Goal: Task Accomplishment & Management: Manage account settings

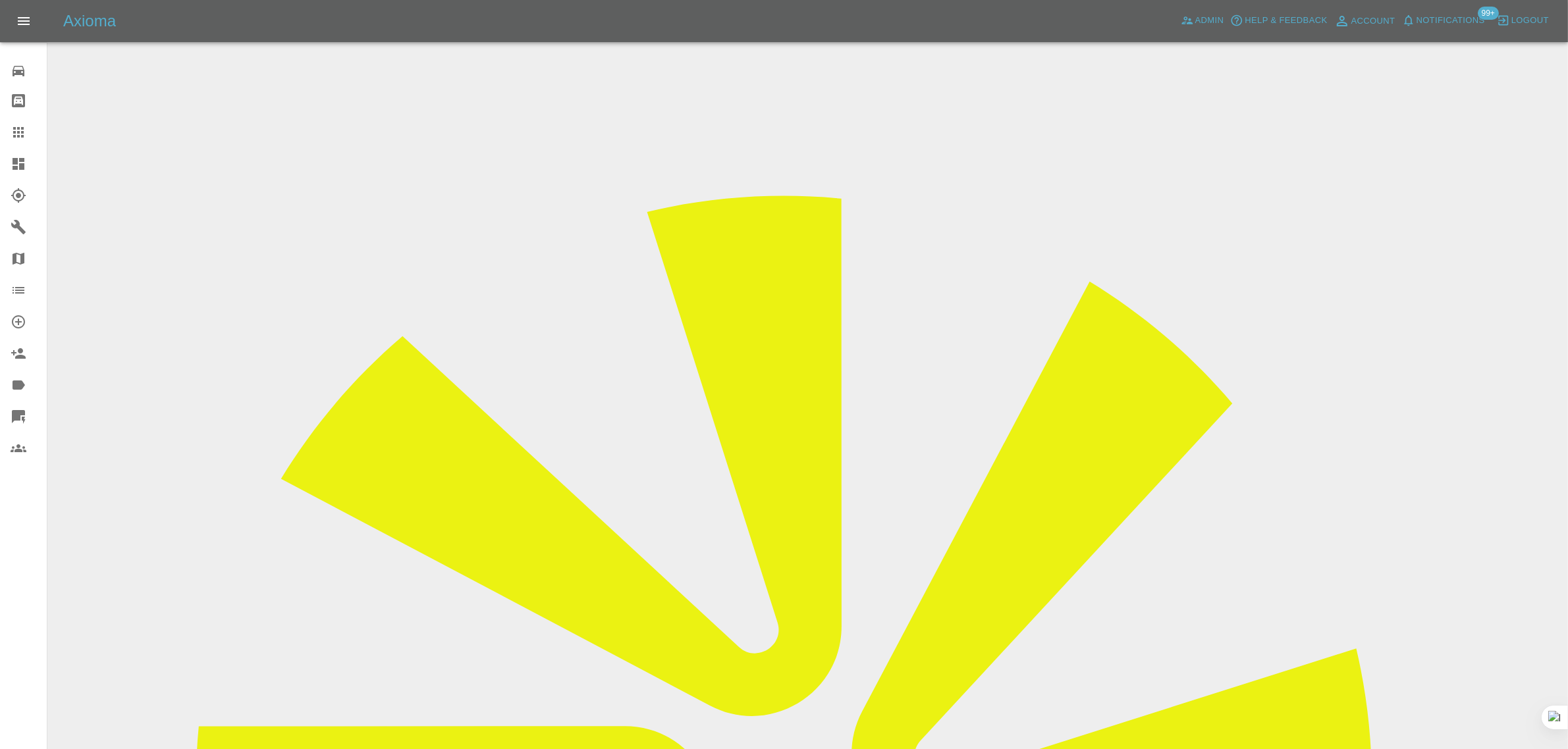
click at [12, 138] on icon at bounding box center [18, 132] width 16 height 16
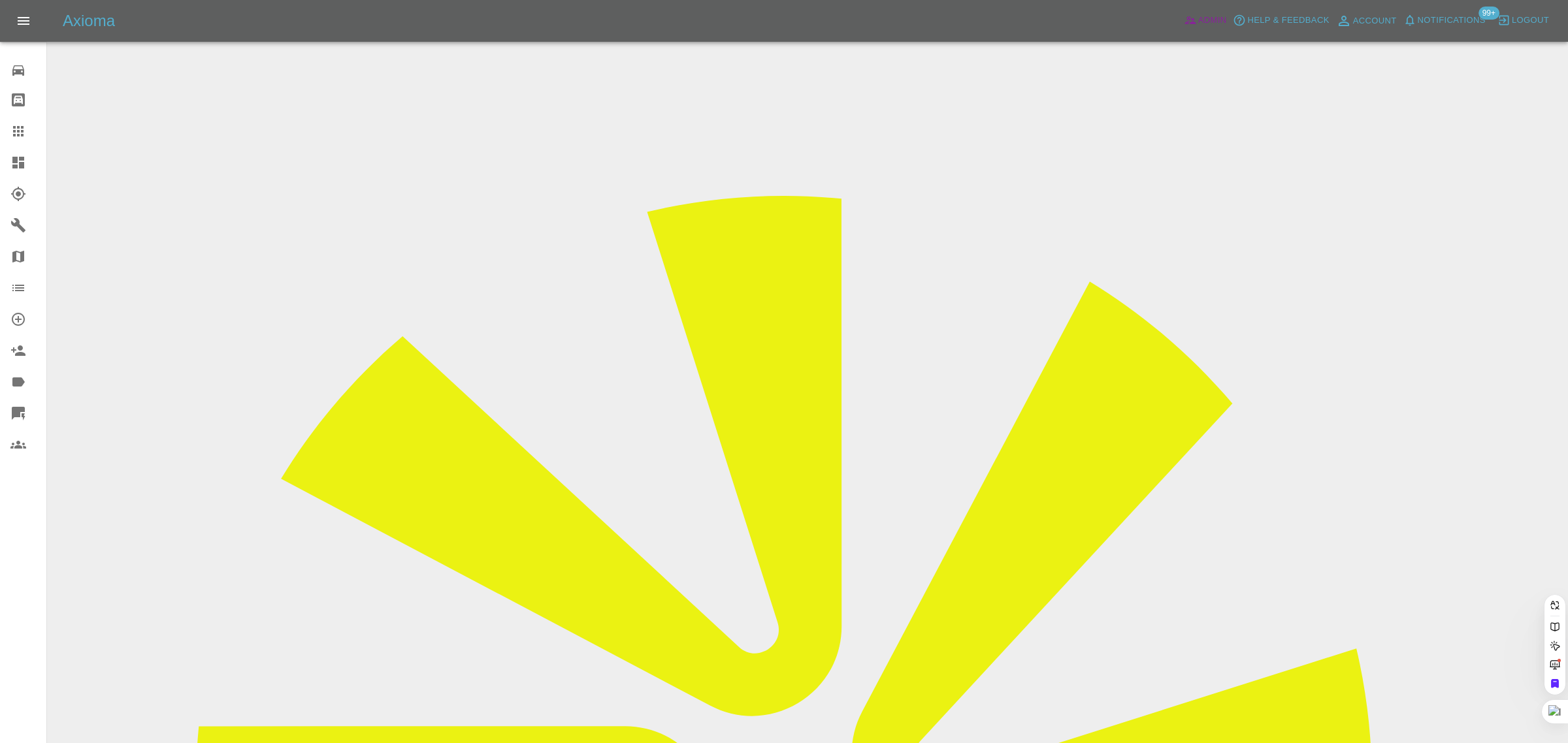
click at [1205, 20] on span "Admin" at bounding box center [1213, 20] width 29 height 15
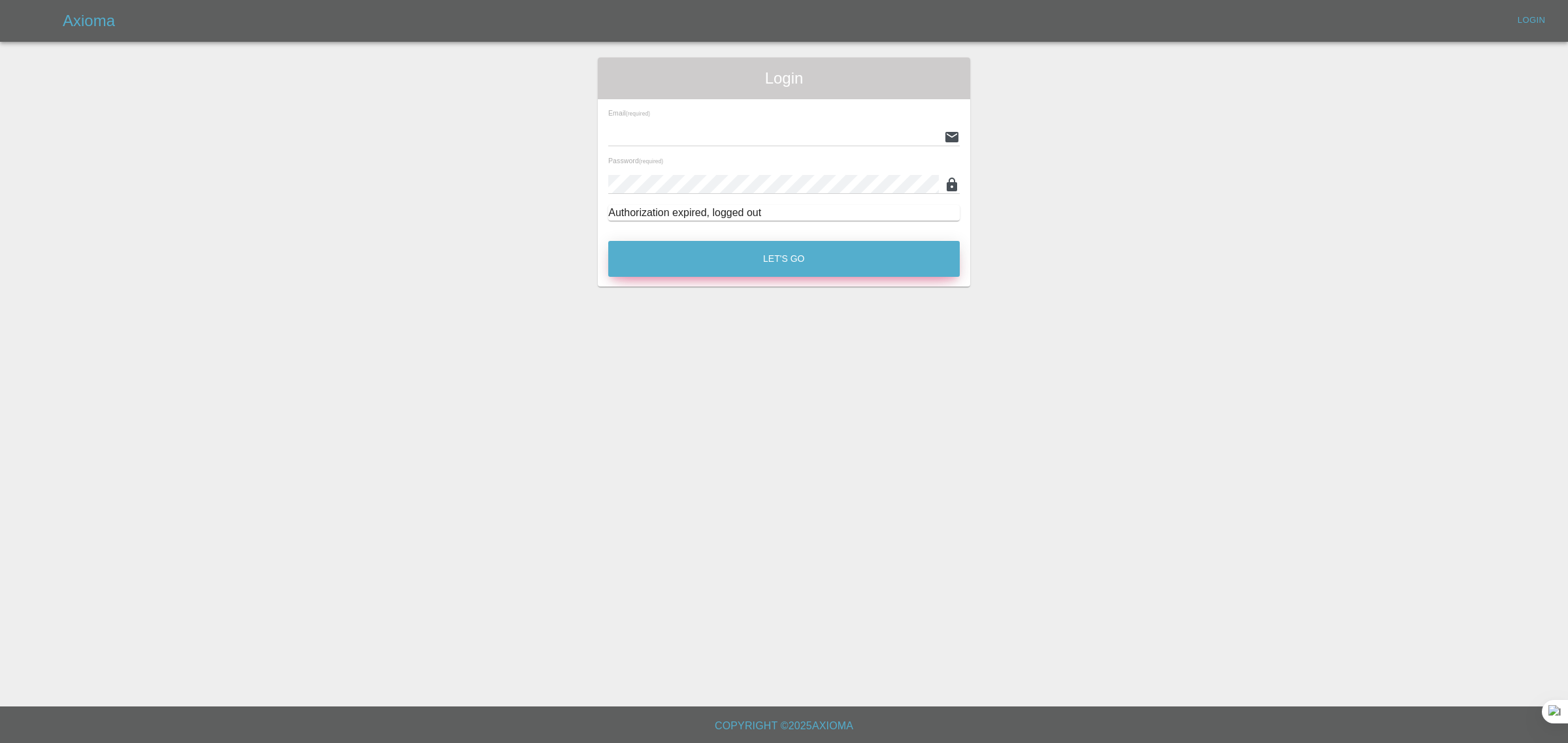
type input "bookkeeping@fifoaccounting.com"
click at [729, 263] on button "Let's Go" at bounding box center [784, 259] width 351 height 36
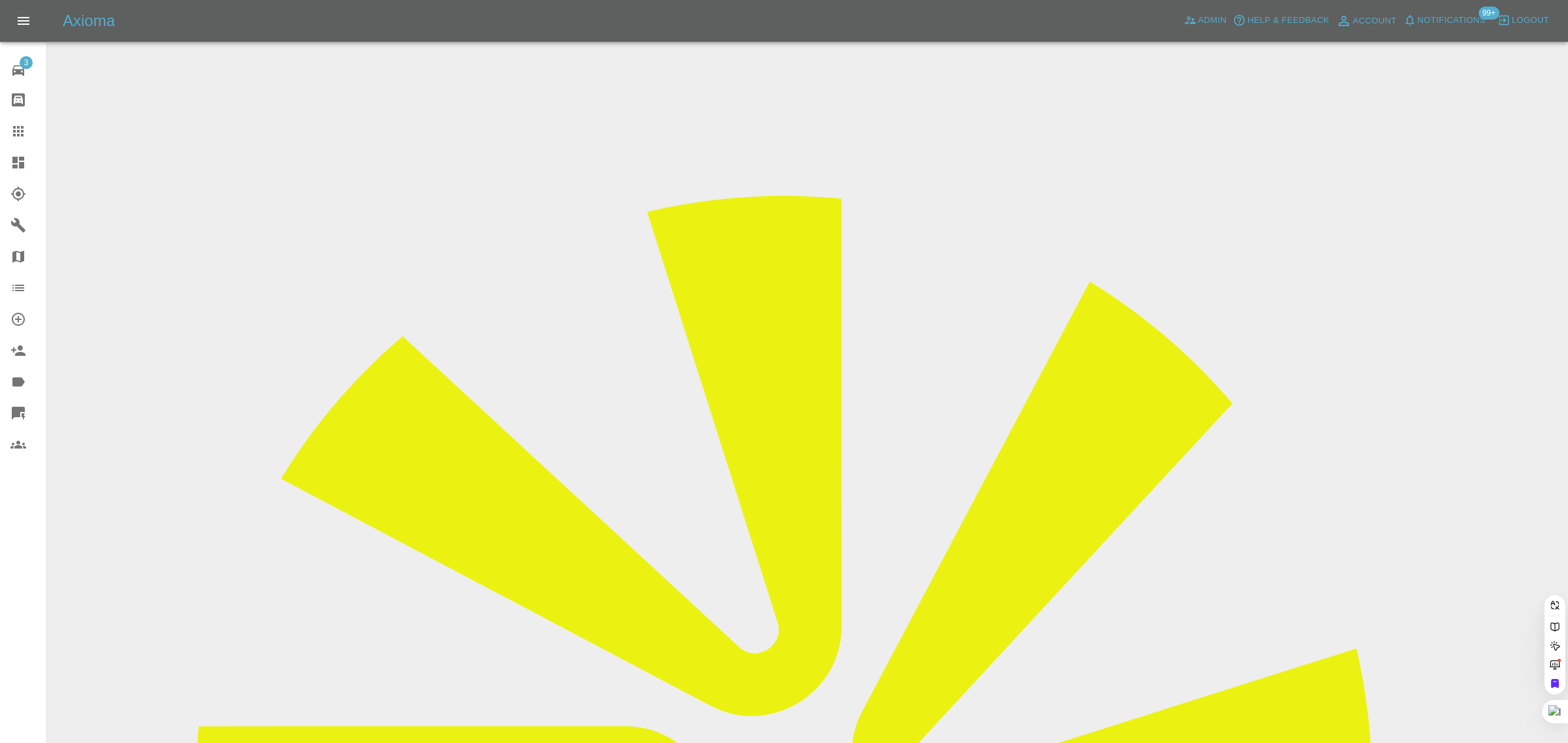
paste input "davidaidoo94@gmail.com"
type input "davidaidoo94@g"
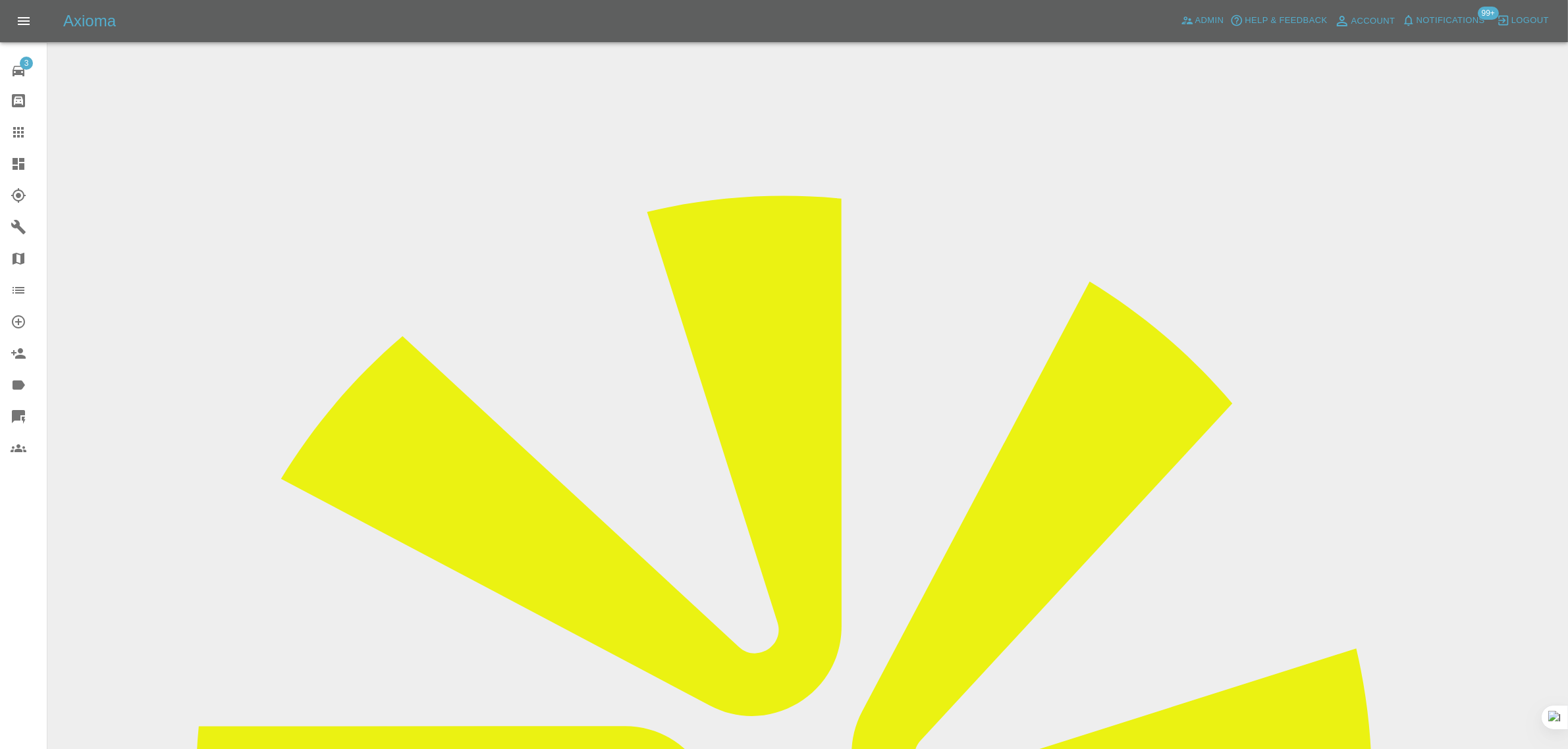
drag, startPoint x: 597, startPoint y: 234, endPoint x: 665, endPoint y: 230, distance: 68.1
drag, startPoint x: 814, startPoint y: 229, endPoint x: 907, endPoint y: 235, distance: 93.2
copy td "VAUXHALL CORSA"
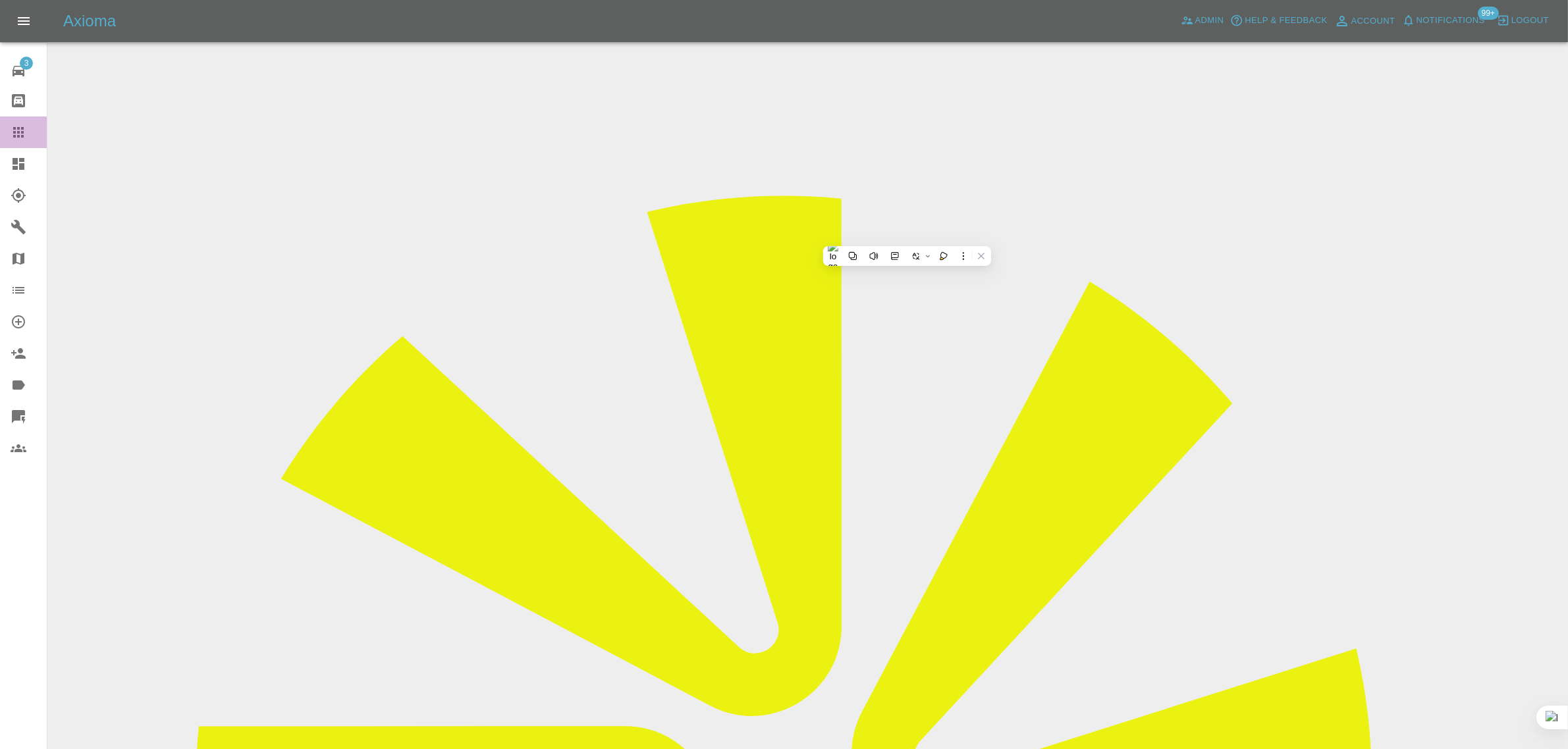
click at [20, 131] on icon at bounding box center [18, 132] width 16 height 16
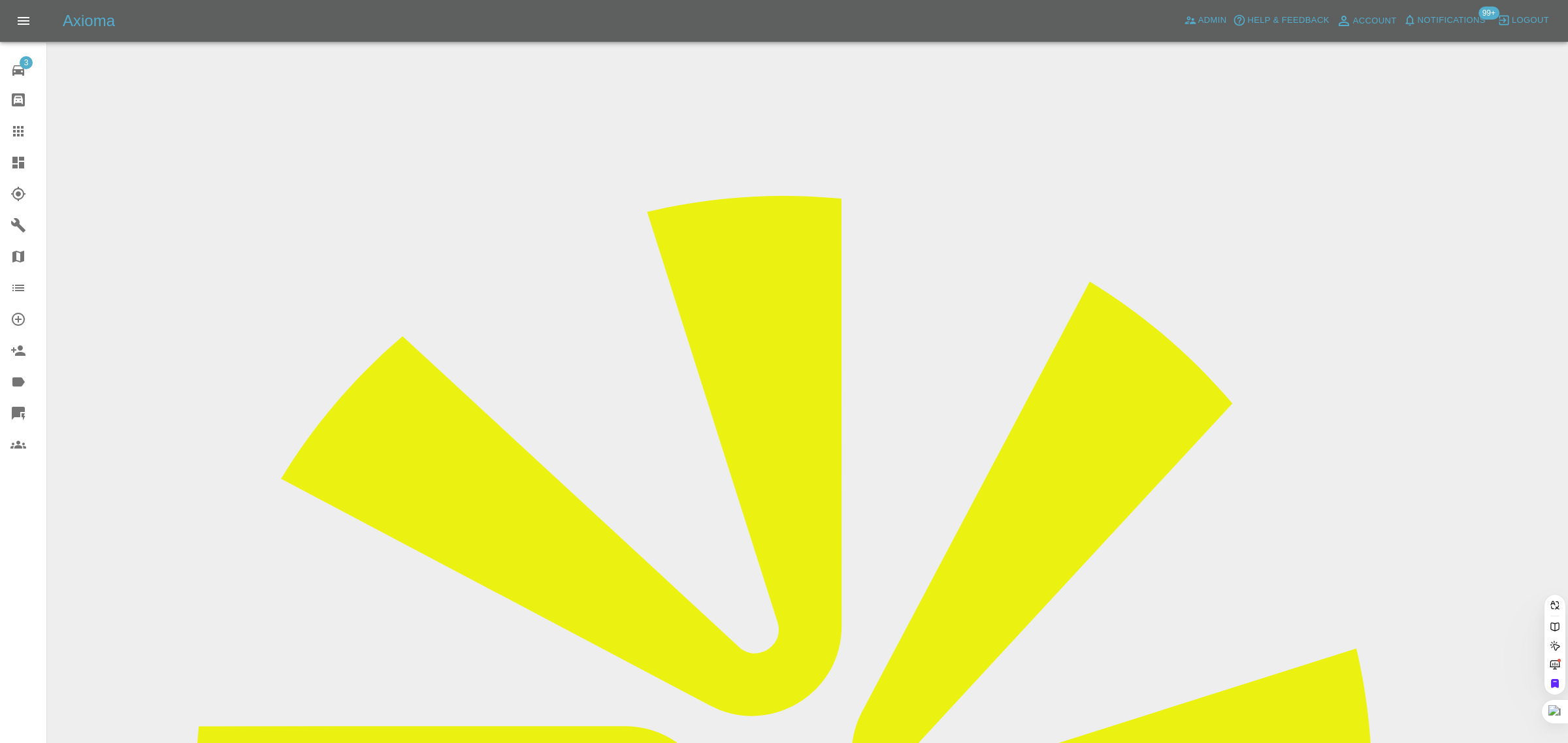
paste input "VAUXHALL CORSA"
type input "VAUXHALL CORSA"
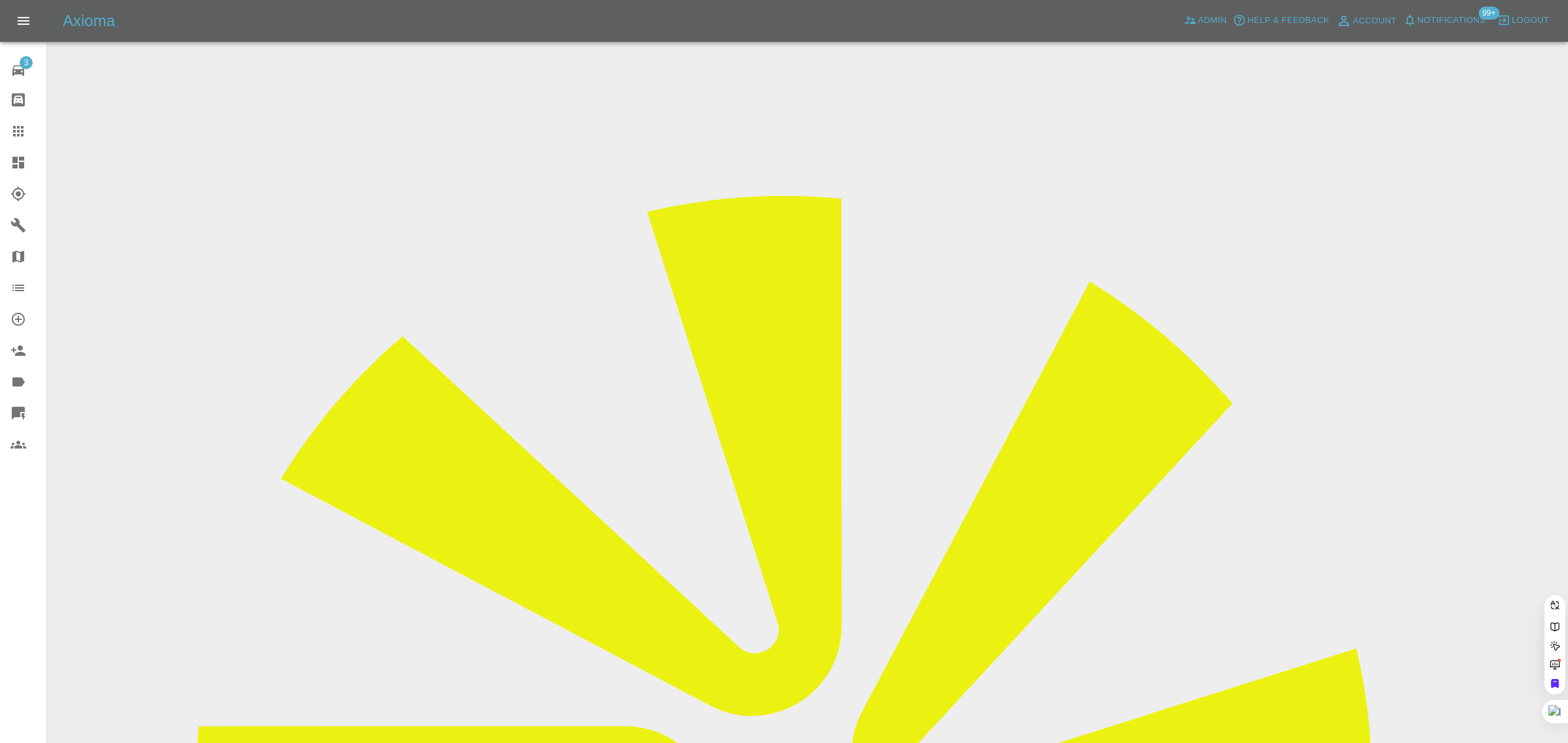
paste input "colinpopperwell@gmail.com"
type input "colinpopperwell@gmail.com"
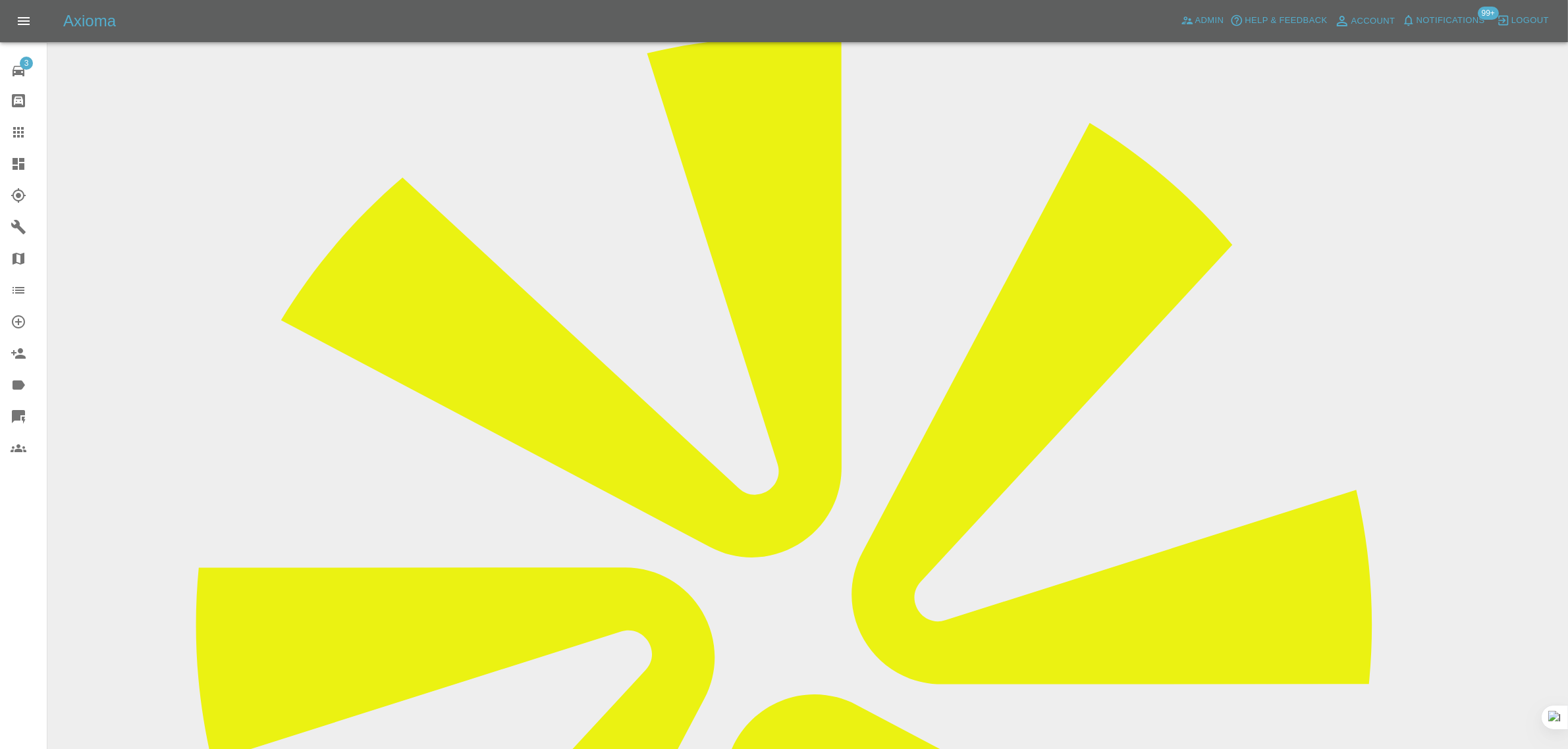
scroll to position [264, 0]
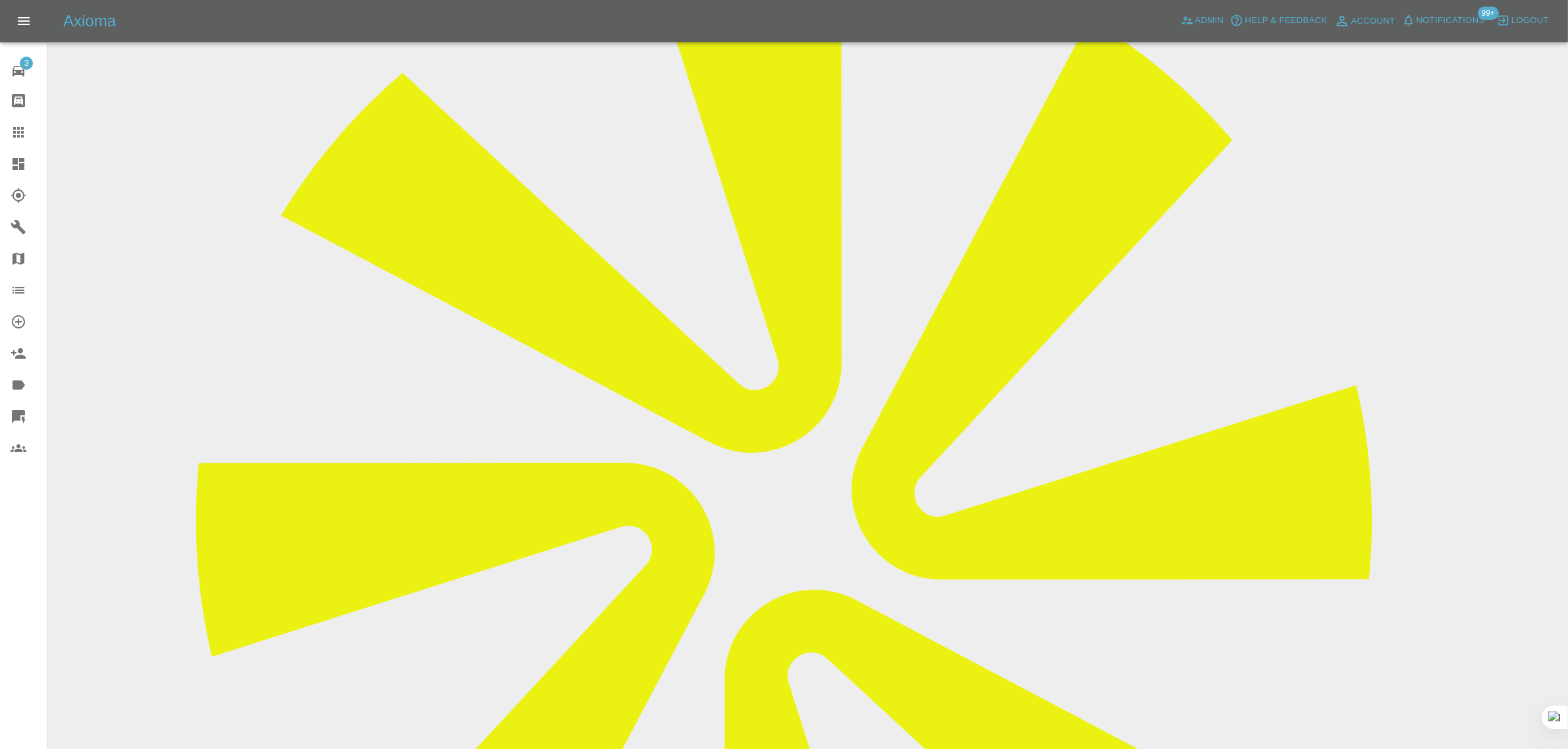
drag, startPoint x: 615, startPoint y: 556, endPoint x: 923, endPoint y: 559, distance: 308.0
drag, startPoint x: 1437, startPoint y: 622, endPoint x: 1508, endPoint y: 625, distance: 71.1
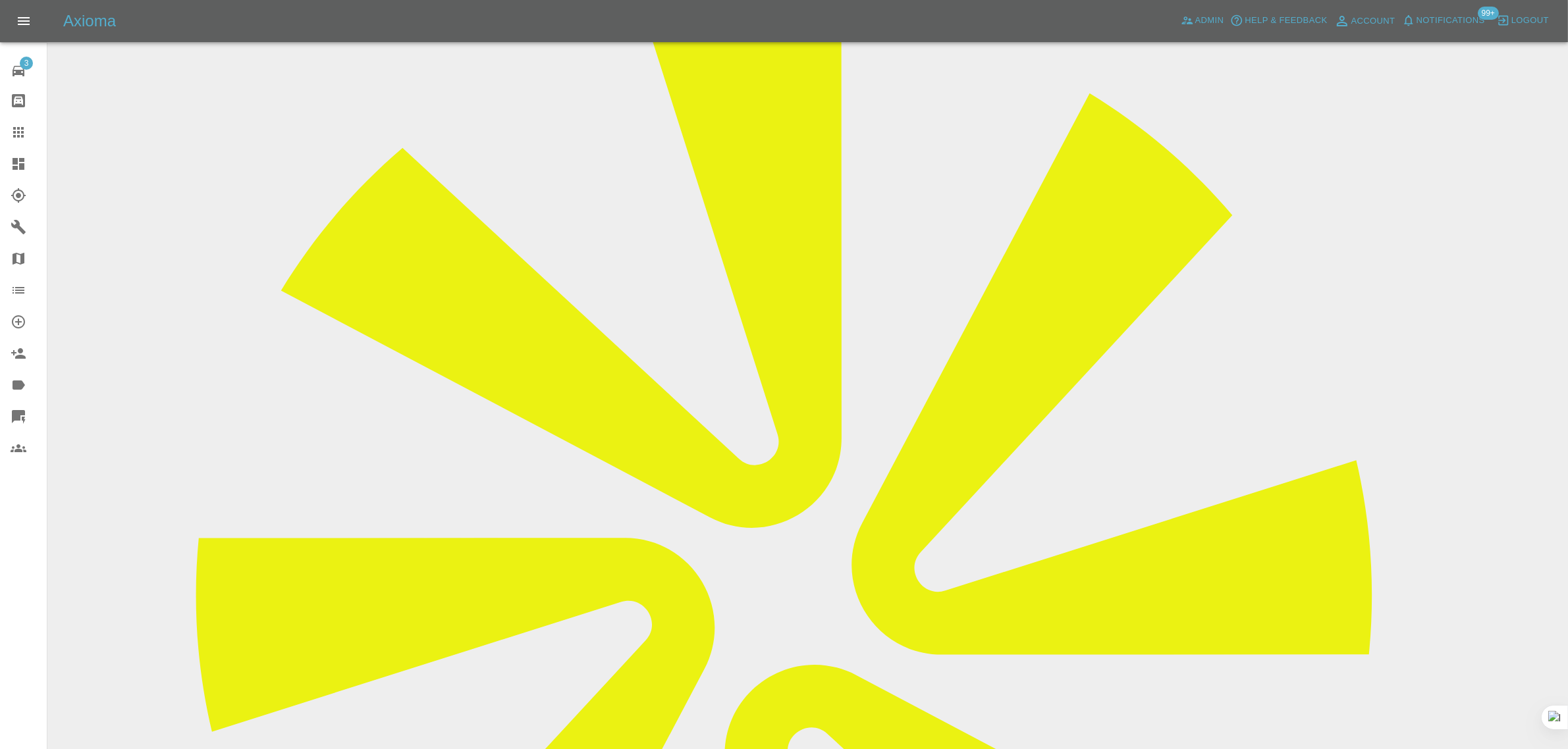
scroll to position [247, 0]
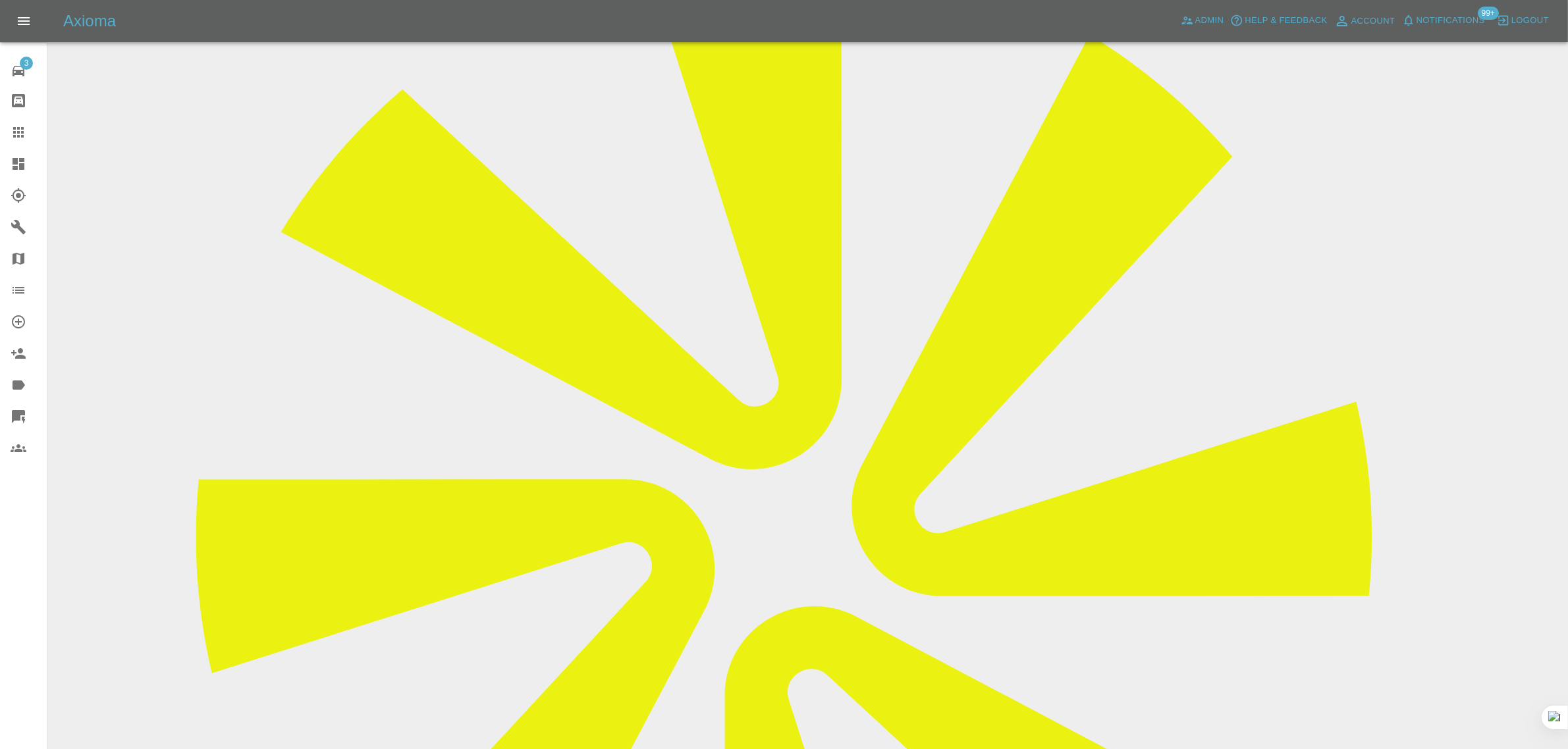
drag, startPoint x: 1466, startPoint y: 593, endPoint x: 1495, endPoint y: 593, distance: 29.0
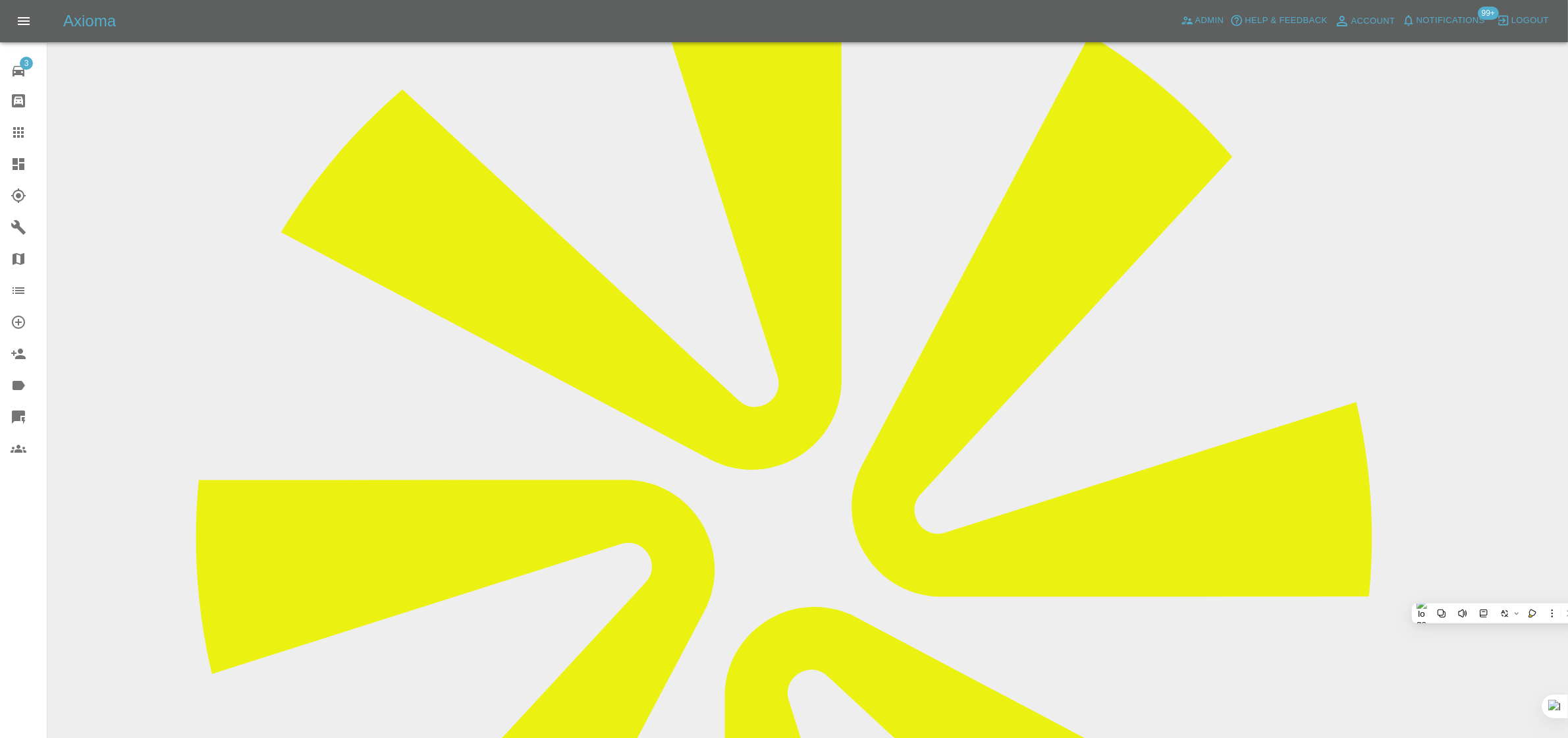
drag, startPoint x: 588, startPoint y: 577, endPoint x: 986, endPoint y: 587, distance: 398.1
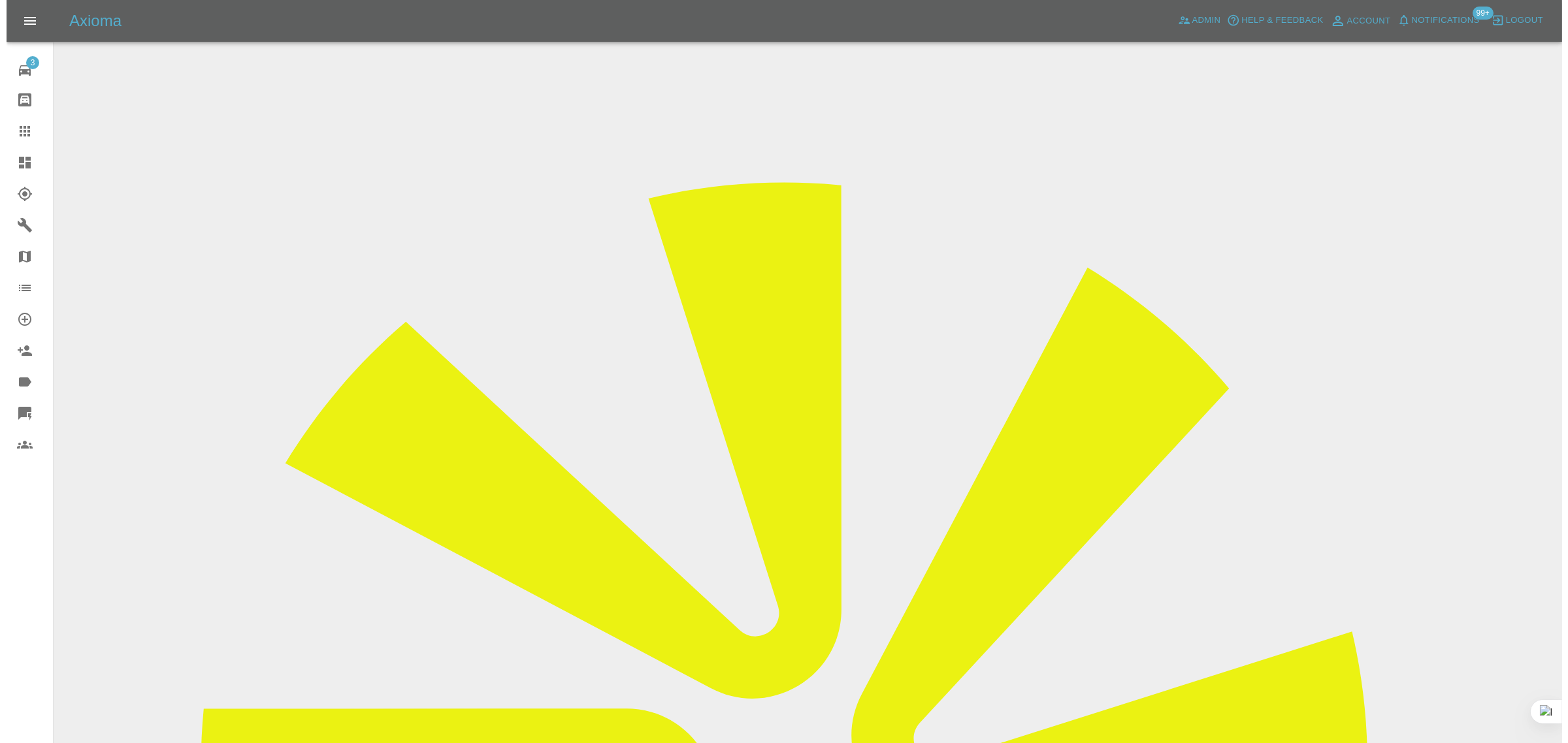
scroll to position [0, 0]
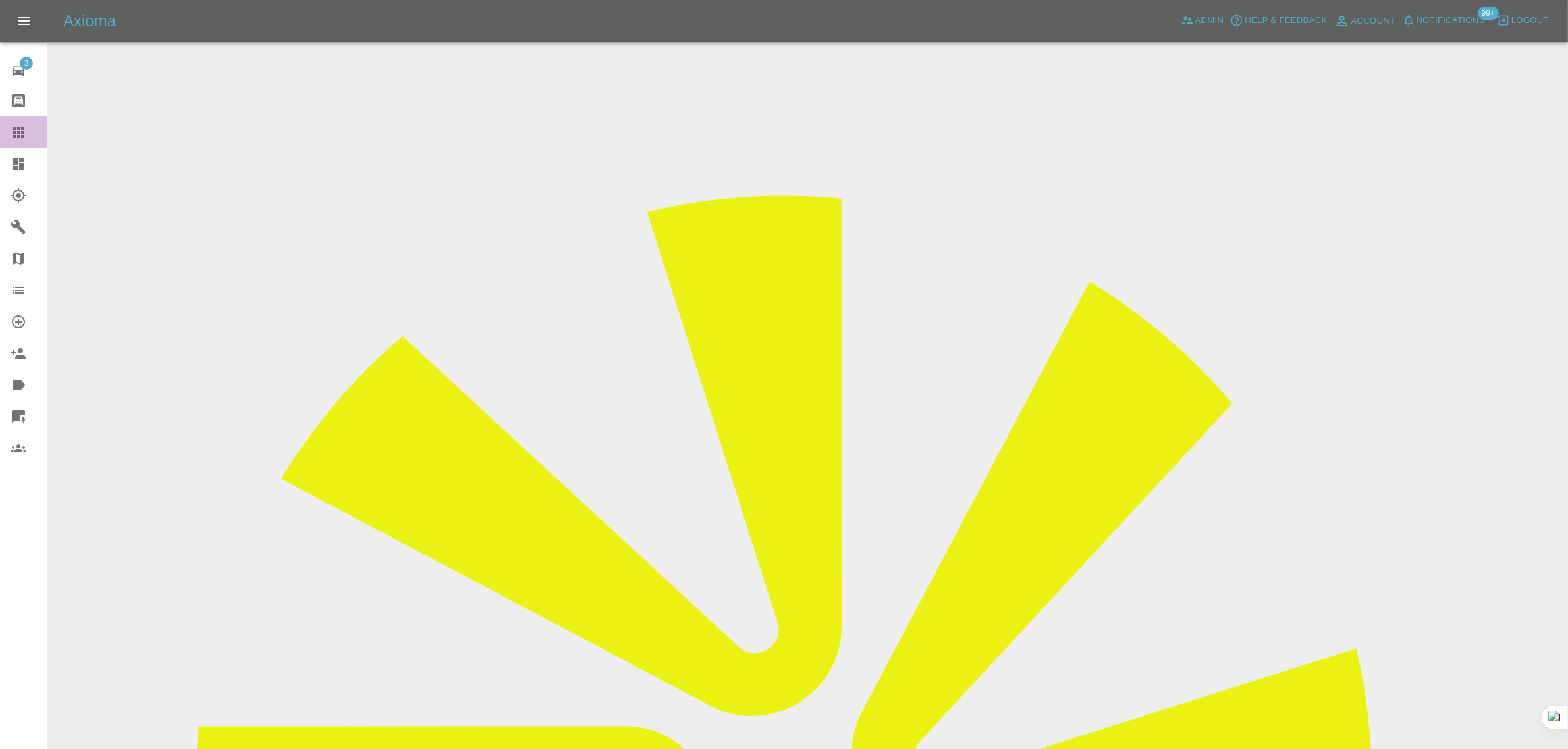
click at [21, 139] on icon at bounding box center [18, 132] width 16 height 16
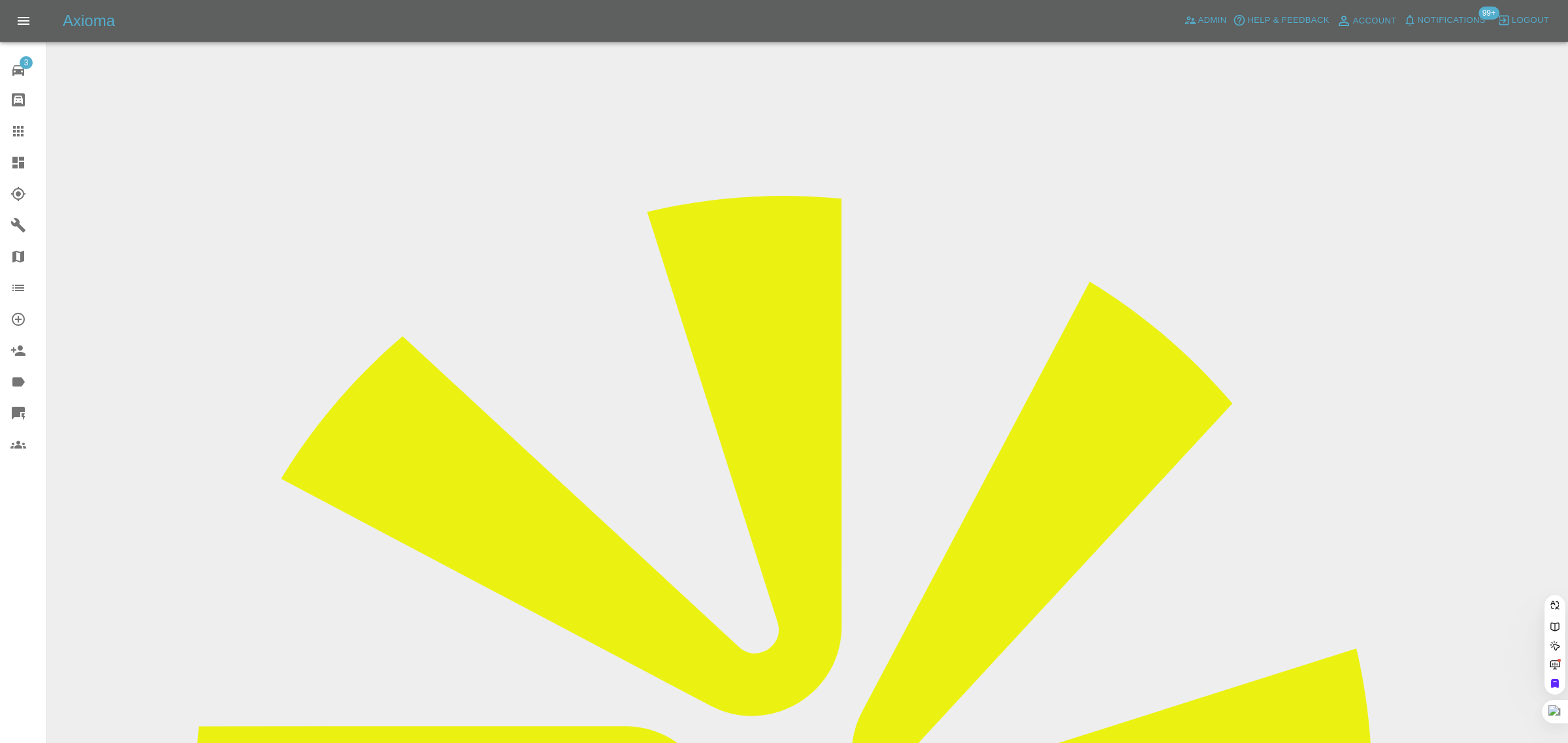
paste input "colinpopperwell@gmail.com"
type input "colinpopperwell@gmail.com"
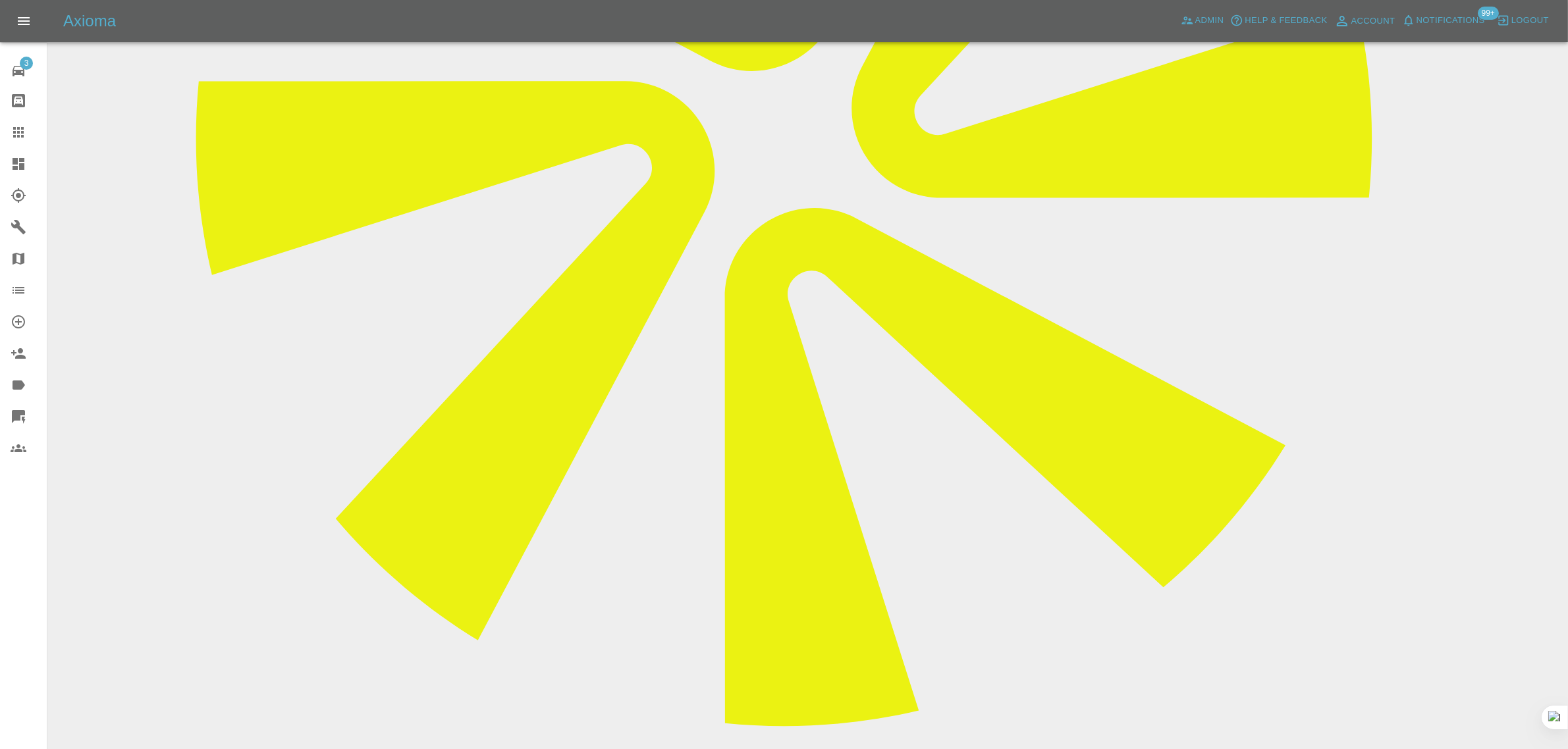
scroll to position [751, 0]
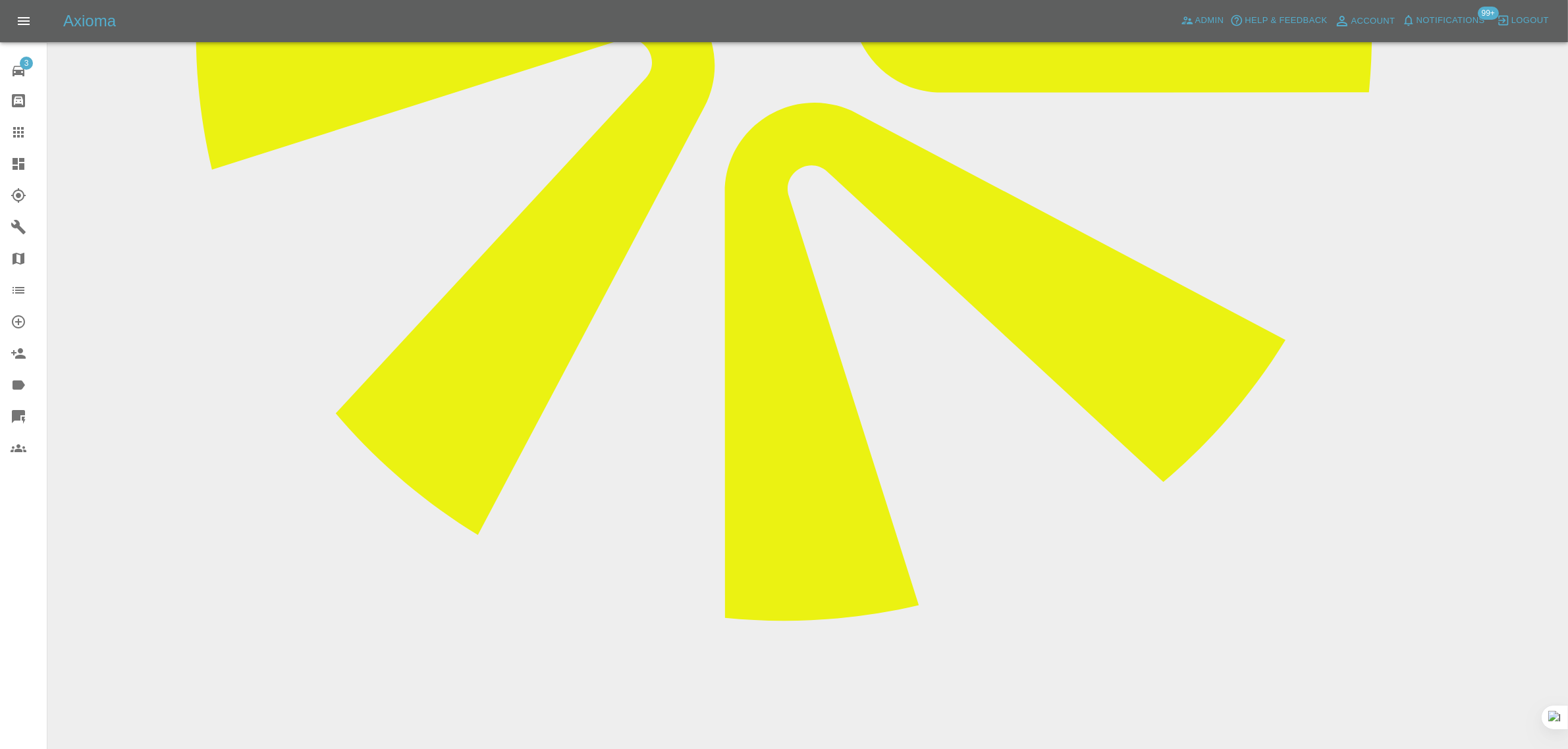
drag, startPoint x: 1452, startPoint y: 614, endPoint x: 1498, endPoint y: 615, distance: 46.0
drag, startPoint x: 647, startPoint y: 531, endPoint x: 758, endPoint y: 545, distance: 111.9
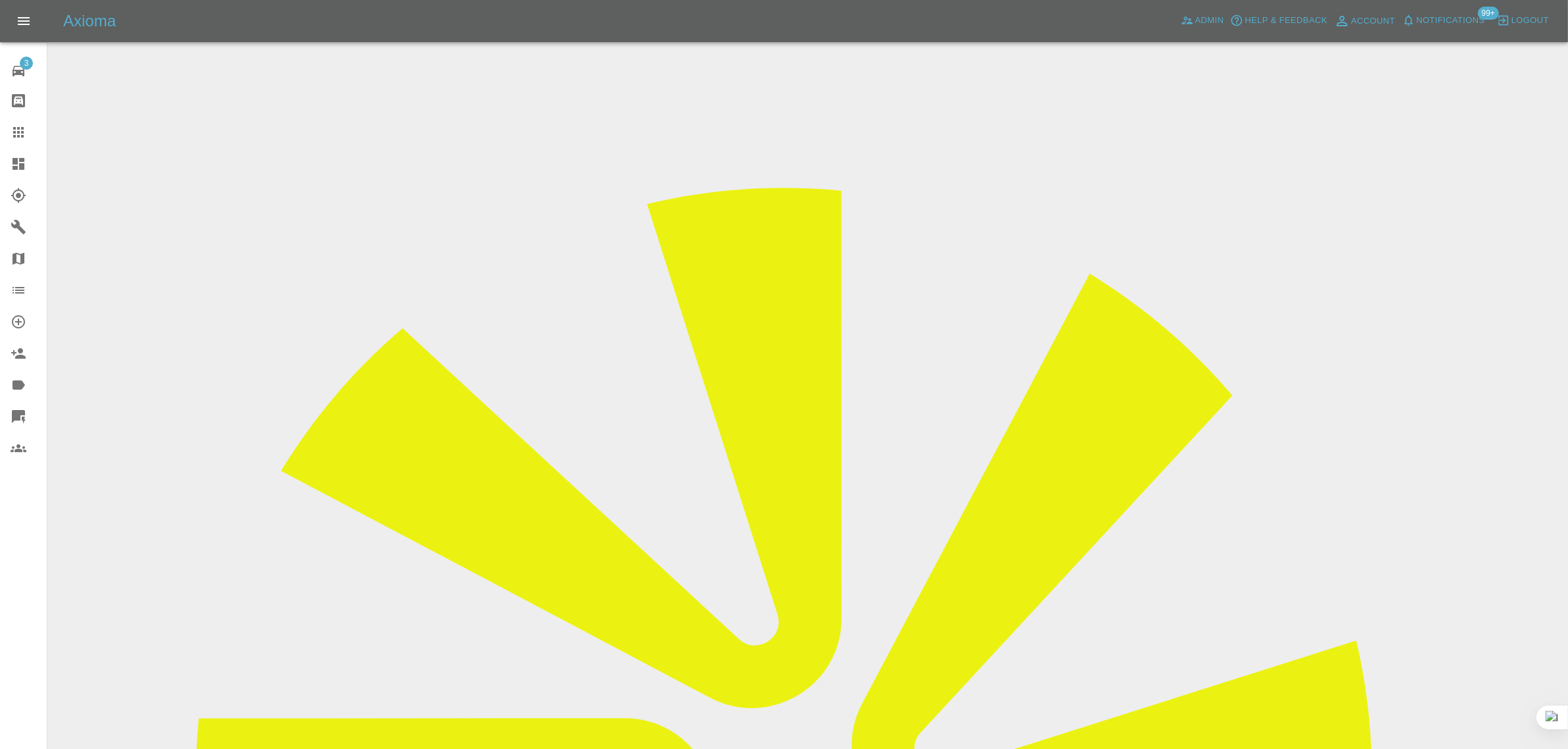
scroll to position [0, 0]
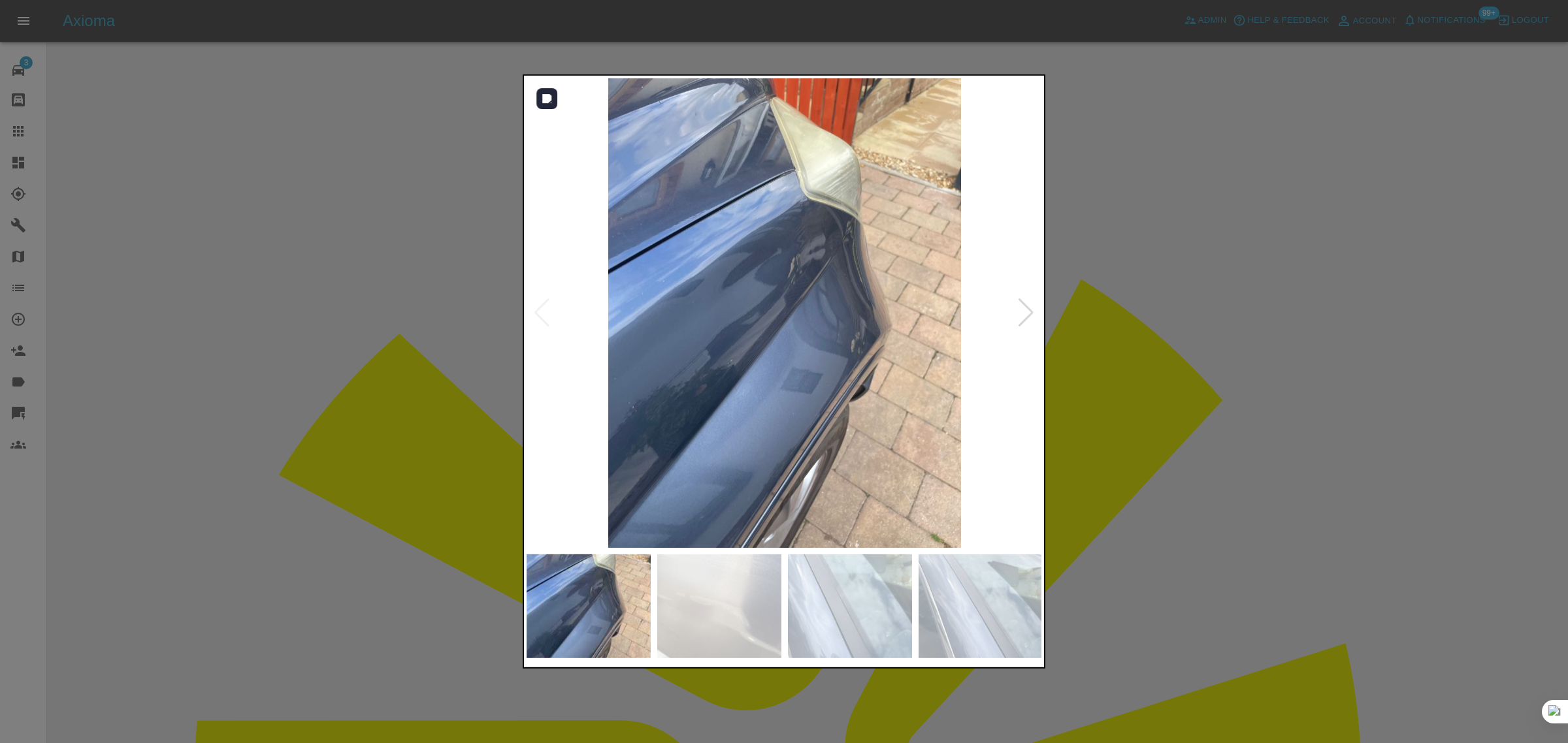
click at [1034, 315] on div at bounding box center [1026, 313] width 17 height 29
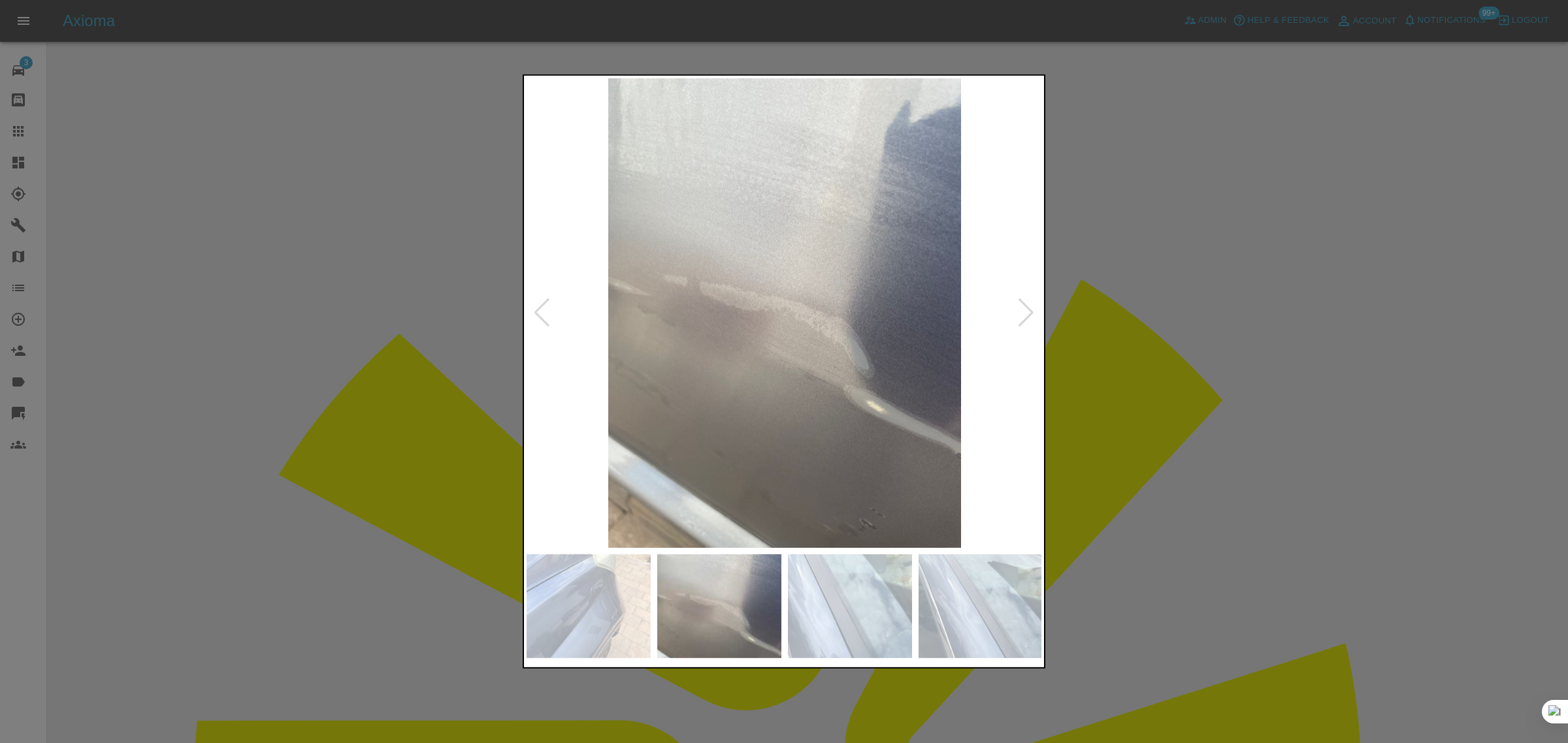
click at [1034, 315] on div at bounding box center [1026, 313] width 17 height 29
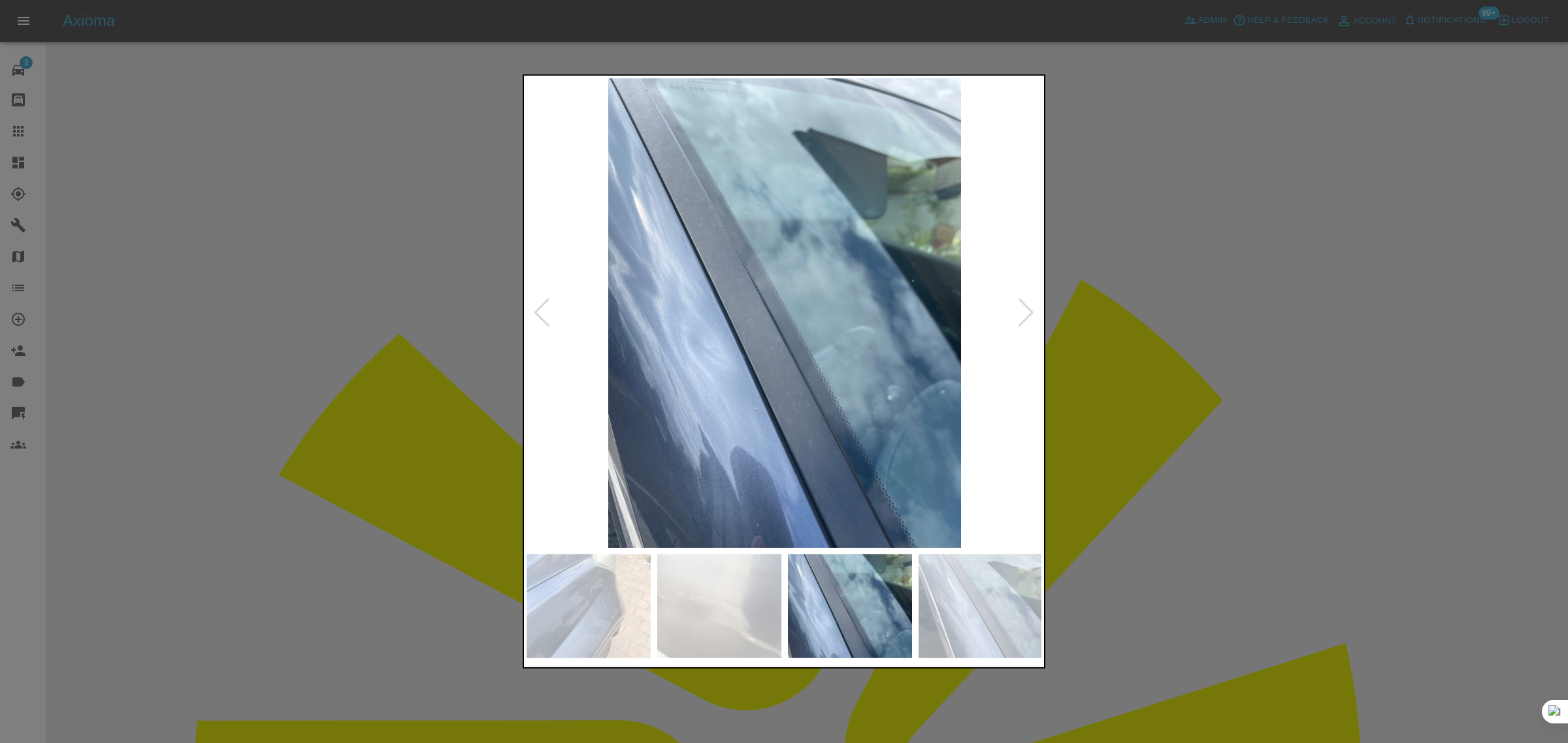
click at [1034, 315] on div at bounding box center [1026, 313] width 17 height 29
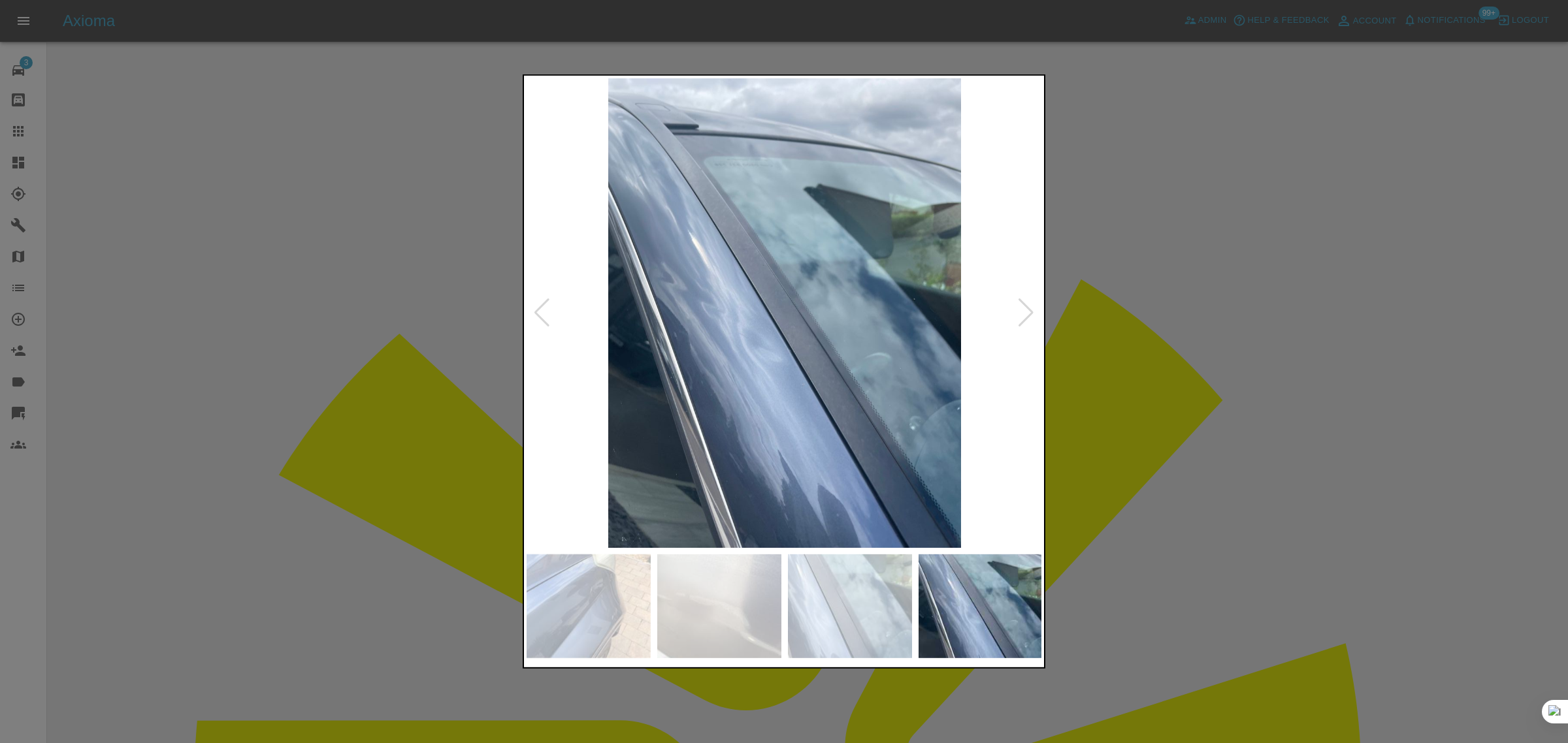
click at [1034, 315] on div at bounding box center [1026, 313] width 17 height 29
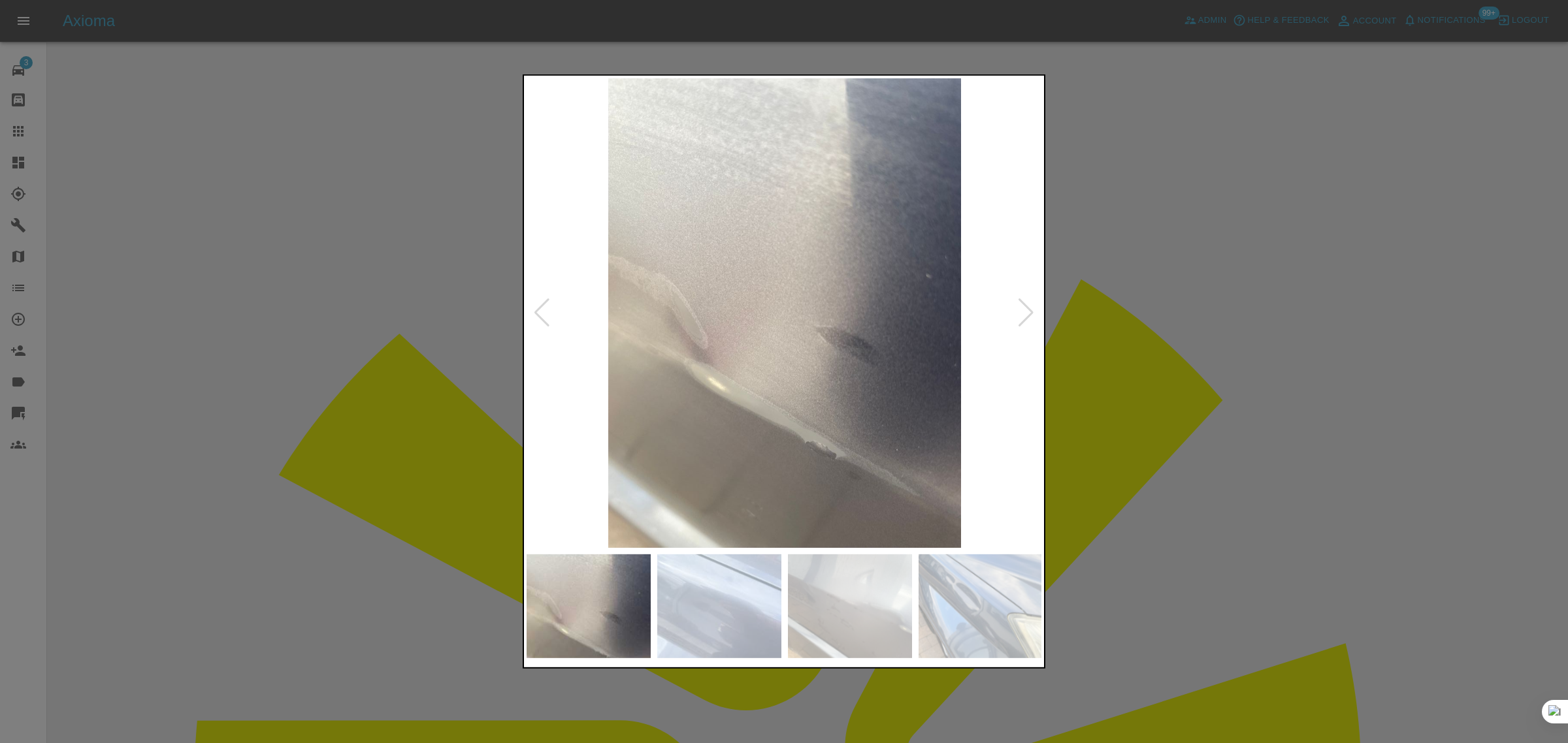
click at [1034, 315] on div at bounding box center [1026, 313] width 17 height 29
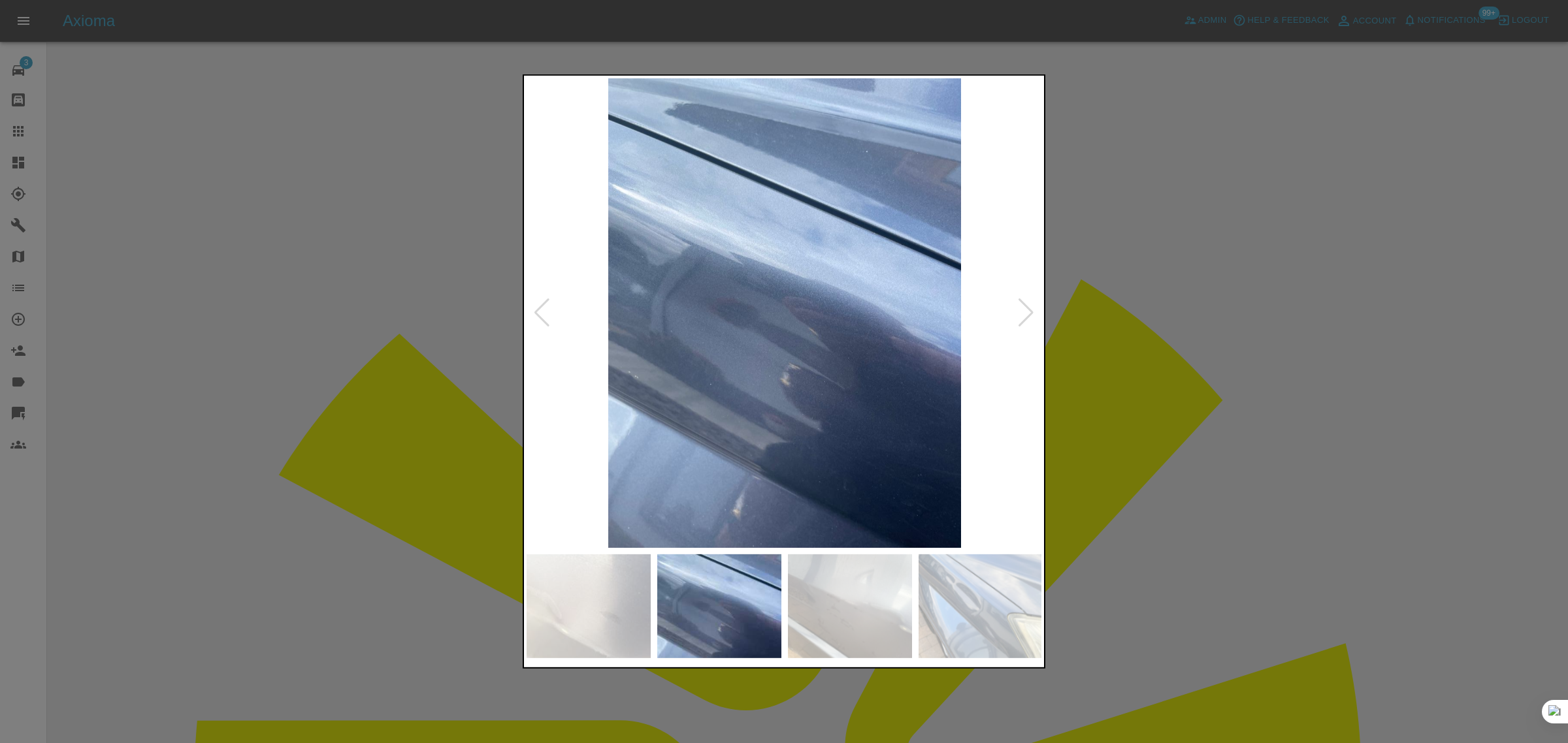
click at [1034, 315] on div at bounding box center [1026, 313] width 17 height 29
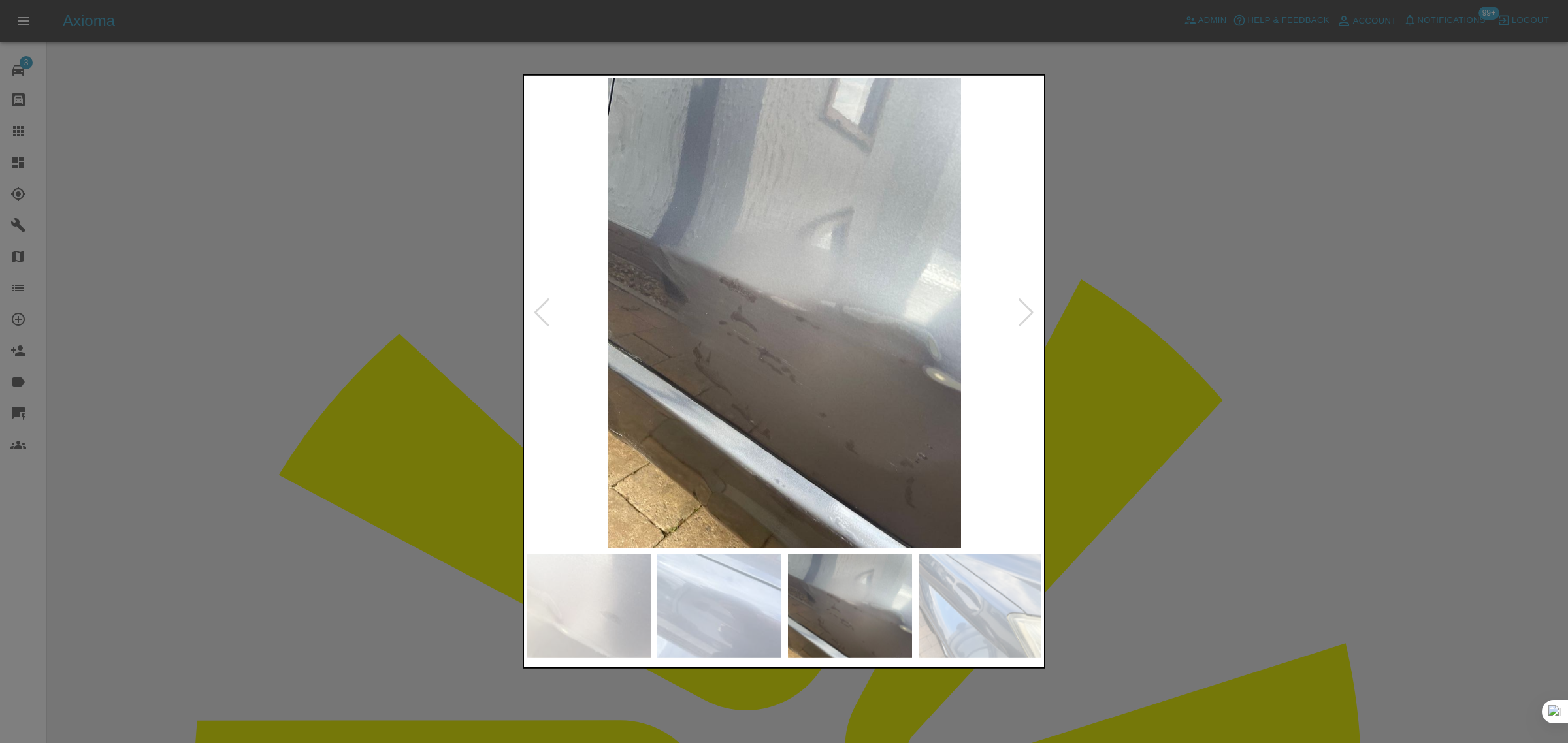
click at [1034, 315] on div at bounding box center [1026, 313] width 17 height 29
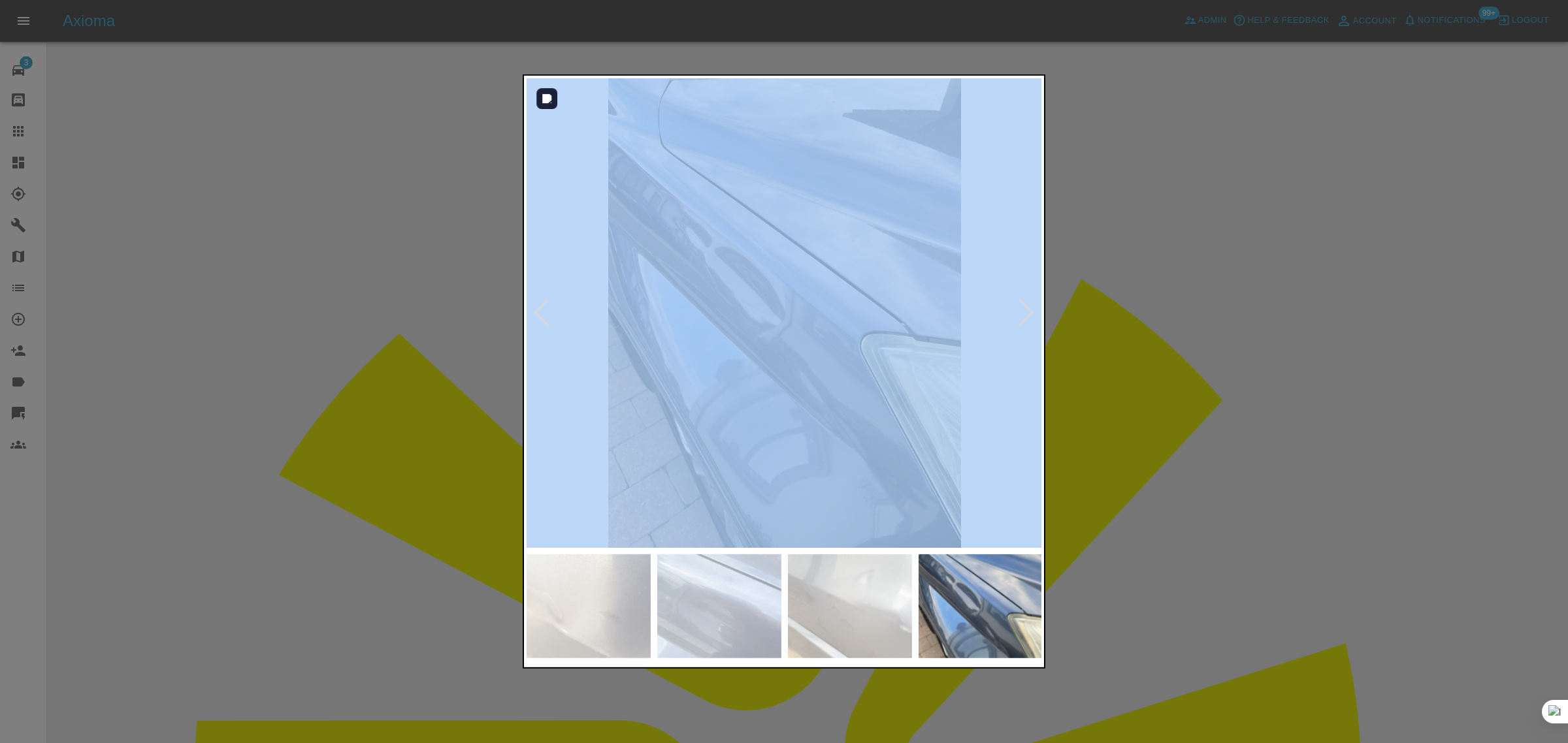
click at [533, 305] on div at bounding box center [542, 313] width 17 height 29
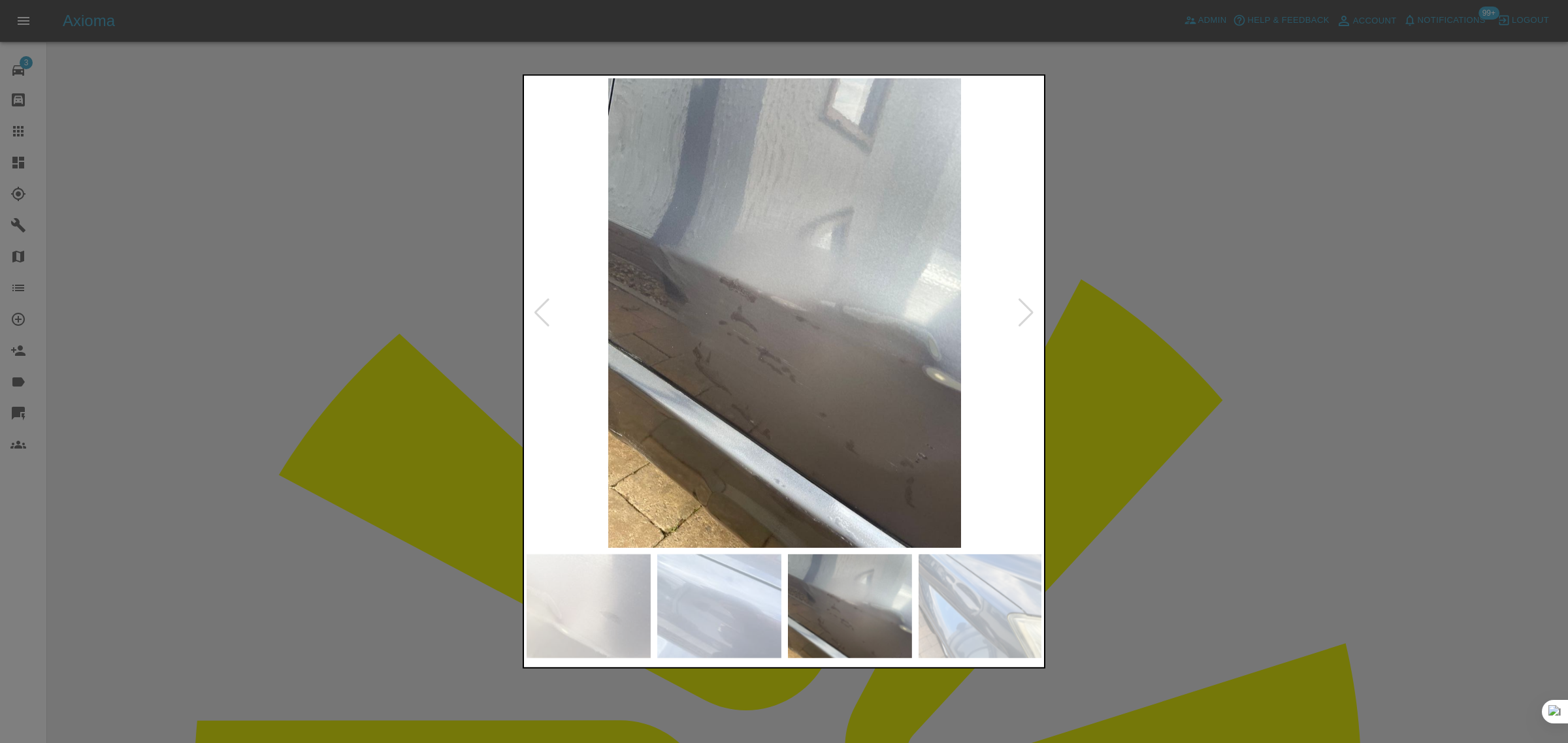
click at [1208, 403] on div at bounding box center [784, 372] width 1568 height 743
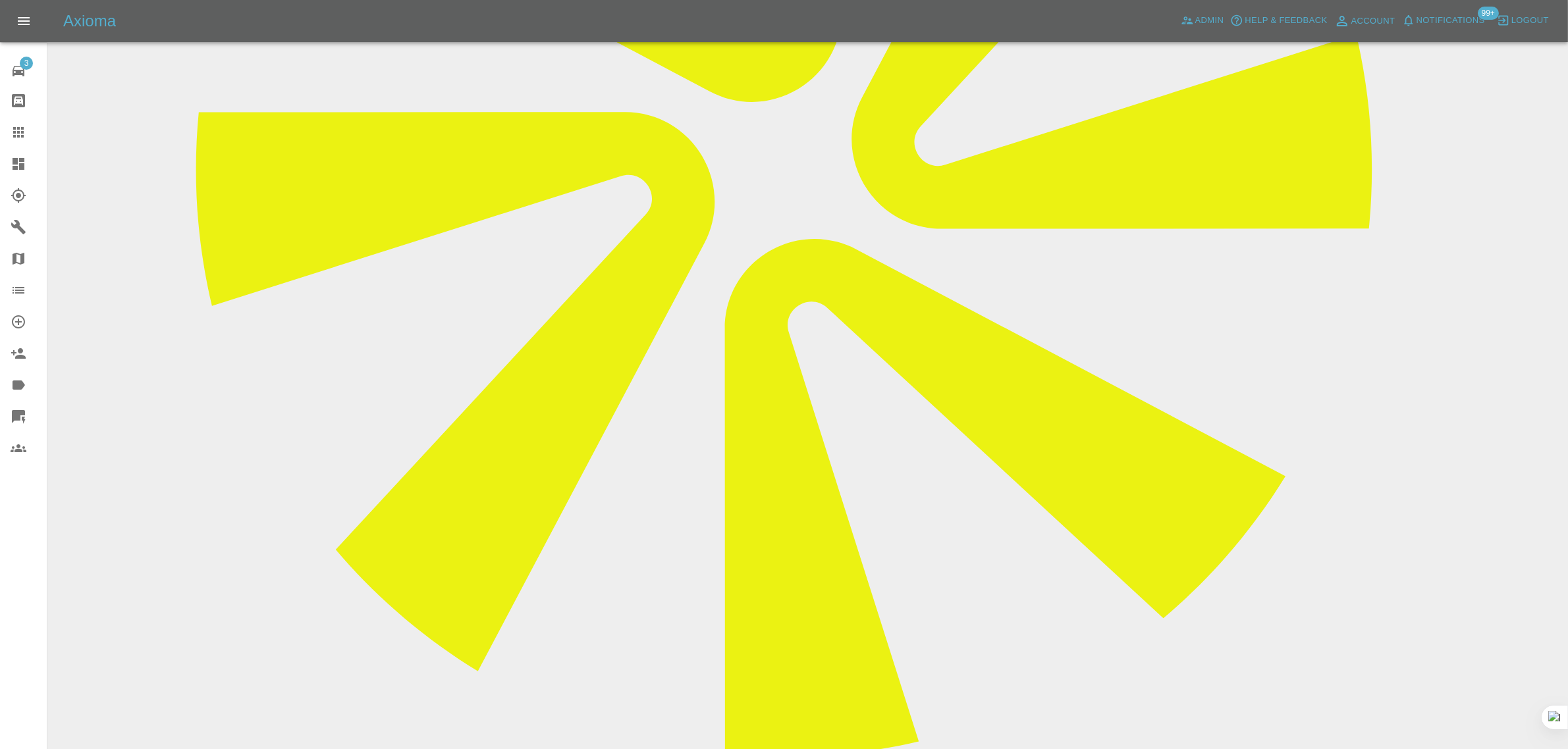
scroll to position [751, 0]
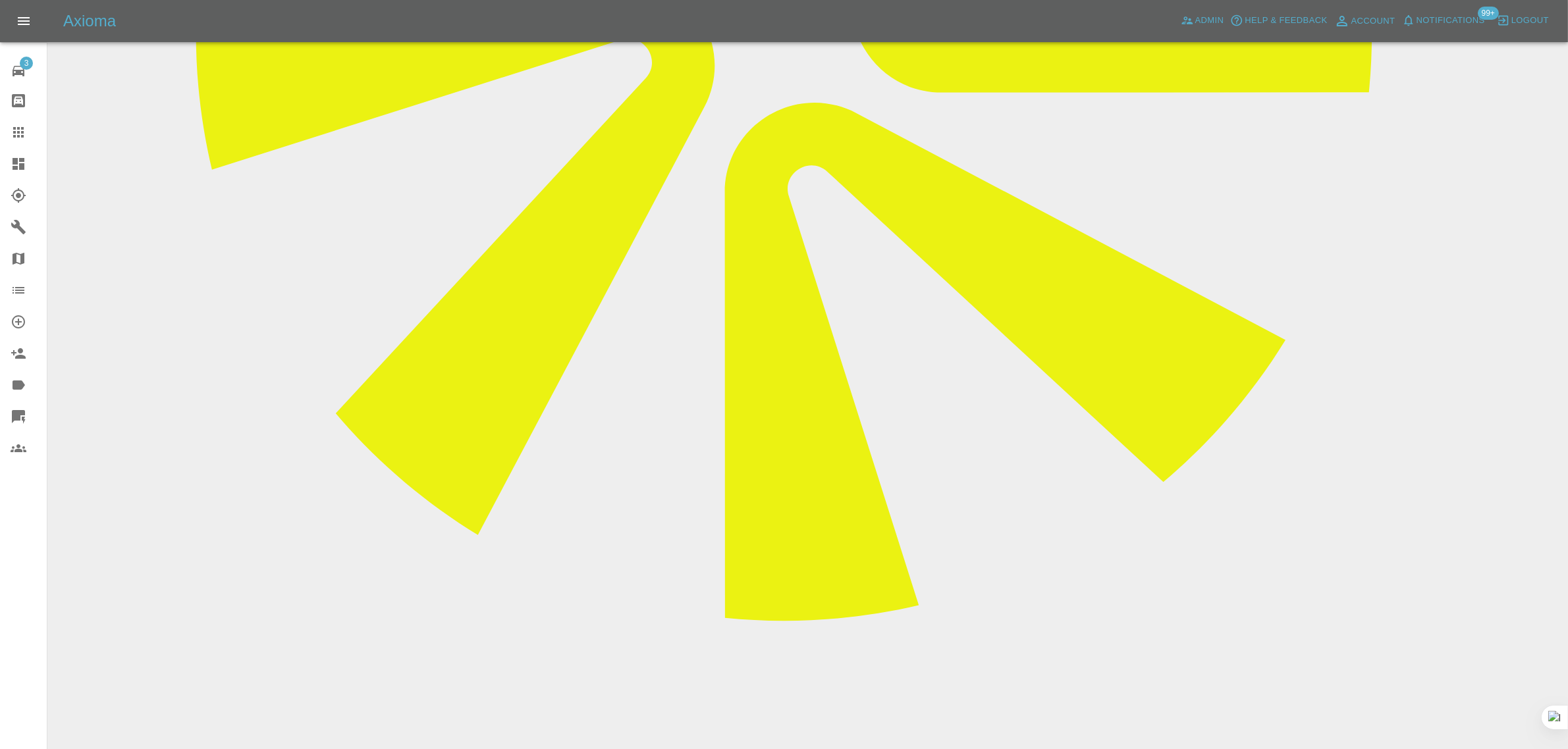
drag, startPoint x: 624, startPoint y: 618, endPoint x: 950, endPoint y: 627, distance: 326.1
drag, startPoint x: 662, startPoint y: 573, endPoint x: 761, endPoint y: 582, distance: 99.4
drag, startPoint x: 595, startPoint y: 524, endPoint x: 743, endPoint y: 529, distance: 148.1
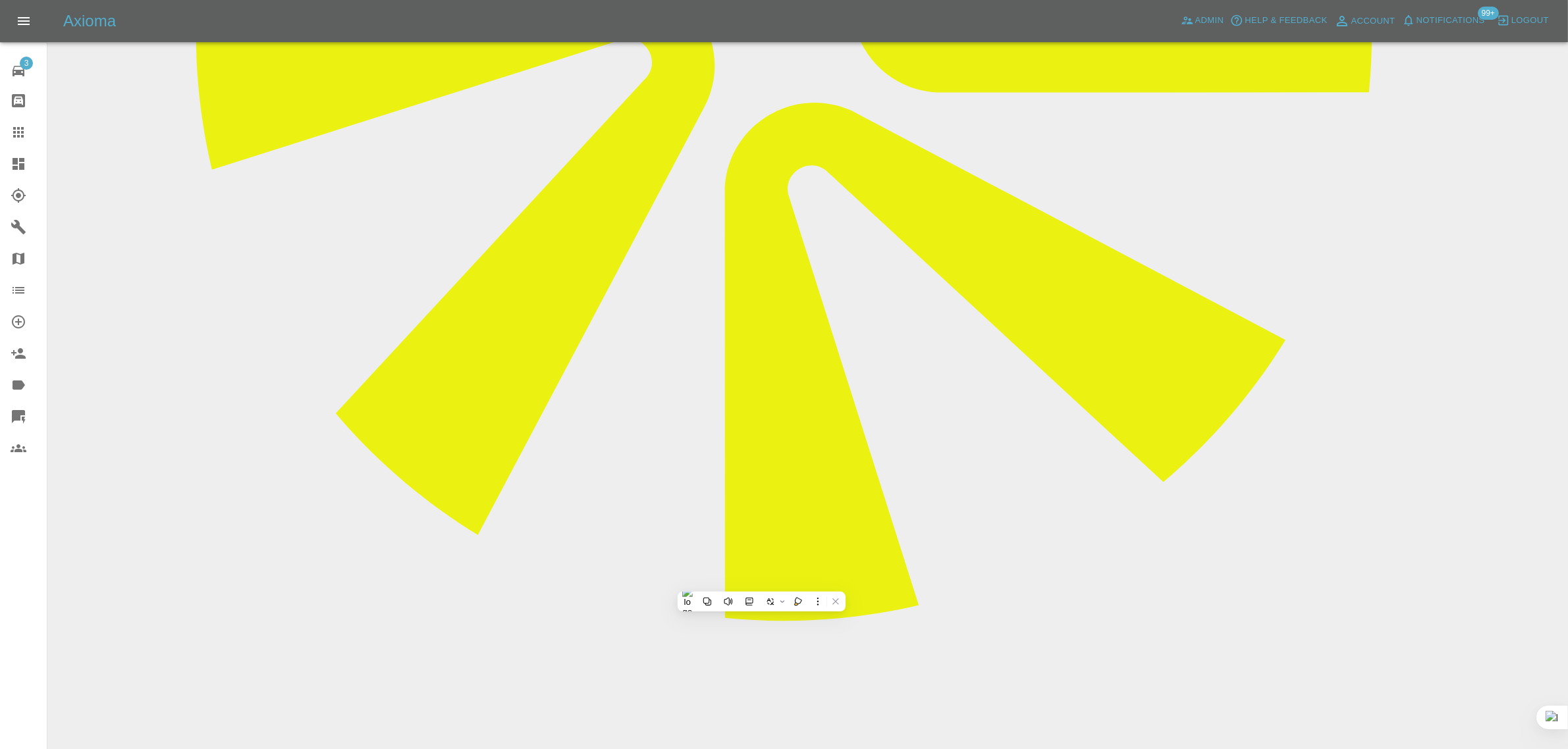
drag, startPoint x: 596, startPoint y: 576, endPoint x: 766, endPoint y: 572, distance: 170.0
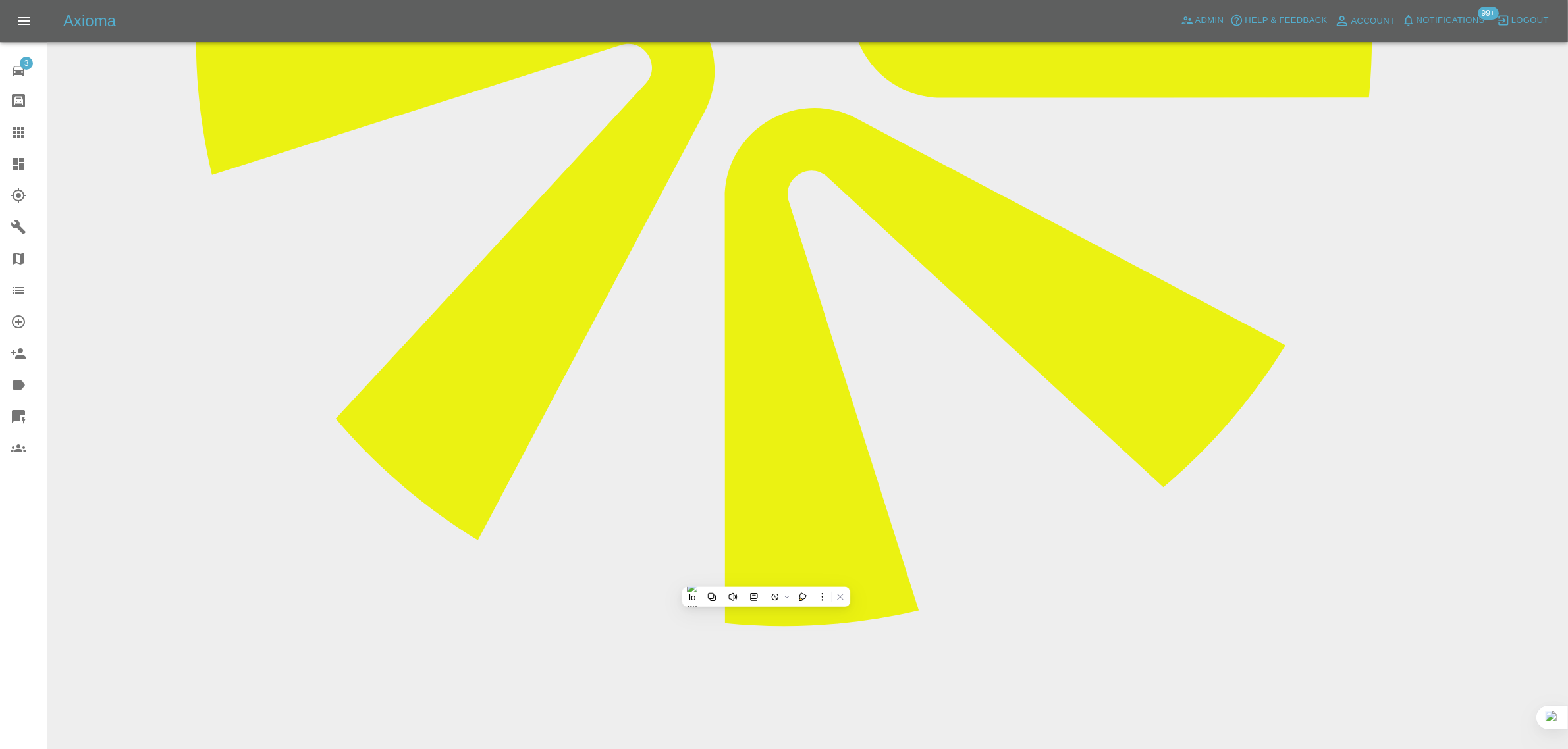
scroll to position [174, 0]
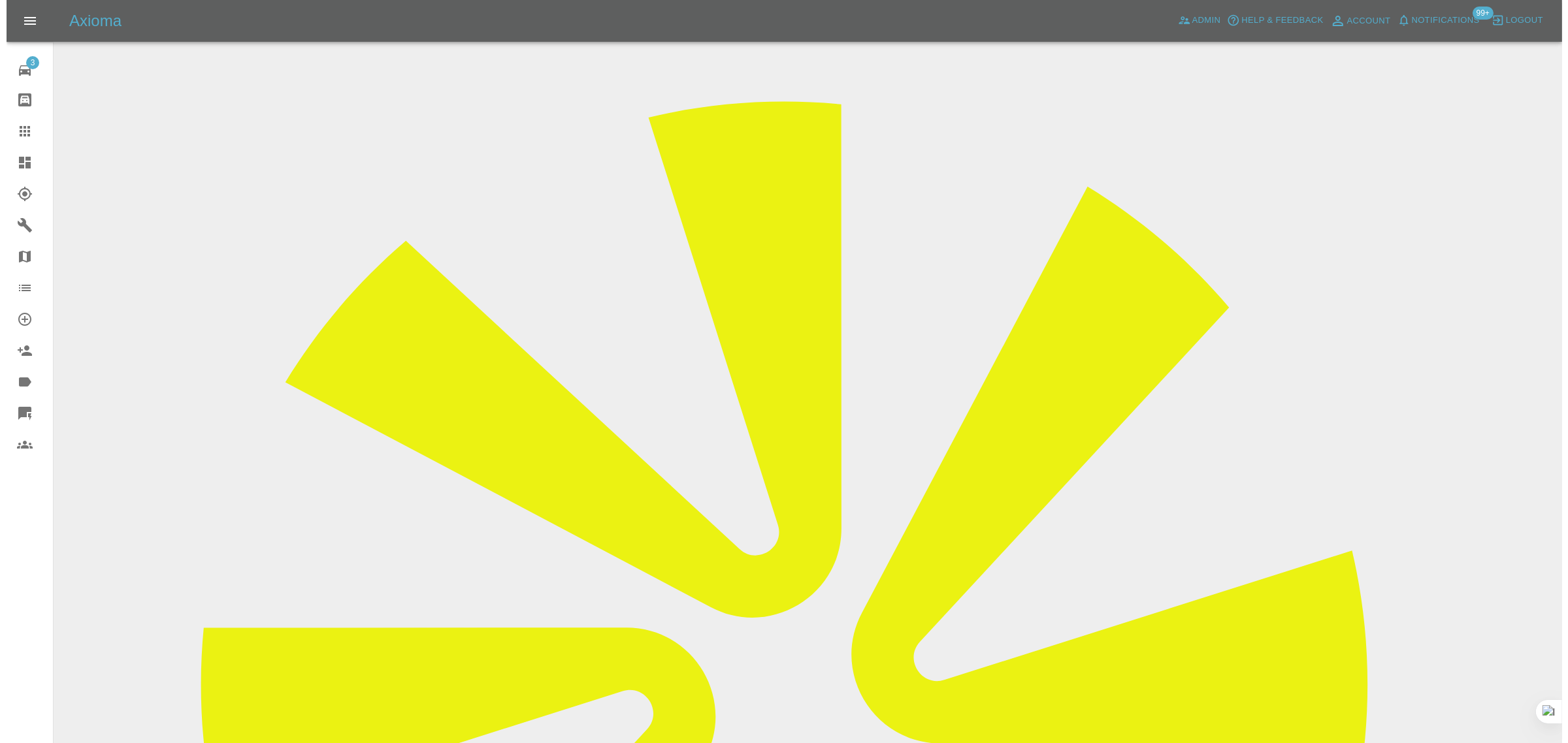
scroll to position [0, 0]
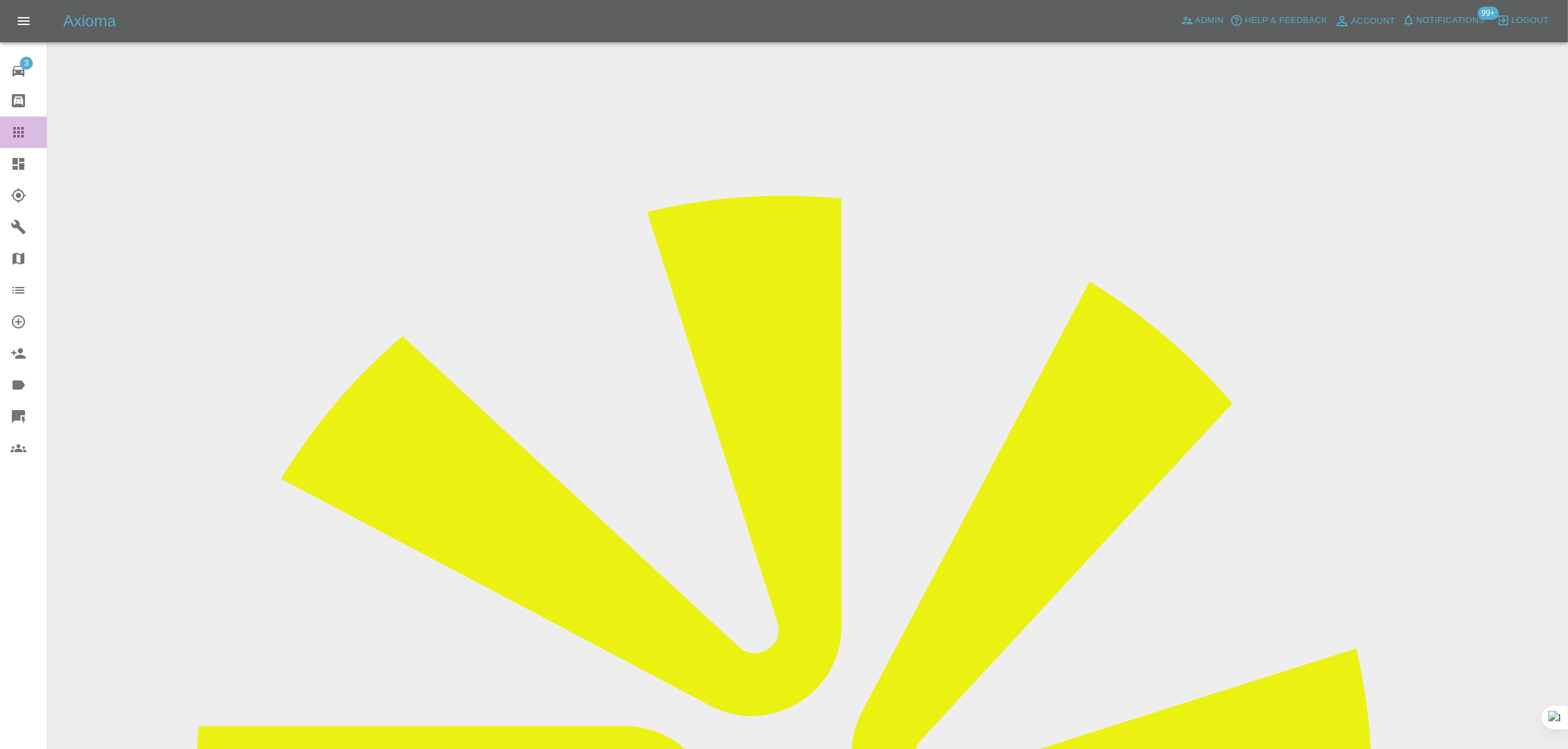
click at [11, 132] on icon at bounding box center [18, 132] width 16 height 16
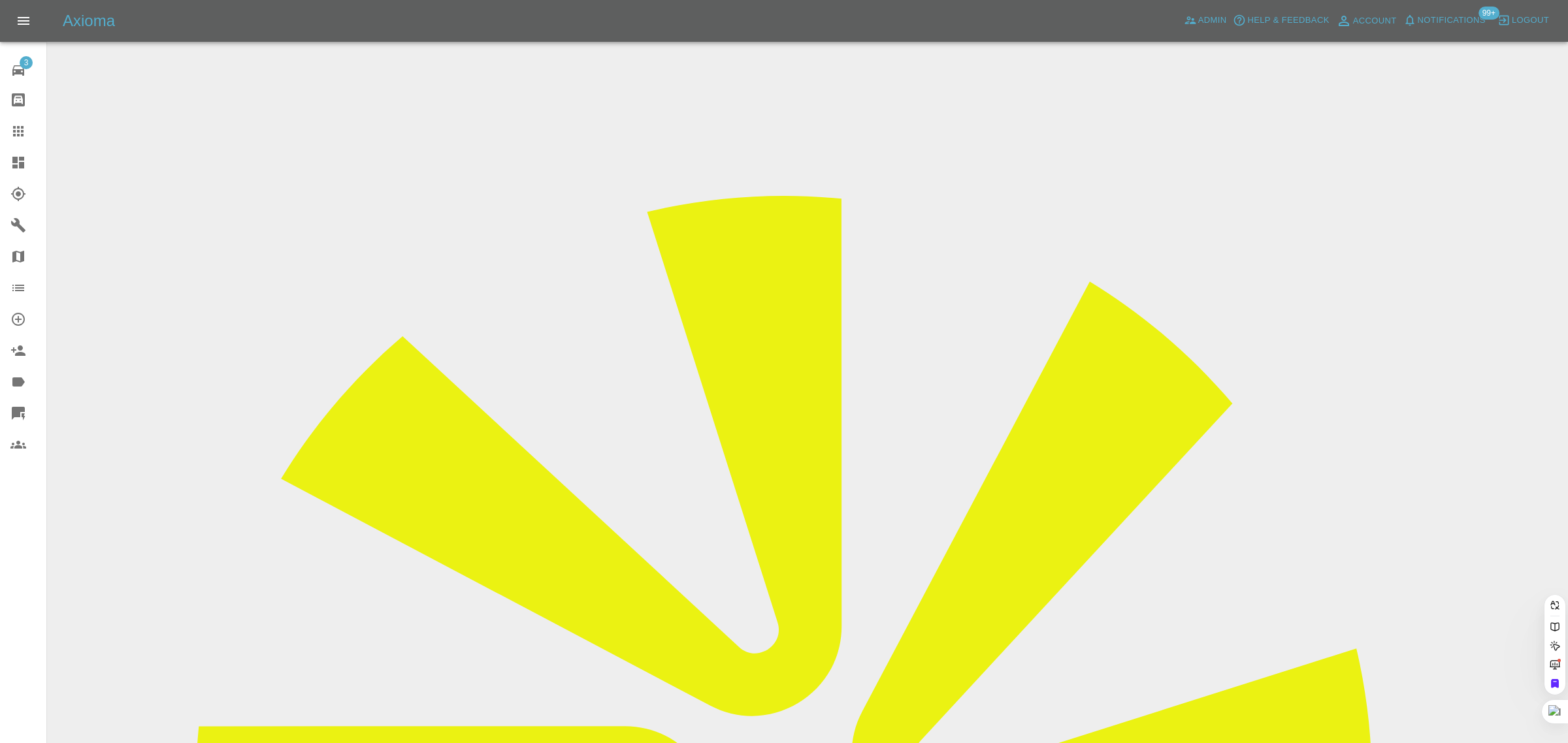
paste input "colinpopperwell@gmail.com"
type input "colinpopperwell@gmail.co"
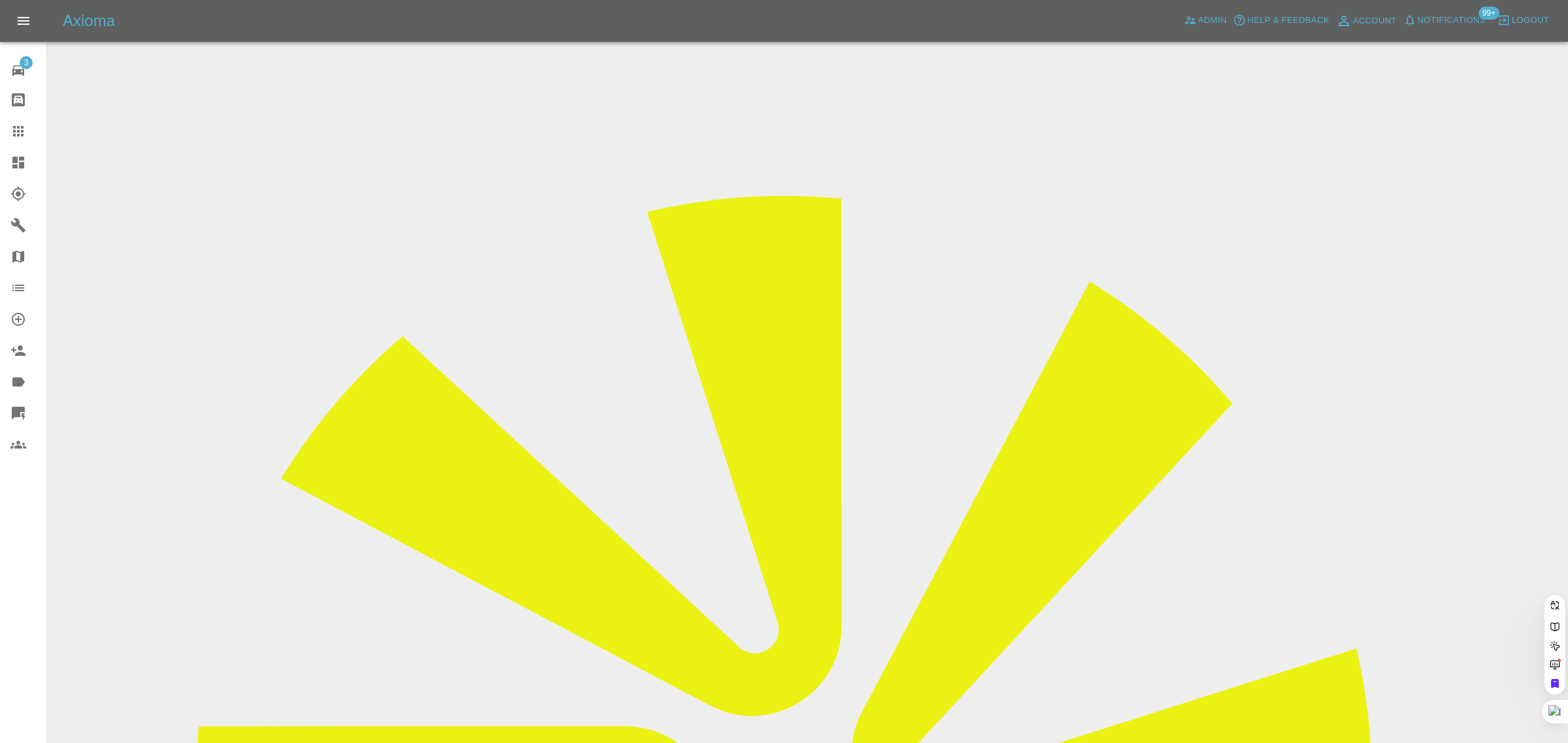
paste input "david.pugh22@btinternet.com"
type input "david.pugh22@btinternet.com"
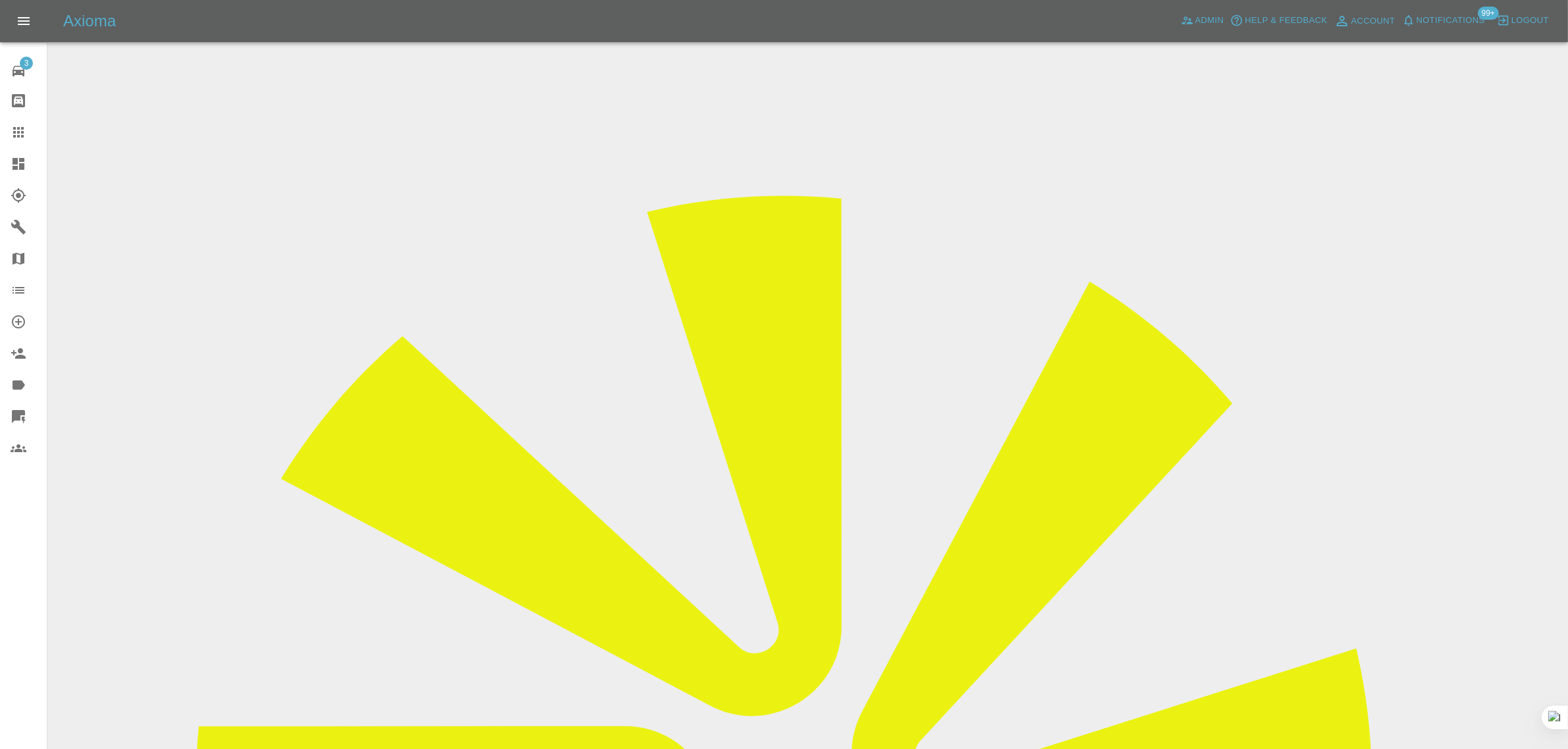
click at [20, 131] on icon at bounding box center [18, 132] width 16 height 16
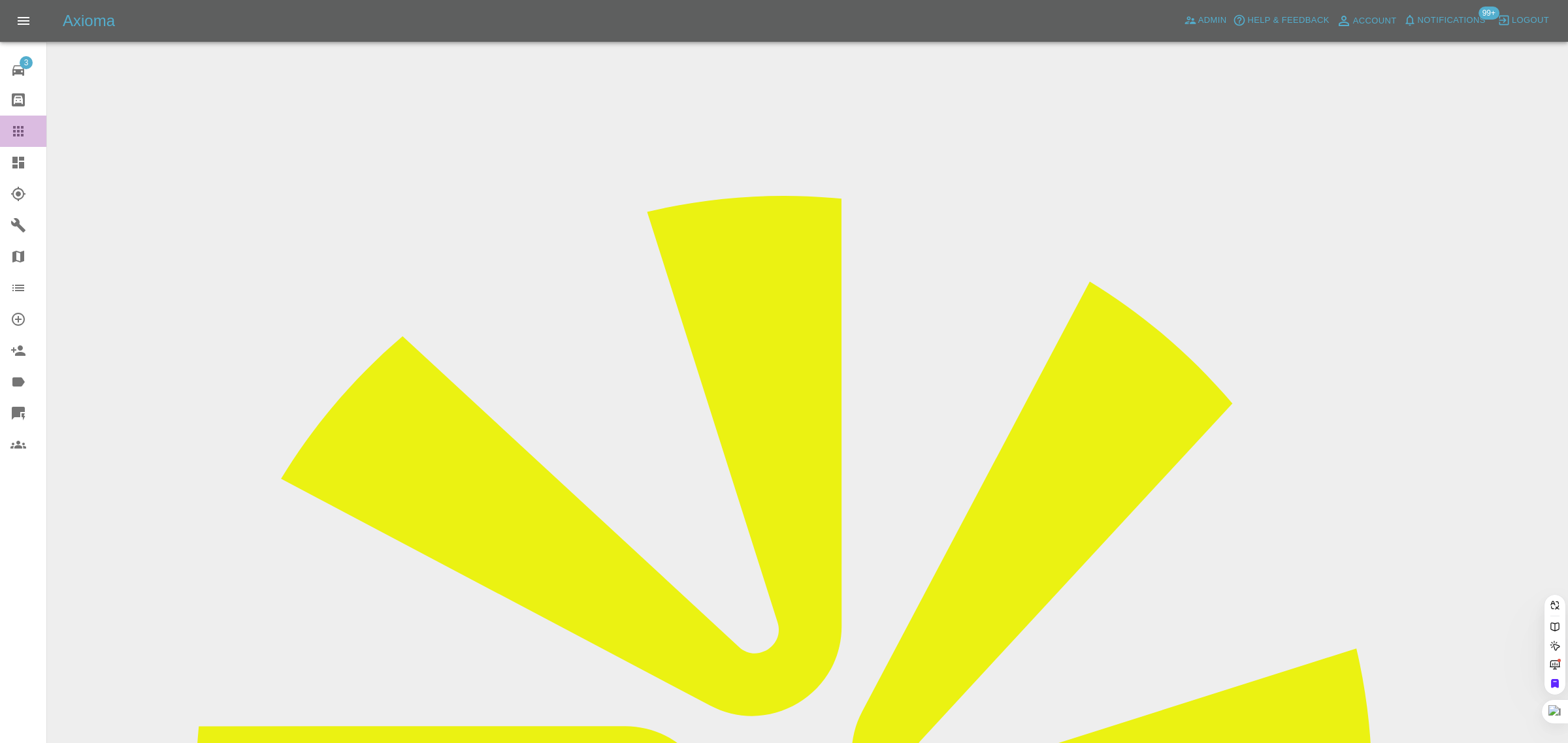
click at [12, 135] on icon at bounding box center [18, 131] width 16 height 16
click at [20, 129] on icon at bounding box center [18, 131] width 16 height 16
paste input "jasonjay245@gmail.com"
type input "jasonjay245@gmail.co"
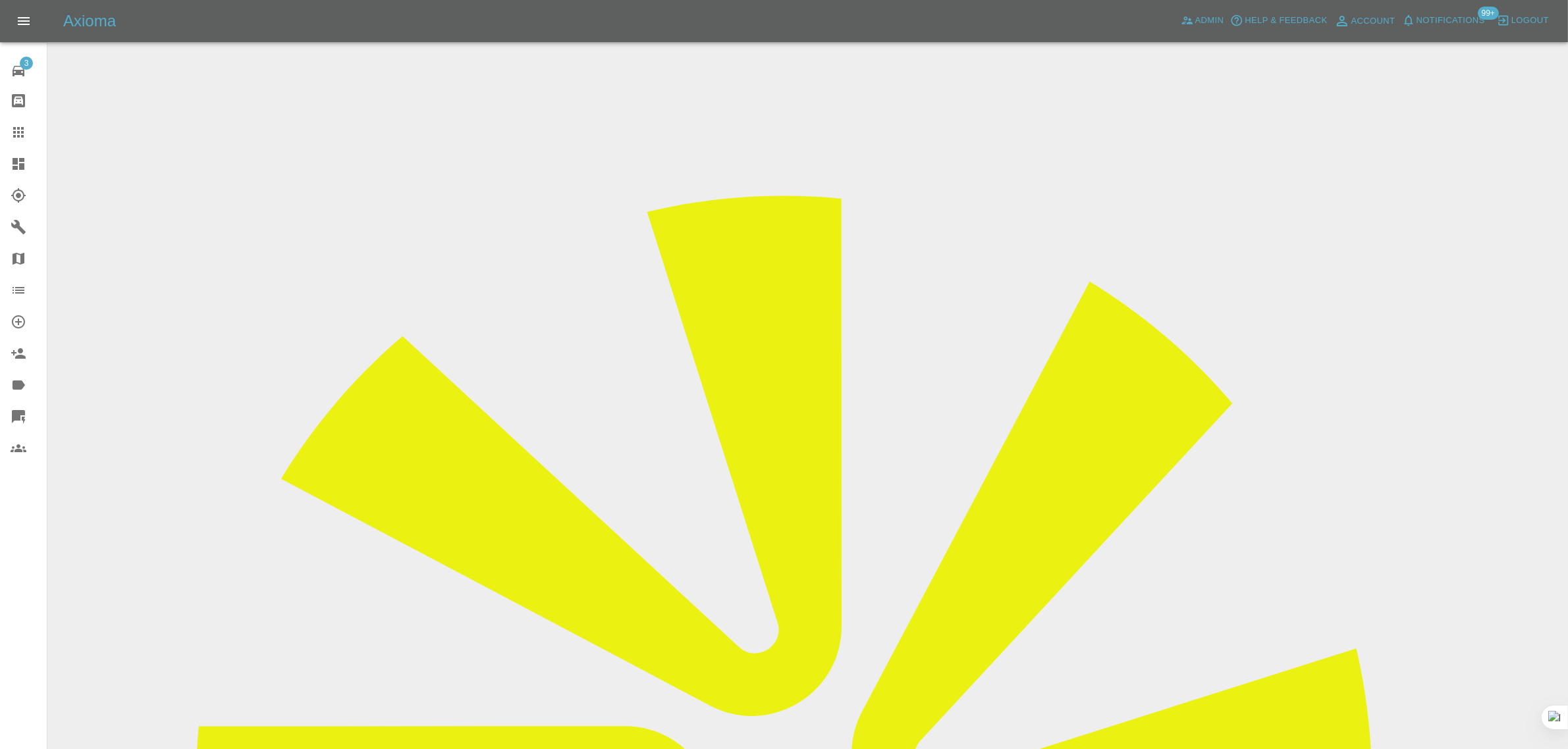
drag, startPoint x: 857, startPoint y: 548, endPoint x: 897, endPoint y: 543, distance: 40.3
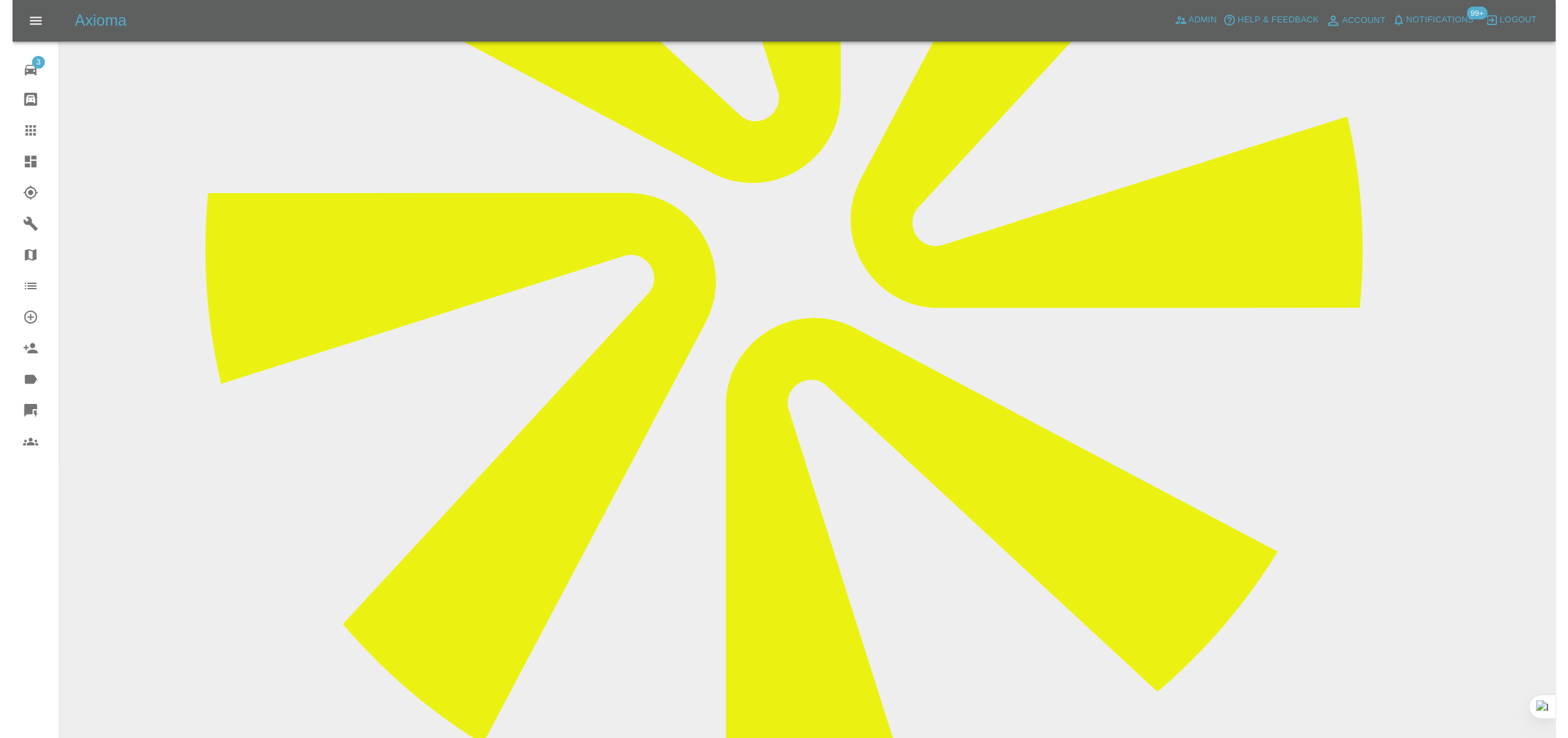
scroll to position [695, 0]
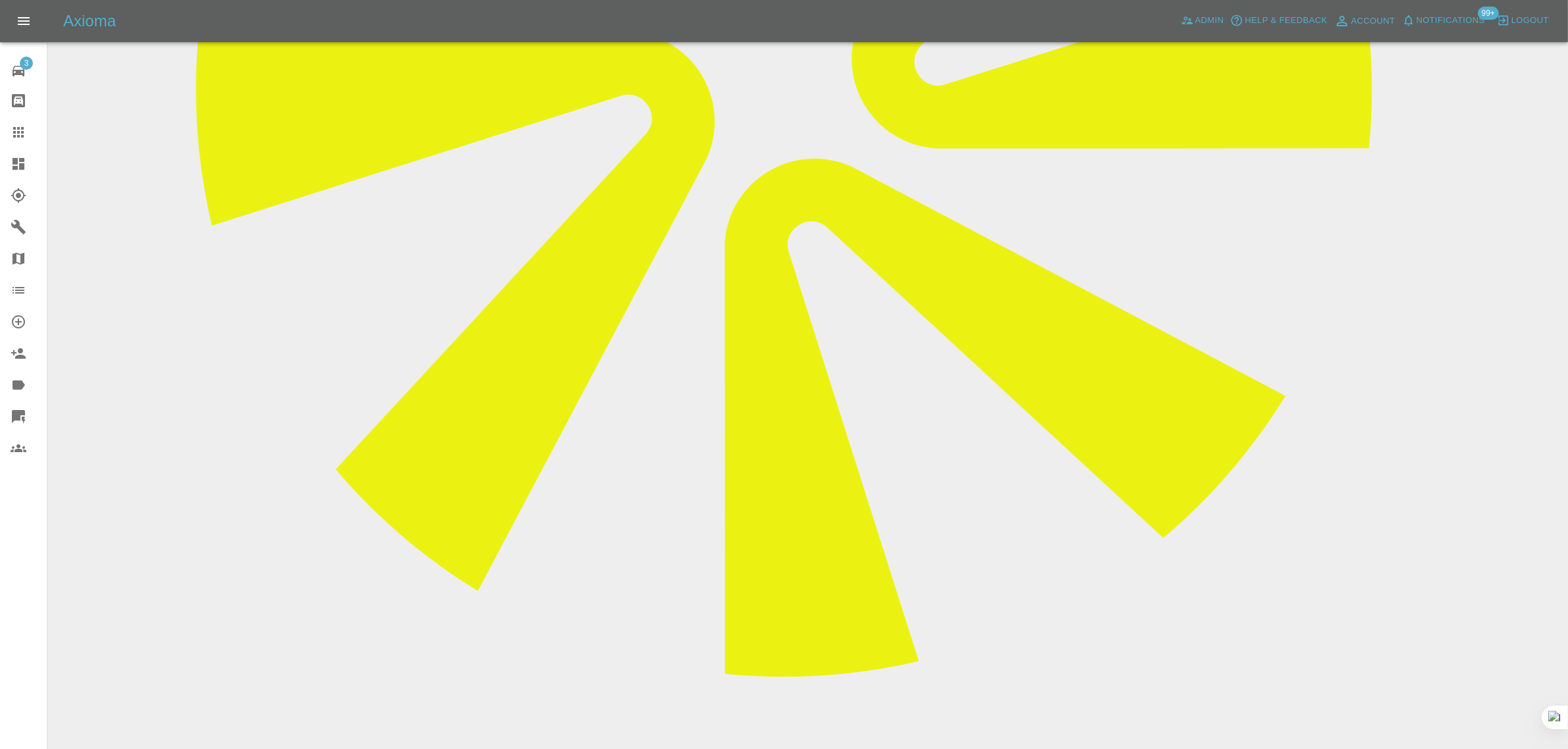
drag, startPoint x: 1460, startPoint y: 577, endPoint x: 1495, endPoint y: 578, distance: 35.0
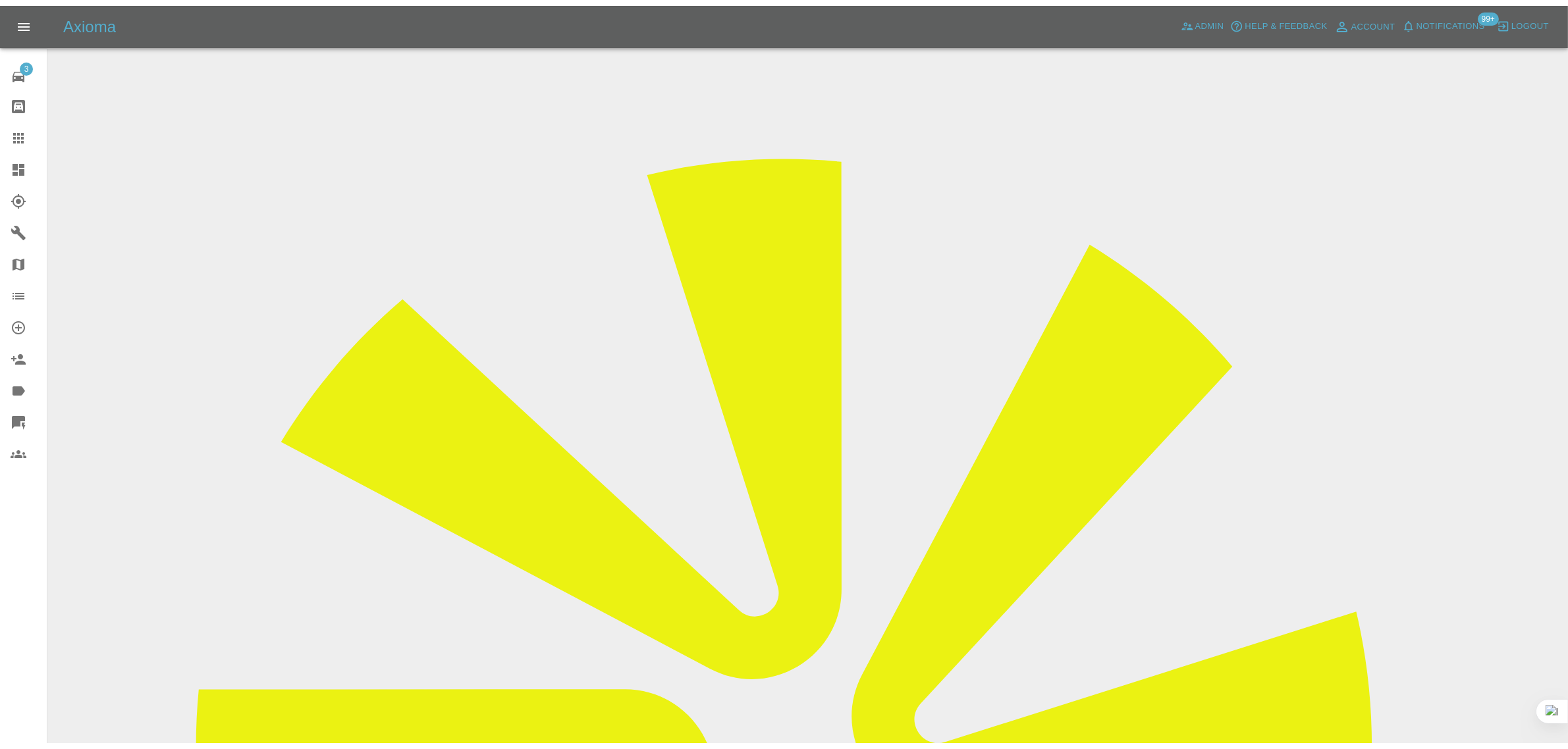
scroll to position [36, 0]
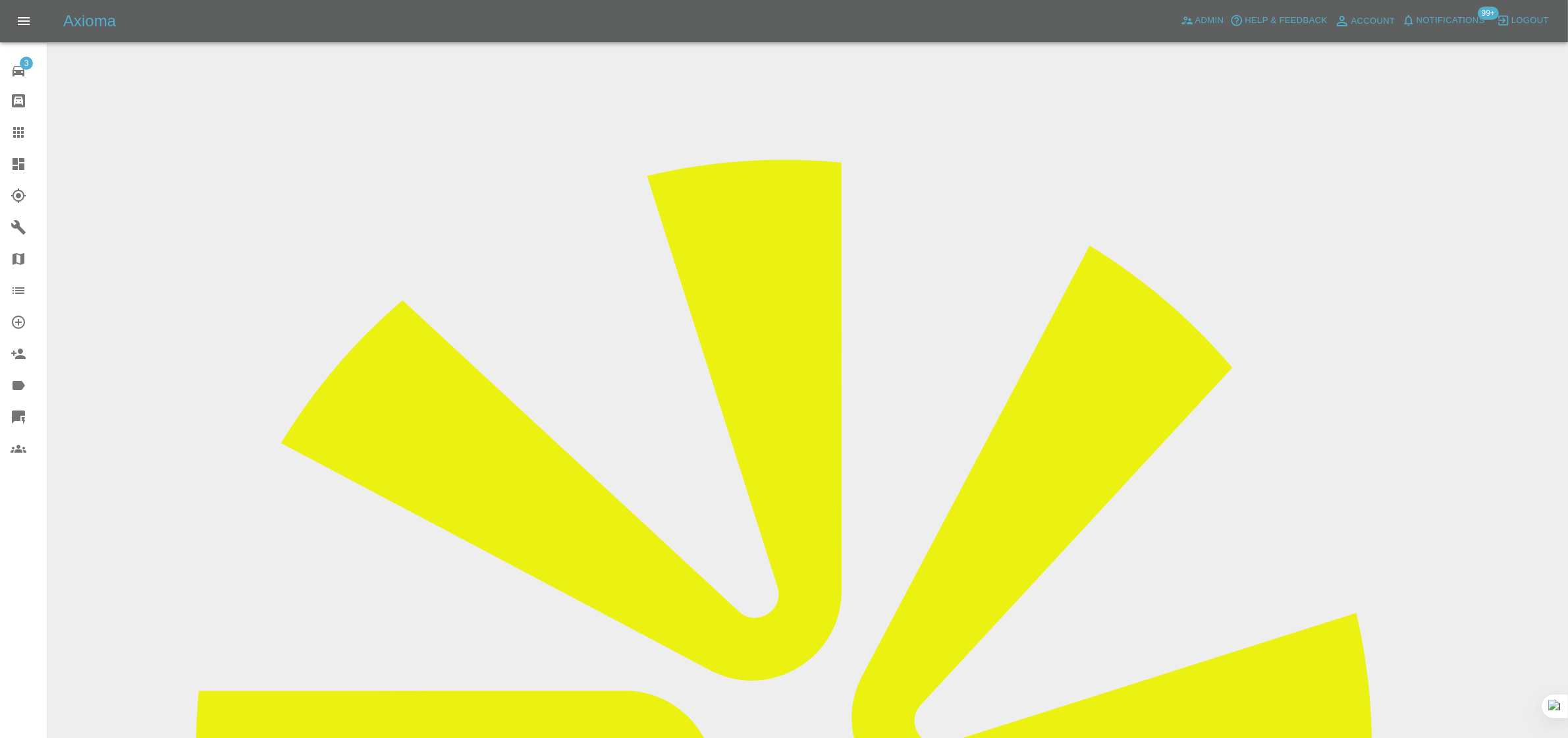
drag, startPoint x: 874, startPoint y: 524, endPoint x: 899, endPoint y: 522, distance: 25.1
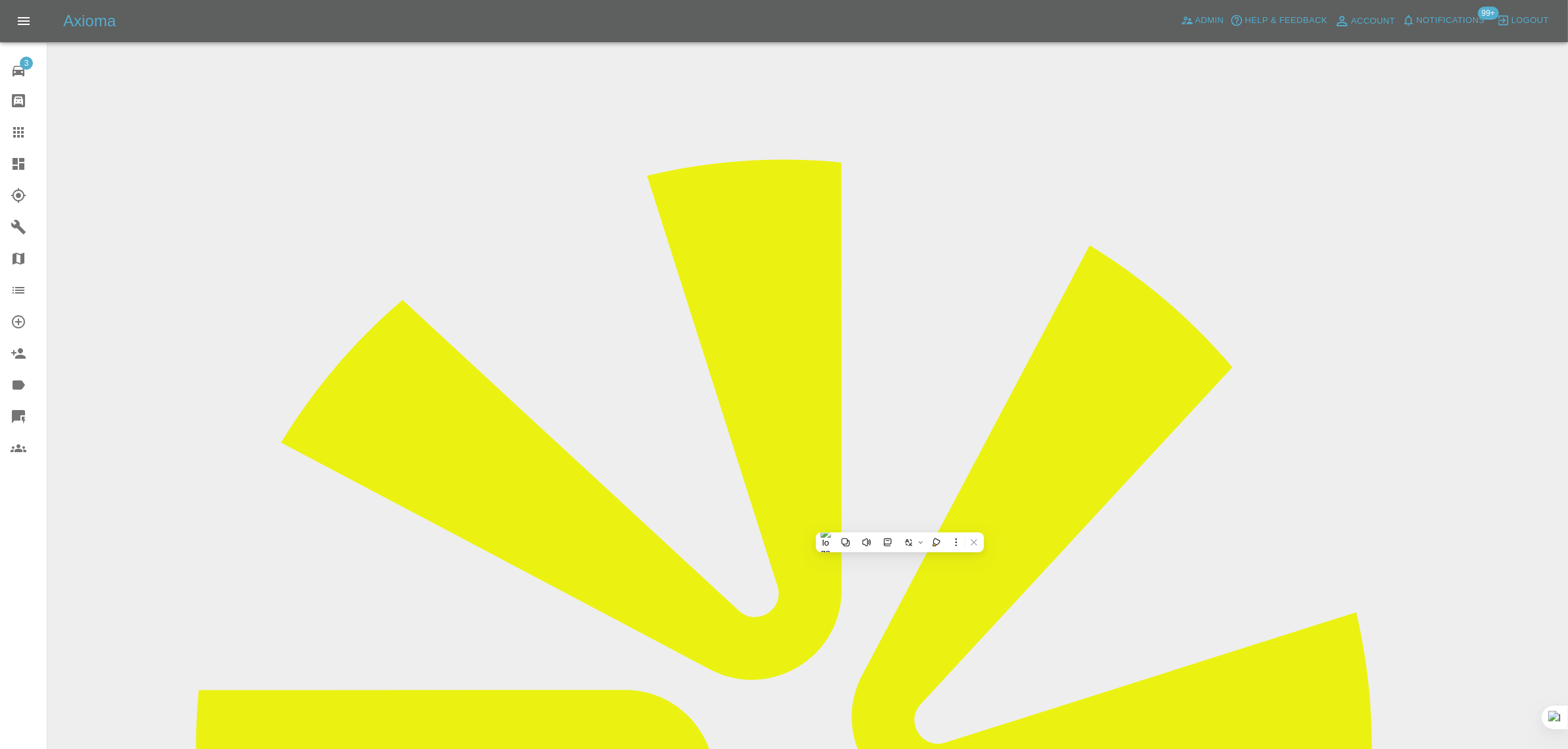
drag, startPoint x: 835, startPoint y: 507, endPoint x: 857, endPoint y: 527, distance: 29.7
drag, startPoint x: 867, startPoint y: 520, endPoint x: 914, endPoint y: 517, distance: 47.1
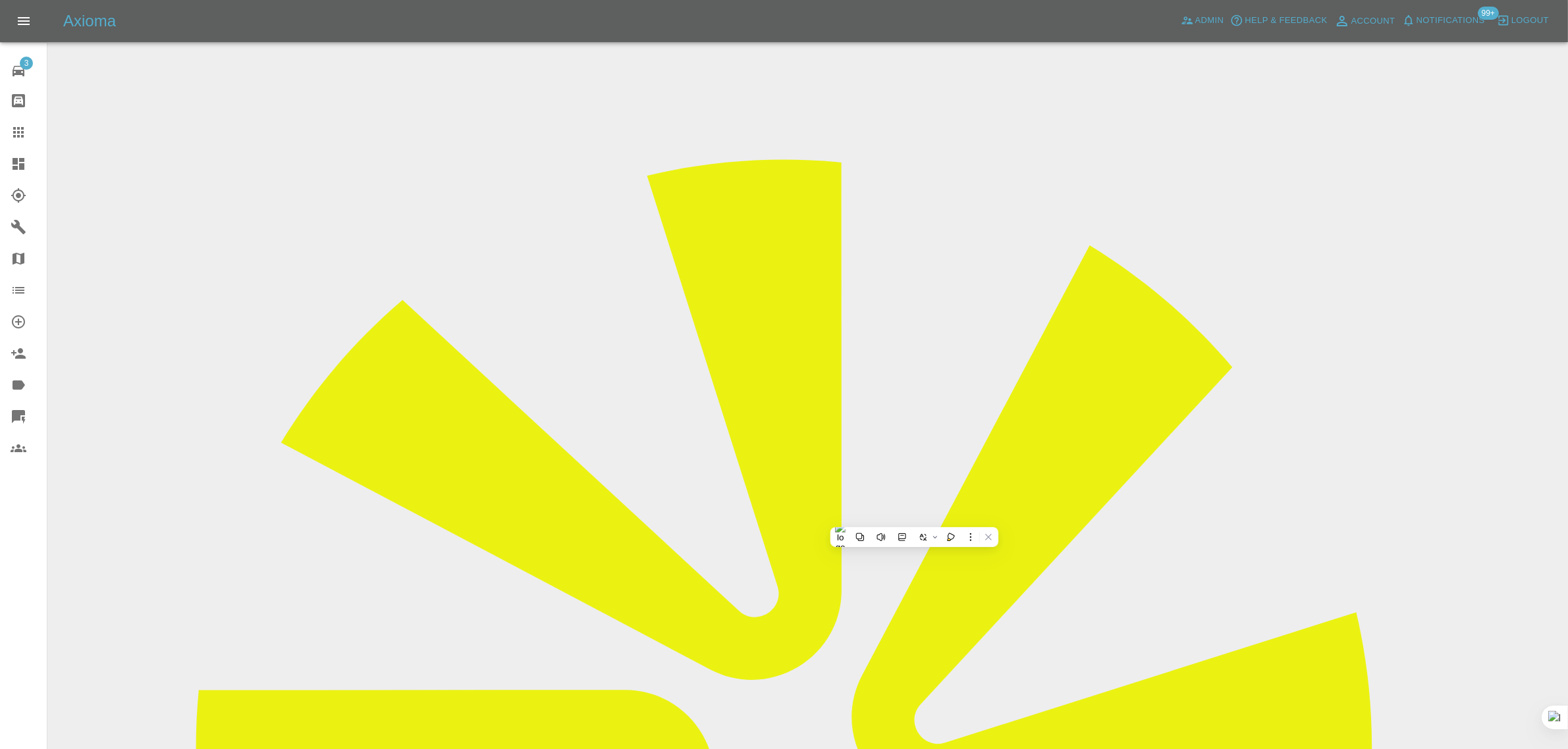
drag, startPoint x: 867, startPoint y: 548, endPoint x: 881, endPoint y: 544, distance: 14.6
drag, startPoint x: 877, startPoint y: 524, endPoint x: 890, endPoint y: 524, distance: 13.0
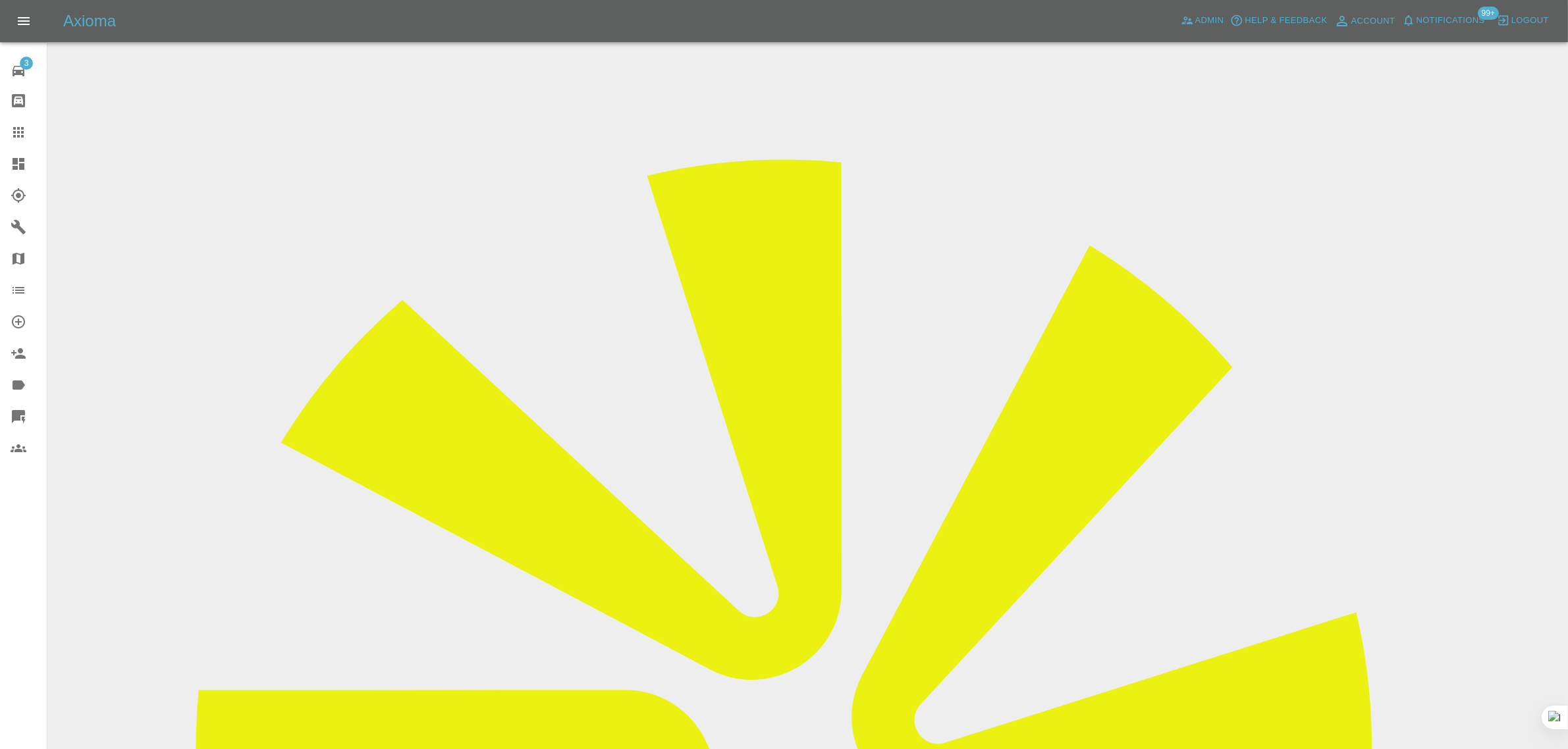
drag, startPoint x: 877, startPoint y: 546, endPoint x: 916, endPoint y: 546, distance: 39.0
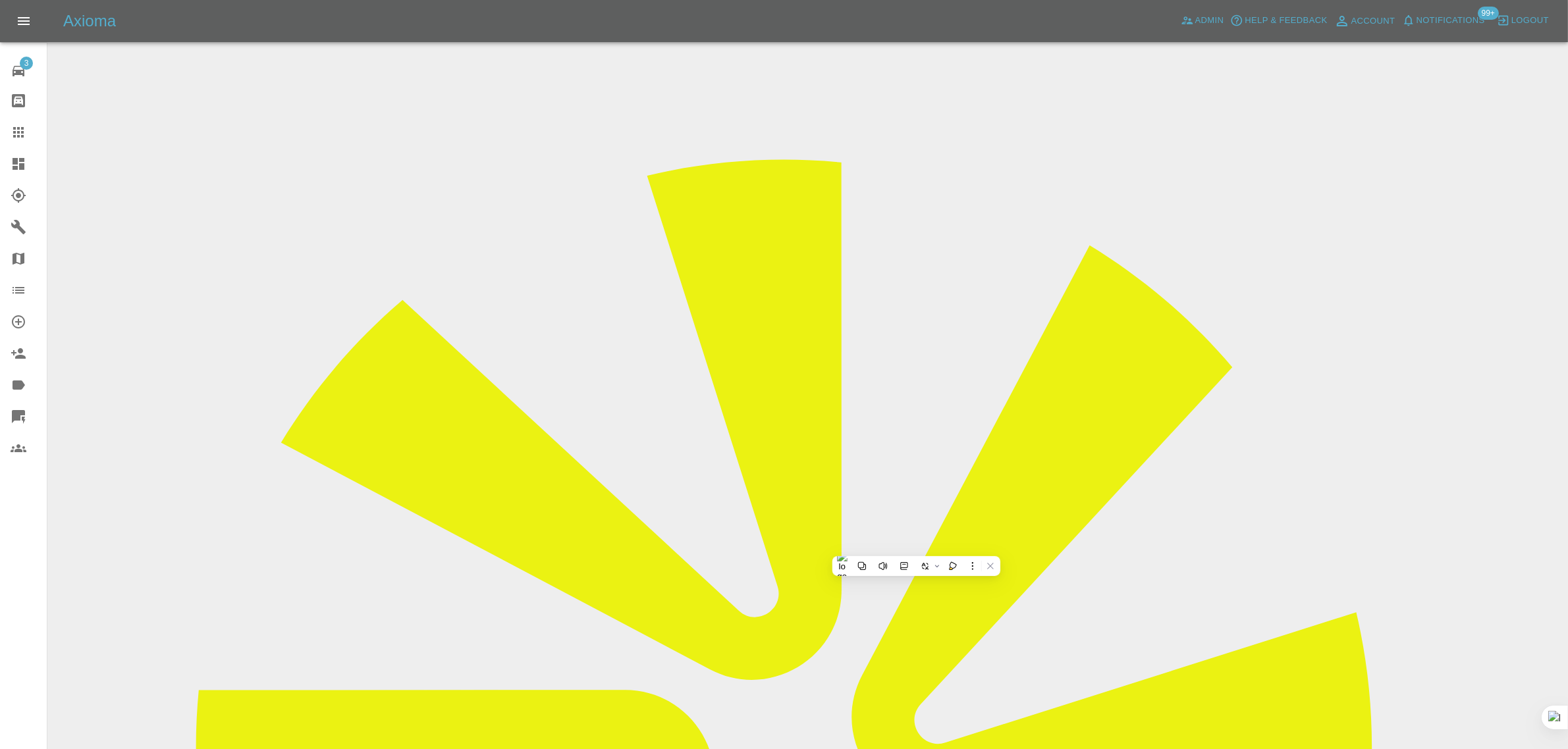
drag, startPoint x: 875, startPoint y: 522, endPoint x: 907, endPoint y: 515, distance: 32.8
click at [15, 135] on icon at bounding box center [18, 132] width 11 height 11
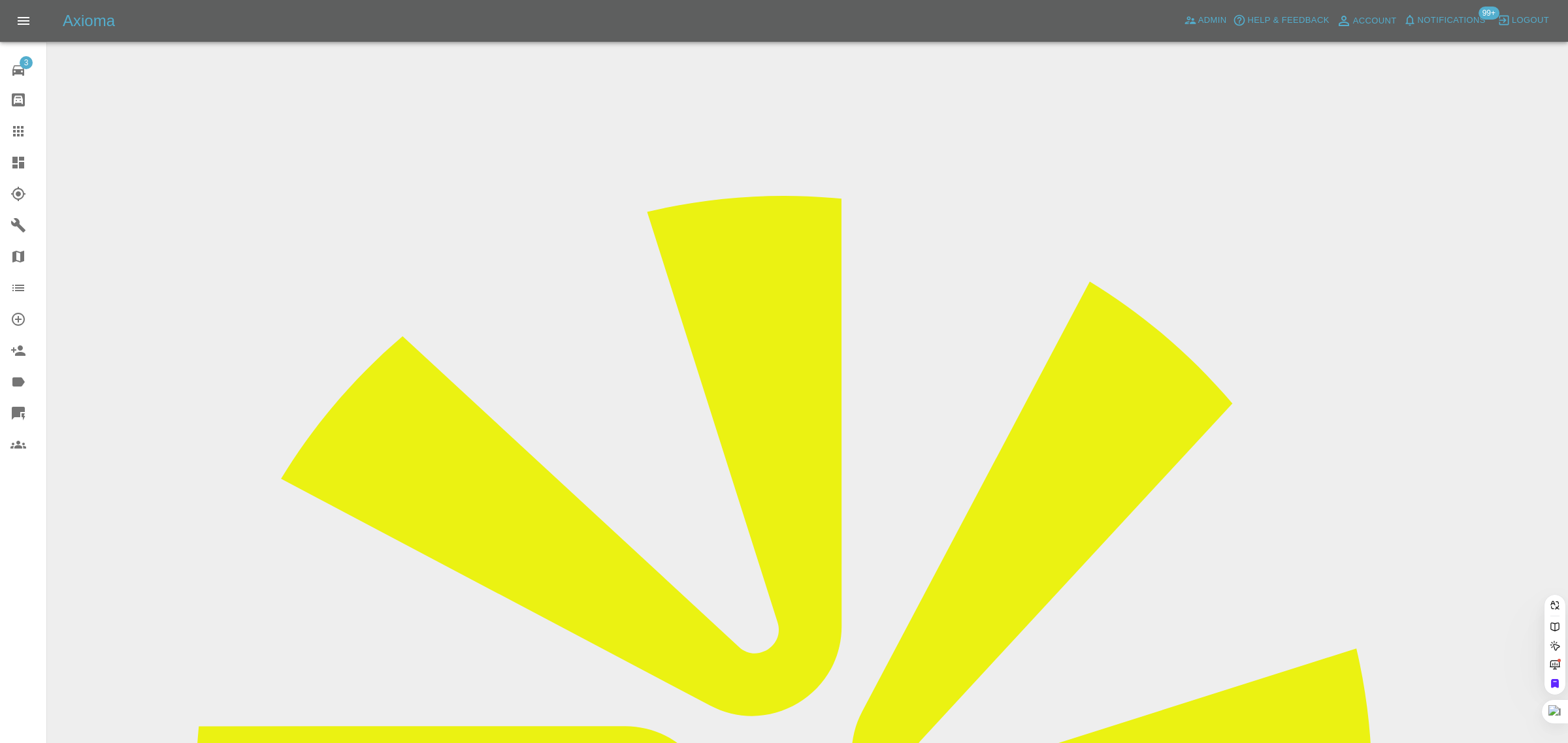
paste input "joel_maloney@hotmail.co.uk"
type input "joel_maloney@hotmail.co.u"
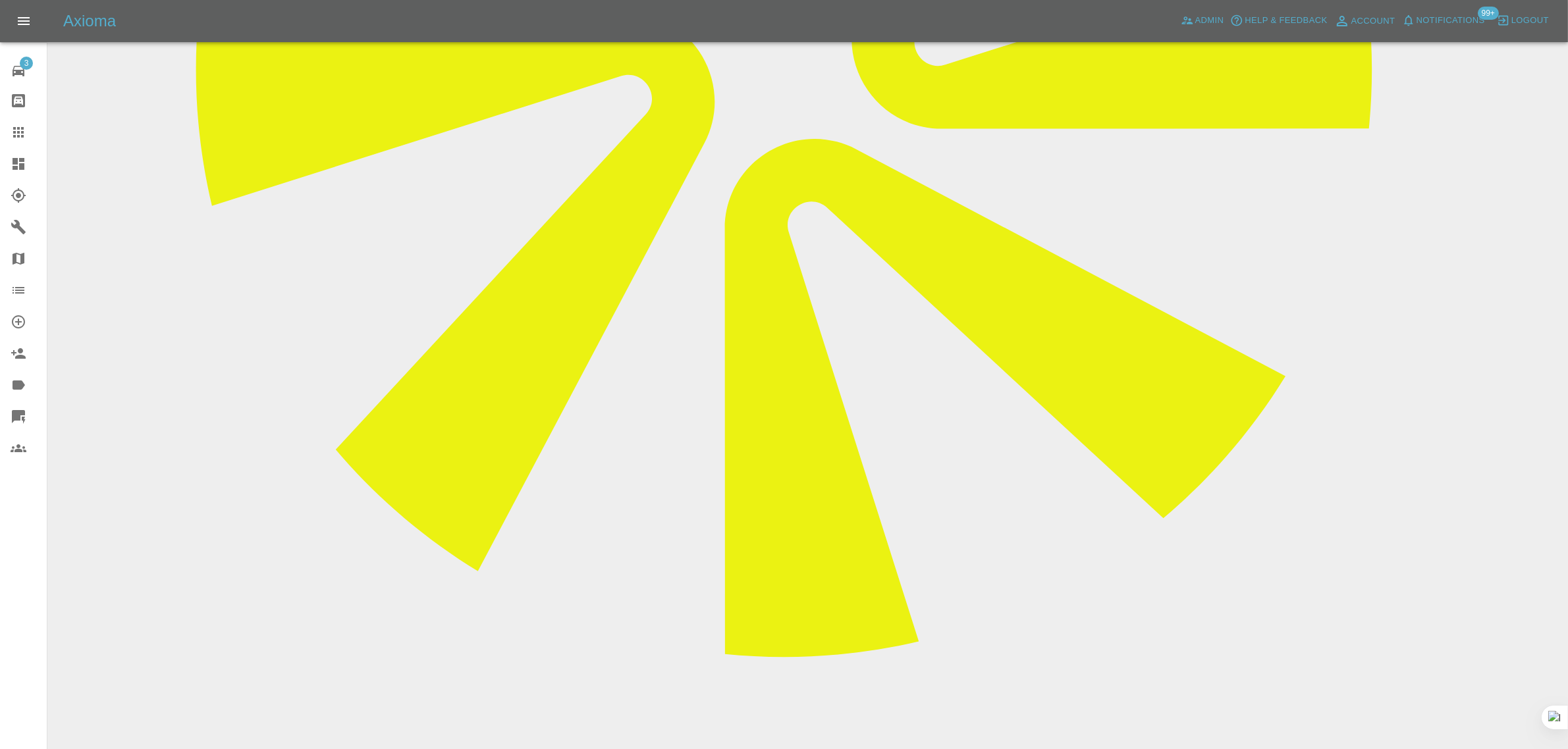
scroll to position [874, 0]
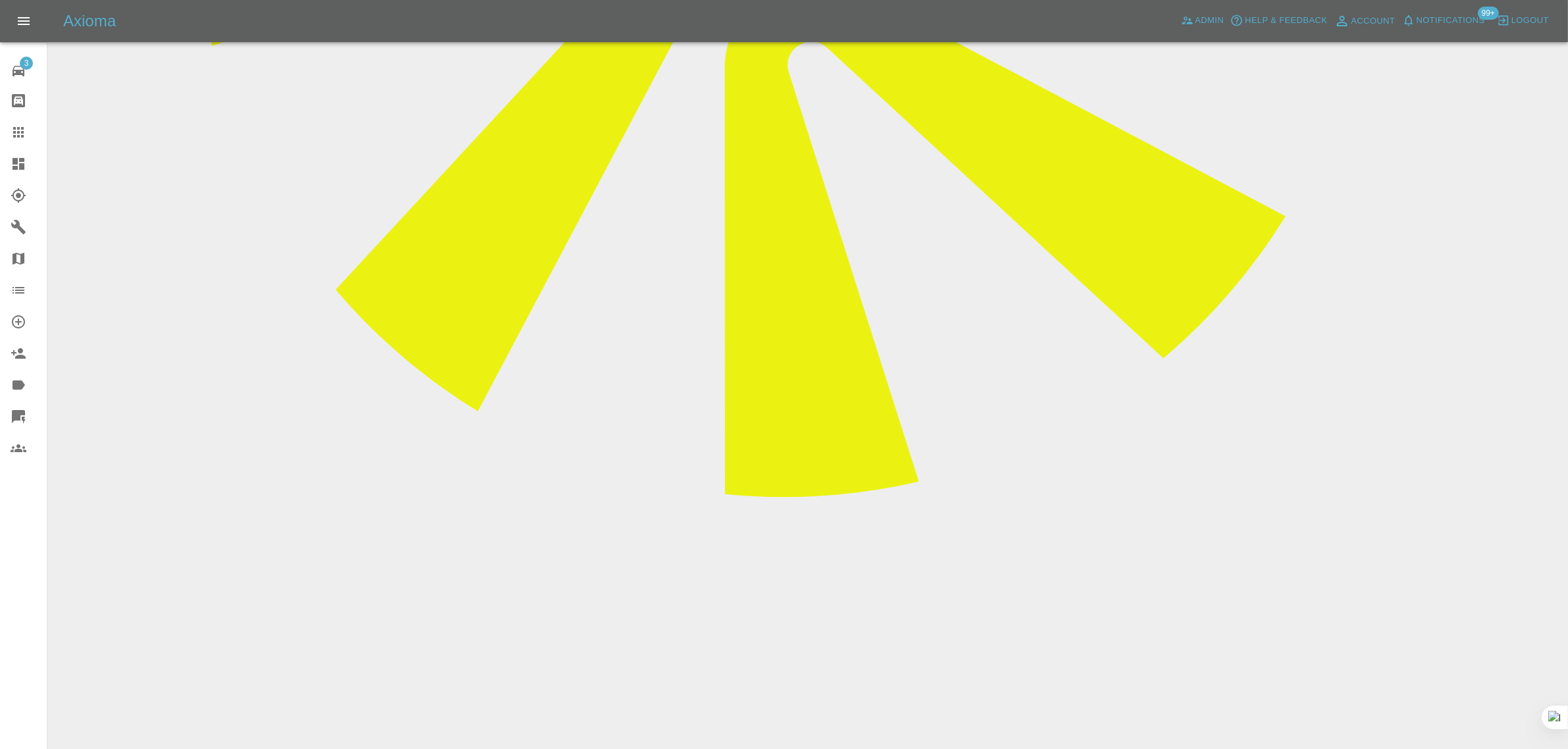
drag, startPoint x: 613, startPoint y: 468, endPoint x: 714, endPoint y: 474, distance: 101.2
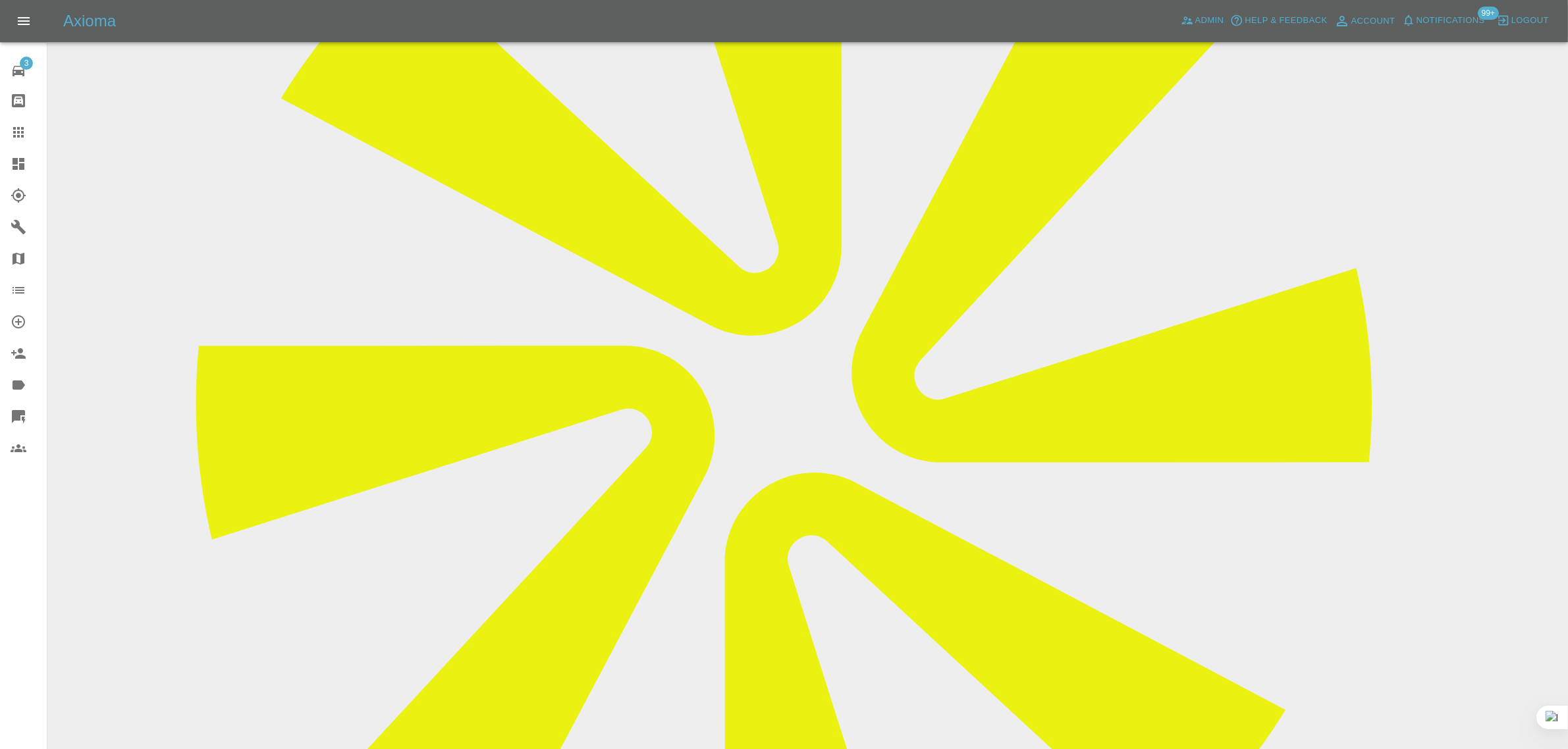
scroll to position [0, 0]
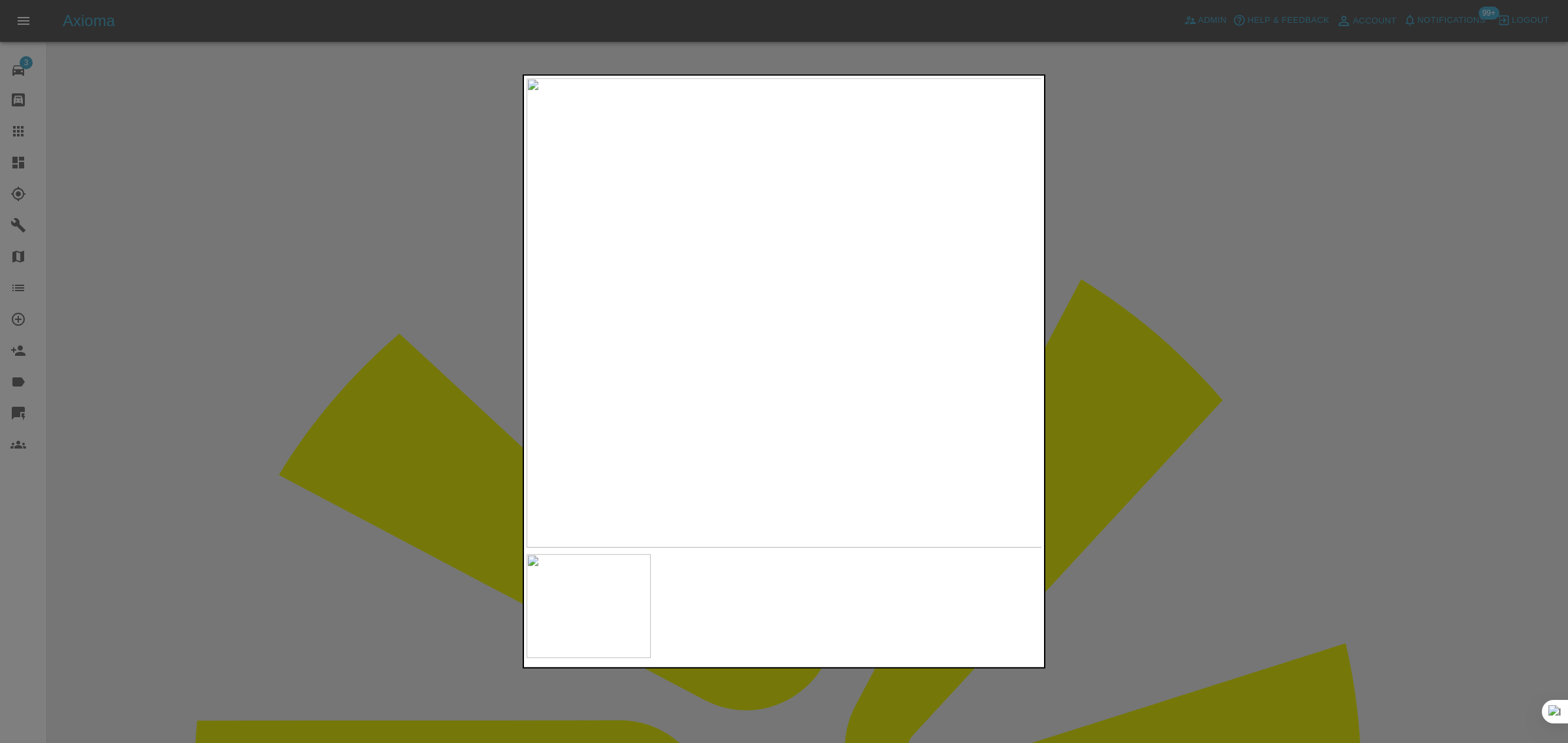
click at [1155, 403] on div at bounding box center [784, 372] width 1568 height 743
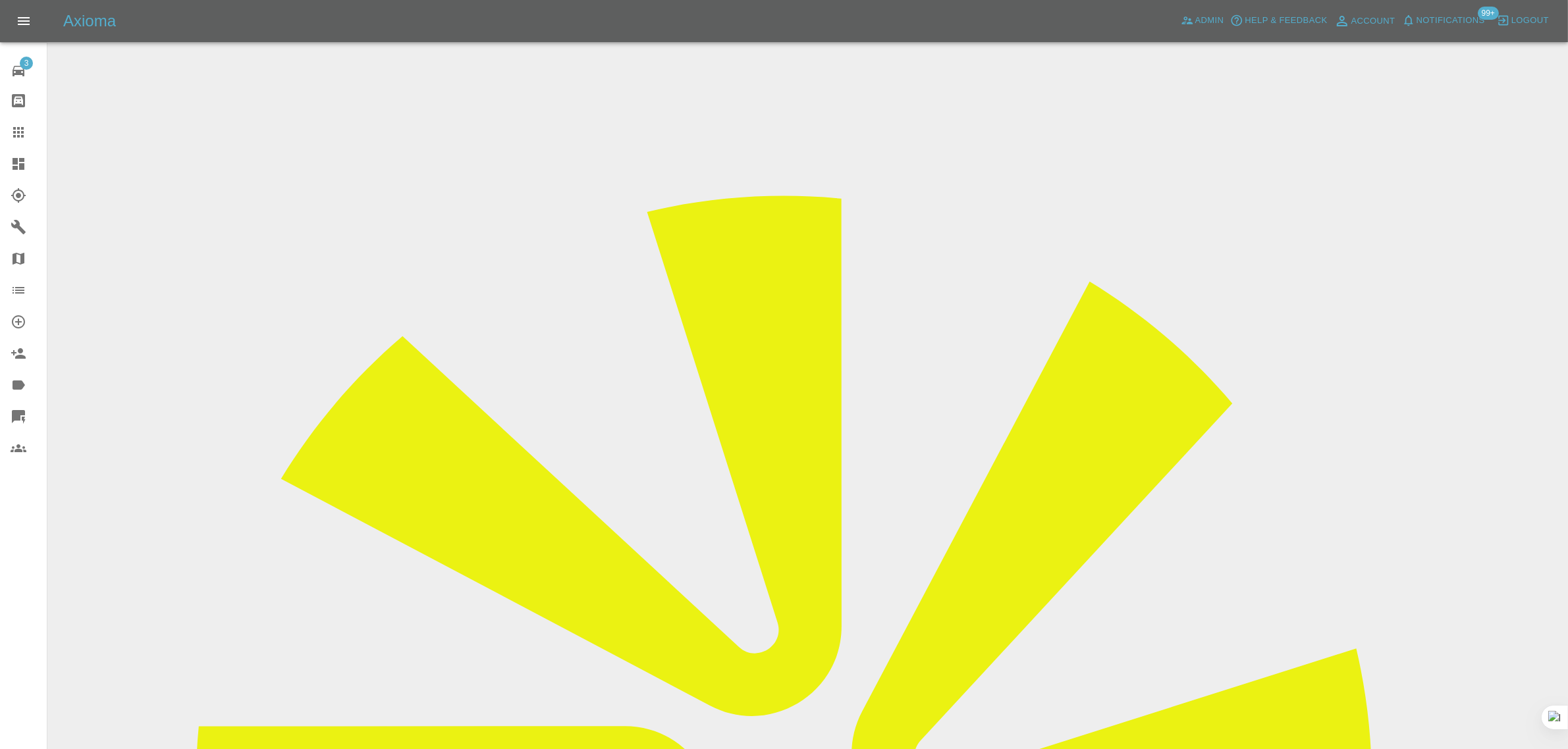
drag, startPoint x: 867, startPoint y: 553, endPoint x: 904, endPoint y: 547, distance: 37.5
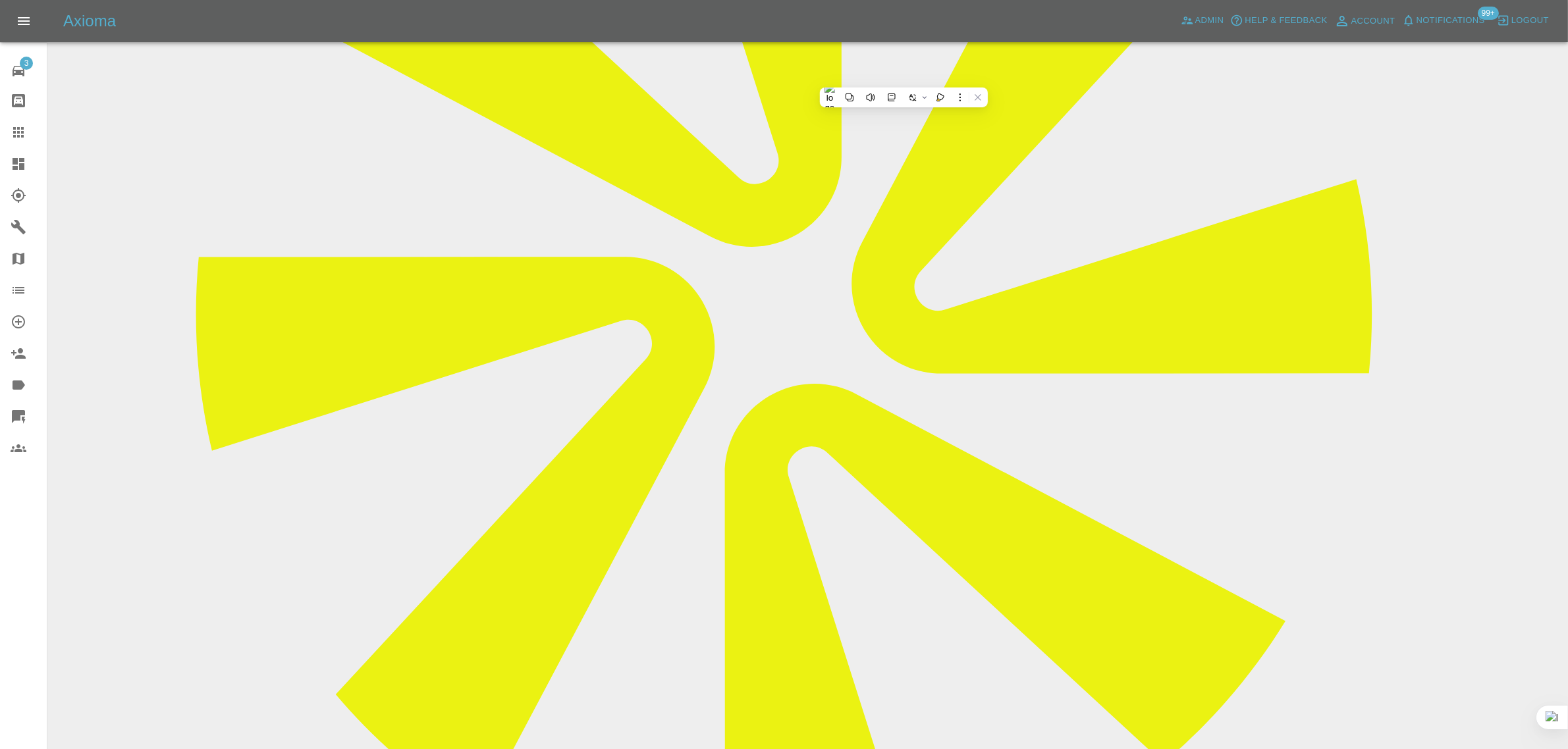
scroll to position [494, 0]
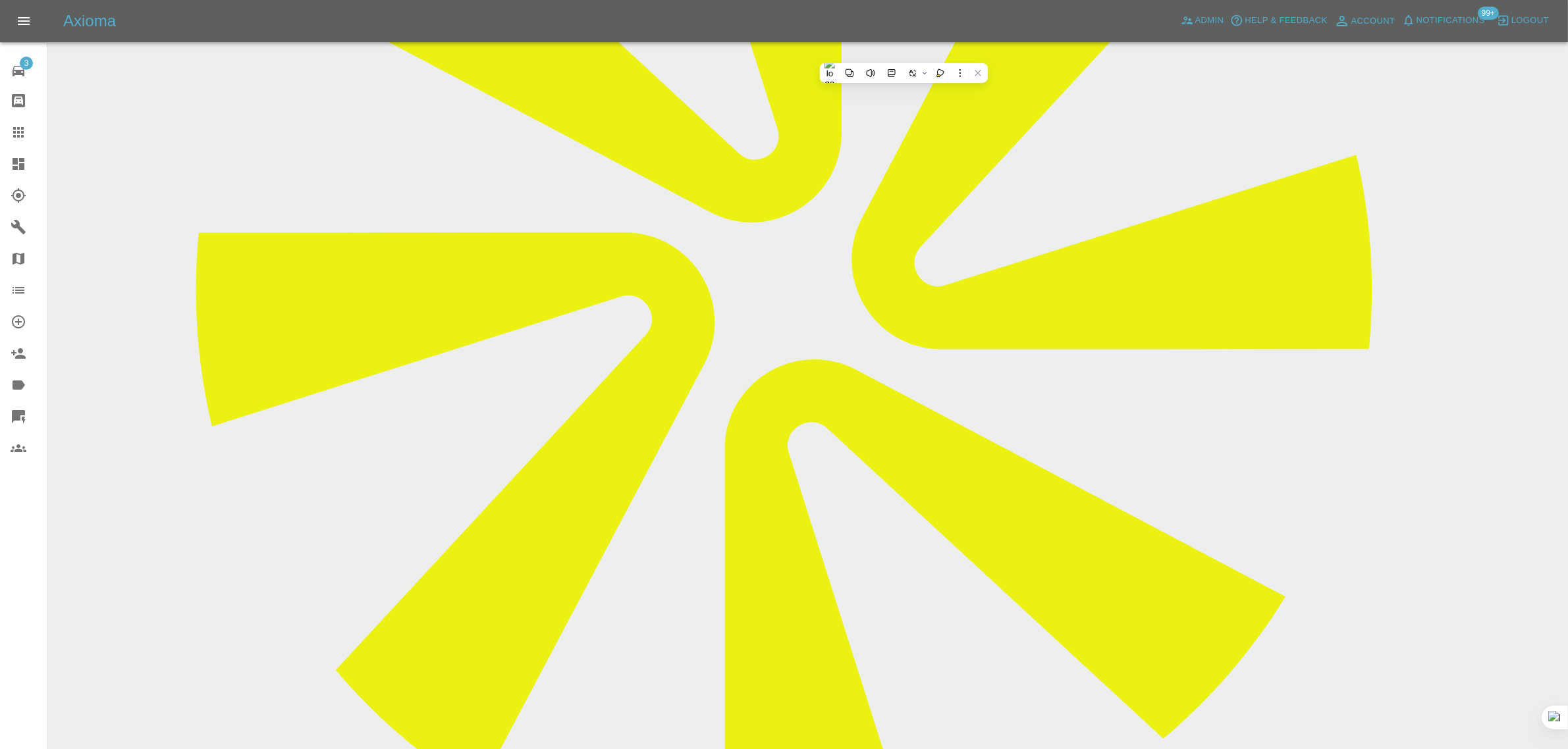
click at [14, 135] on icon at bounding box center [18, 132] width 11 height 11
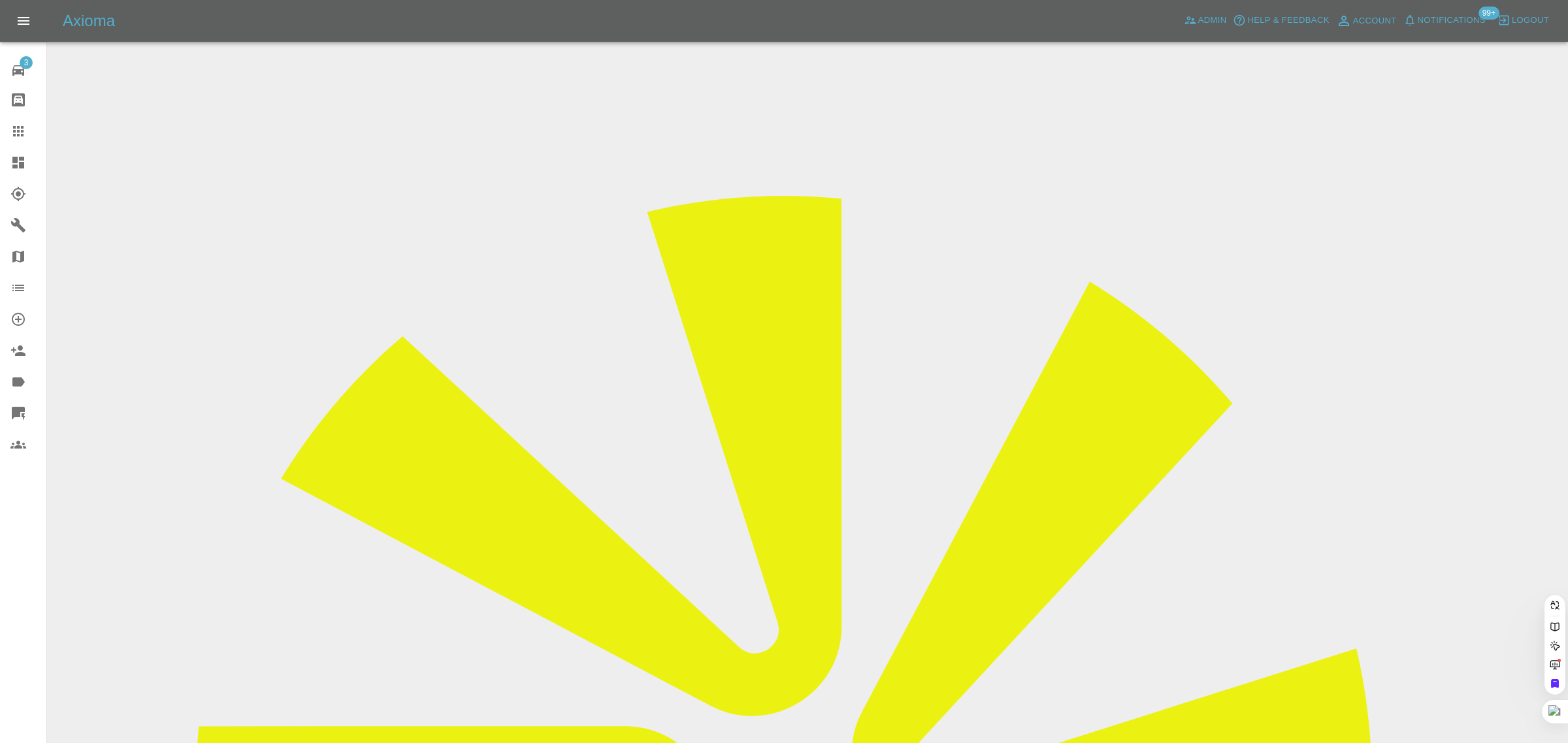
paste input "suearmitstead2@gmail.com"
type input "suearmitstead2@gmail.com"
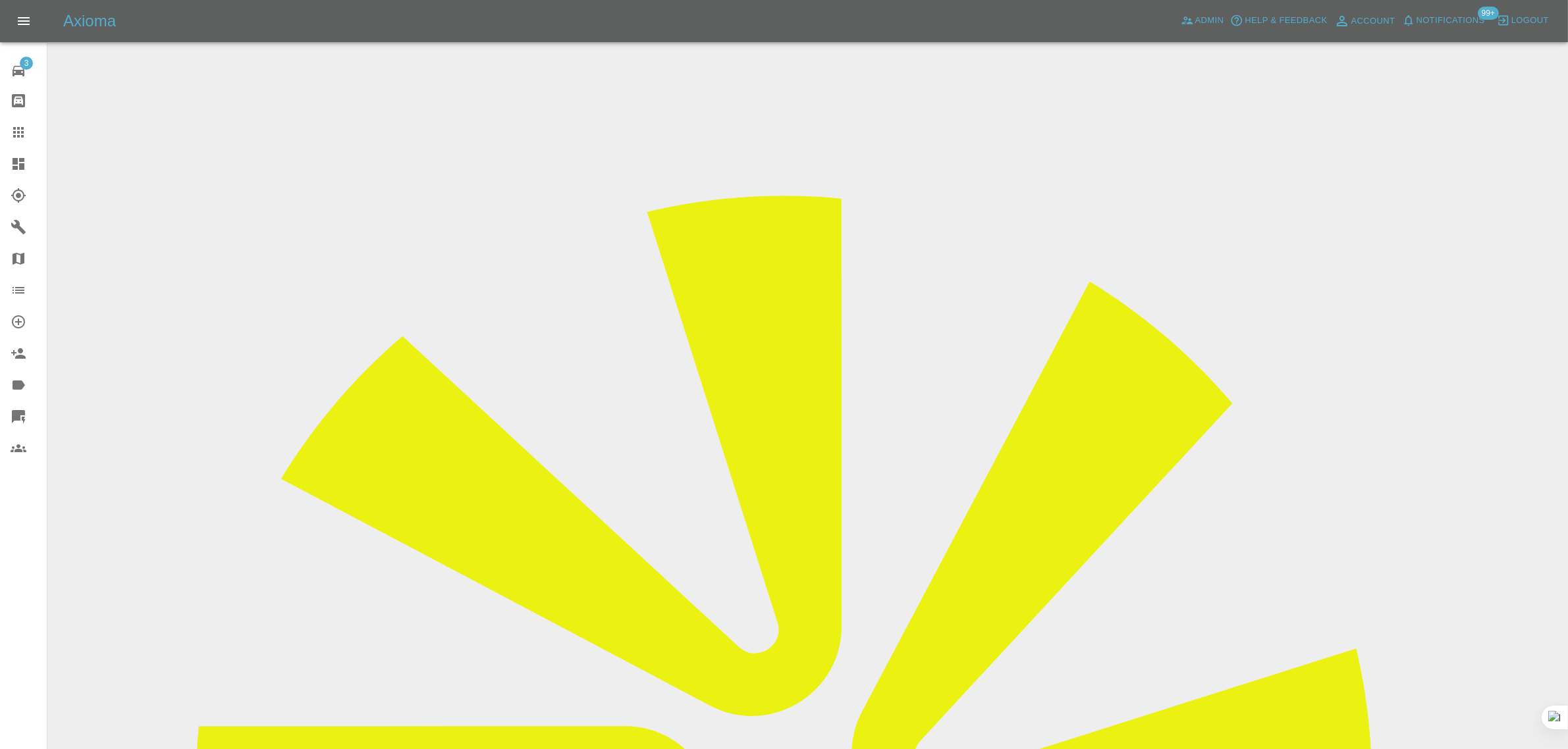
drag, startPoint x: 871, startPoint y: 561, endPoint x: 900, endPoint y: 557, distance: 29.3
click at [24, 126] on icon at bounding box center [18, 132] width 16 height 16
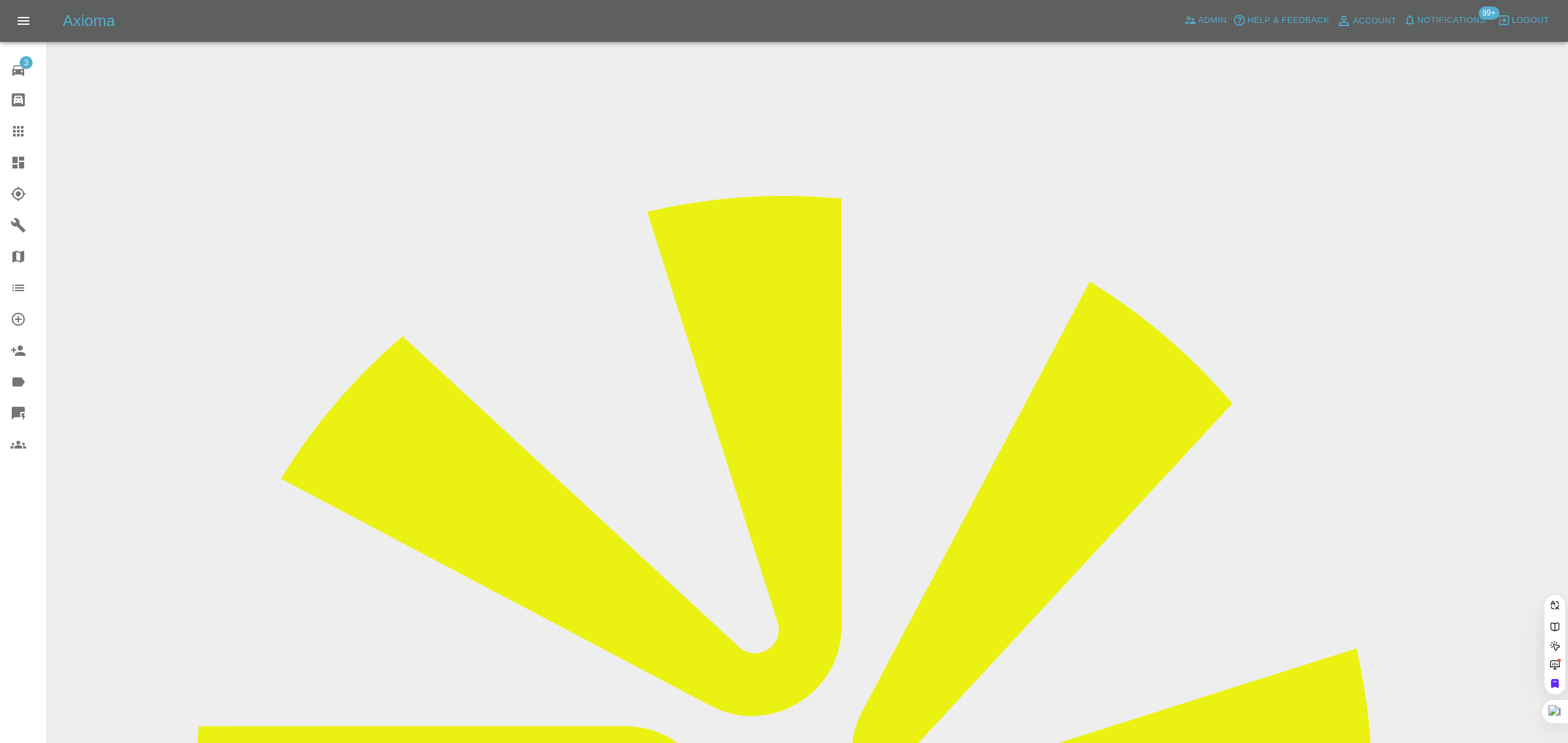
paste input "stephenkeeler1@gmail.com"
type input "stephenkeeler1@gmail.co"
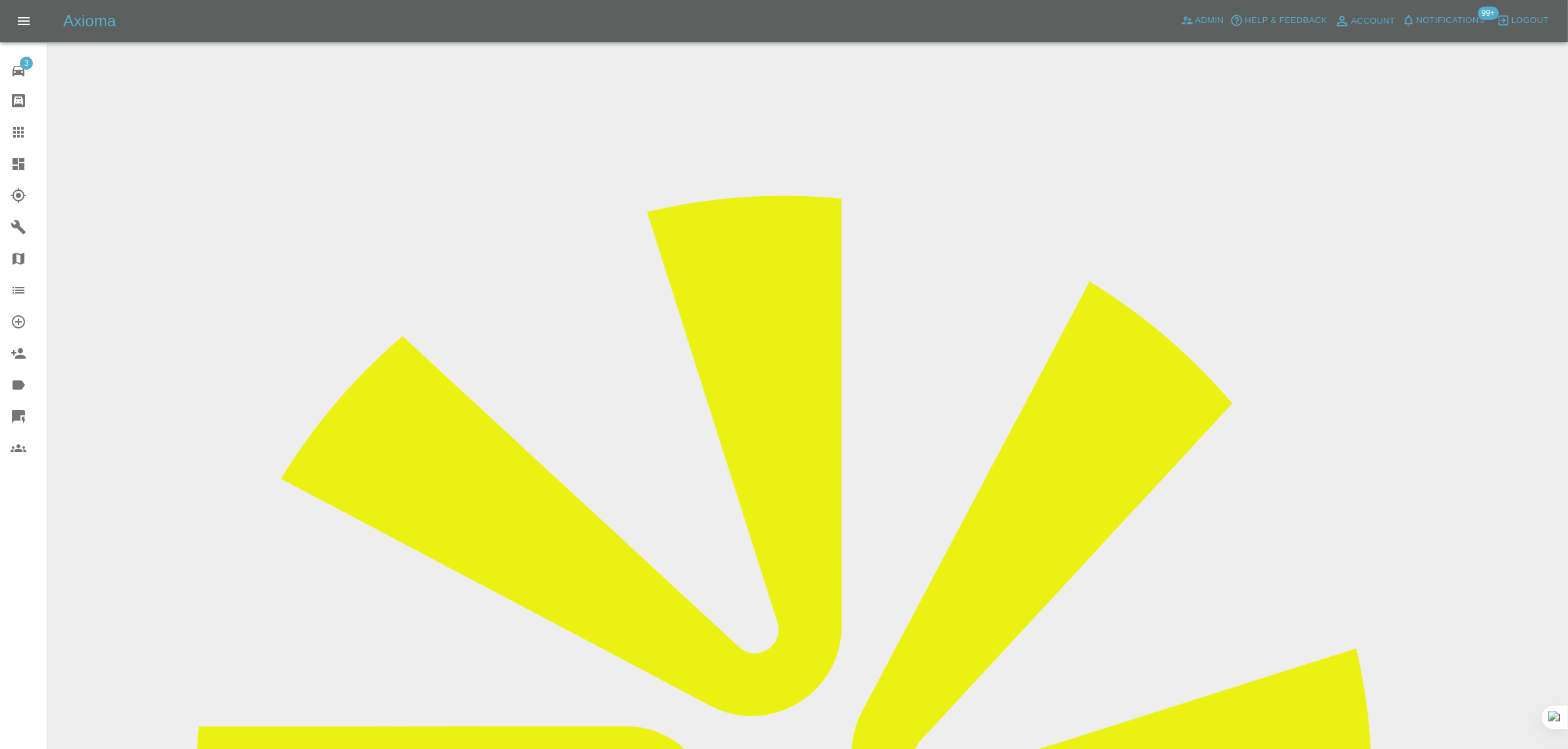
drag, startPoint x: 1307, startPoint y: 553, endPoint x: 1357, endPoint y: 561, distance: 50.6
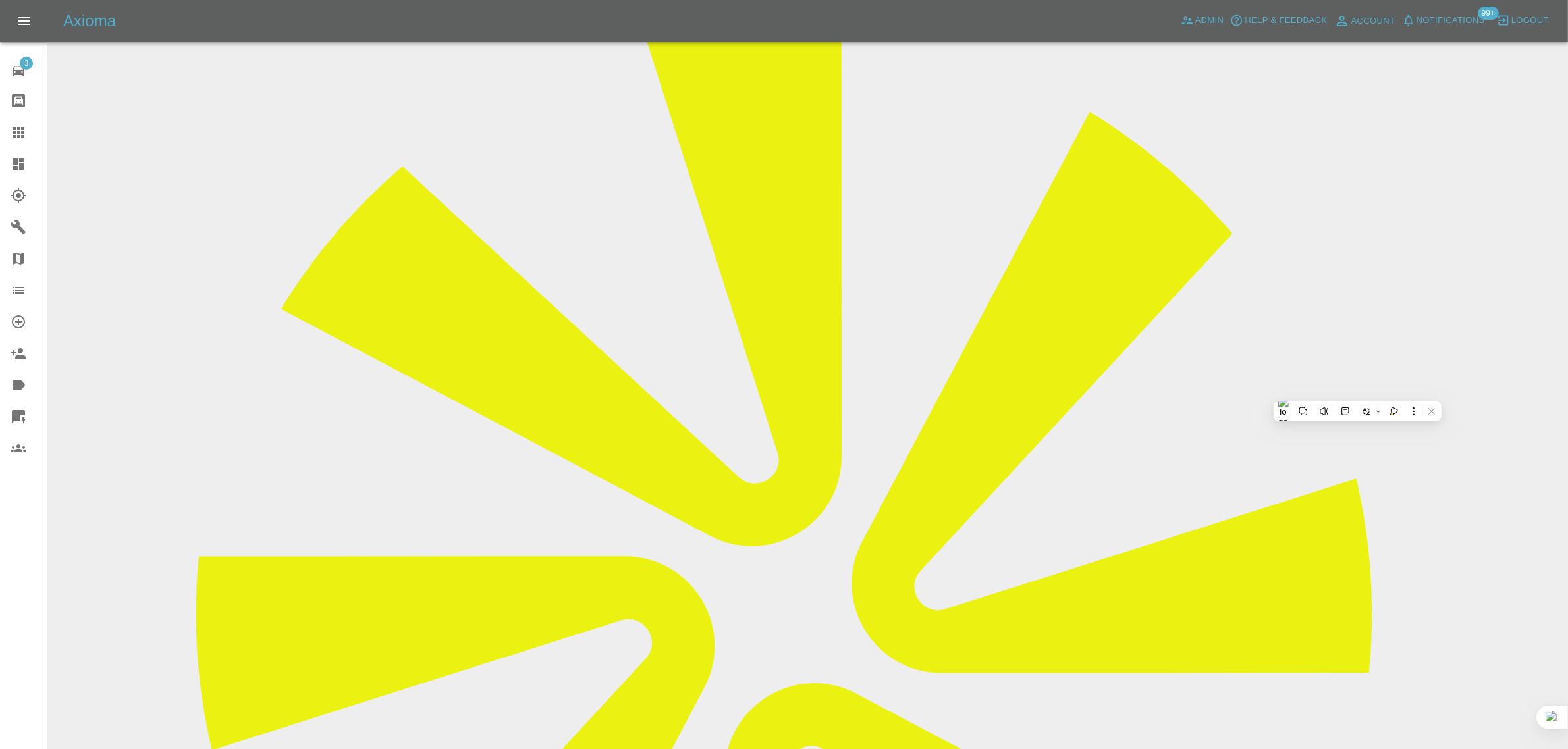
scroll to position [576, 0]
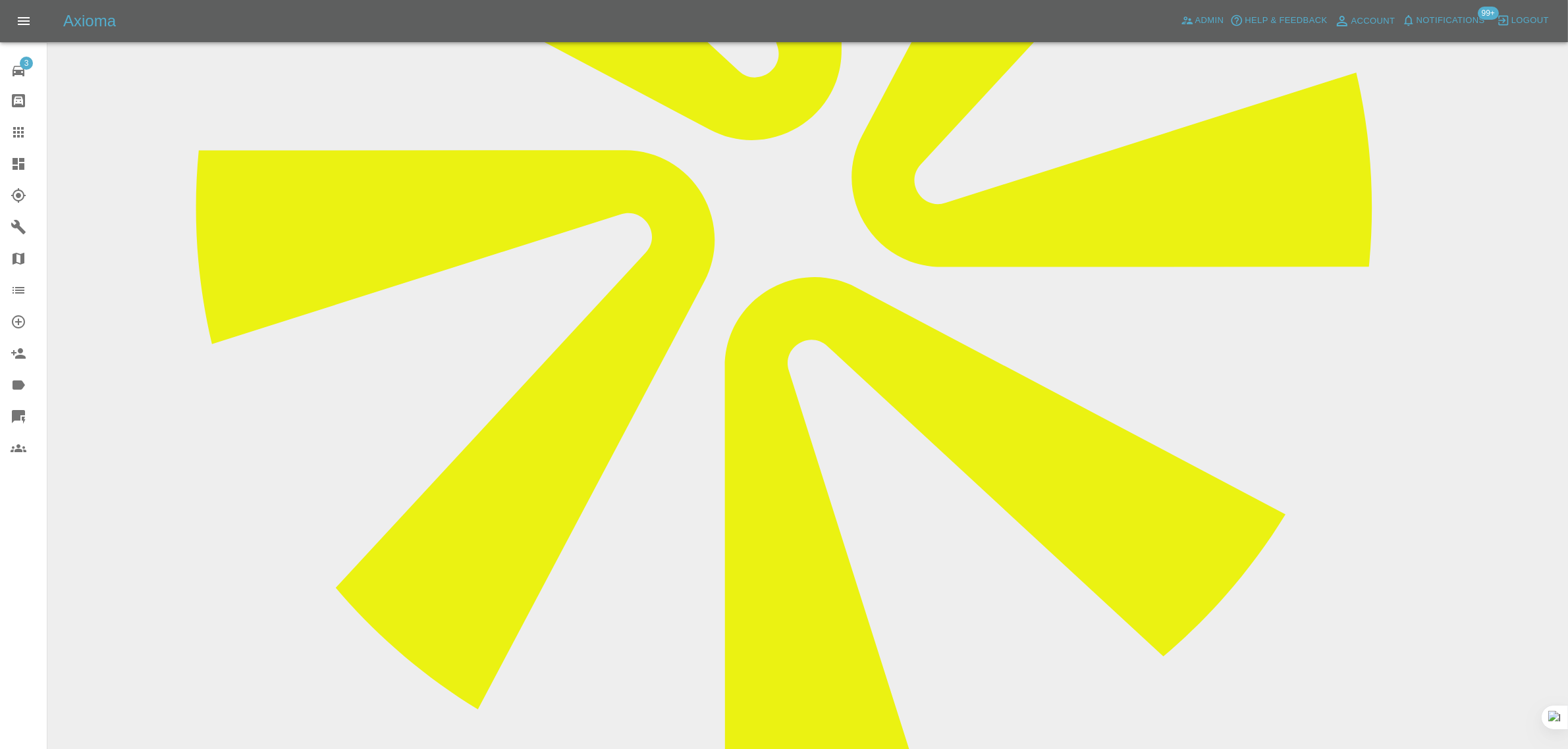
drag, startPoint x: 14, startPoint y: 134, endPoint x: 1019, endPoint y: 337, distance: 1025.3
click at [15, 134] on icon at bounding box center [18, 132] width 16 height 16
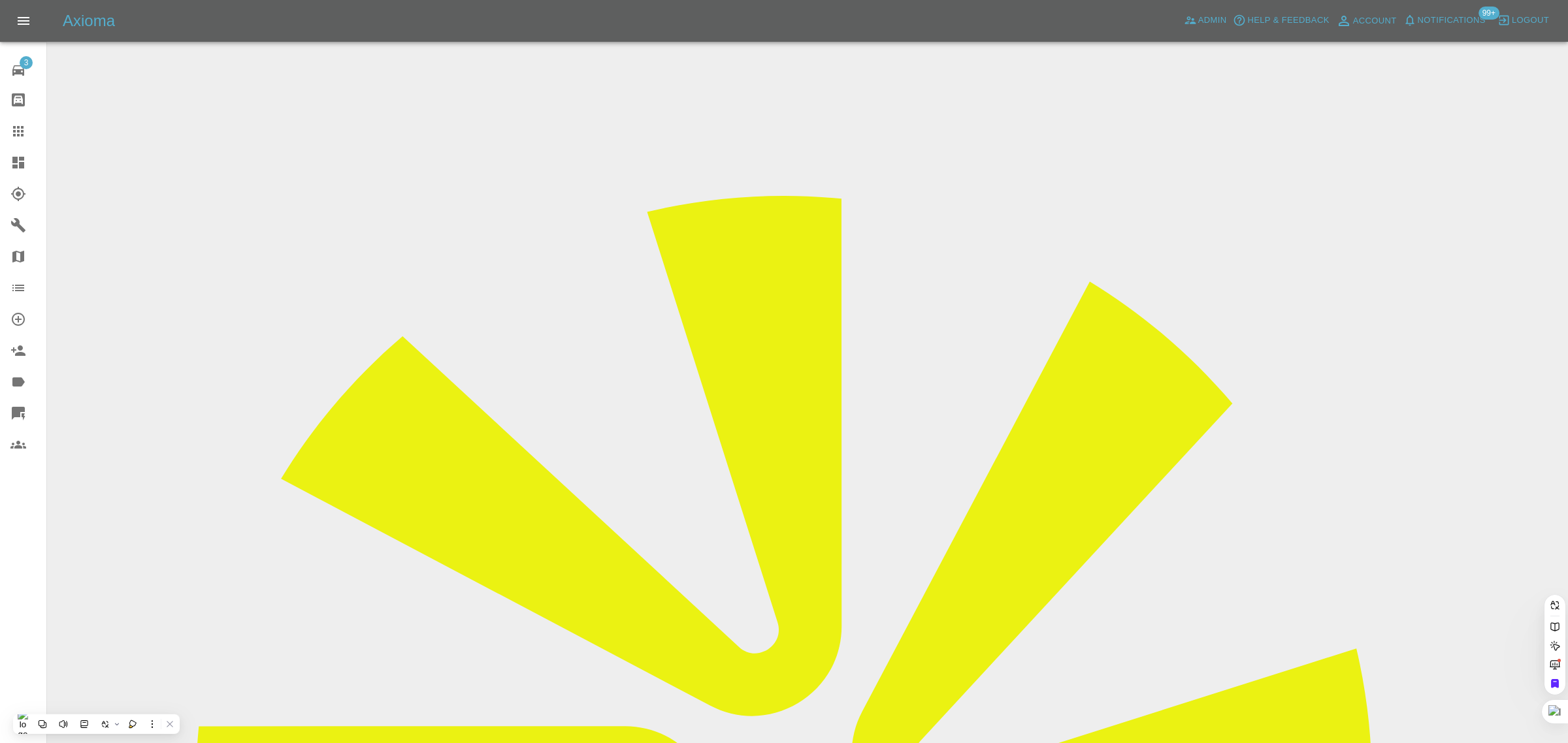
paste input "Passmeelliff@outlook.com"
type input "Passmeelliff@outlook.com"
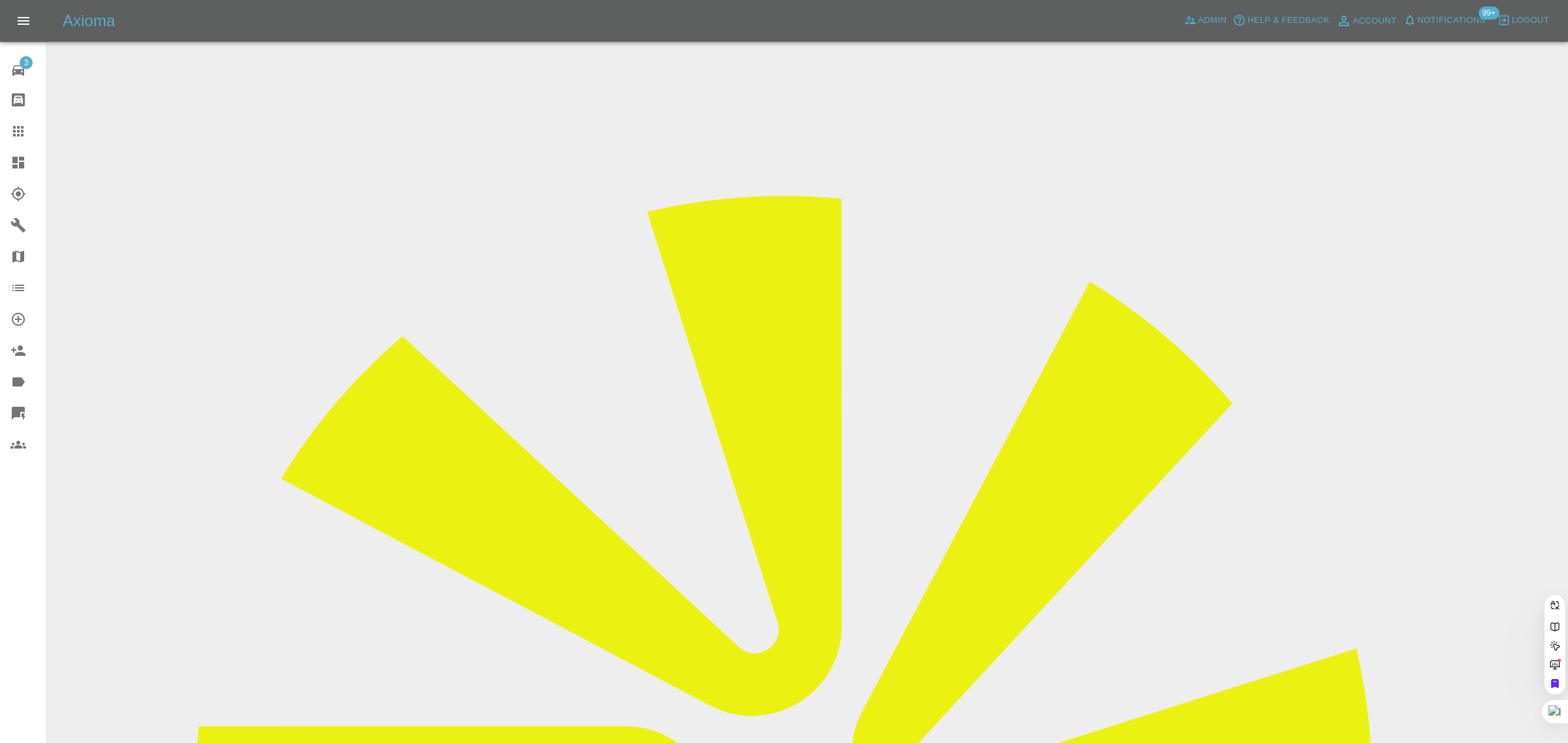
paste input "karl.askin@gmail.com"
type input "karl.askin@gmail.com"
paste input "BL11BNZ"
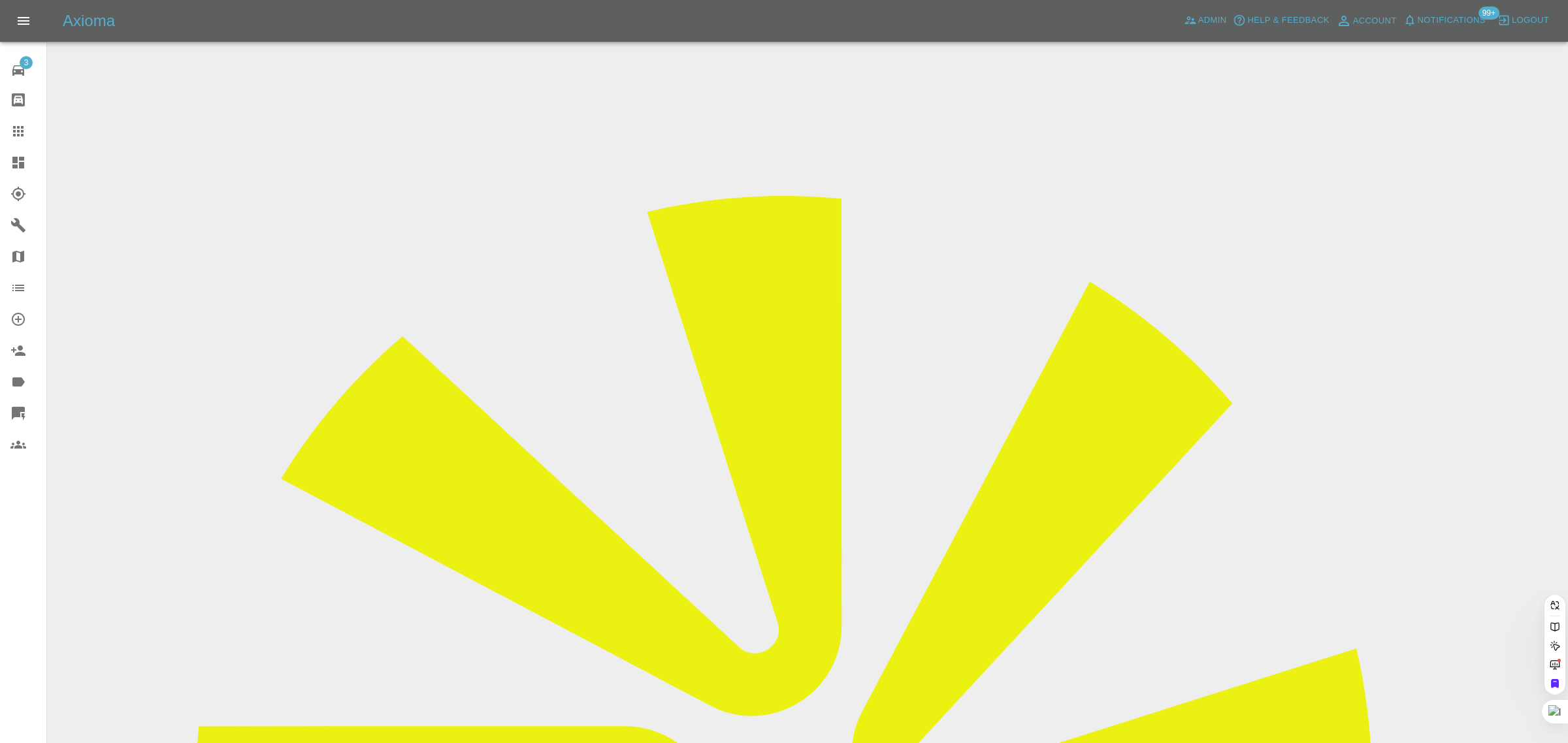
type input "BL11BNZ"
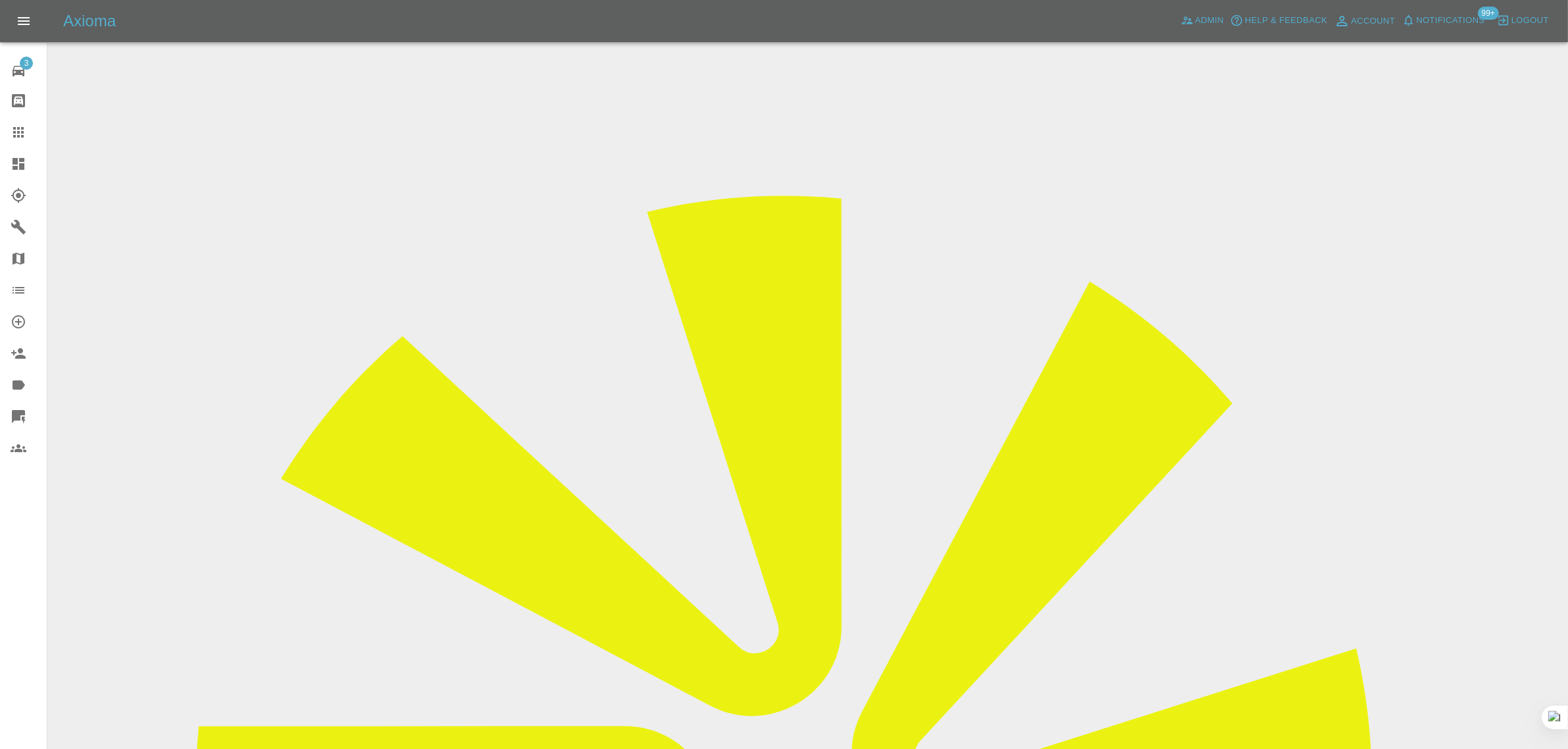
drag, startPoint x: 824, startPoint y: 438, endPoint x: 924, endPoint y: 444, distance: 100.2
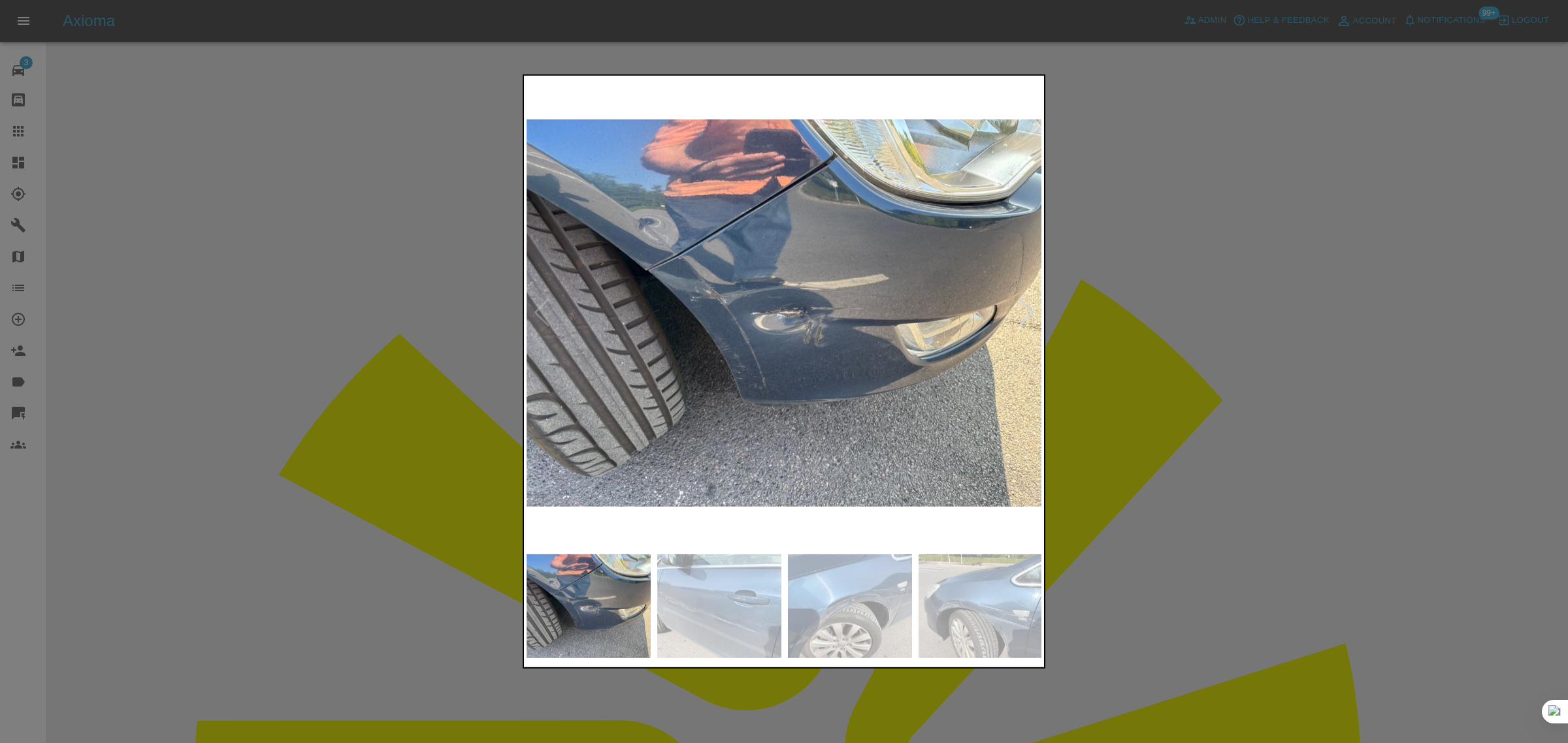
click at [371, 586] on div at bounding box center [784, 372] width 1568 height 743
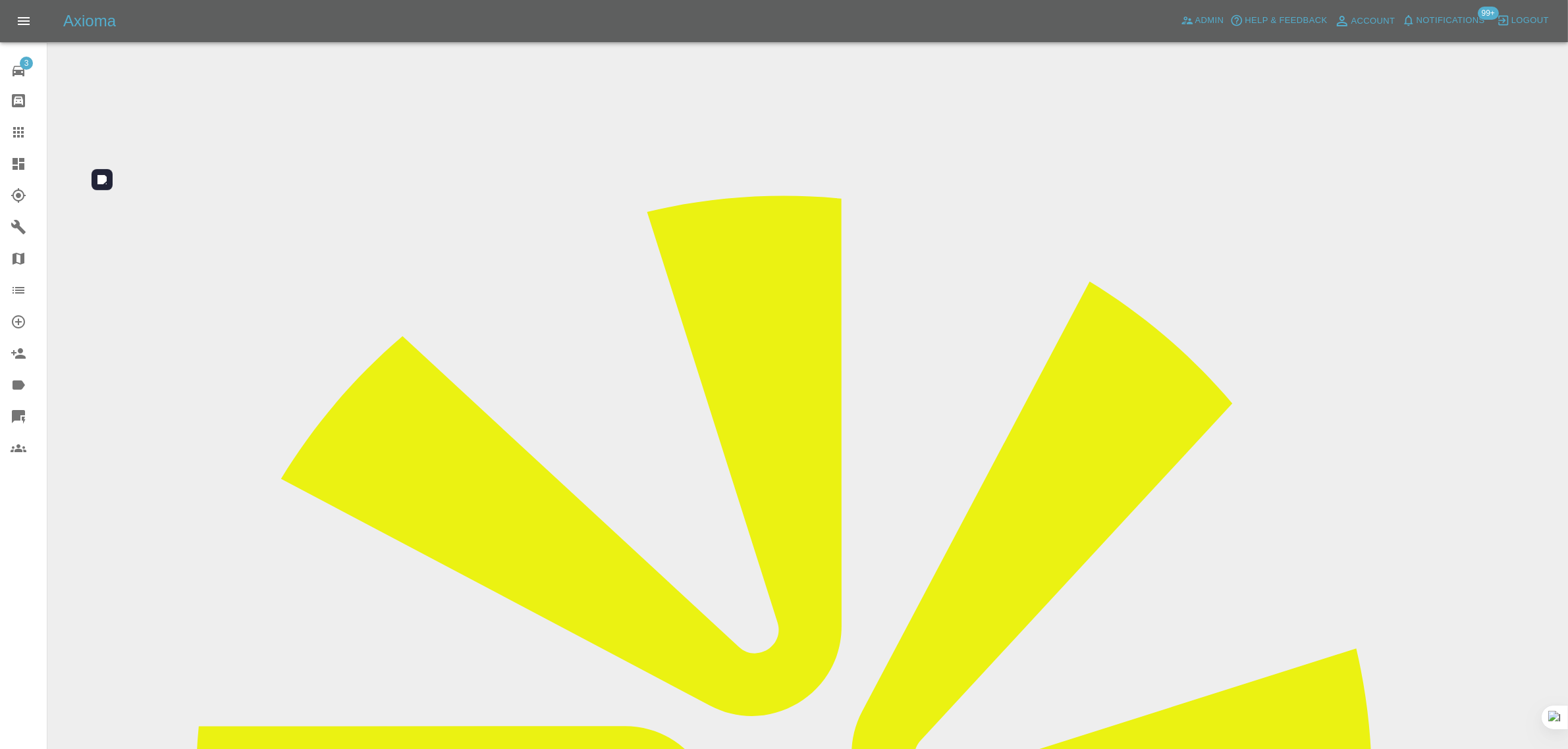
copy td "Jarlaskin@gmail.com"
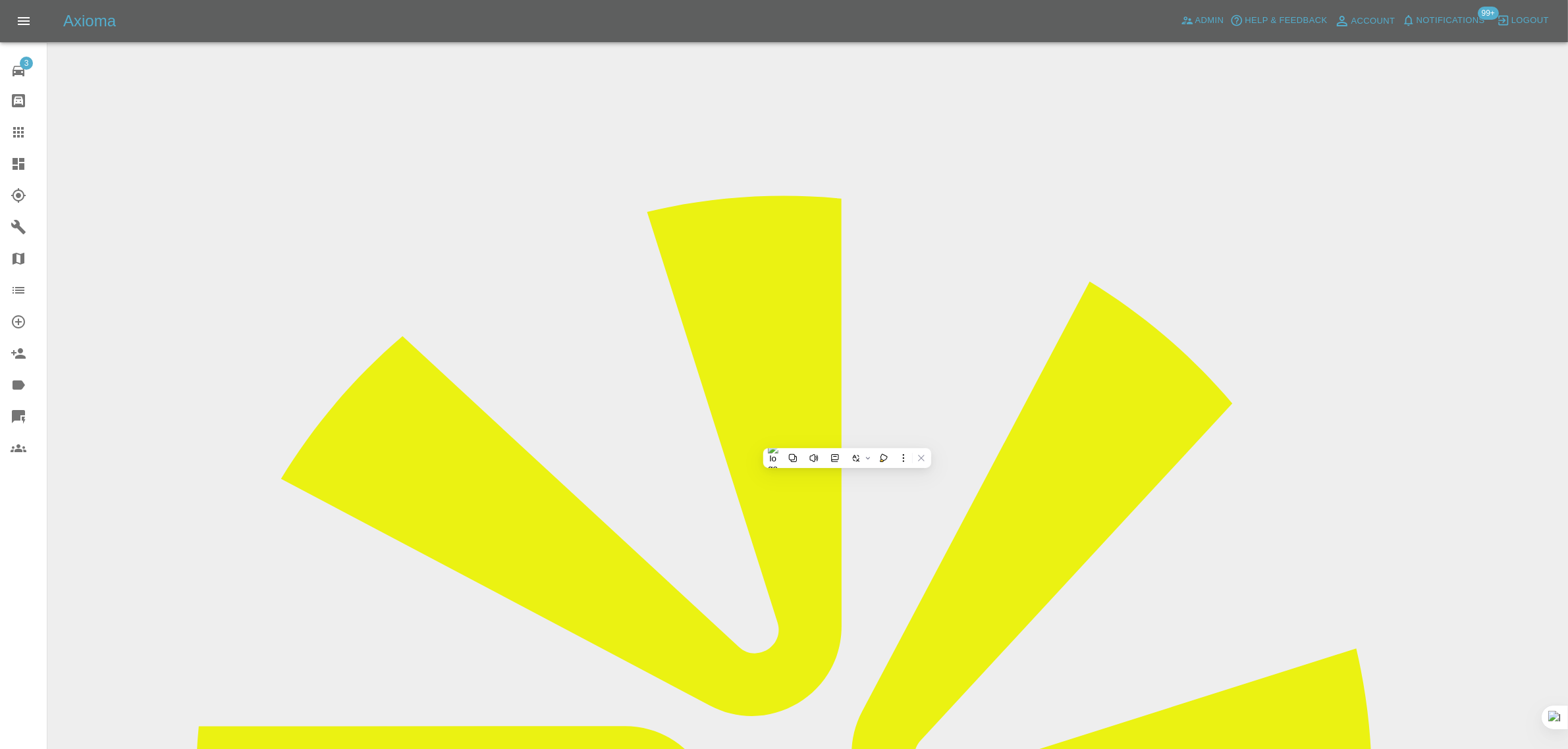
drag, startPoint x: 820, startPoint y: 445, endPoint x: 979, endPoint y: 434, distance: 159.4
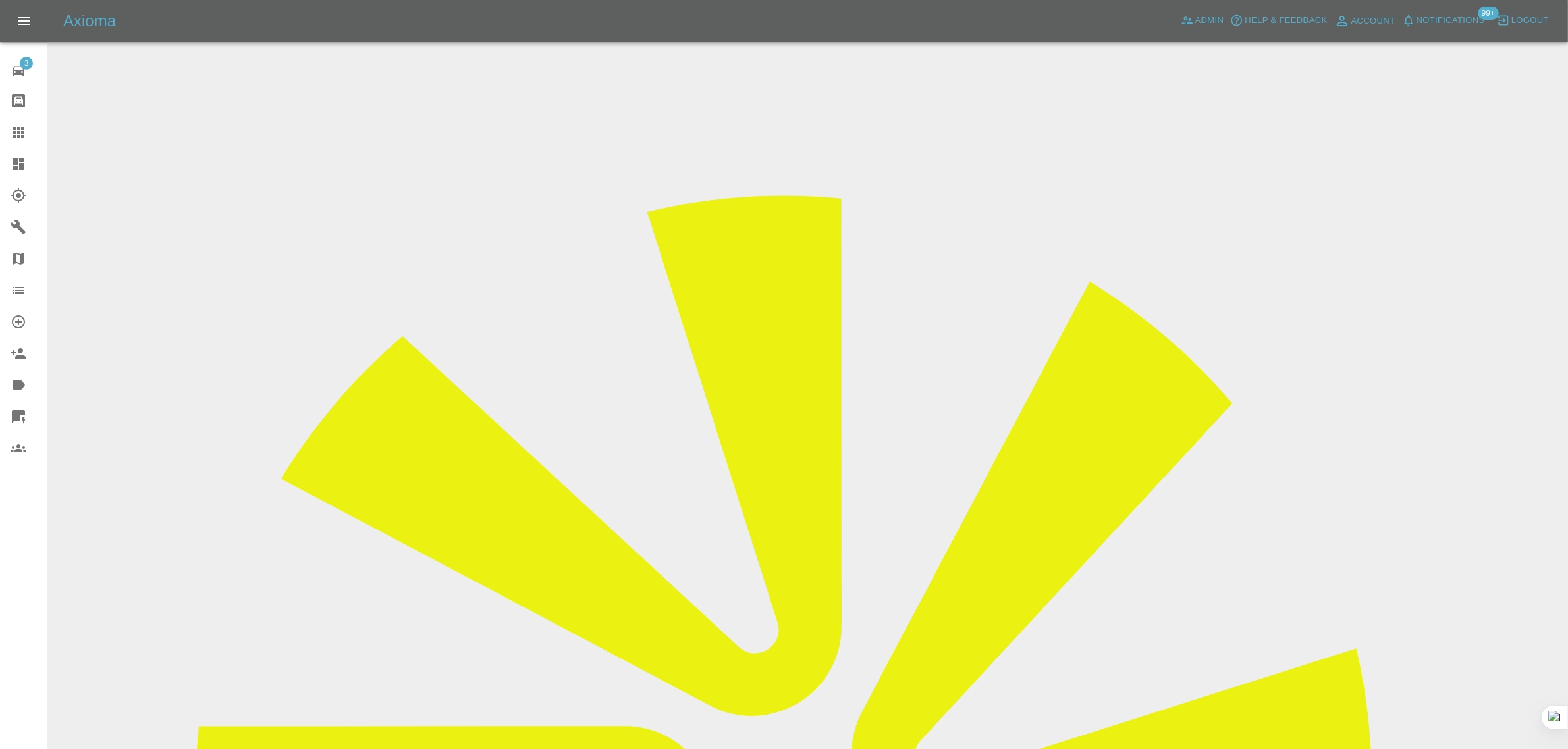
drag, startPoint x: 820, startPoint y: 439, endPoint x: 925, endPoint y: 438, distance: 105.0
click at [21, 135] on icon at bounding box center [18, 132] width 16 height 16
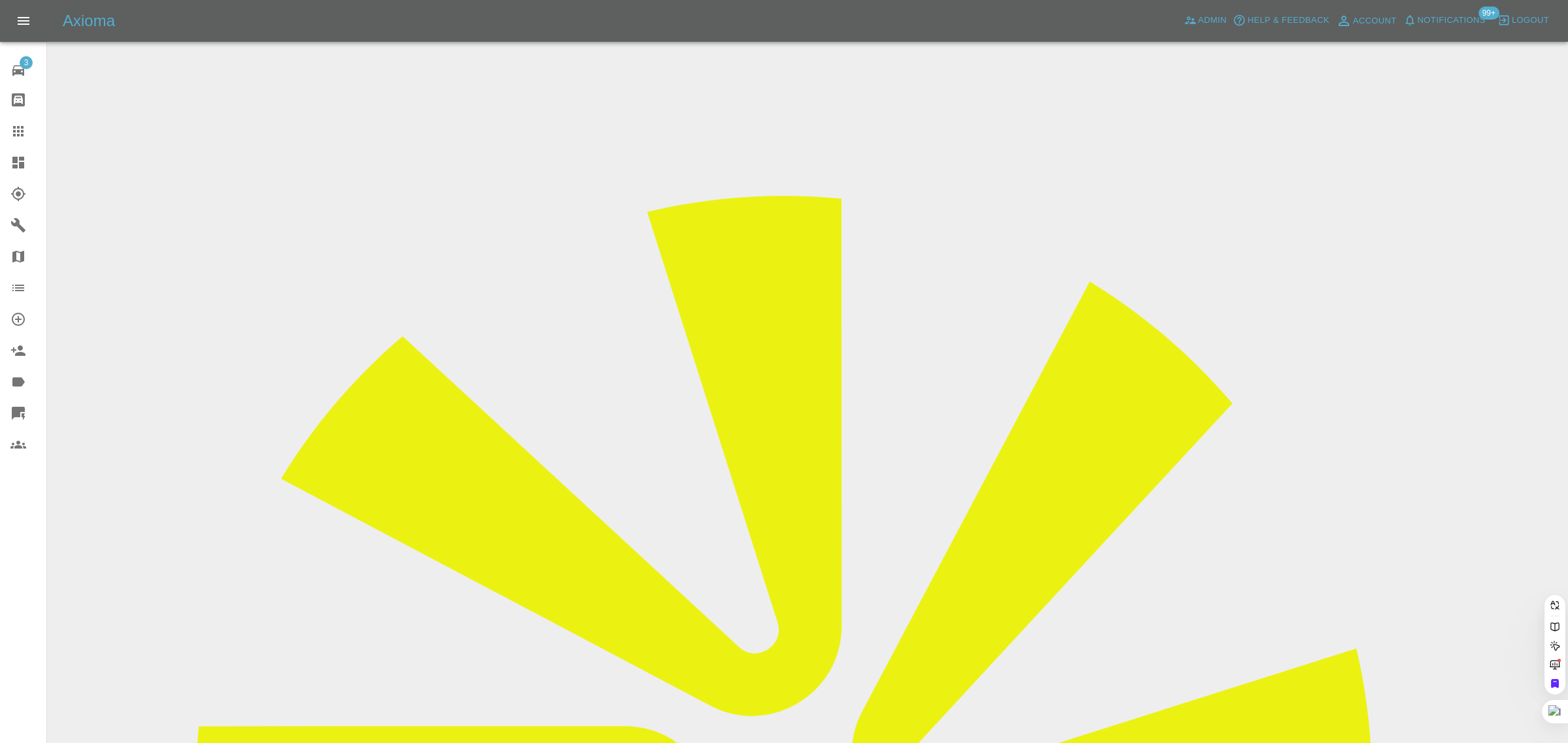
drag, startPoint x: 756, startPoint y: 432, endPoint x: 745, endPoint y: 431, distance: 11.0
paste input "sroth@hotmail.co.uk"
type input "sroth@hotmail.co.uk"
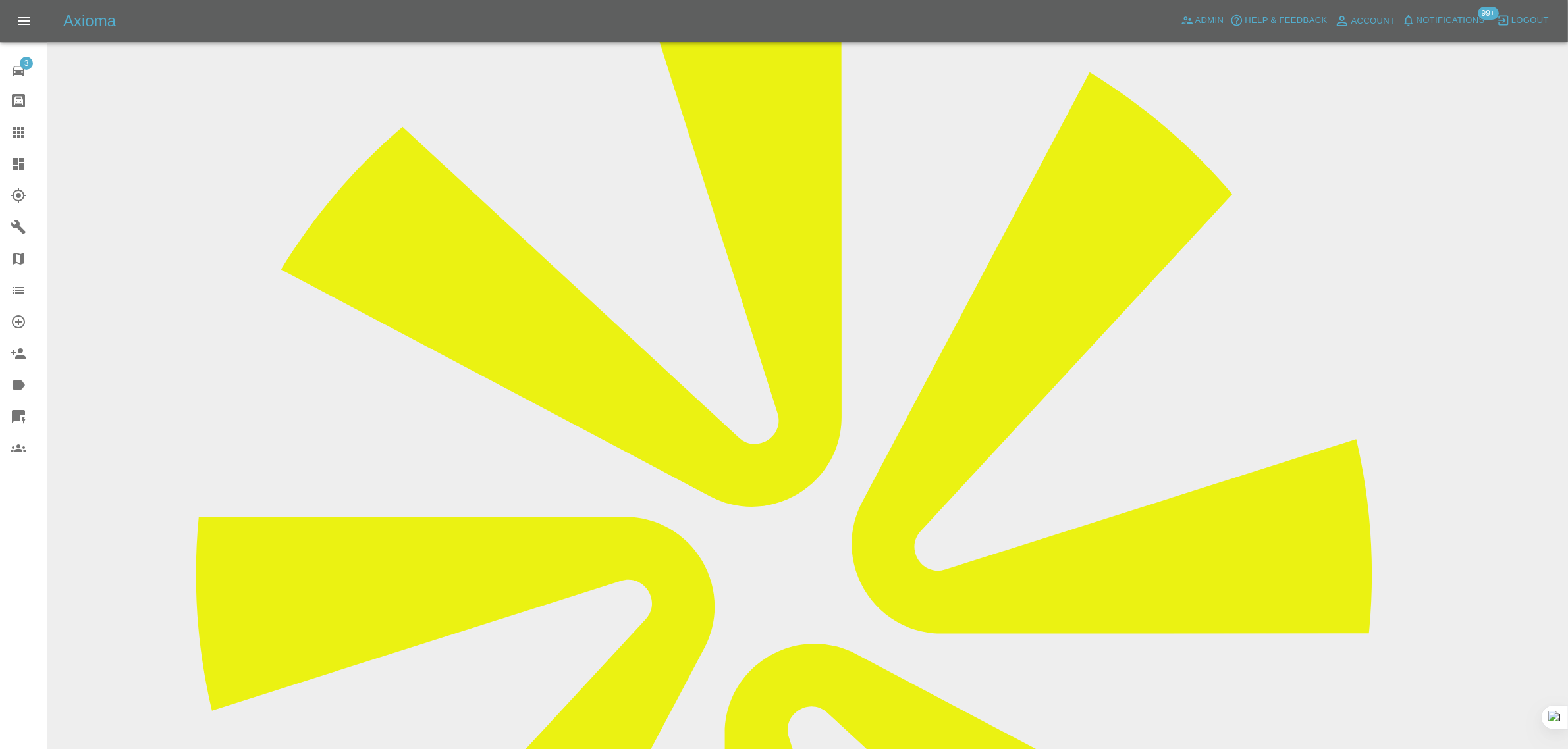
scroll to position [504, 0]
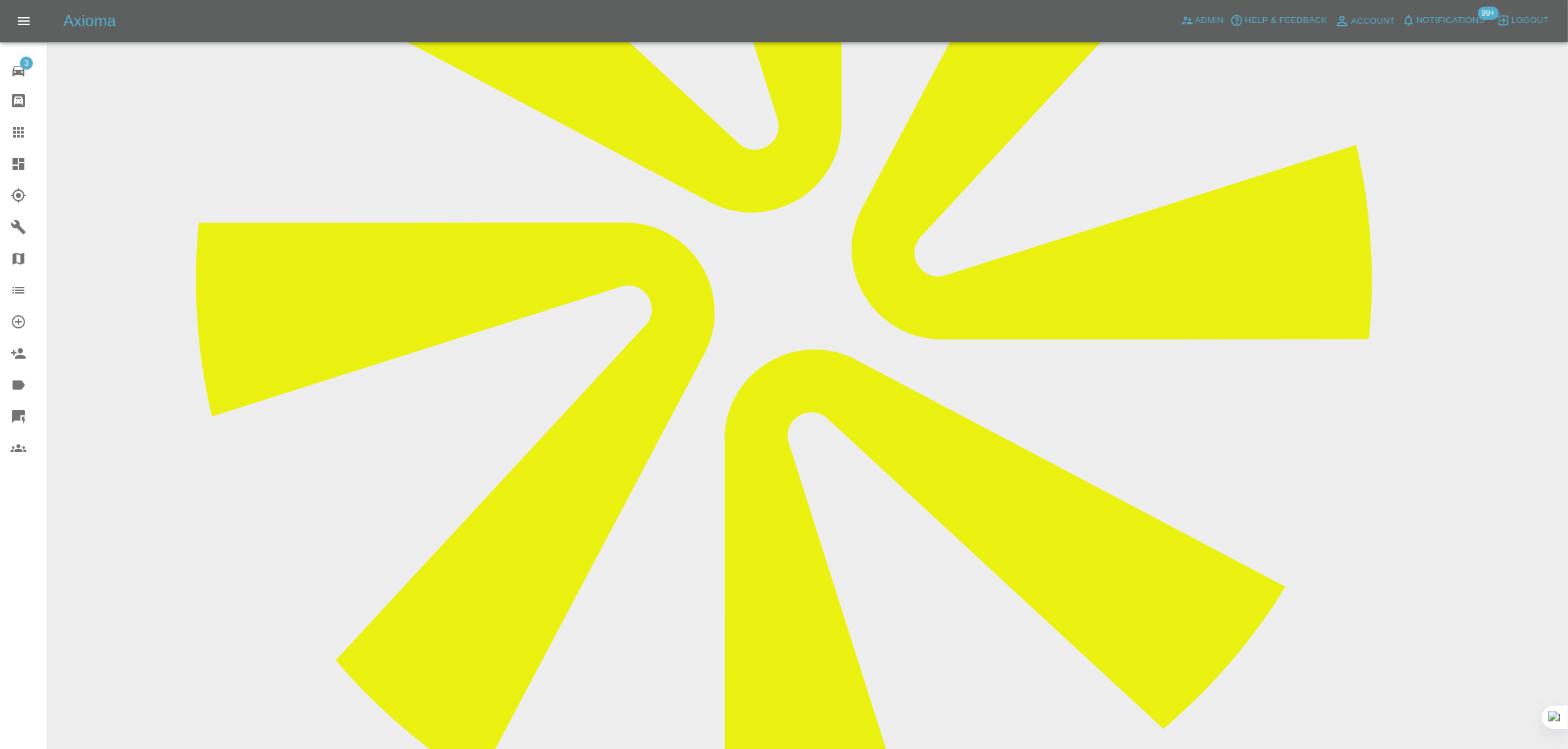
drag, startPoint x: 695, startPoint y: 511, endPoint x: 900, endPoint y: 520, distance: 205.2
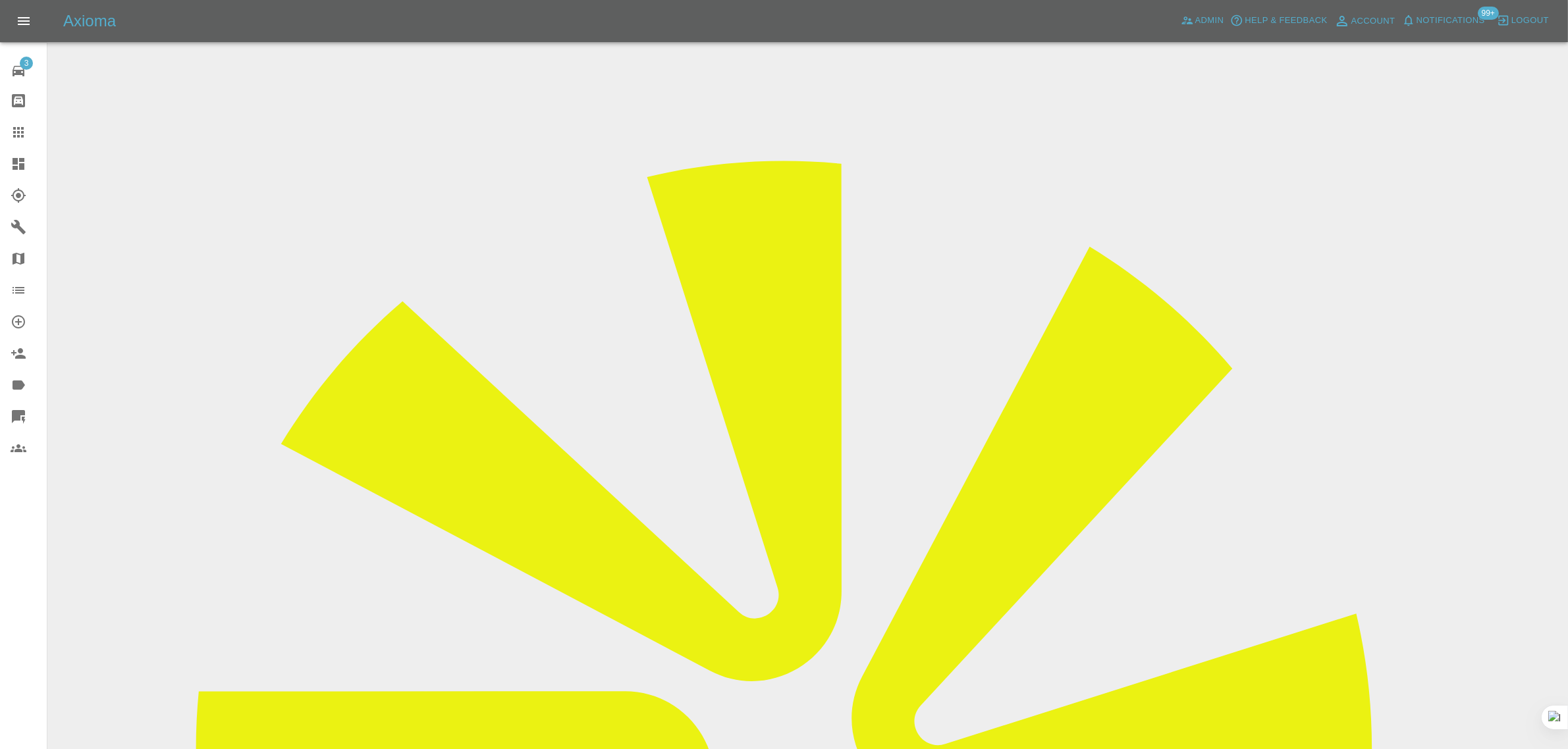
scroll to position [10, 0]
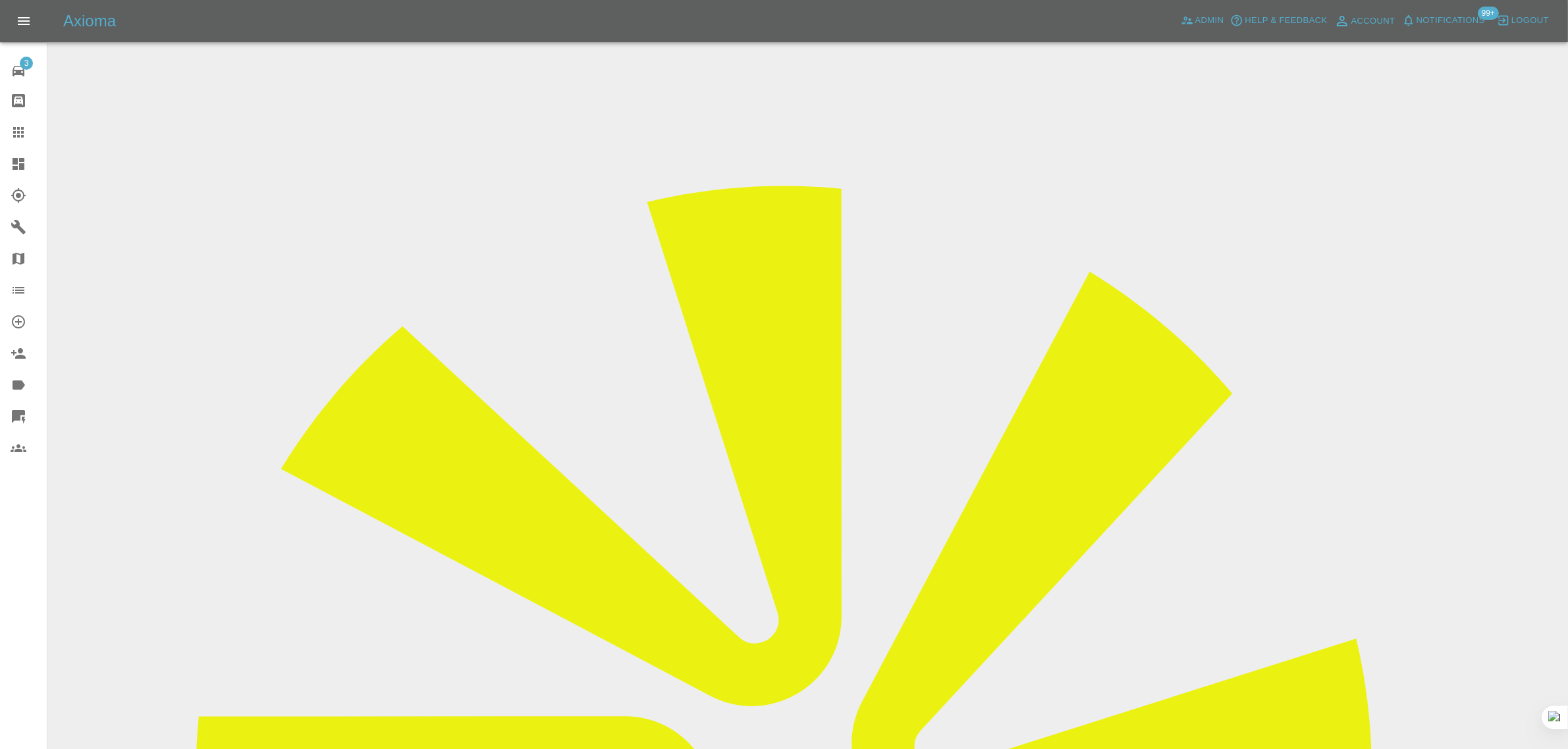
click at [24, 140] on link "Claims" at bounding box center [23, 131] width 47 height 31
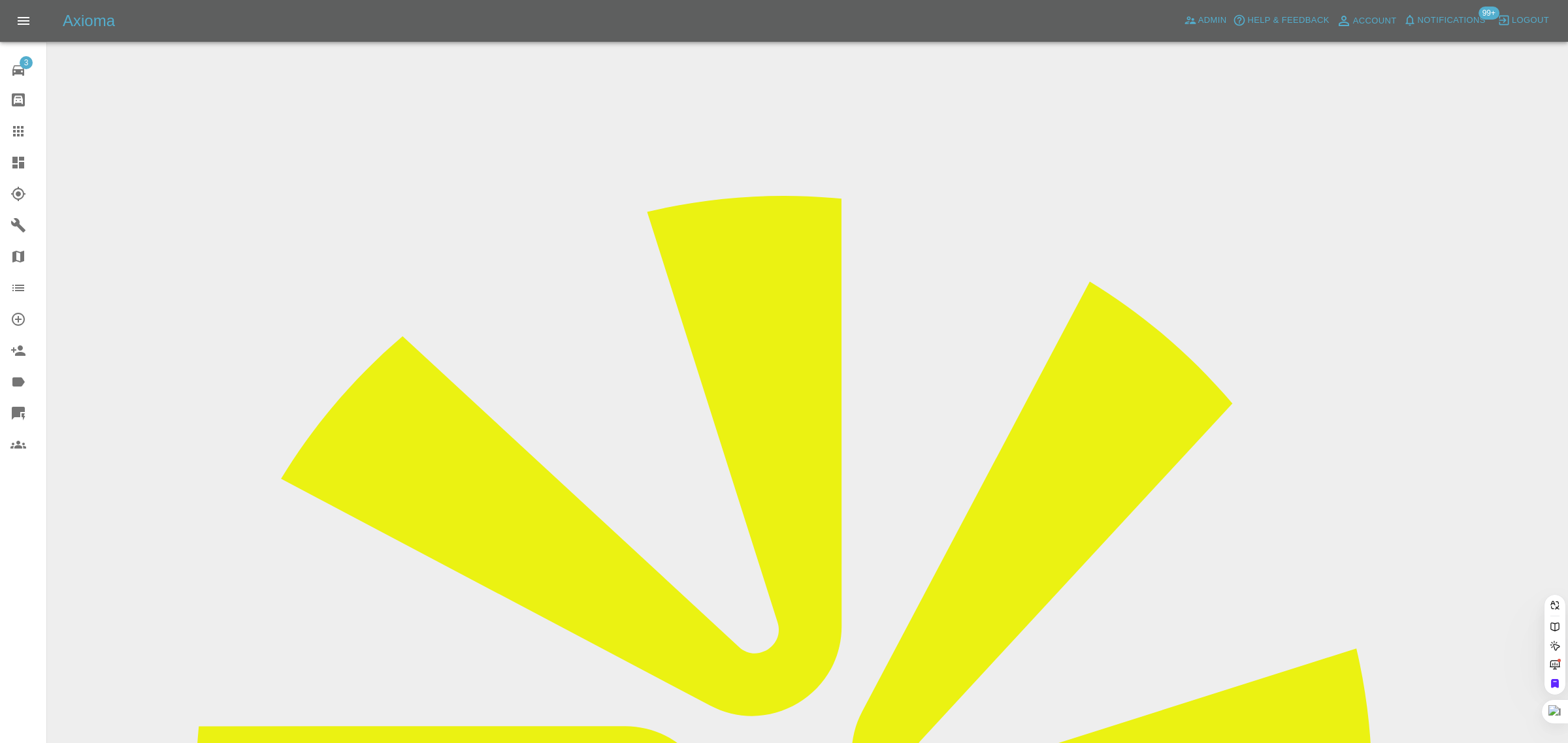
paste input "sroth@hotmail.co.uk"
type input "sroth@hotmail.co.uk"
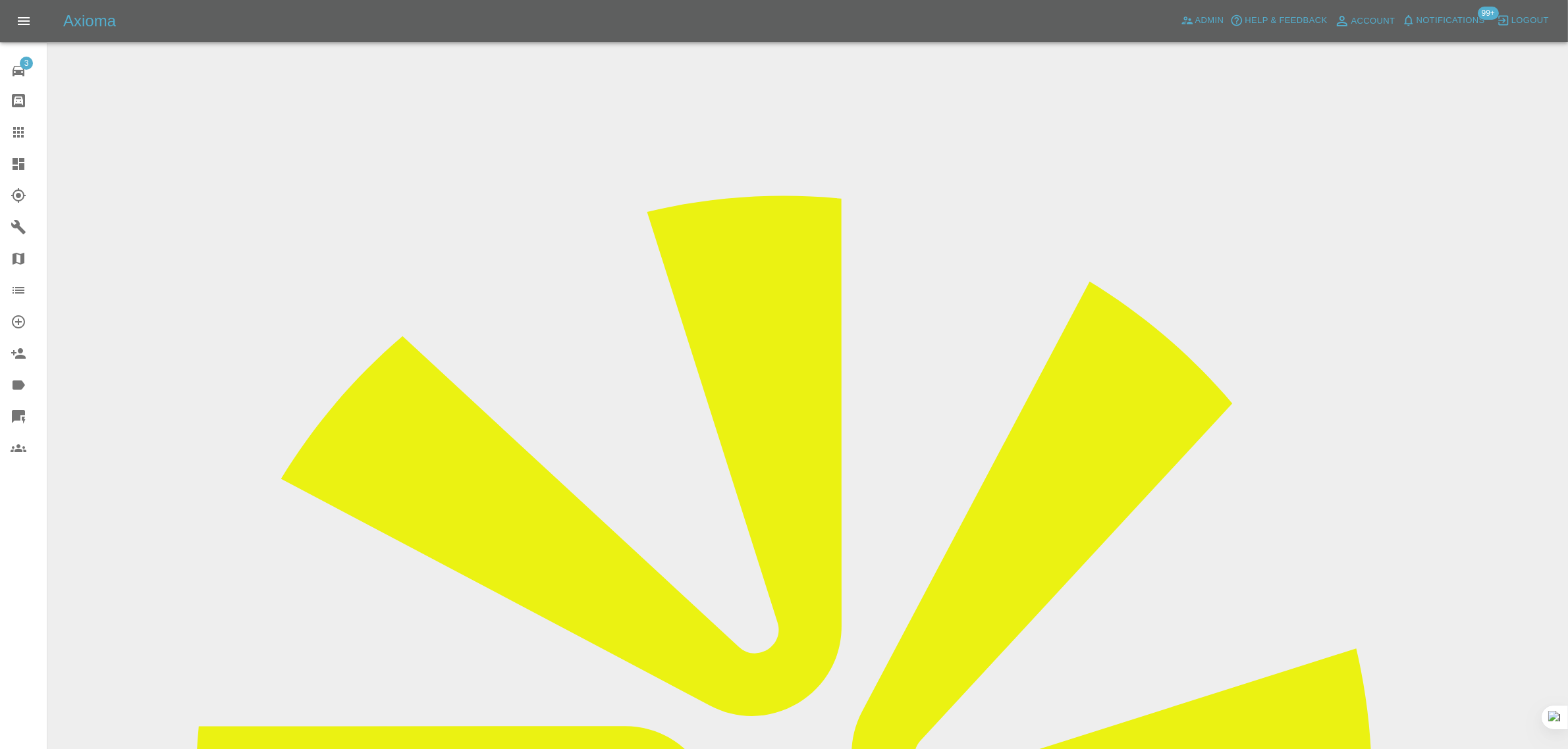
drag, startPoint x: 1297, startPoint y: 669, endPoint x: 1380, endPoint y: 673, distance: 83.1
drag, startPoint x: 1176, startPoint y: 551, endPoint x: 1368, endPoint y: 548, distance: 192.0
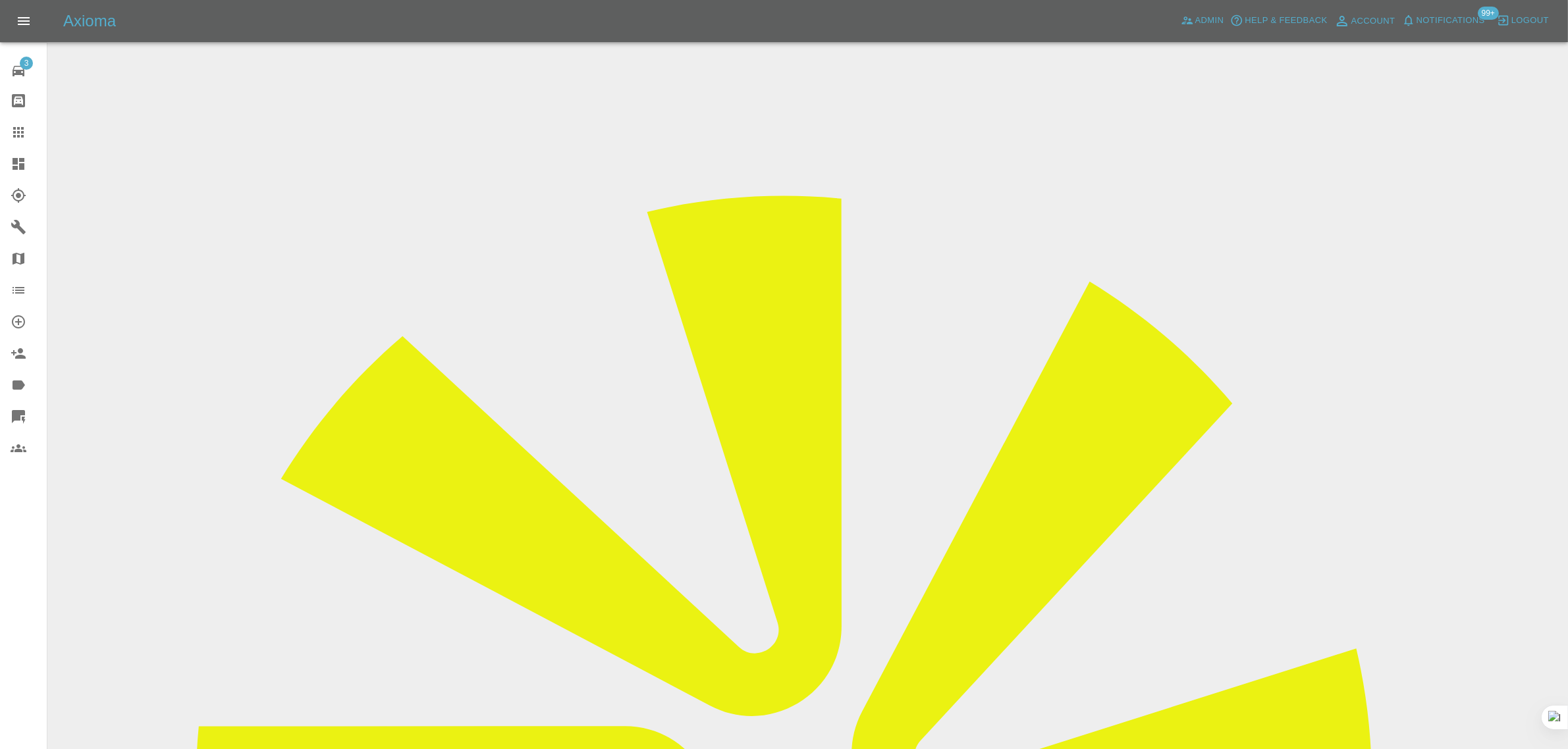
drag, startPoint x: 1146, startPoint y: 642, endPoint x: 1266, endPoint y: 640, distance: 120.0
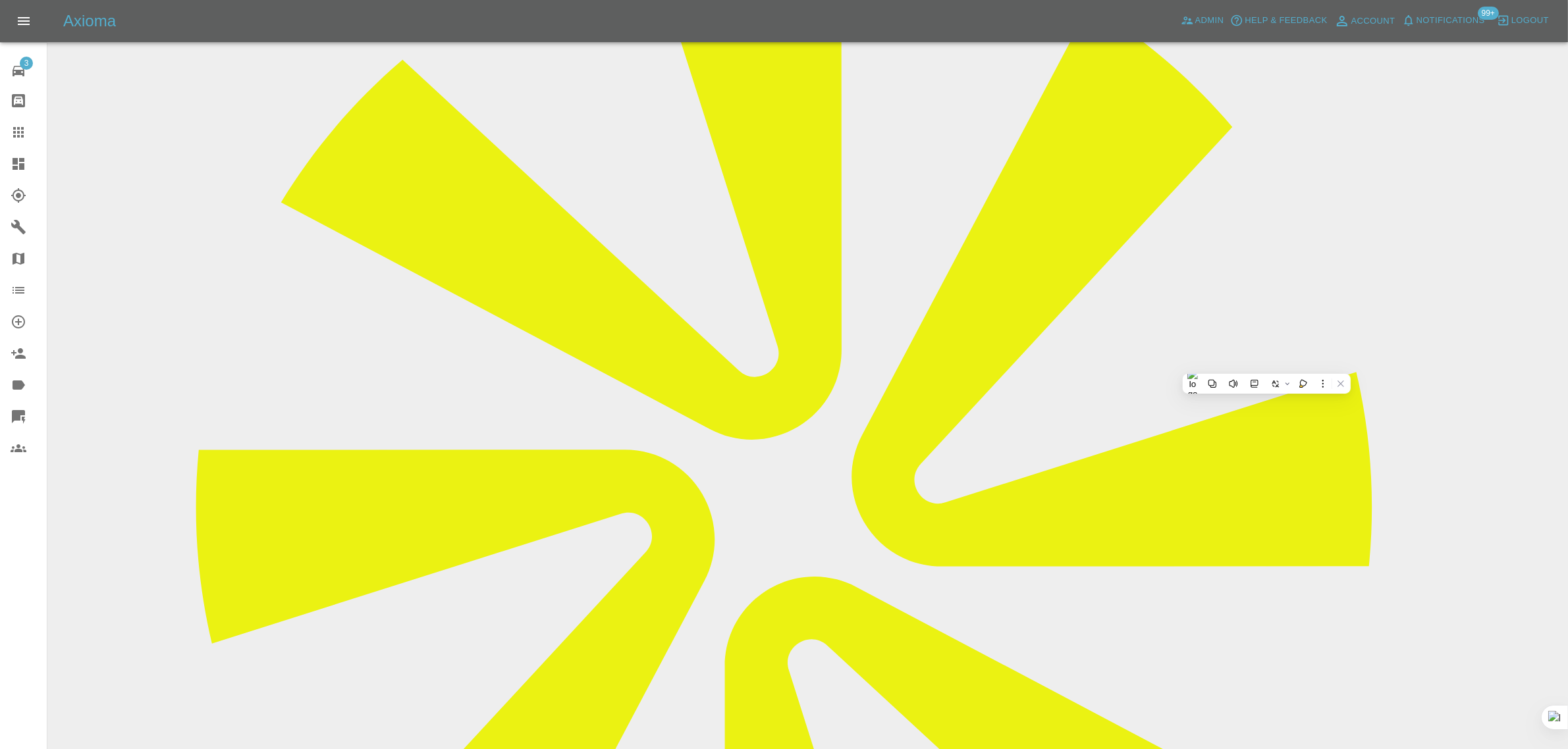
scroll to position [164, 0]
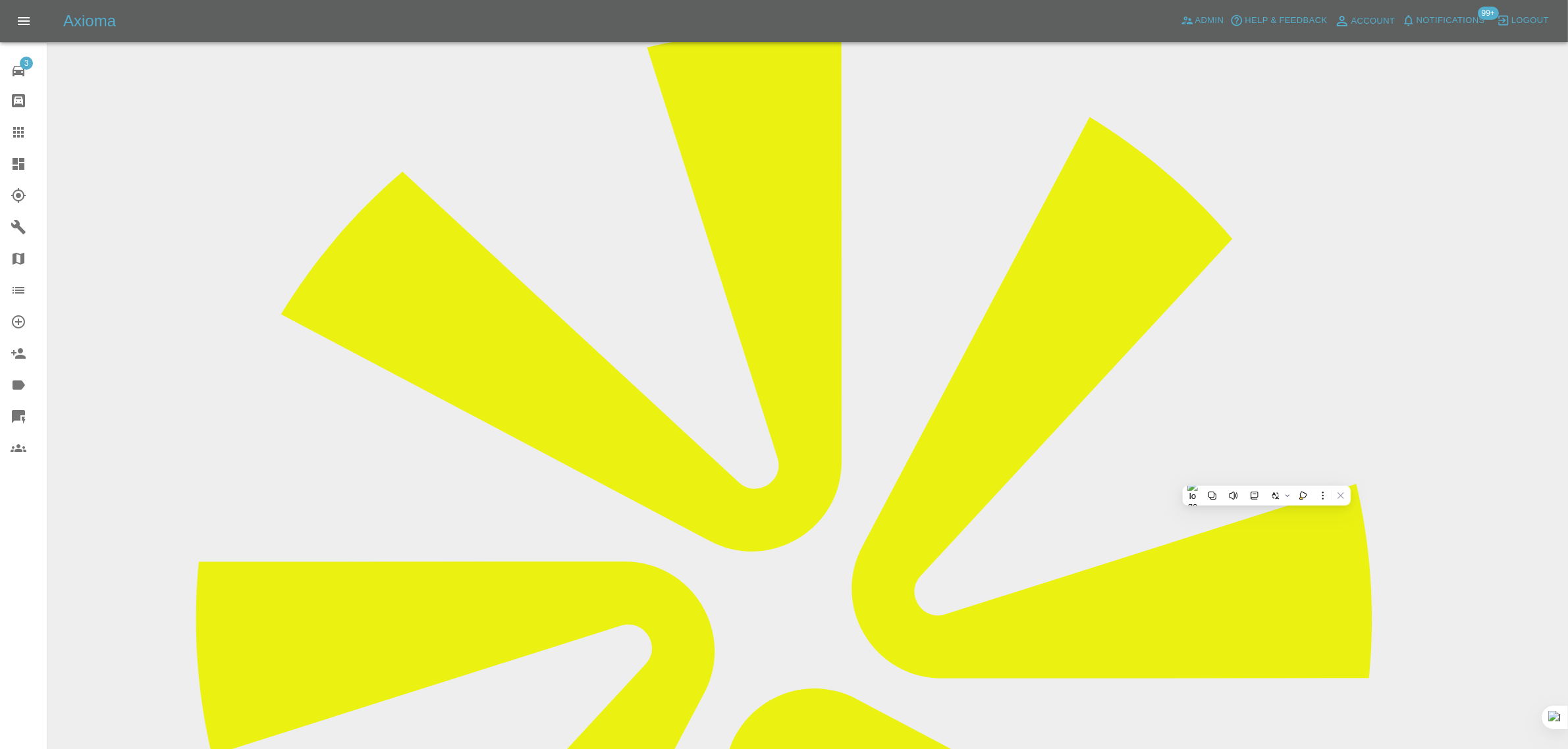
drag, startPoint x: 1322, startPoint y: 391, endPoint x: 1429, endPoint y: 391, distance: 107.0
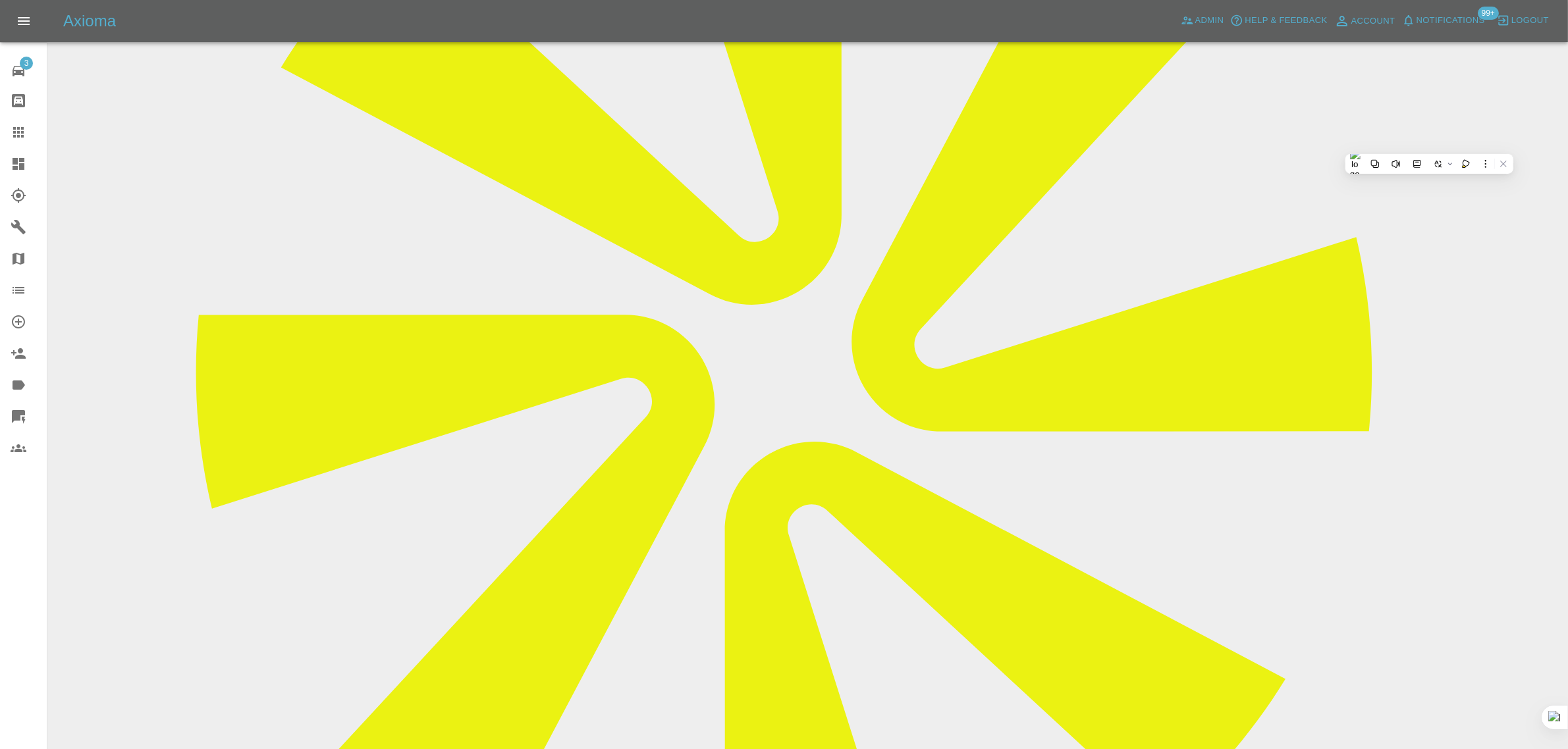
scroll to position [879, 0]
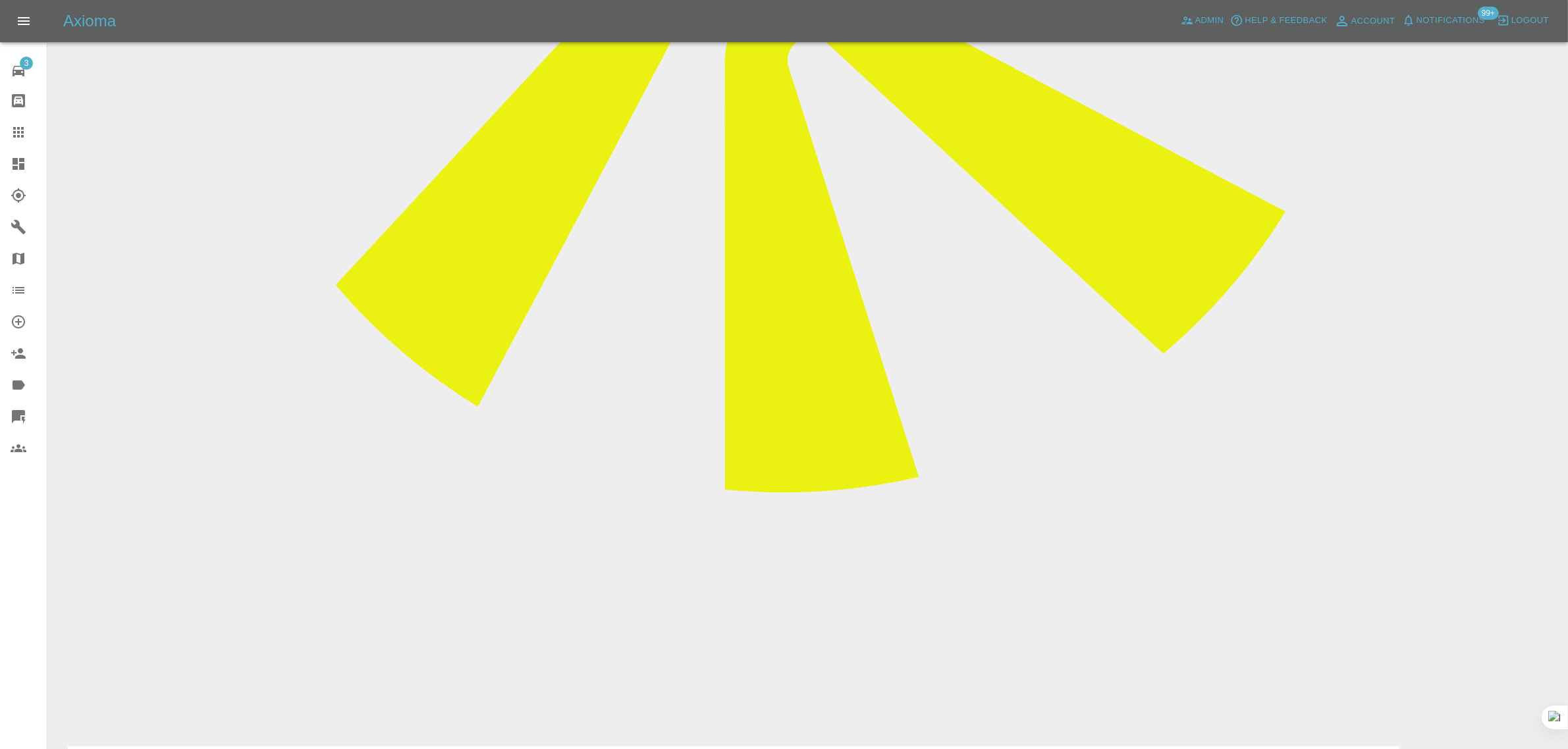
drag, startPoint x: 609, startPoint y: 353, endPoint x: 711, endPoint y: 340, distance: 102.8
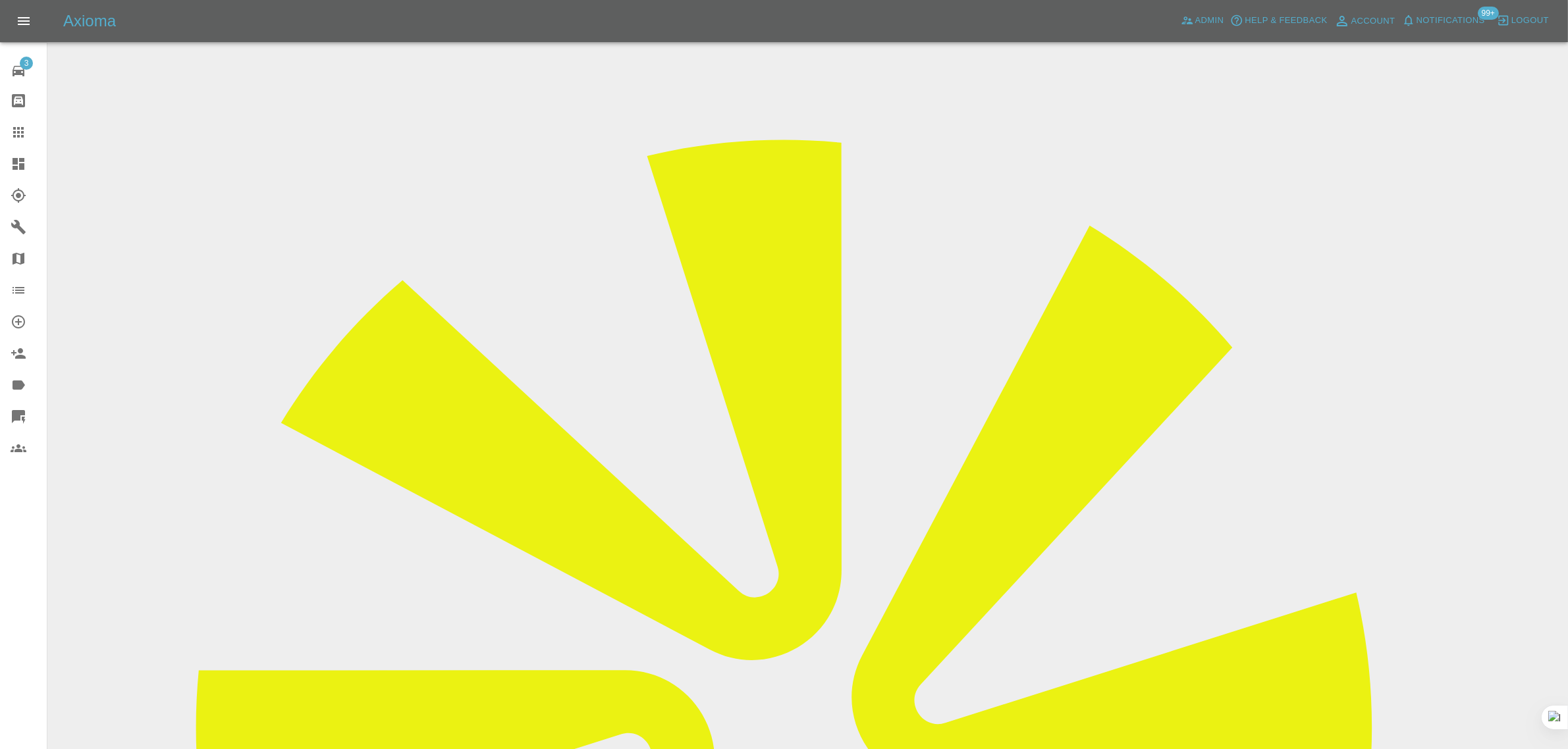
scroll to position [0, 0]
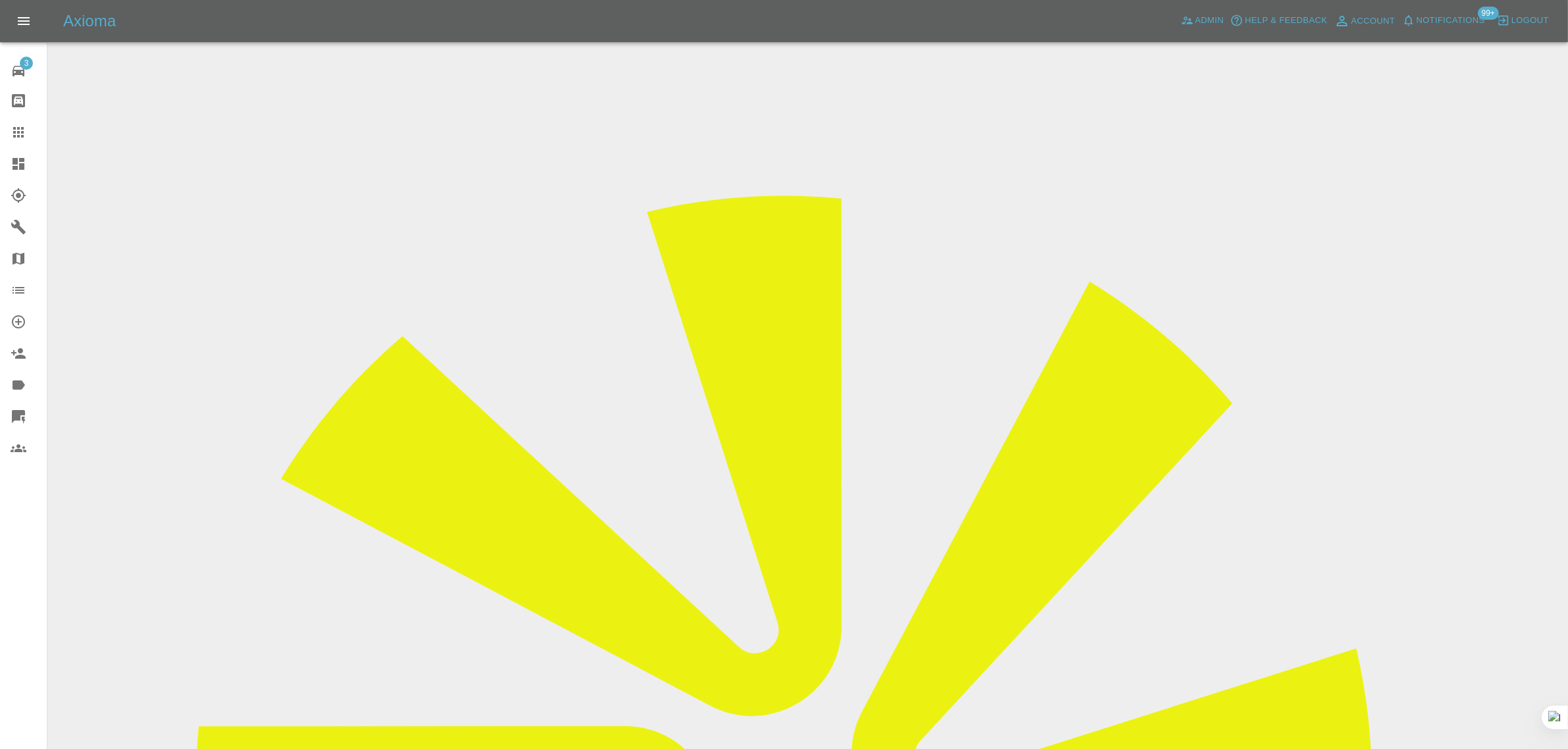
drag, startPoint x: 819, startPoint y: 117, endPoint x: 863, endPoint y: 126, distance: 44.9
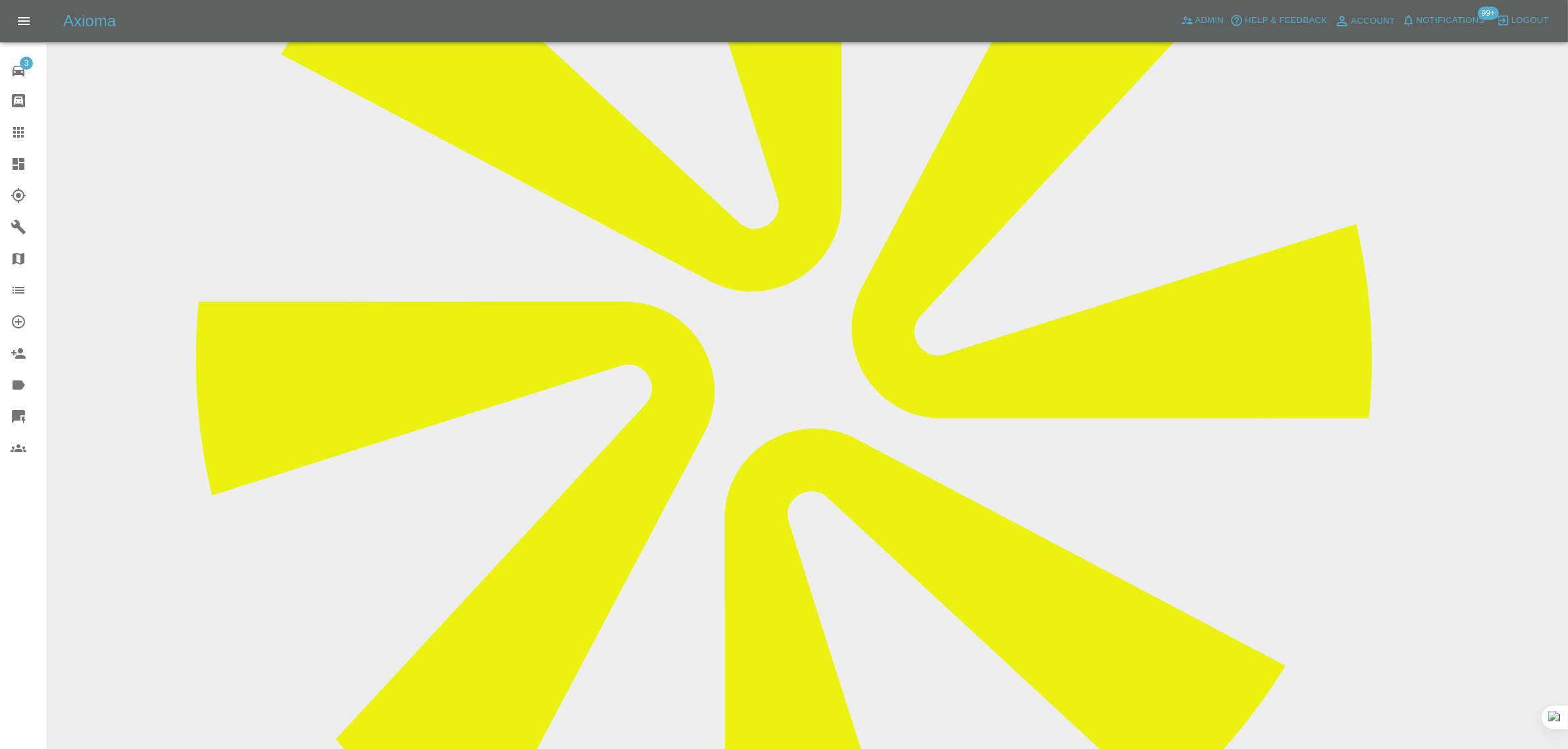
scroll to position [411, 0]
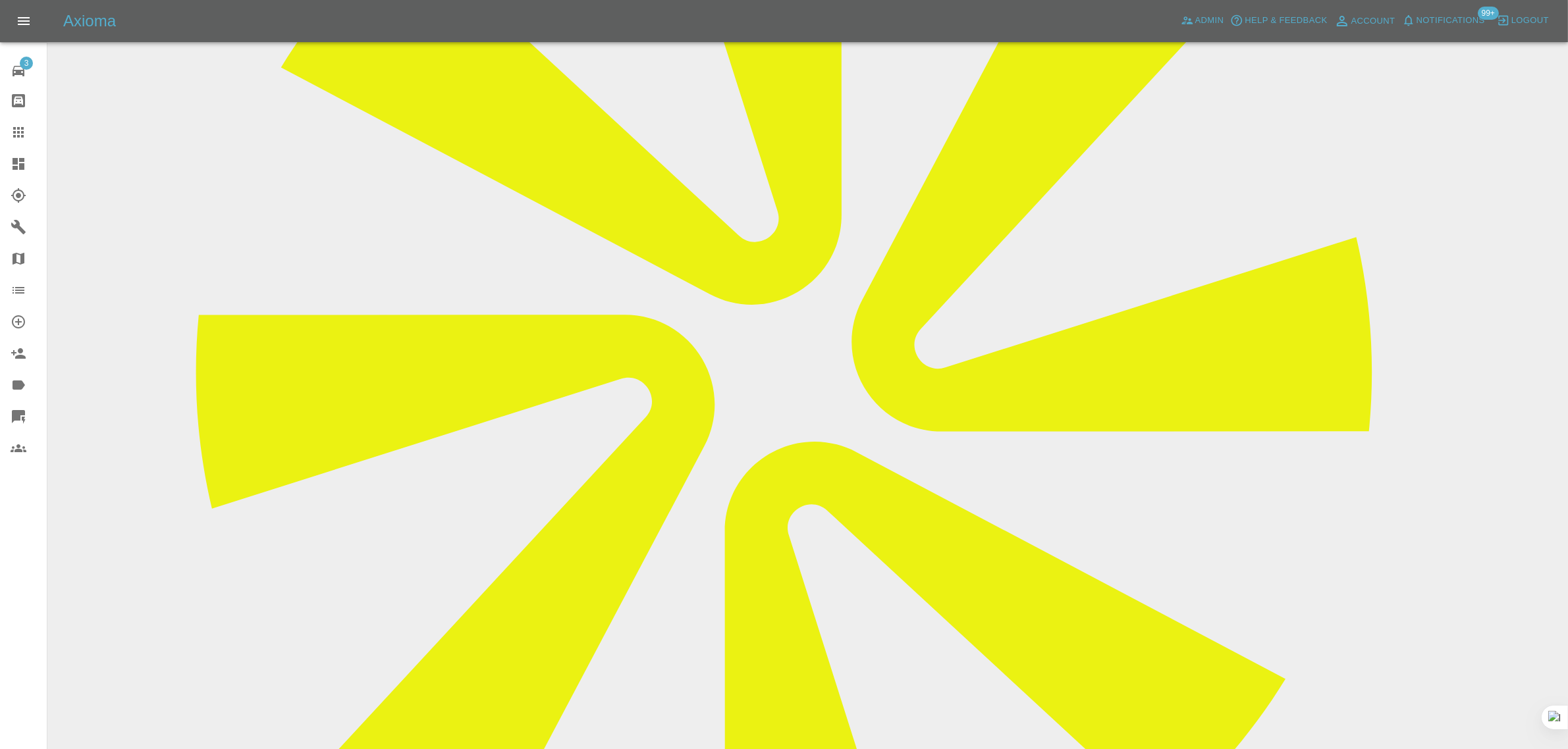
click at [8, 126] on link "Claims" at bounding box center [23, 131] width 47 height 31
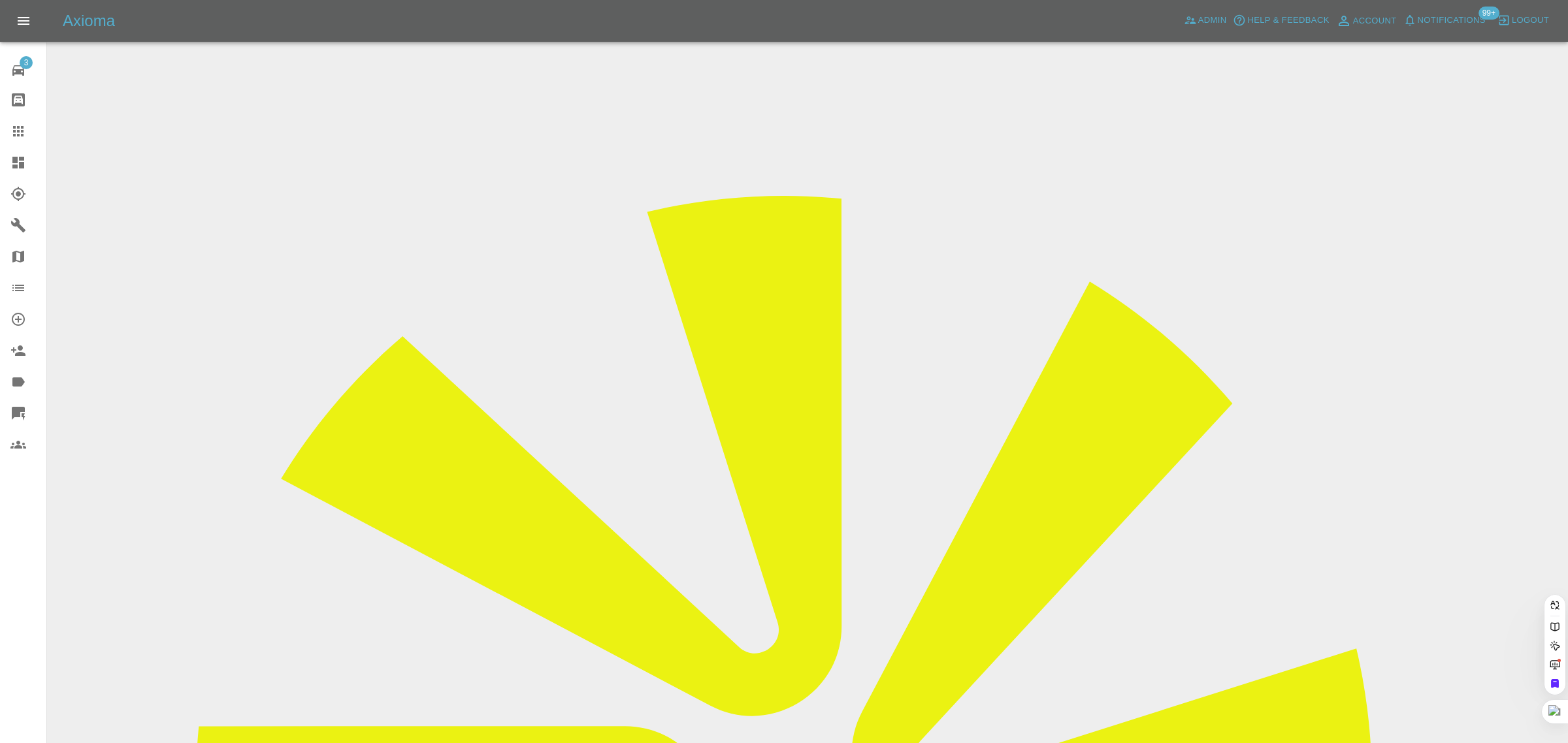
paste input "nijvyas1@gmail.com"
type input "nijvyas1@gmail.co"
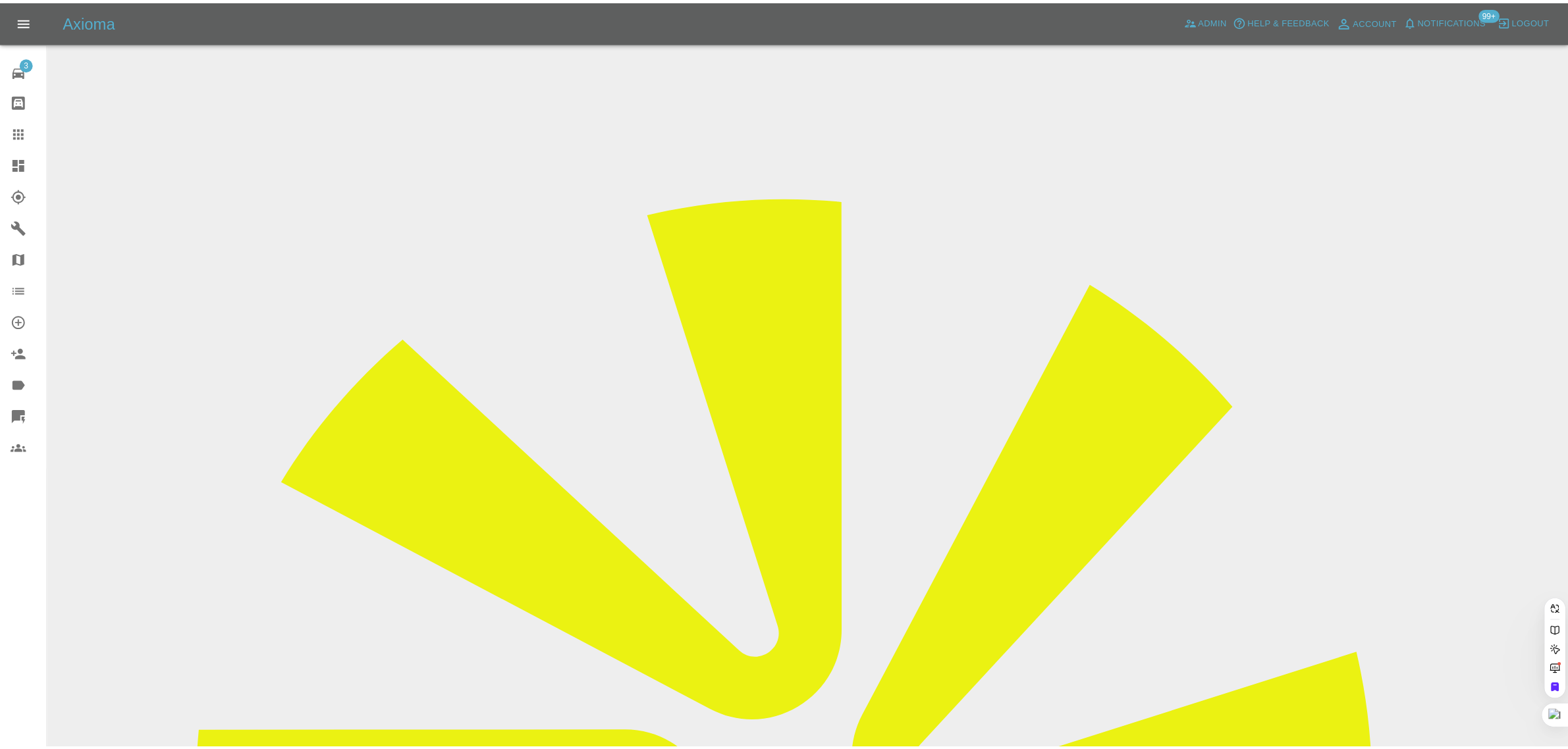
scroll to position [0, 0]
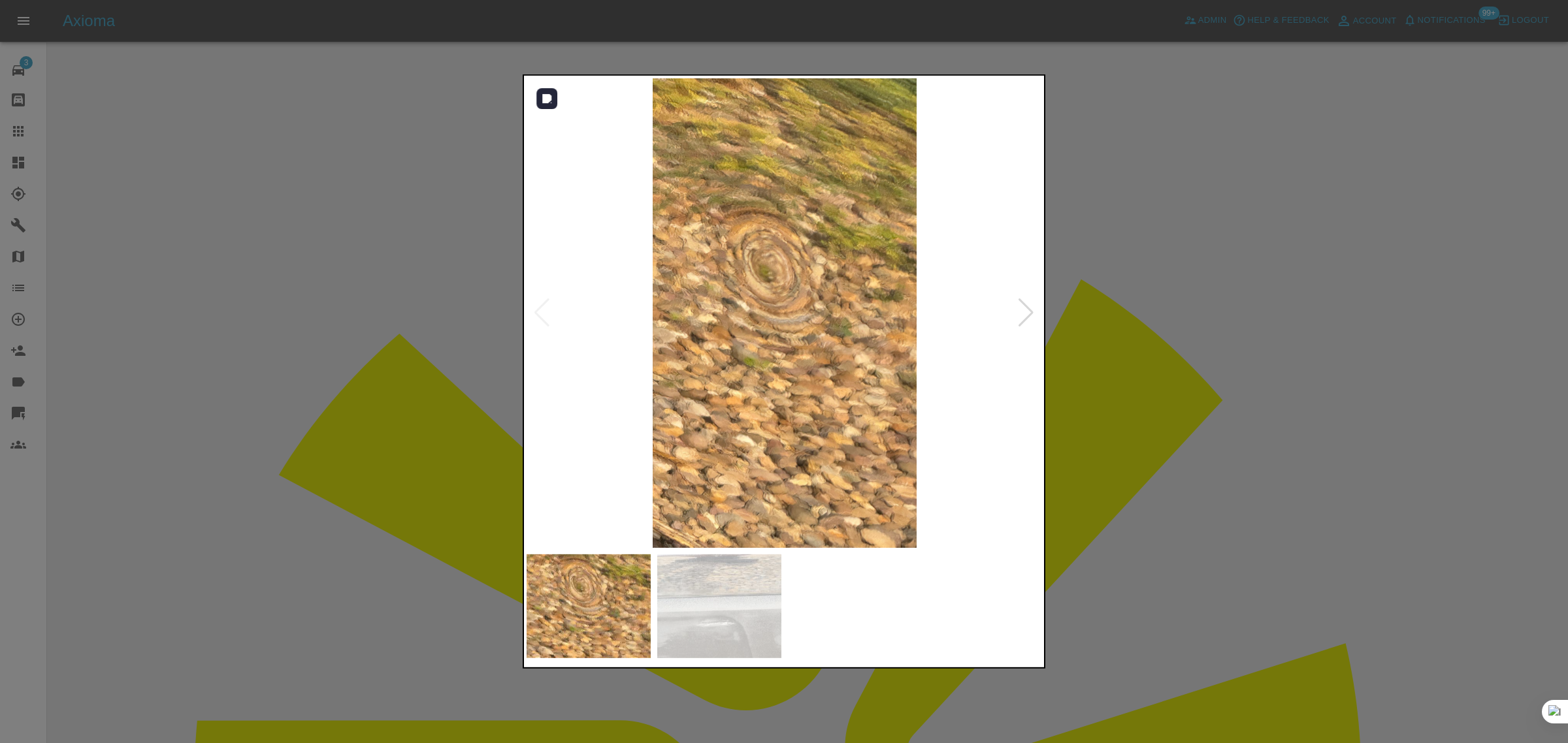
click at [1020, 310] on div at bounding box center [1026, 313] width 17 height 29
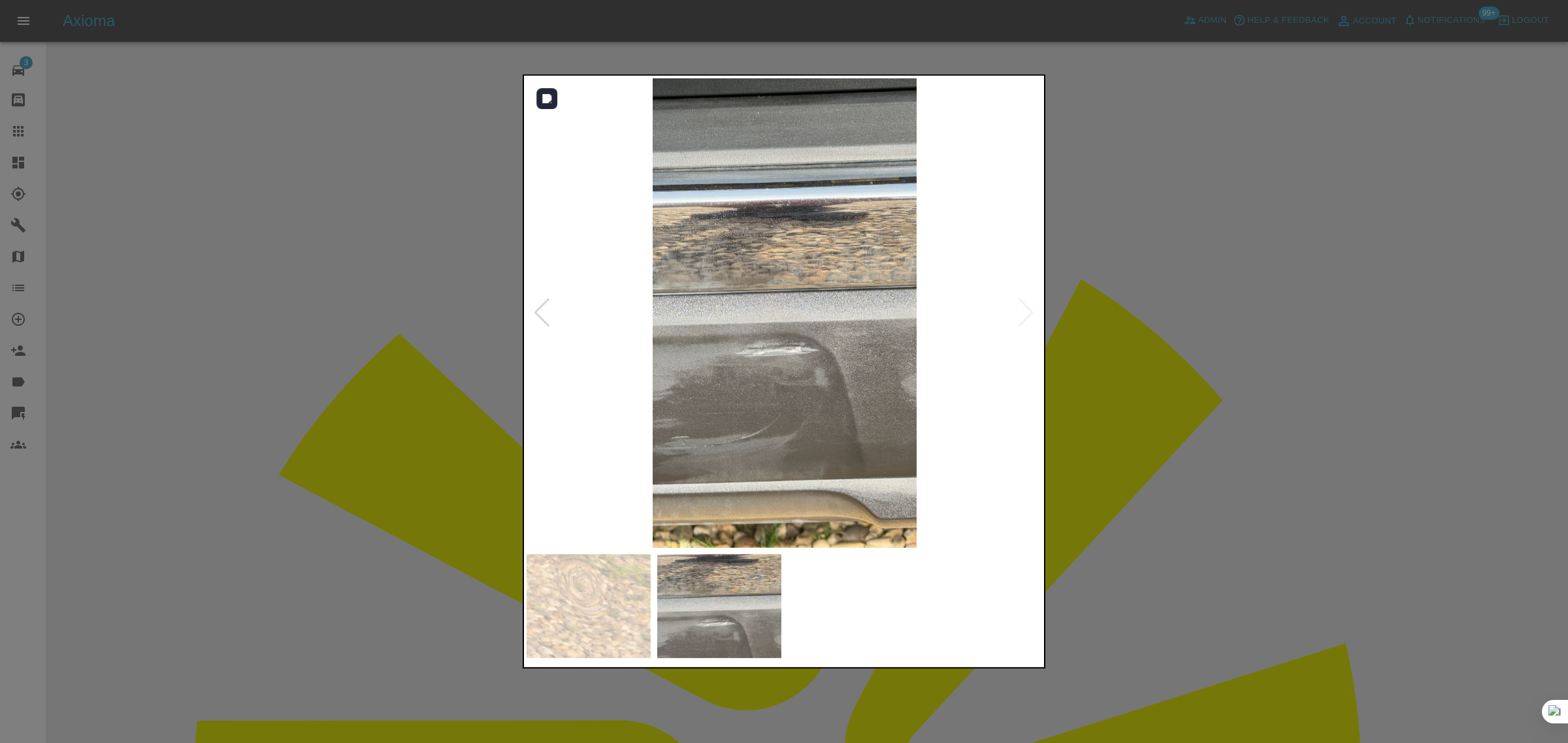
click at [1020, 310] on img at bounding box center [784, 312] width 516 height 469
click at [543, 318] on div at bounding box center [542, 313] width 17 height 29
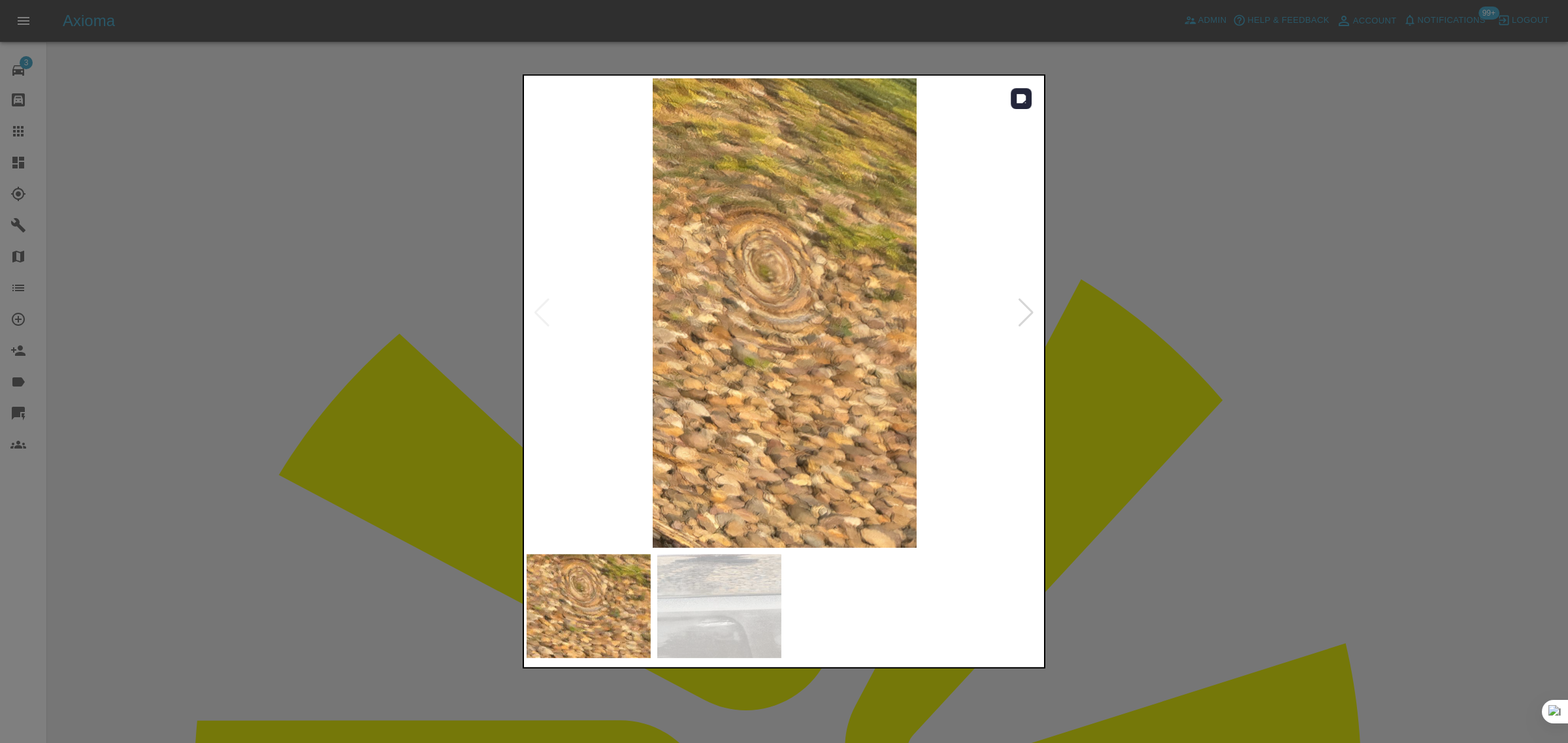
click at [1024, 325] on div at bounding box center [1026, 313] width 17 height 29
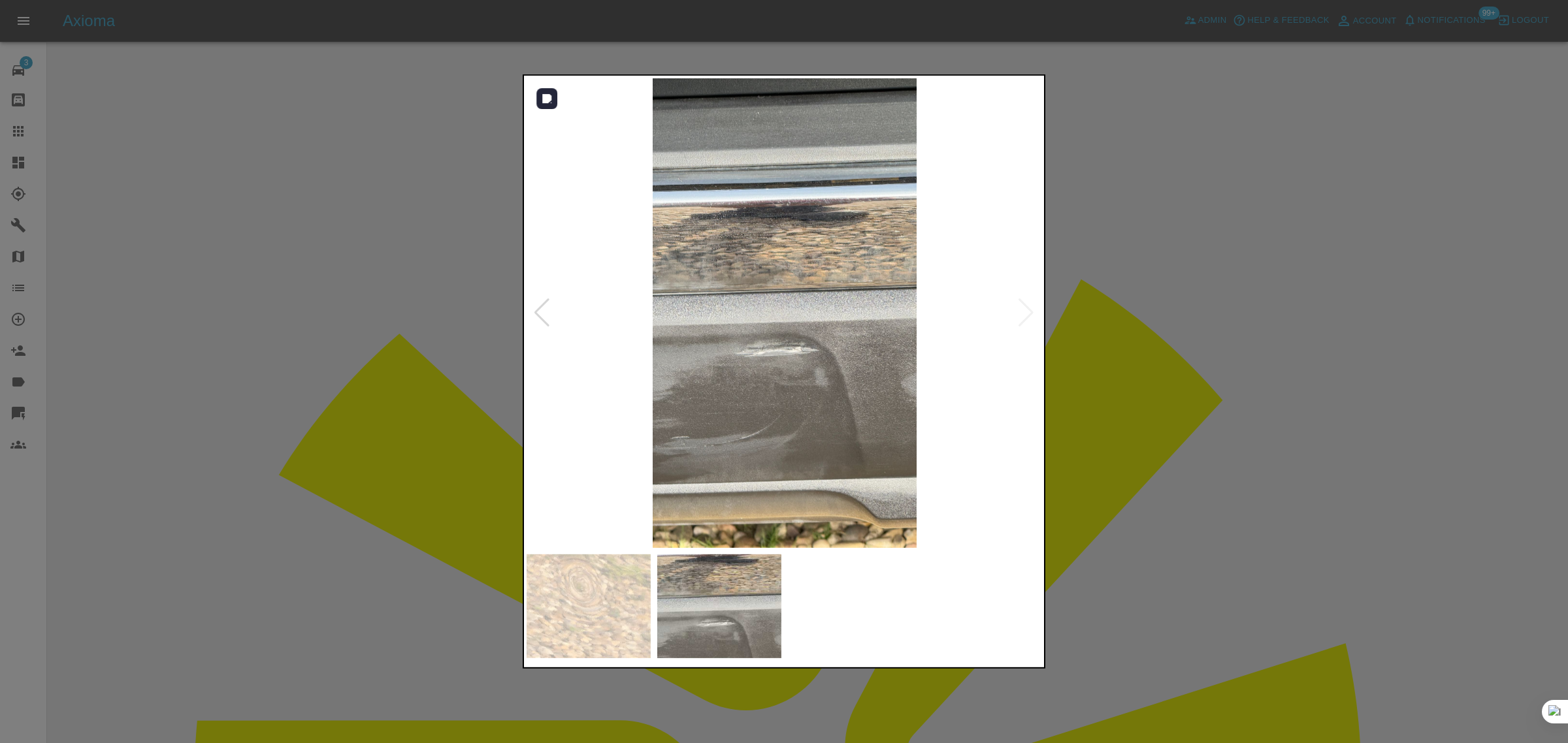
click at [1024, 325] on img at bounding box center [784, 312] width 516 height 469
click at [1133, 390] on div at bounding box center [784, 372] width 1568 height 743
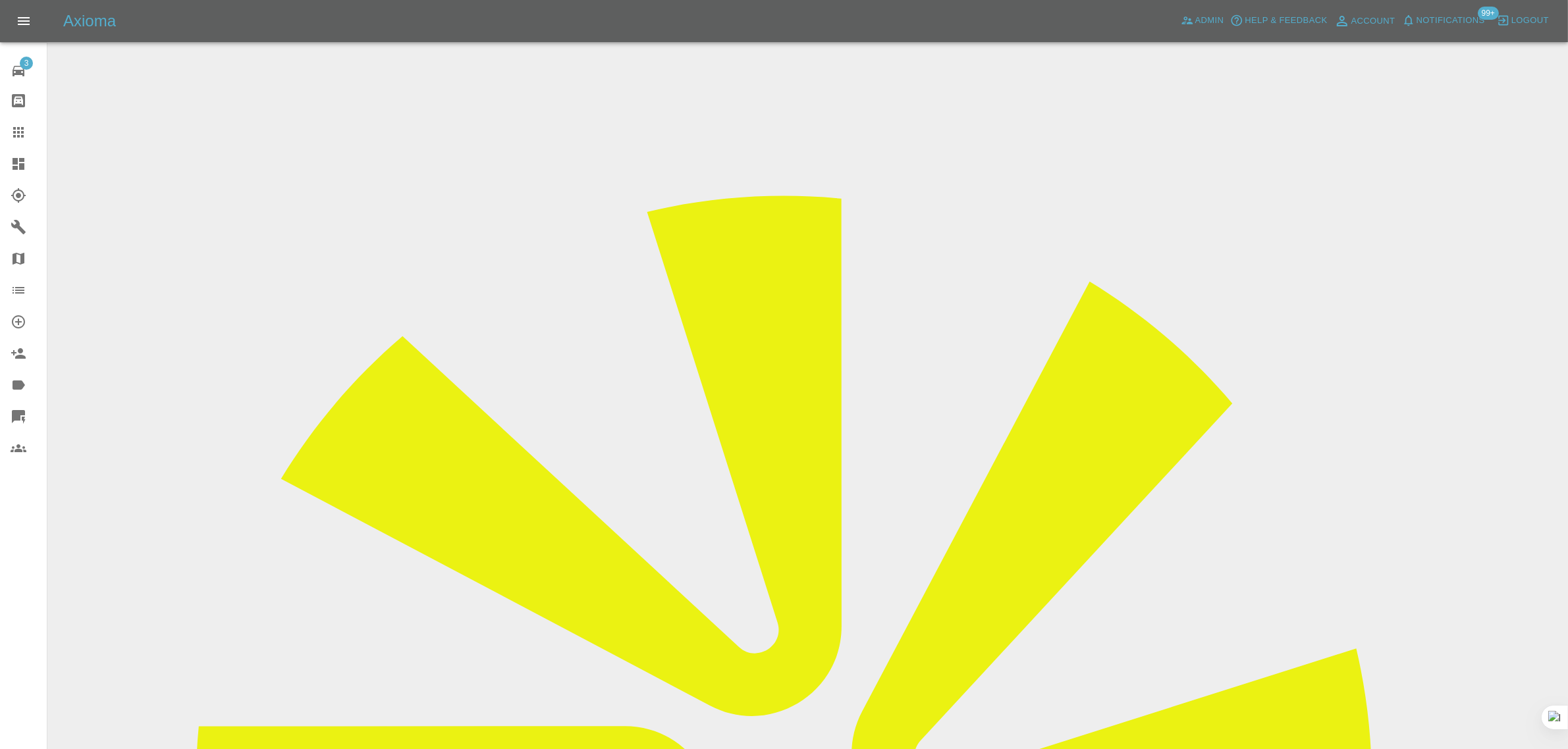
scroll to position [557, 0]
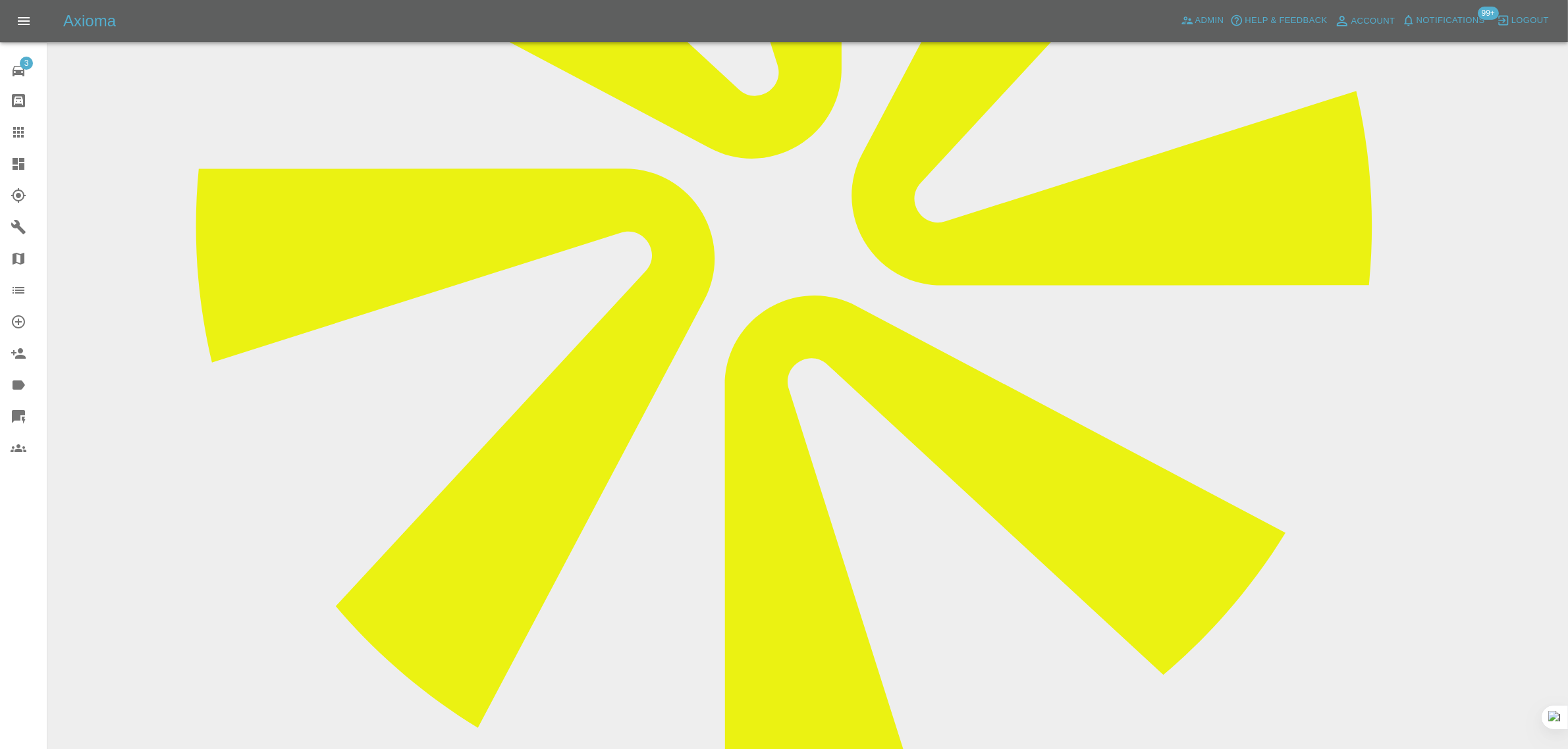
drag, startPoint x: 605, startPoint y: 563, endPoint x: 718, endPoint y: 576, distance: 113.7
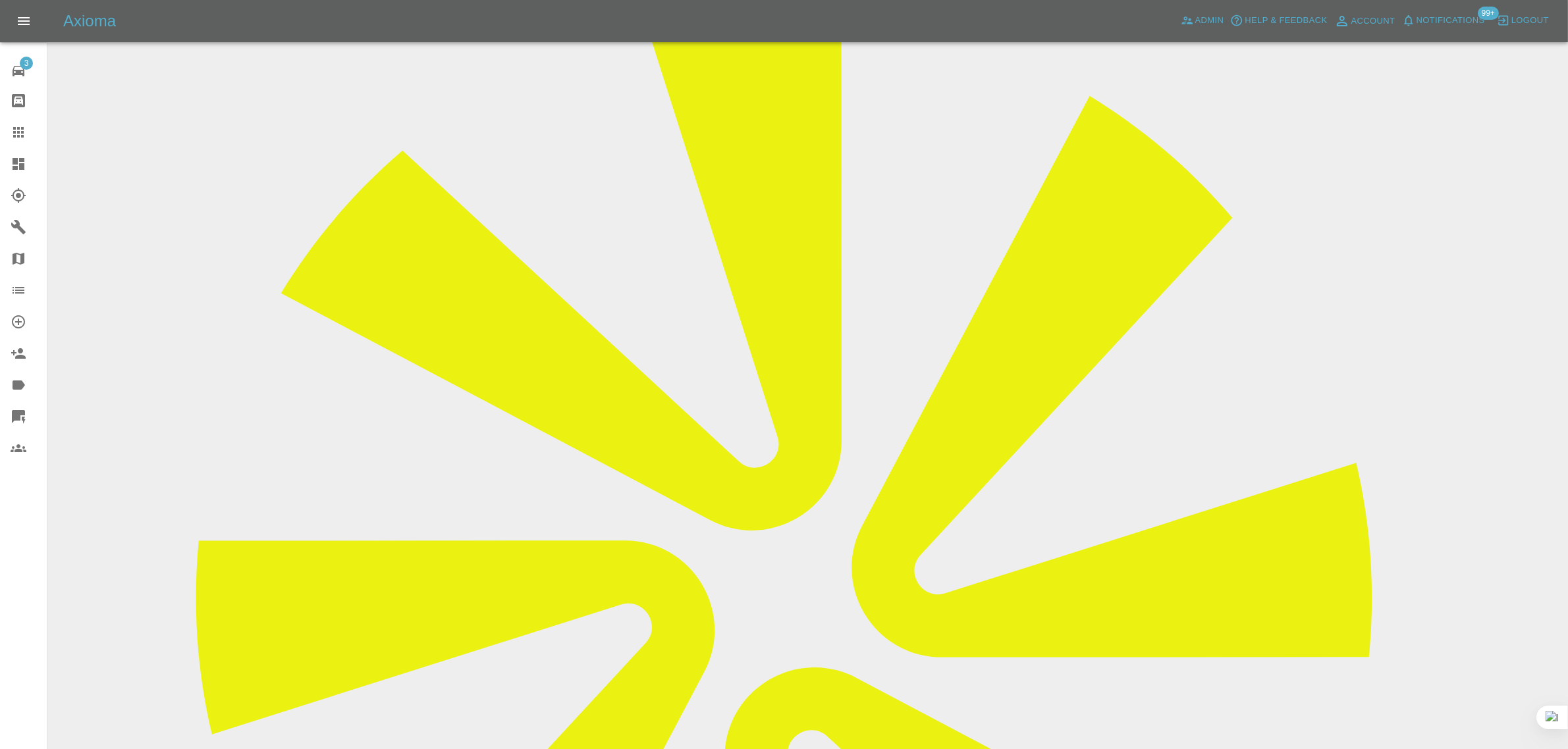
scroll to position [0, 0]
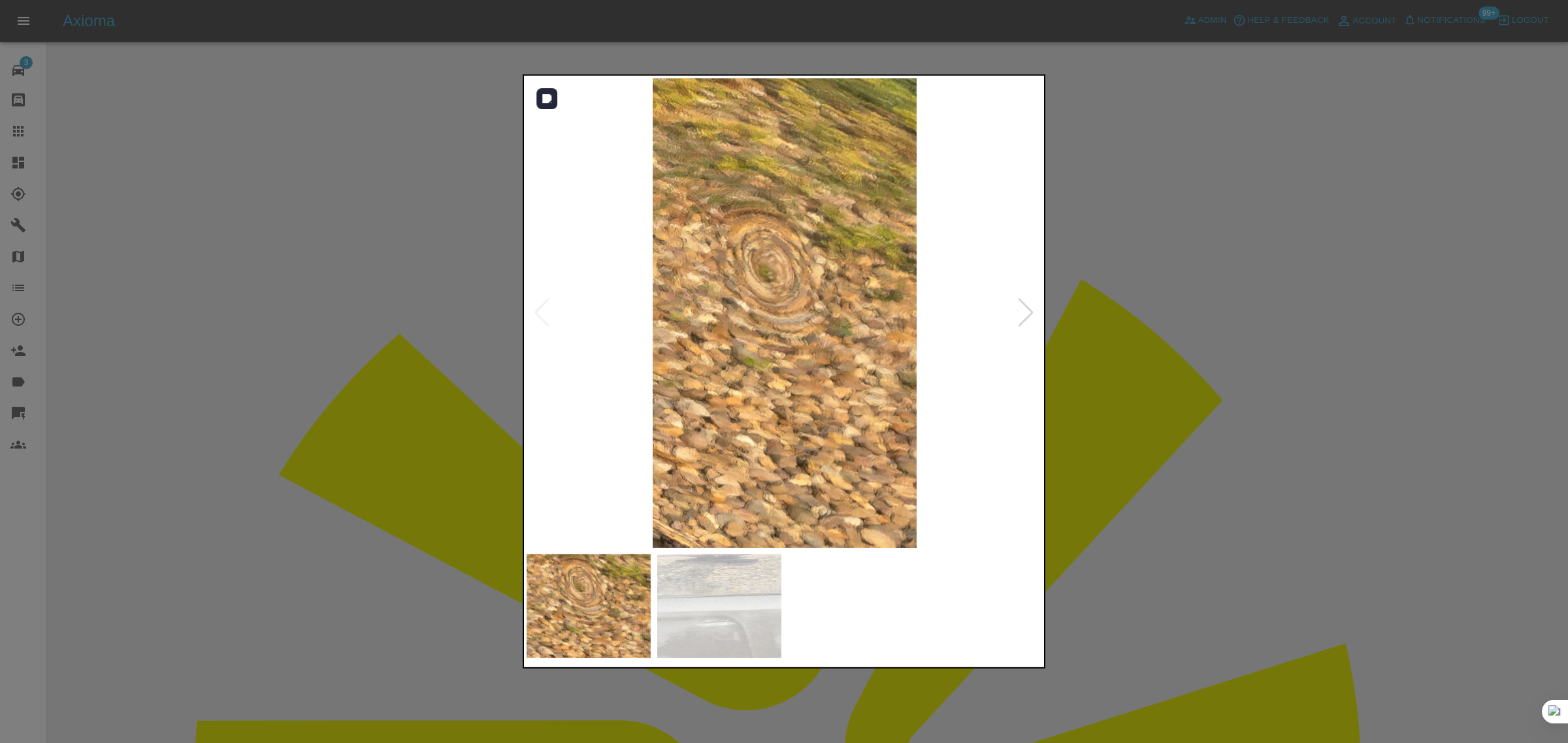
click at [1029, 314] on div at bounding box center [1026, 313] width 17 height 29
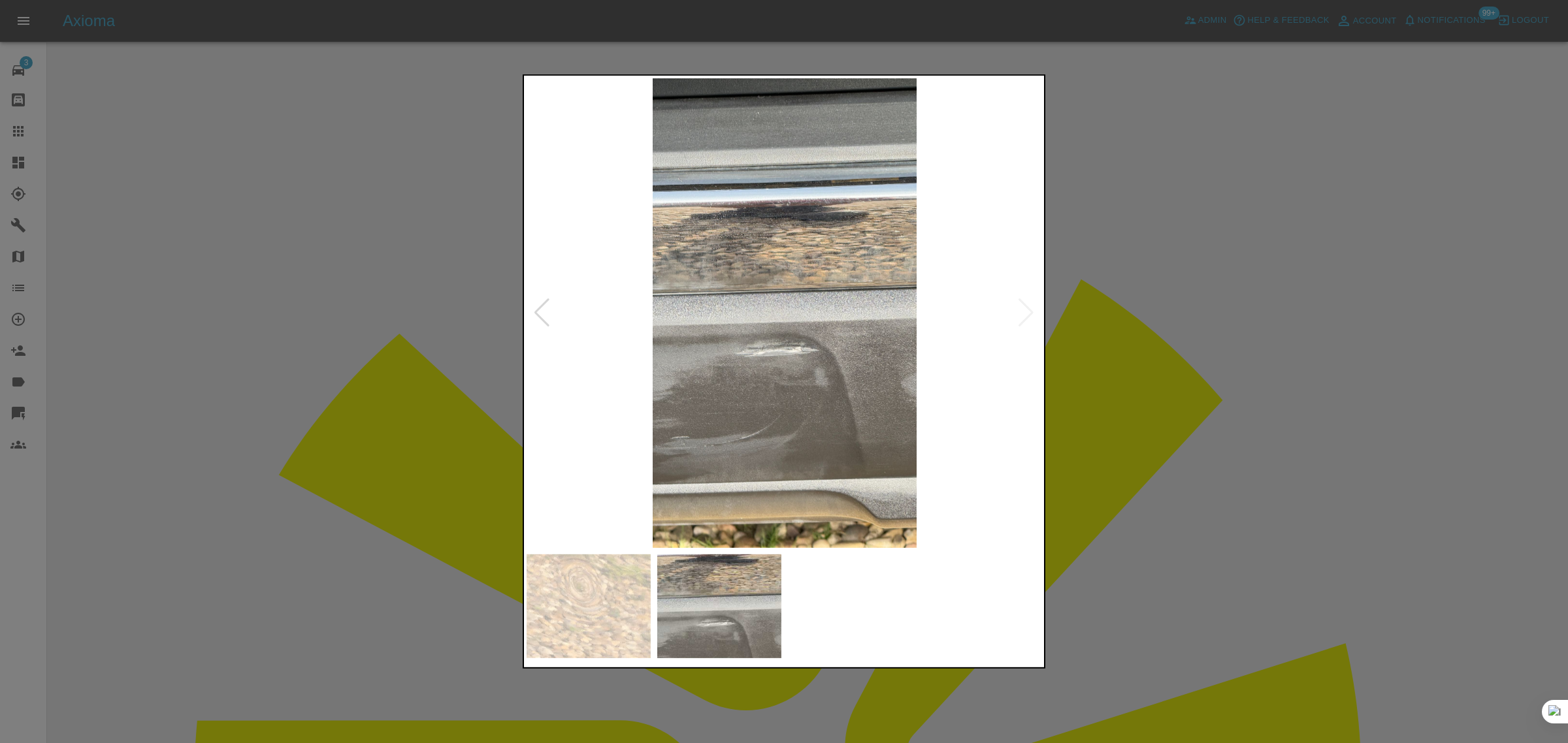
click at [1142, 487] on div at bounding box center [784, 372] width 1568 height 743
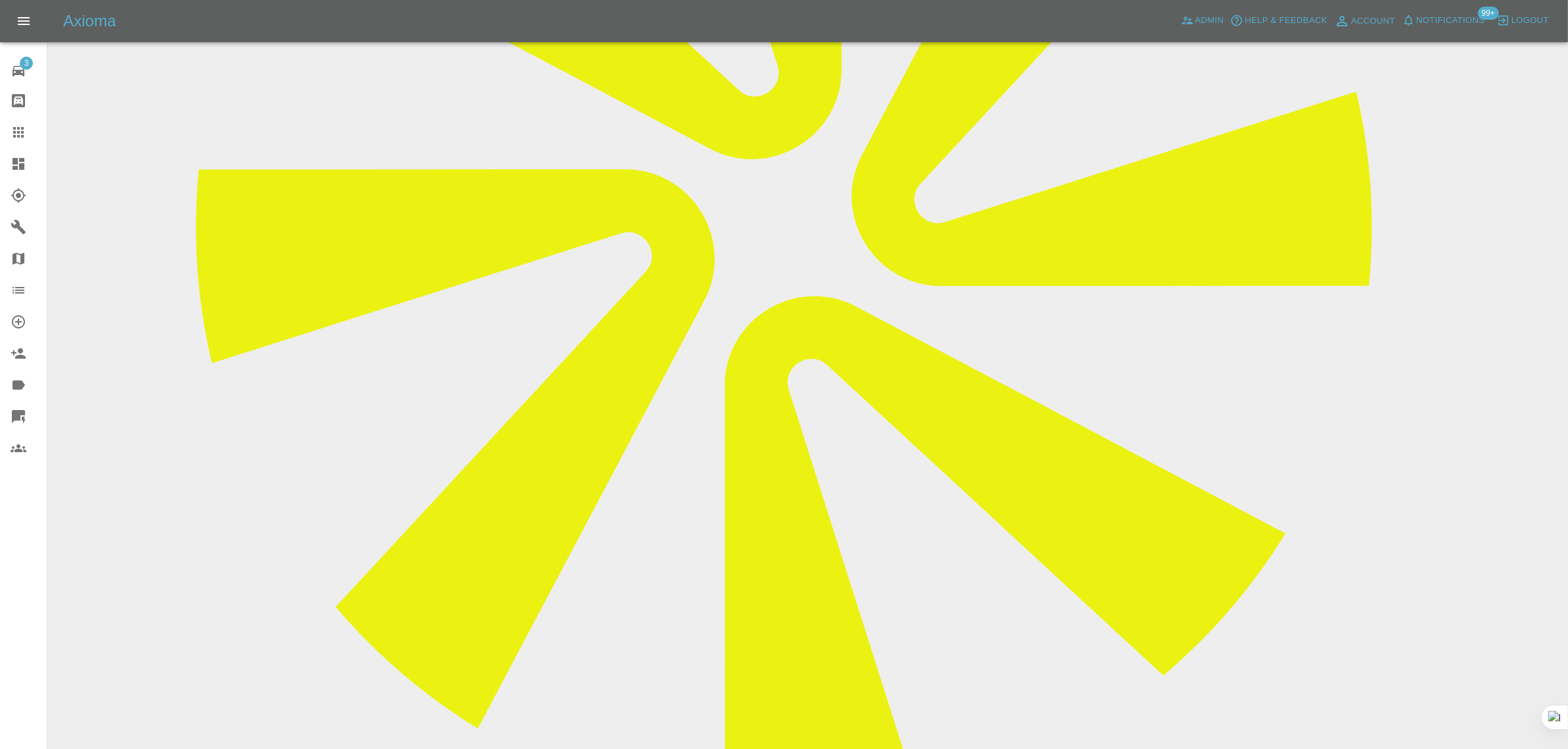
scroll to position [557, 0]
drag, startPoint x: 622, startPoint y: 616, endPoint x: 855, endPoint y: 614, distance: 233.0
drag, startPoint x: 1031, startPoint y: 615, endPoint x: 498, endPoint y: 607, distance: 533.1
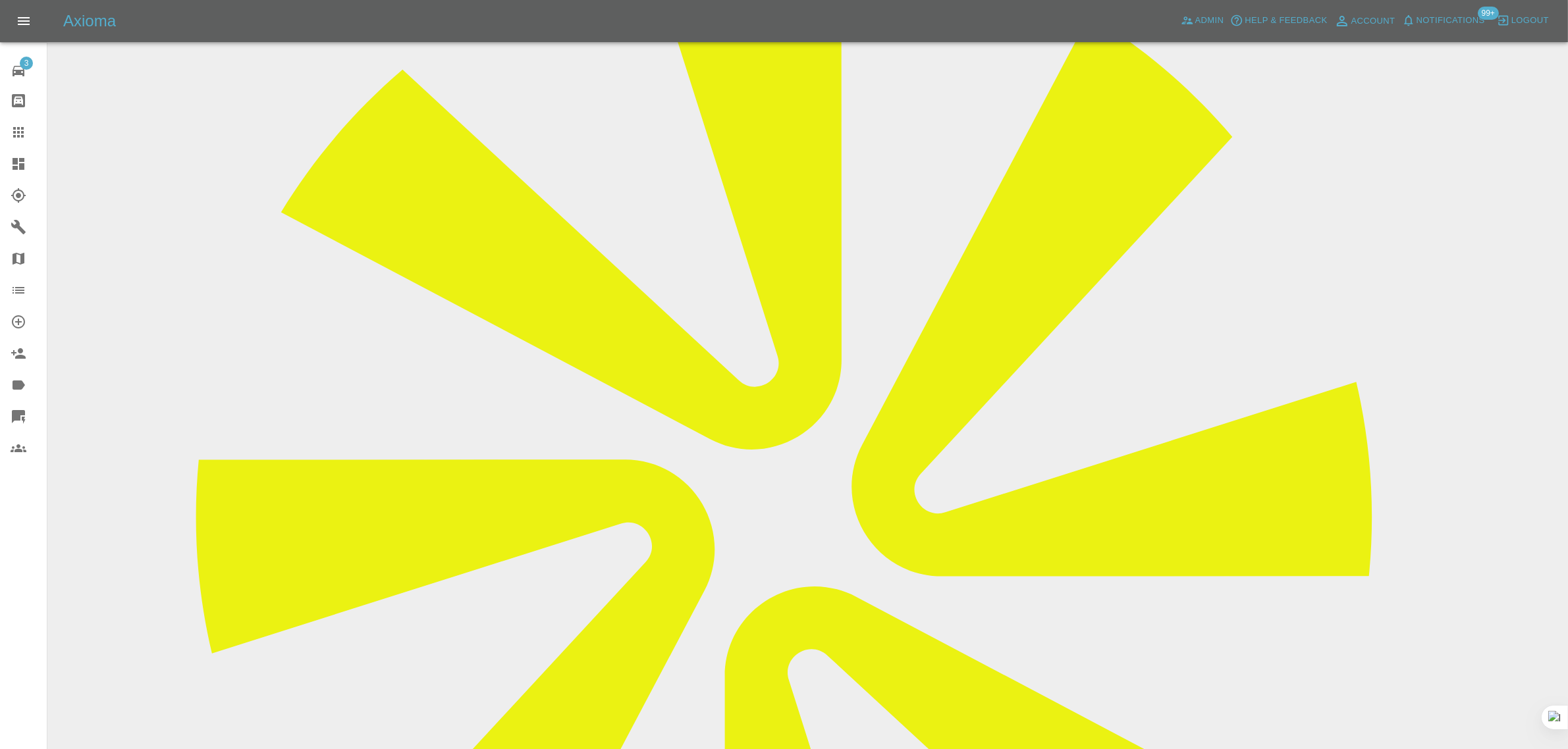
scroll to position [0, 0]
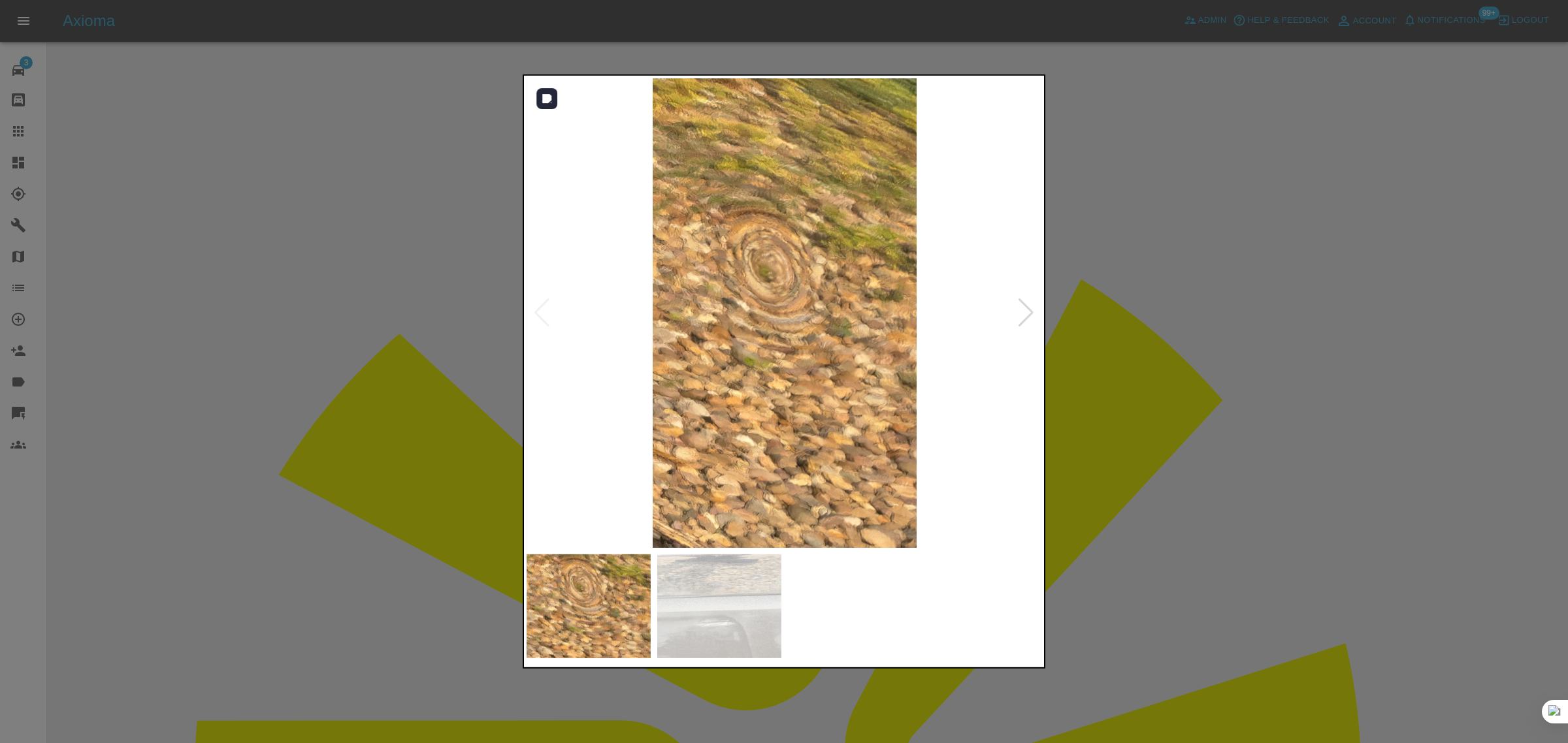
click at [1018, 310] on div at bounding box center [1026, 313] width 17 height 29
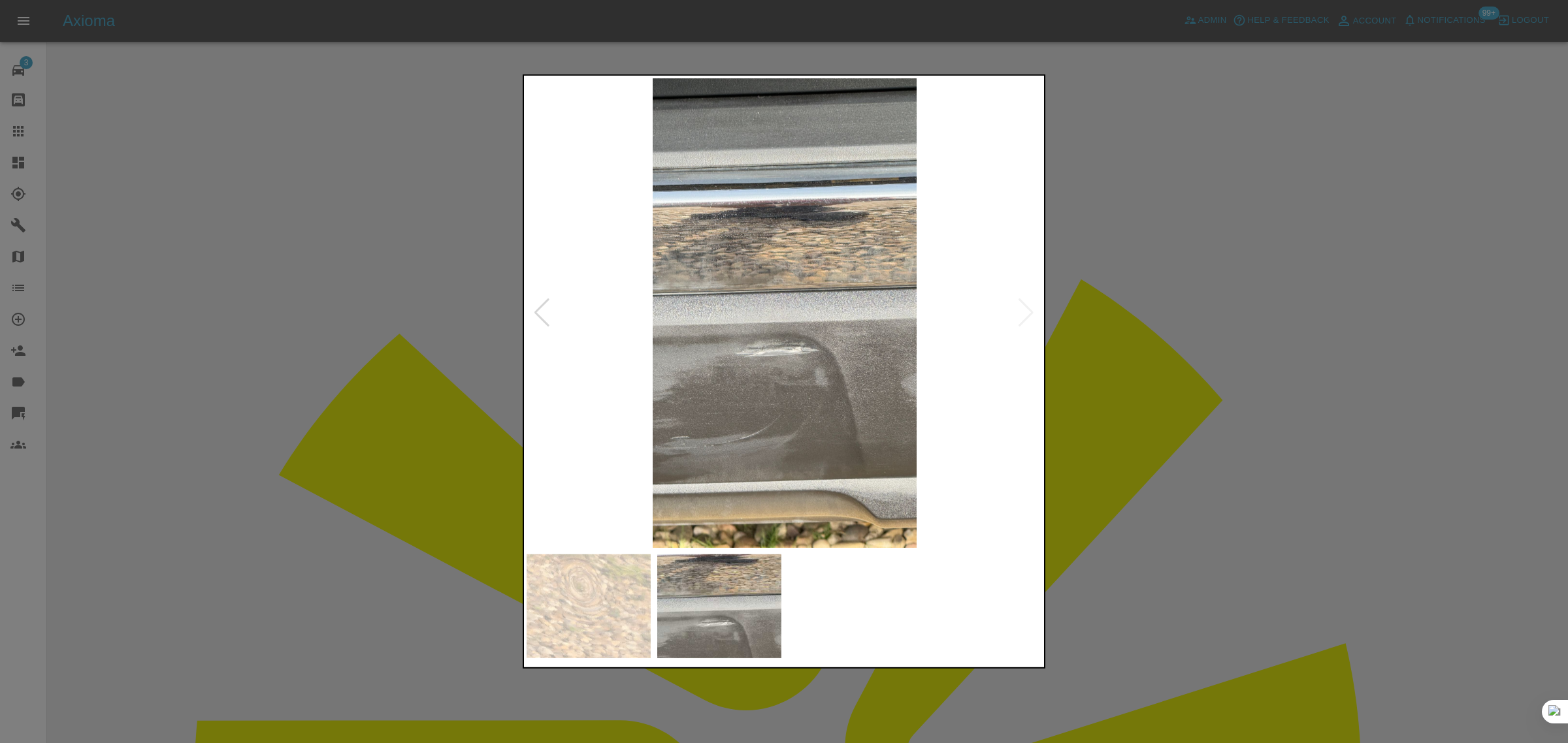
drag, startPoint x: 380, startPoint y: 557, endPoint x: 553, endPoint y: 604, distance: 179.3
click at [384, 560] on div at bounding box center [784, 372] width 1568 height 743
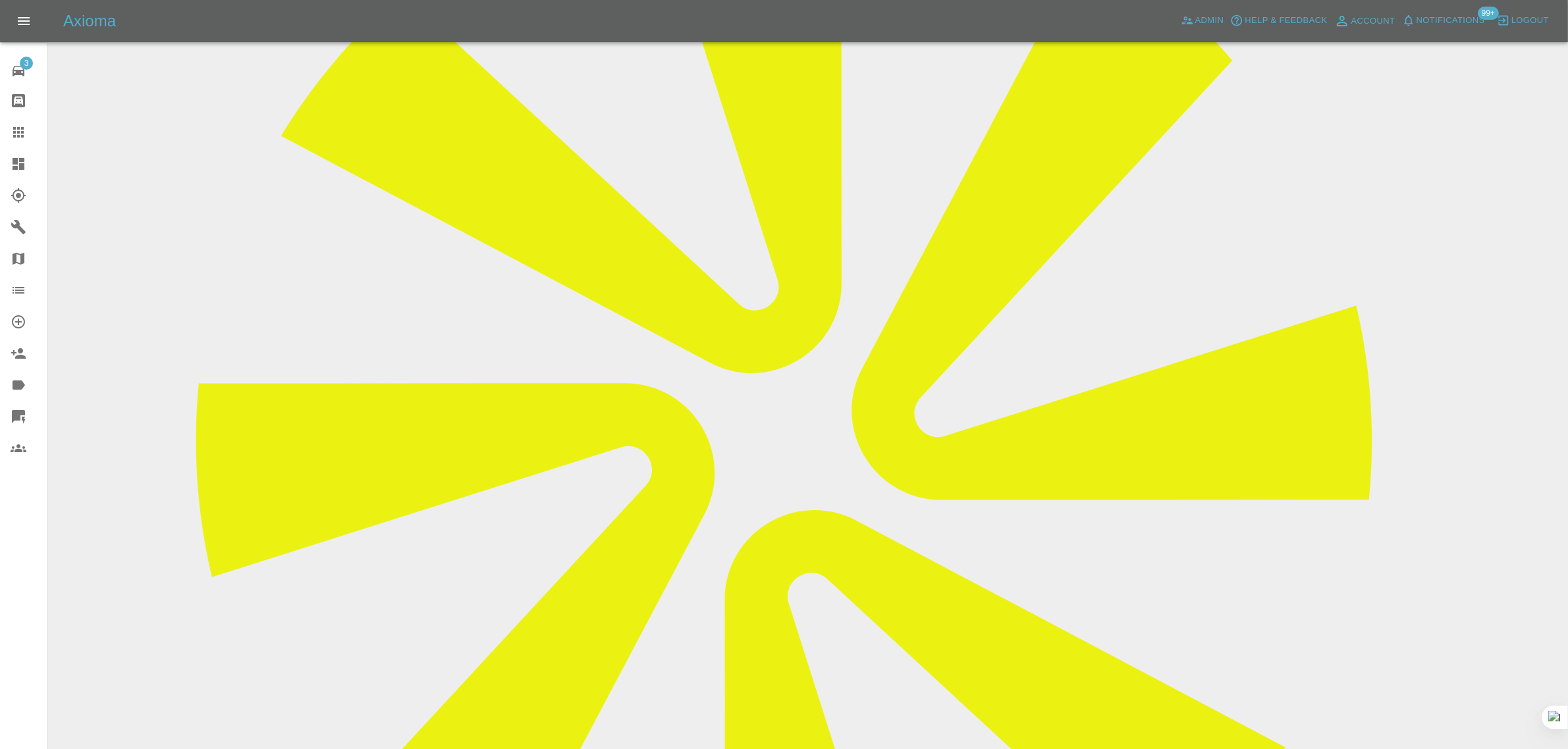
scroll to position [557, 0]
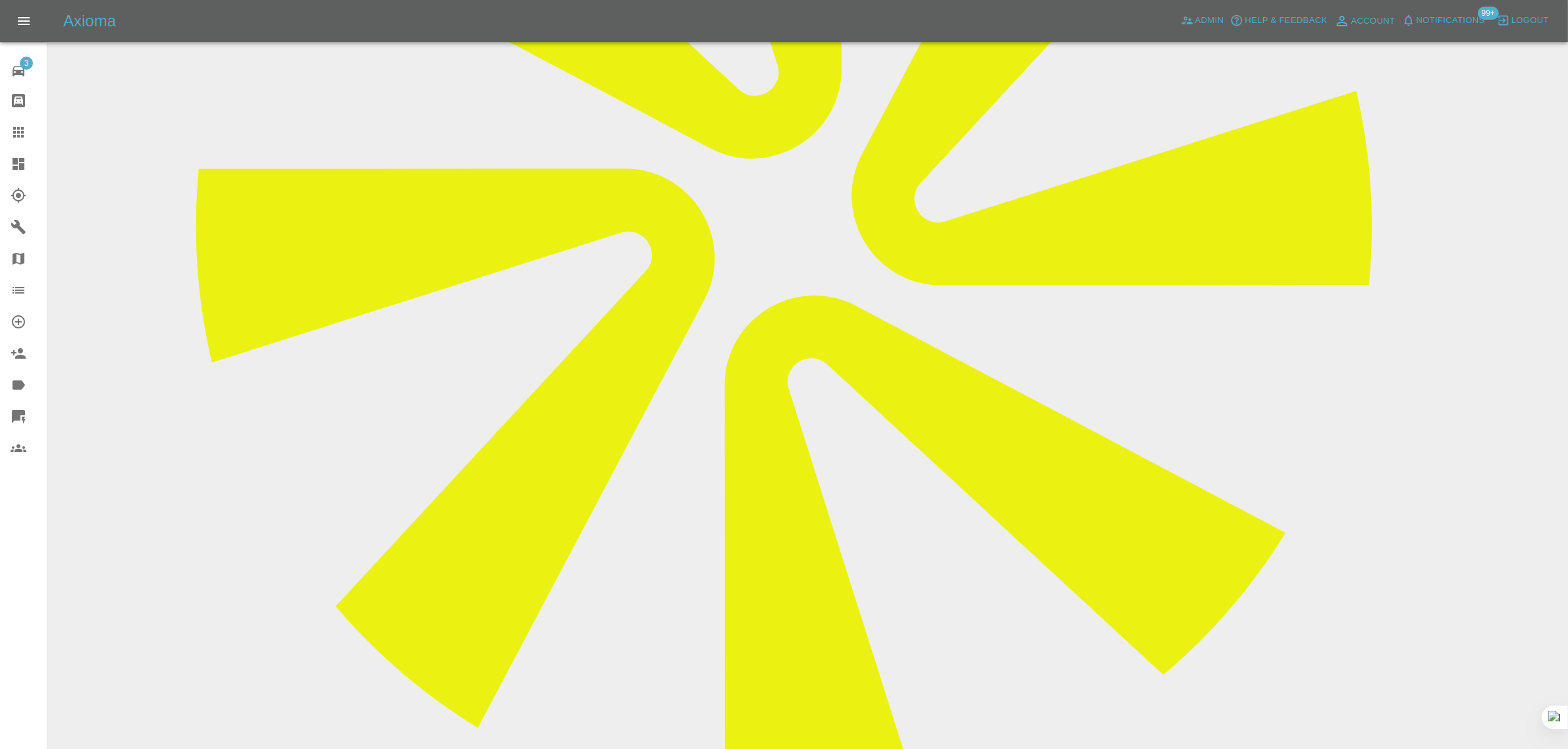
drag, startPoint x: 653, startPoint y: 576, endPoint x: 719, endPoint y: 579, distance: 66.1
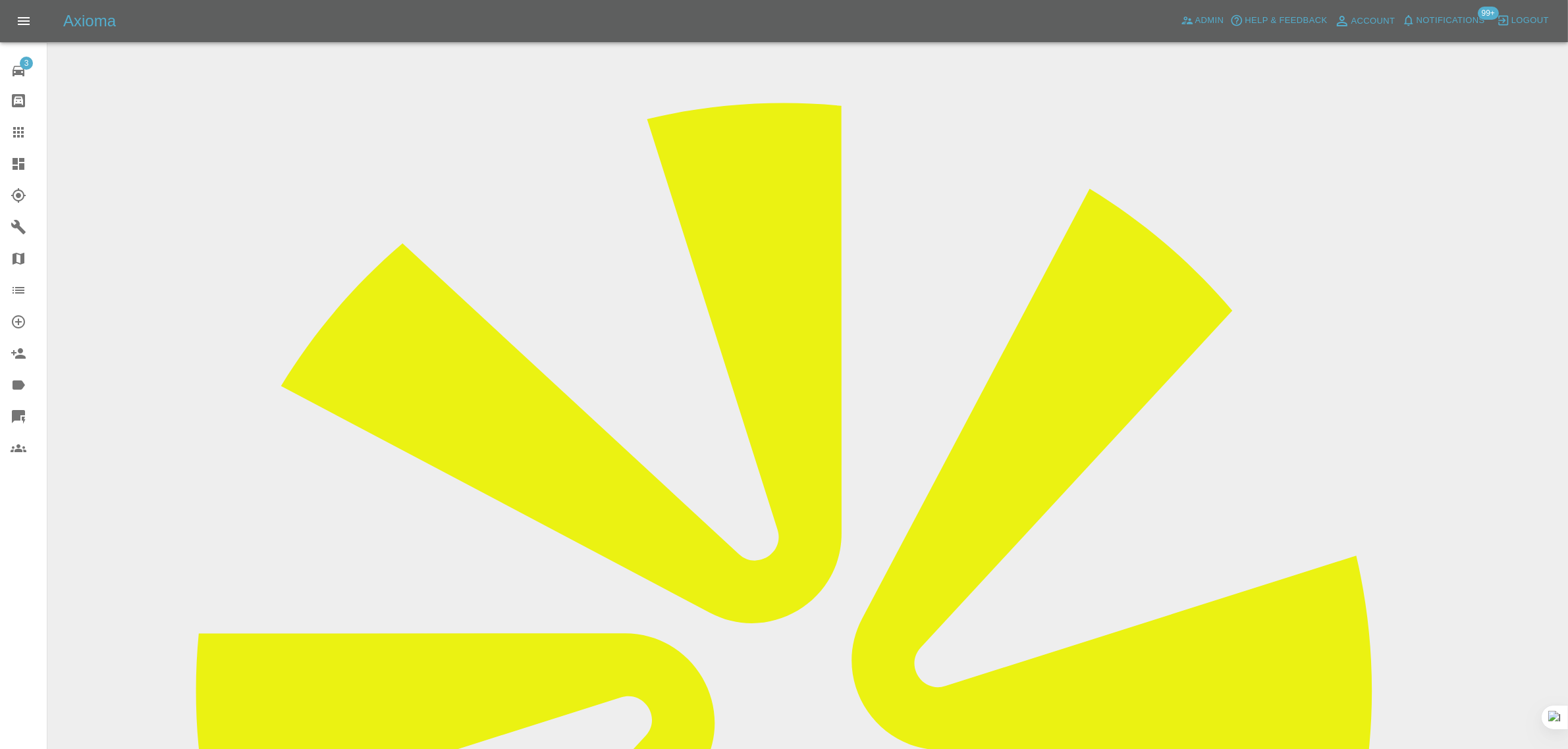
scroll to position [64, 0]
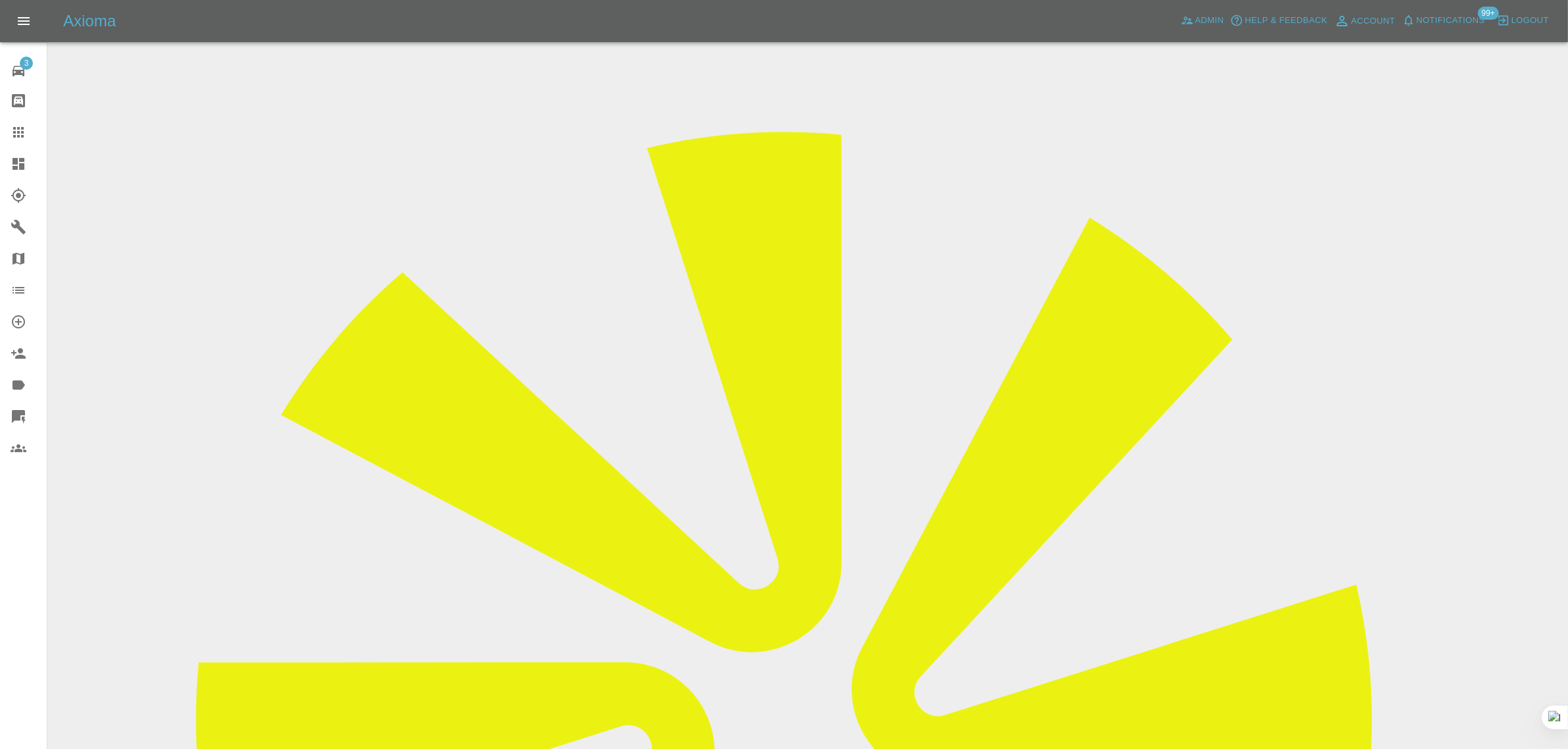
drag, startPoint x: 866, startPoint y: 498, endPoint x: 896, endPoint y: 498, distance: 30.0
click at [26, 125] on div at bounding box center [29, 132] width 37 height 16
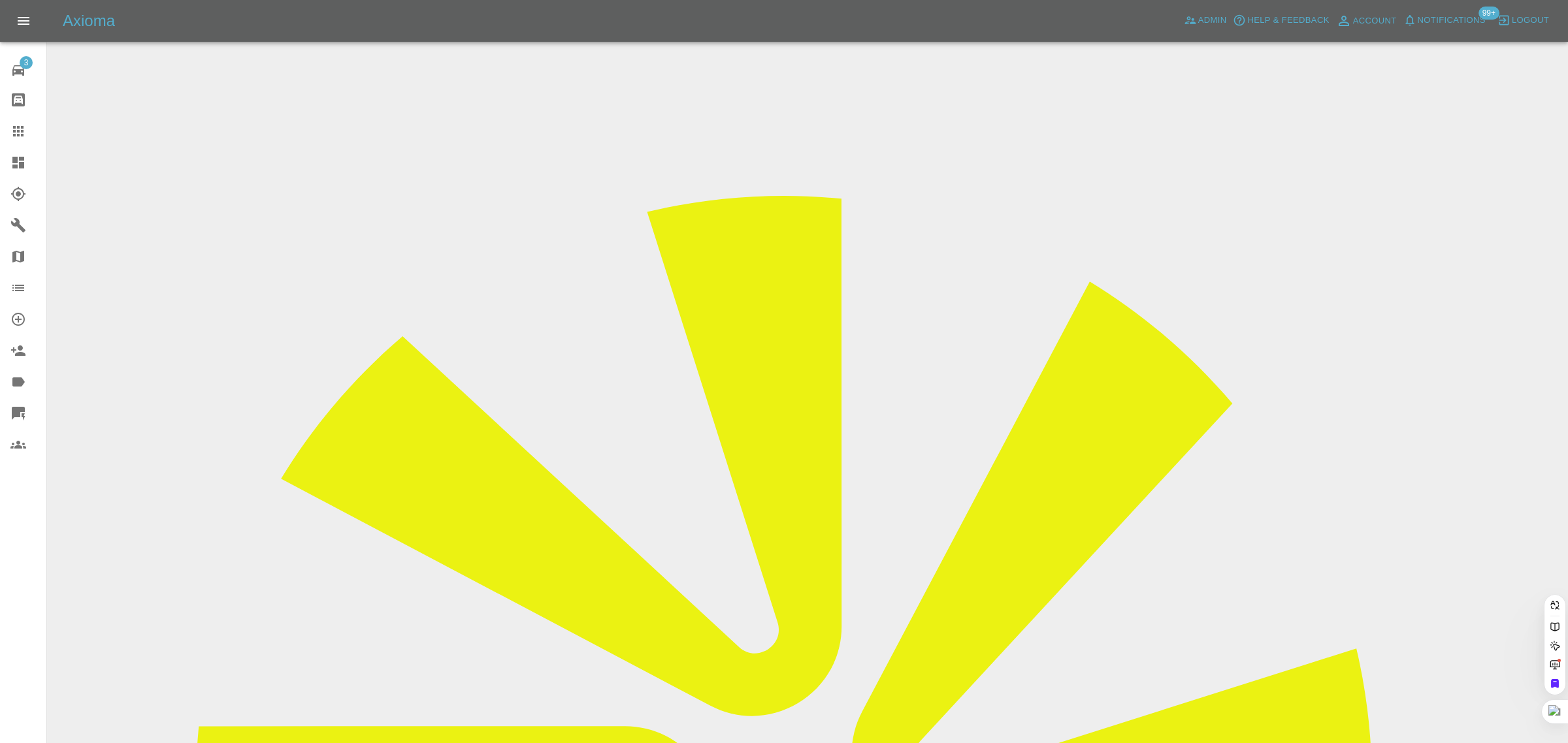
drag, startPoint x: 765, startPoint y: 428, endPoint x: 746, endPoint y: 422, distance: 19.9
paste input "emilye349@gmail.com"
type input "emilye349@gmail.com"
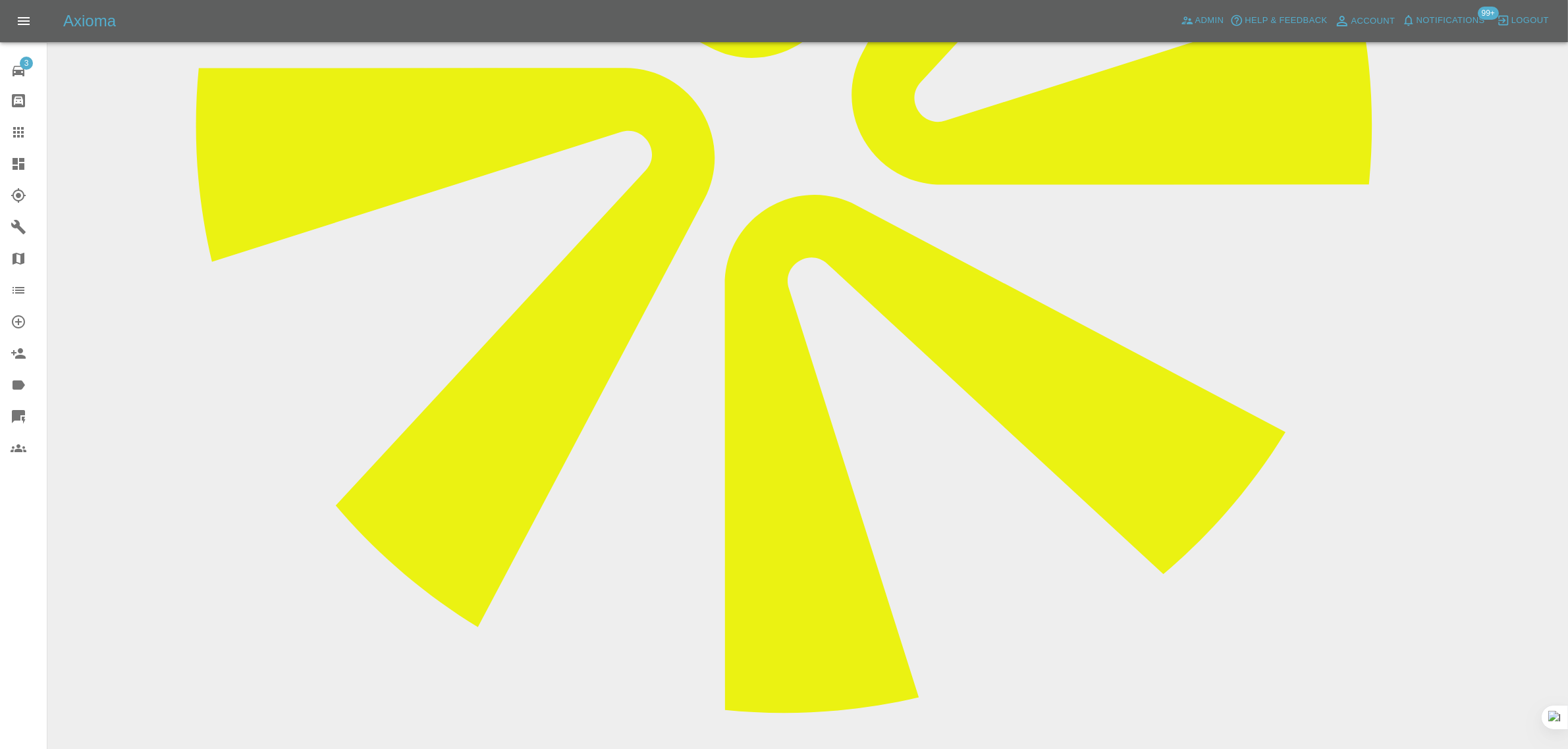
scroll to position [1008, 0]
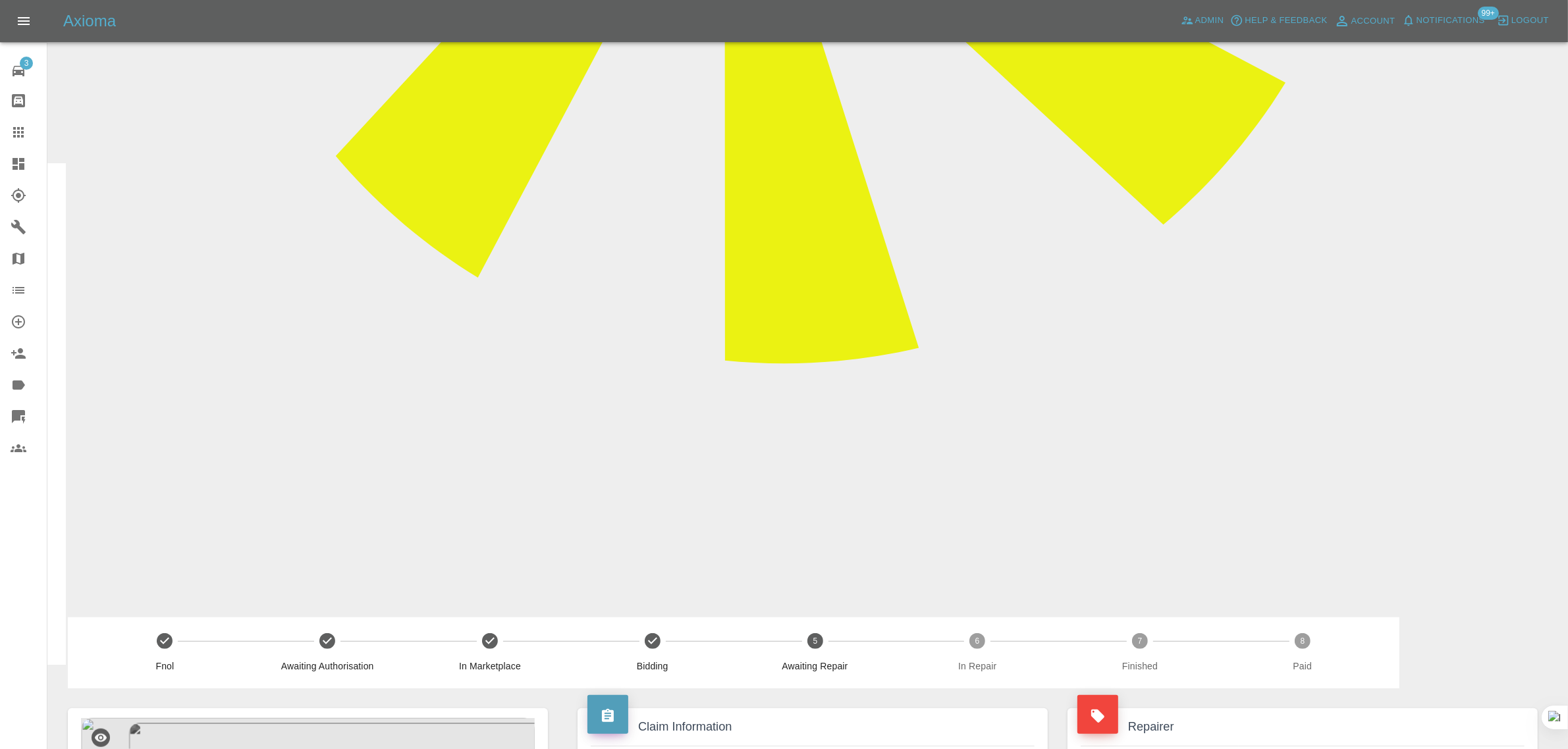
drag, startPoint x: 643, startPoint y: 555, endPoint x: 723, endPoint y: 550, distance: 80.2
drag, startPoint x: 741, startPoint y: 485, endPoint x: 818, endPoint y: 477, distance: 77.4
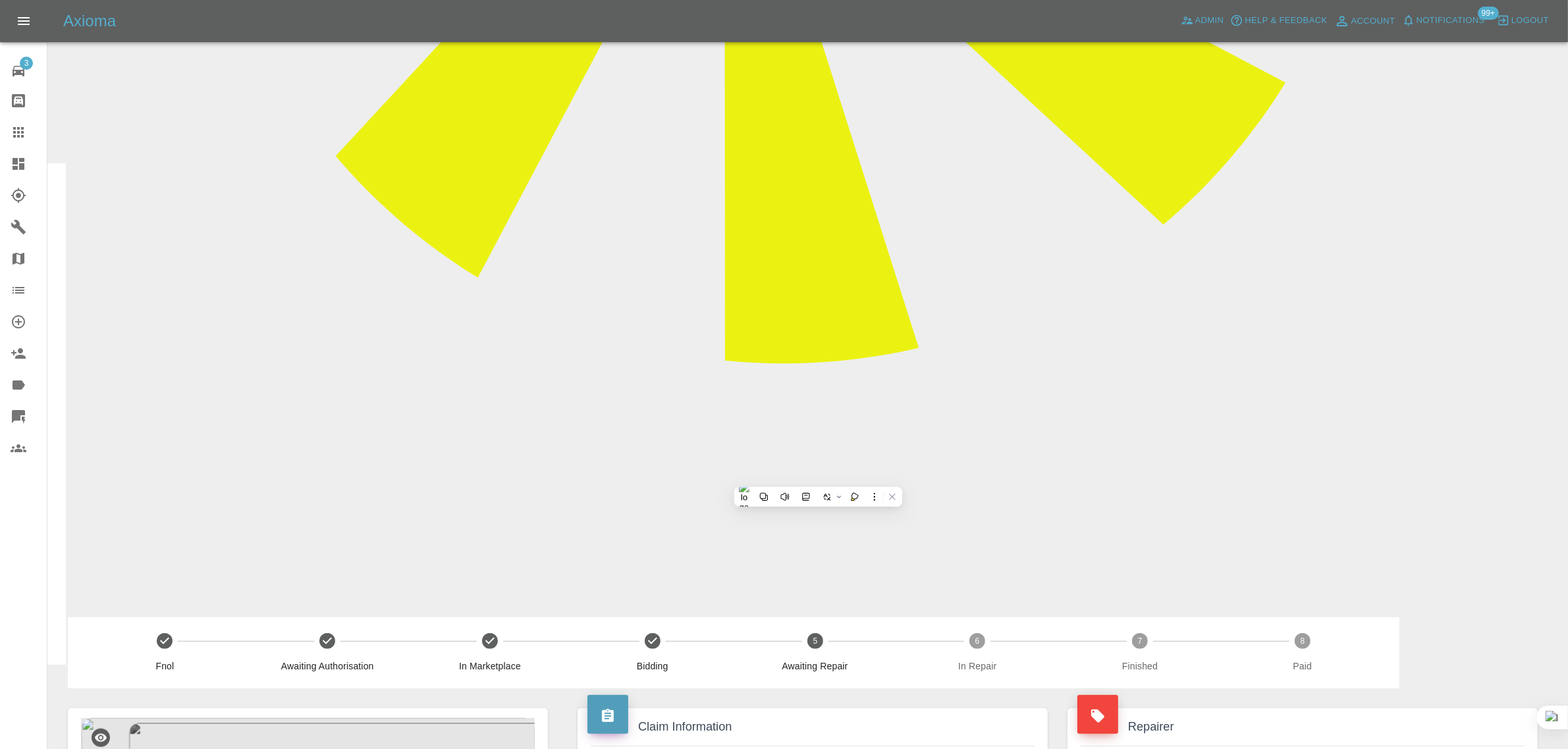
drag, startPoint x: 646, startPoint y: 505, endPoint x: 685, endPoint y: 504, distance: 39.0
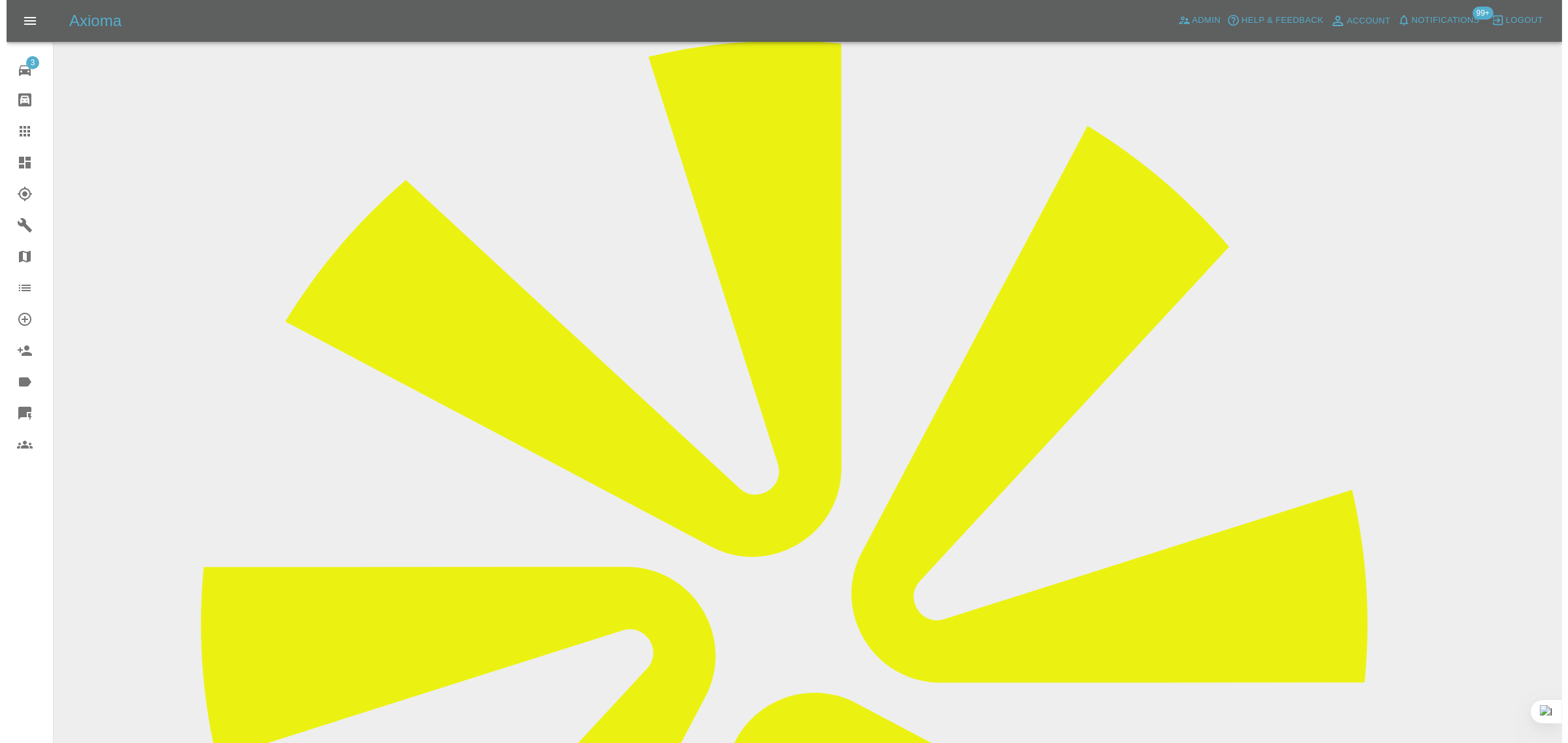
scroll to position [0, 0]
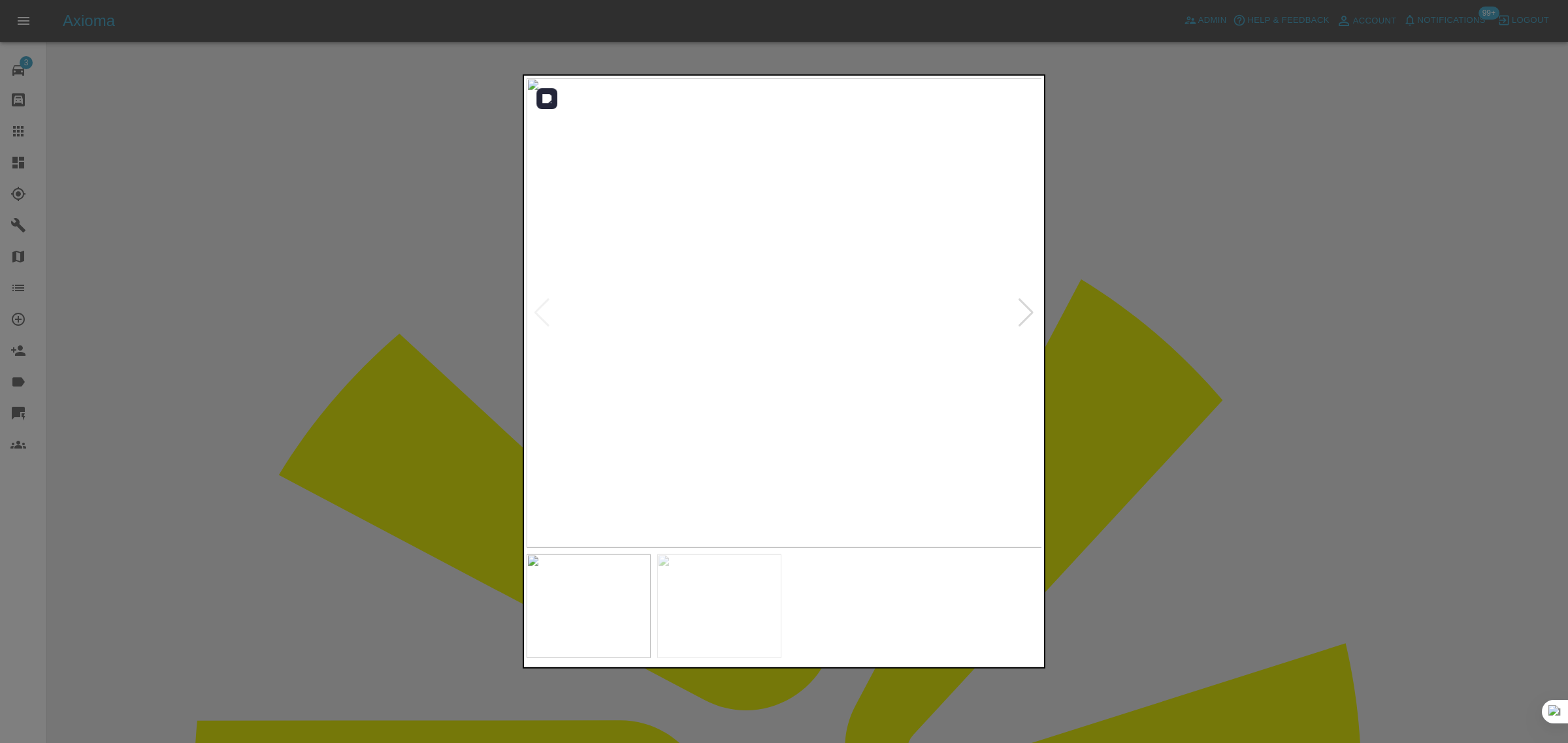
click at [1029, 315] on div at bounding box center [1026, 313] width 17 height 29
click at [1161, 423] on div at bounding box center [784, 372] width 1568 height 743
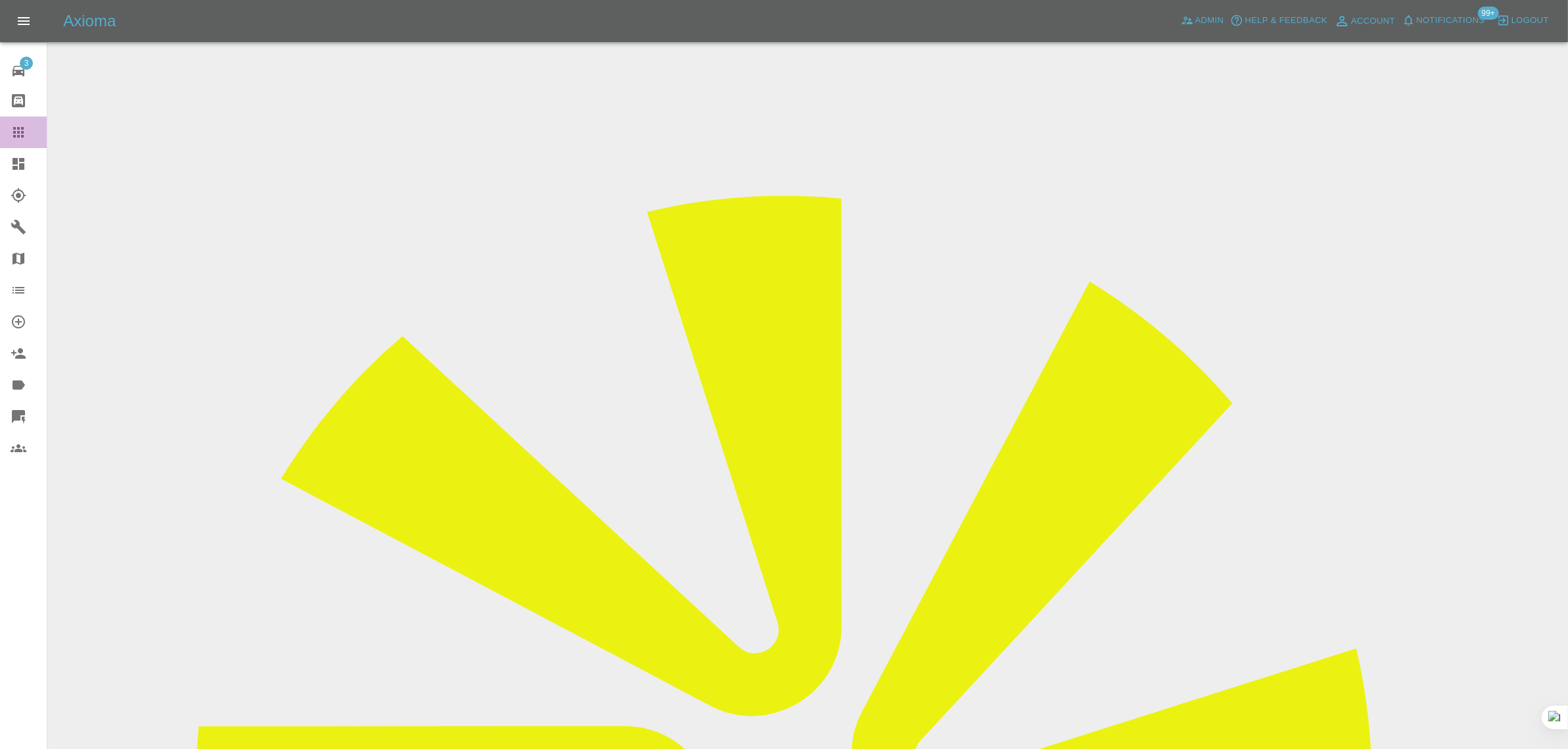
click at [24, 132] on icon at bounding box center [18, 132] width 16 height 16
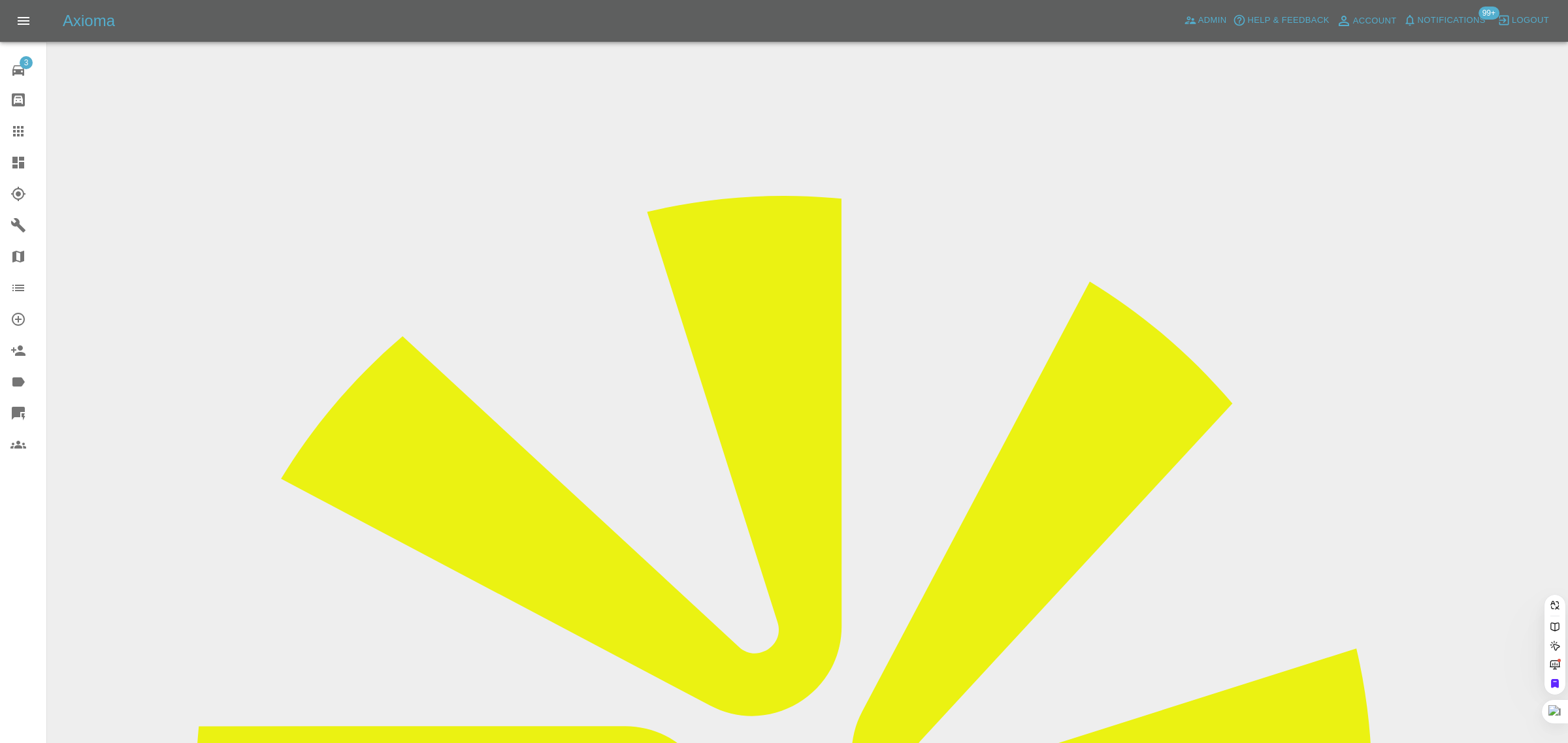
paste input "quinntyrell@googlemail"
type input "quinntyrell@go"
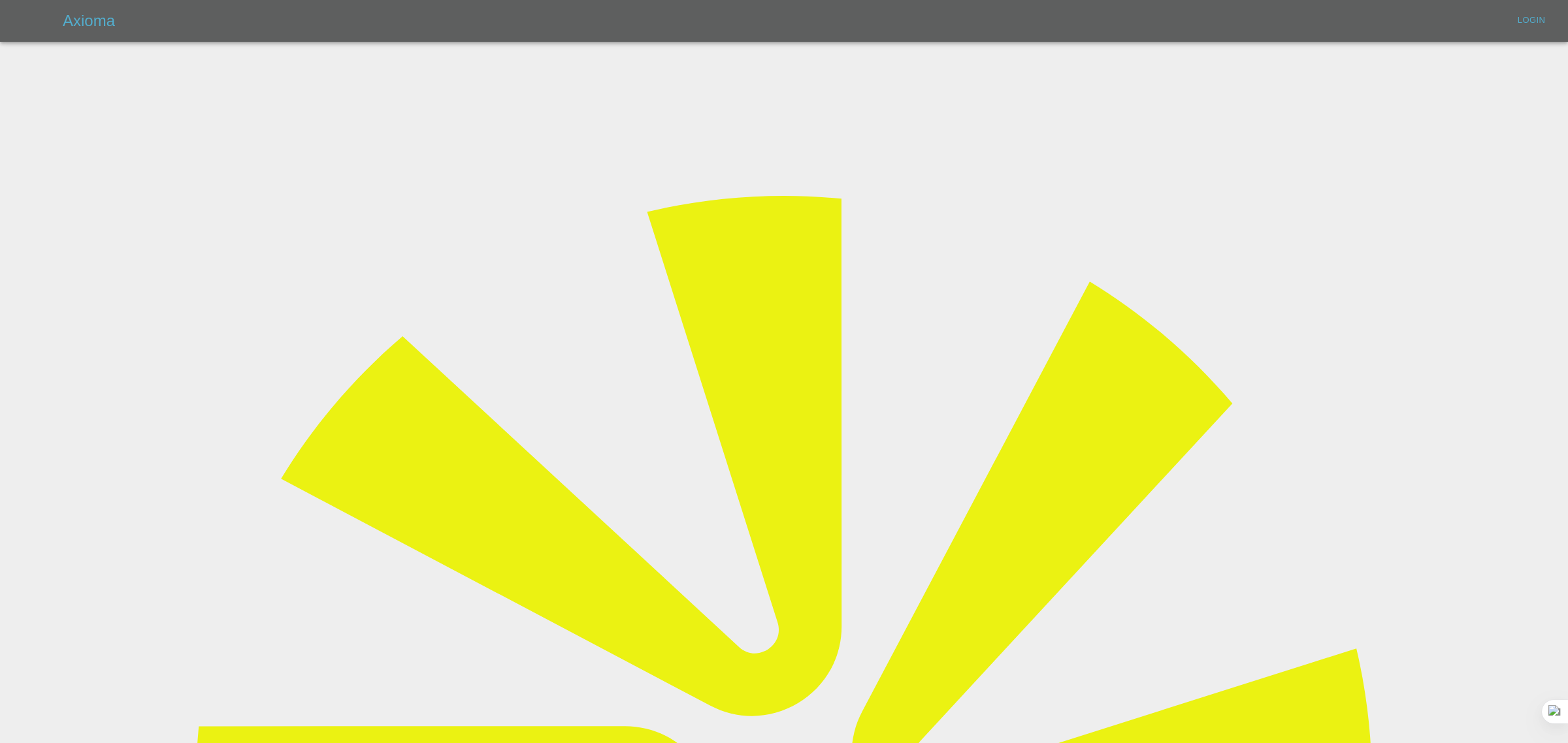
type input "bookkeeping@fifoaccounting.com"
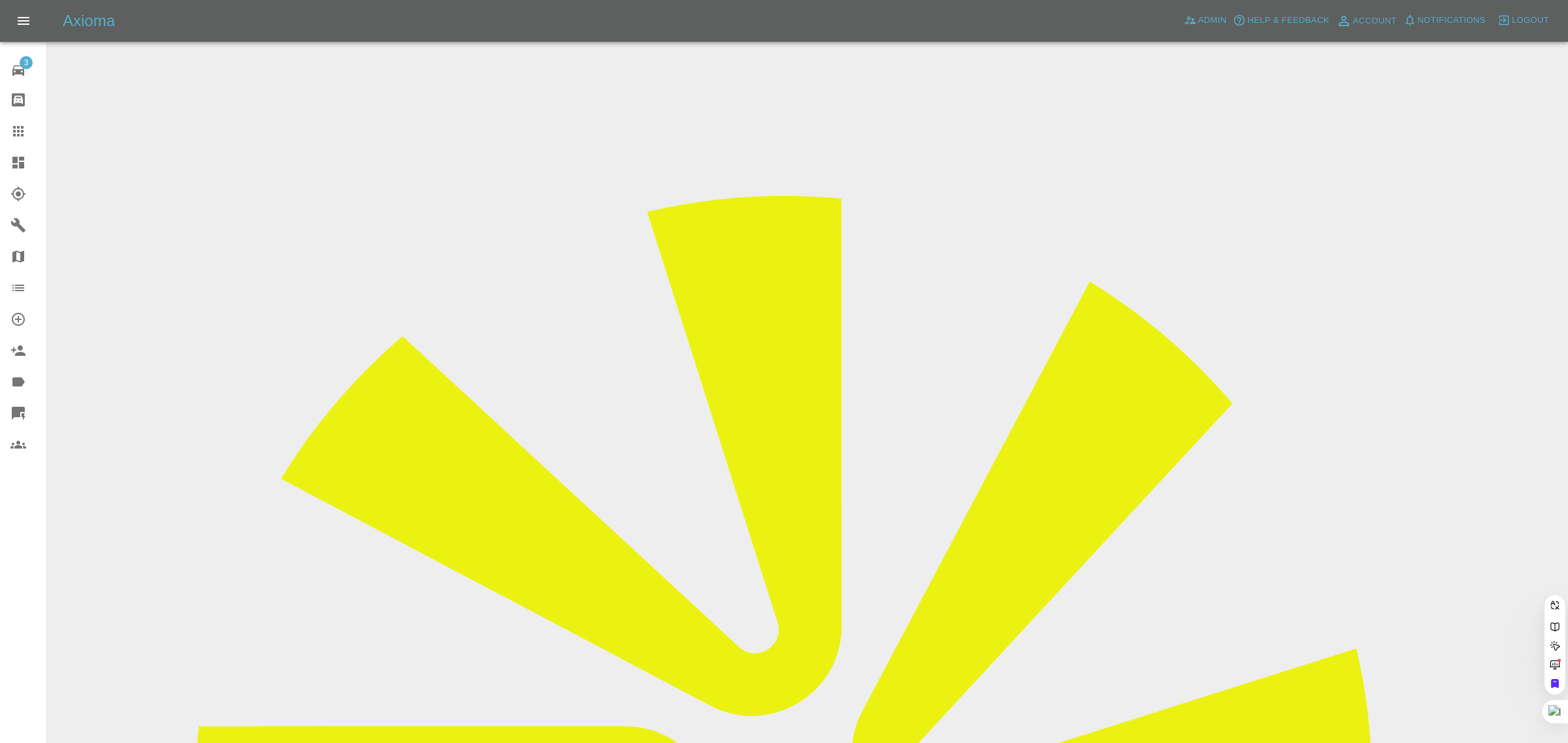
paste input "quinntyrell@googlemail"
type input "quinntyrell@g"
paste input "davidaidoo94@gmail.com"
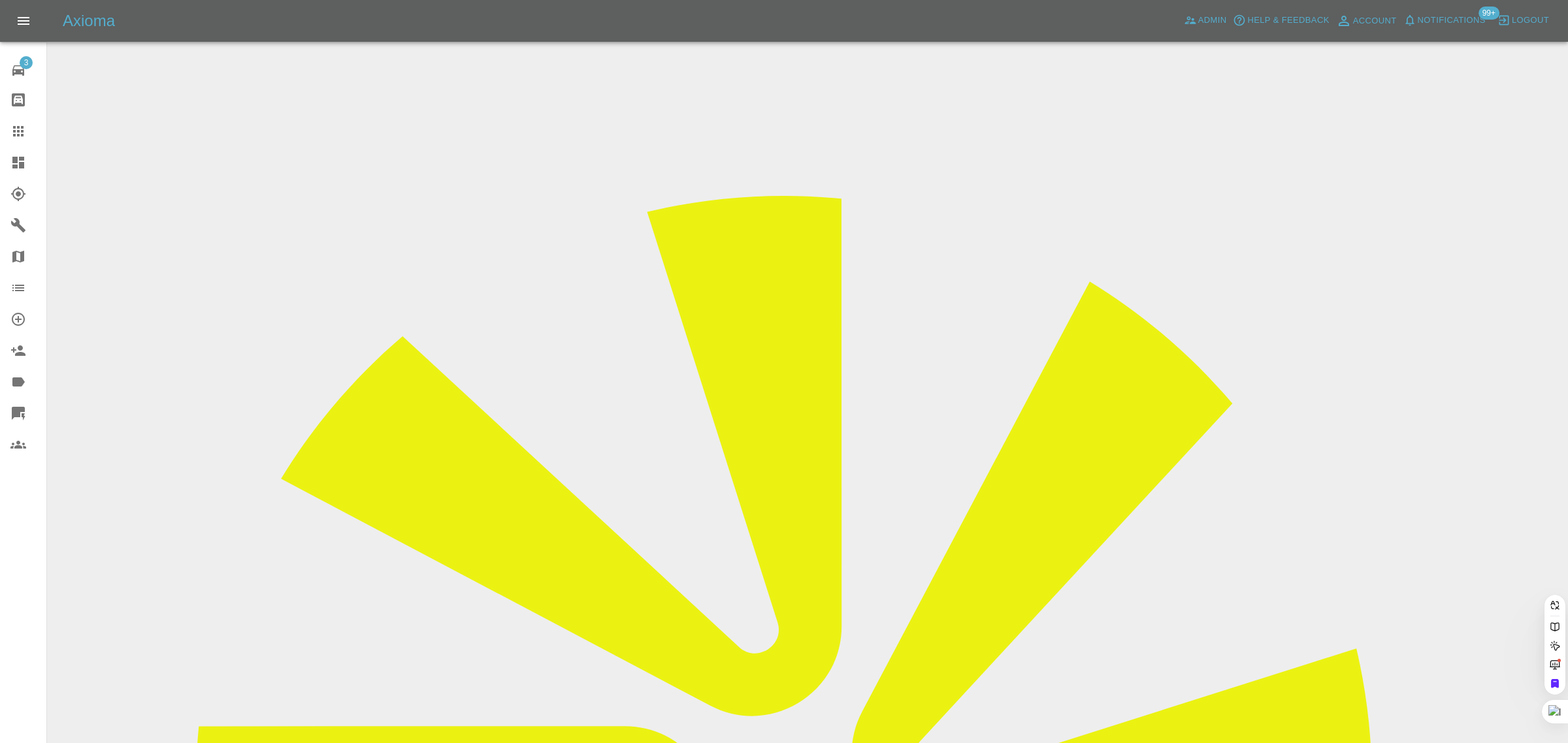
scroll to position [0, 17]
type input "davidaidoo94@gmail.com"
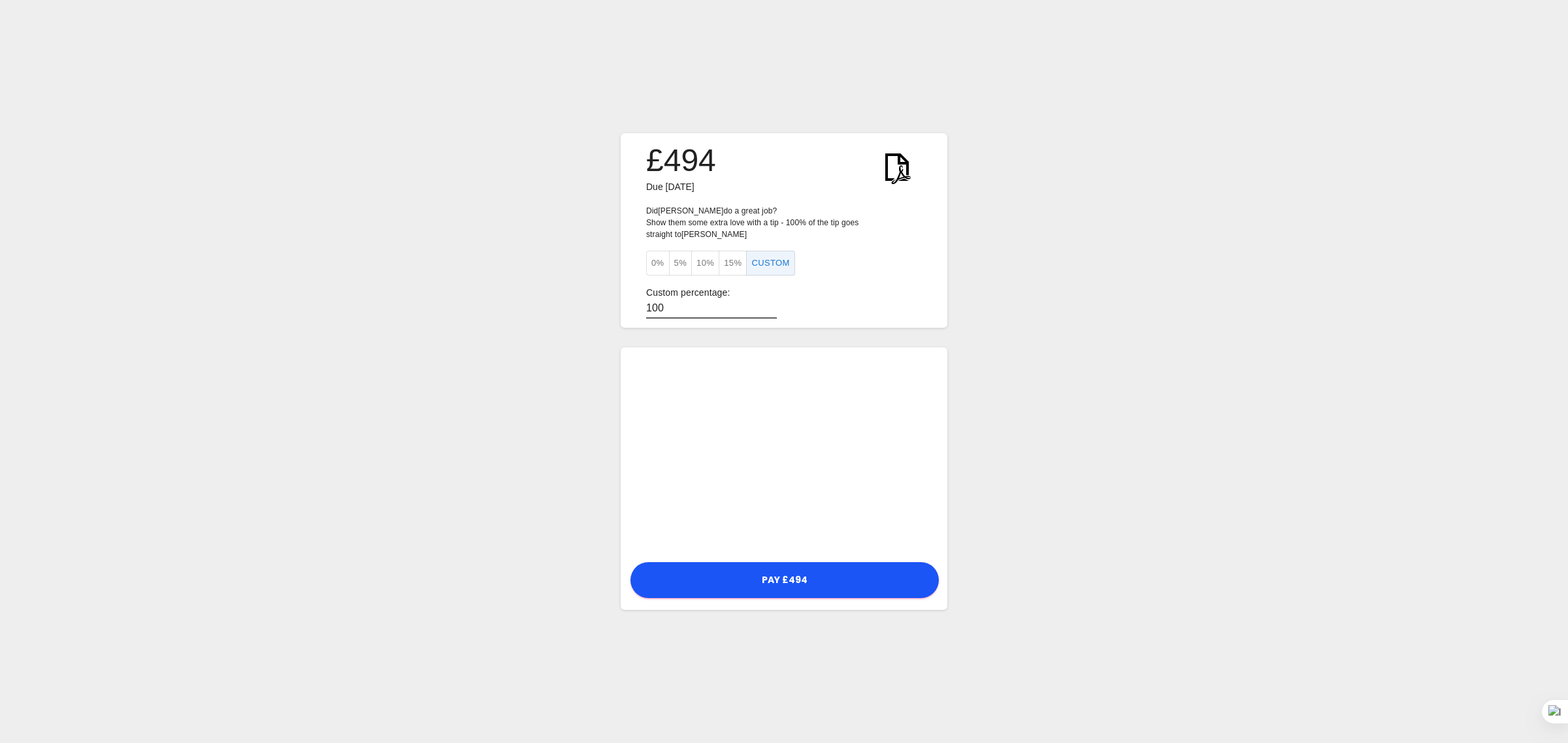
drag, startPoint x: 666, startPoint y: 303, endPoint x: 646, endPoint y: 309, distance: 20.9
click at [646, 309] on input "100" at bounding box center [712, 309] width 130 height 19
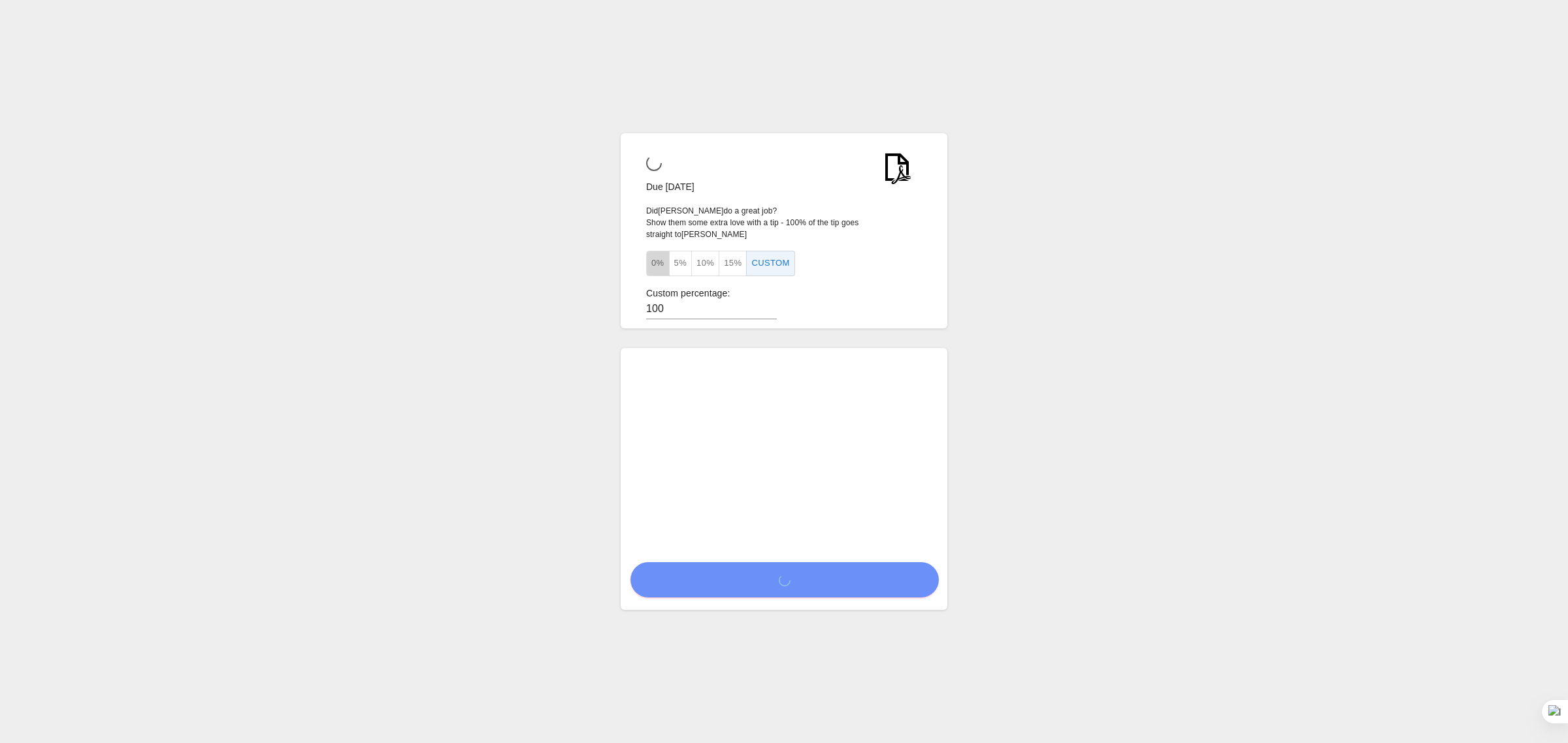
click at [651, 262] on button "0%" at bounding box center [658, 264] width 24 height 26
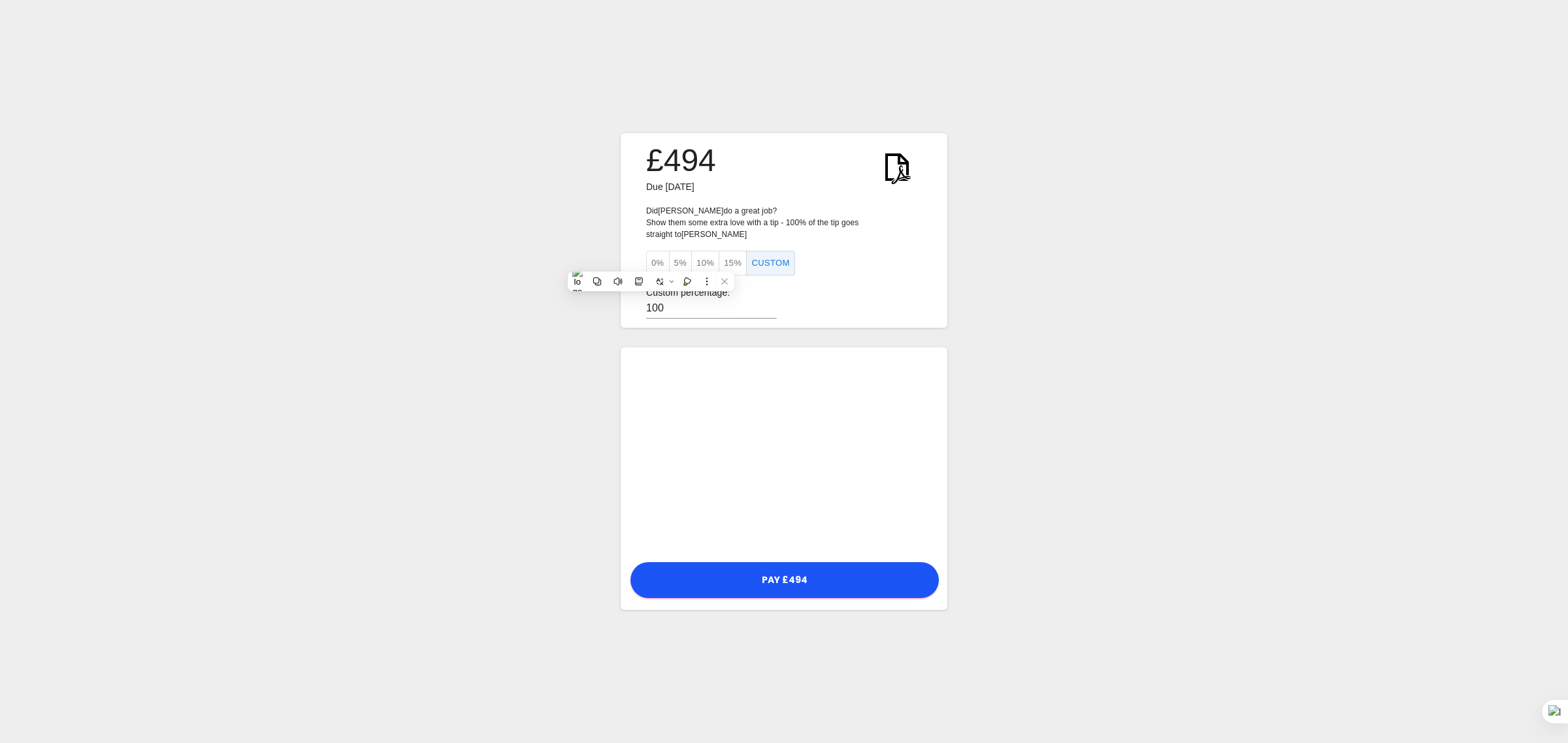
click at [680, 305] on input "100" at bounding box center [712, 309] width 130 height 19
type input "1"
type input "0"
click at [822, 286] on p "Custom percentage:" at bounding box center [784, 293] width 275 height 14
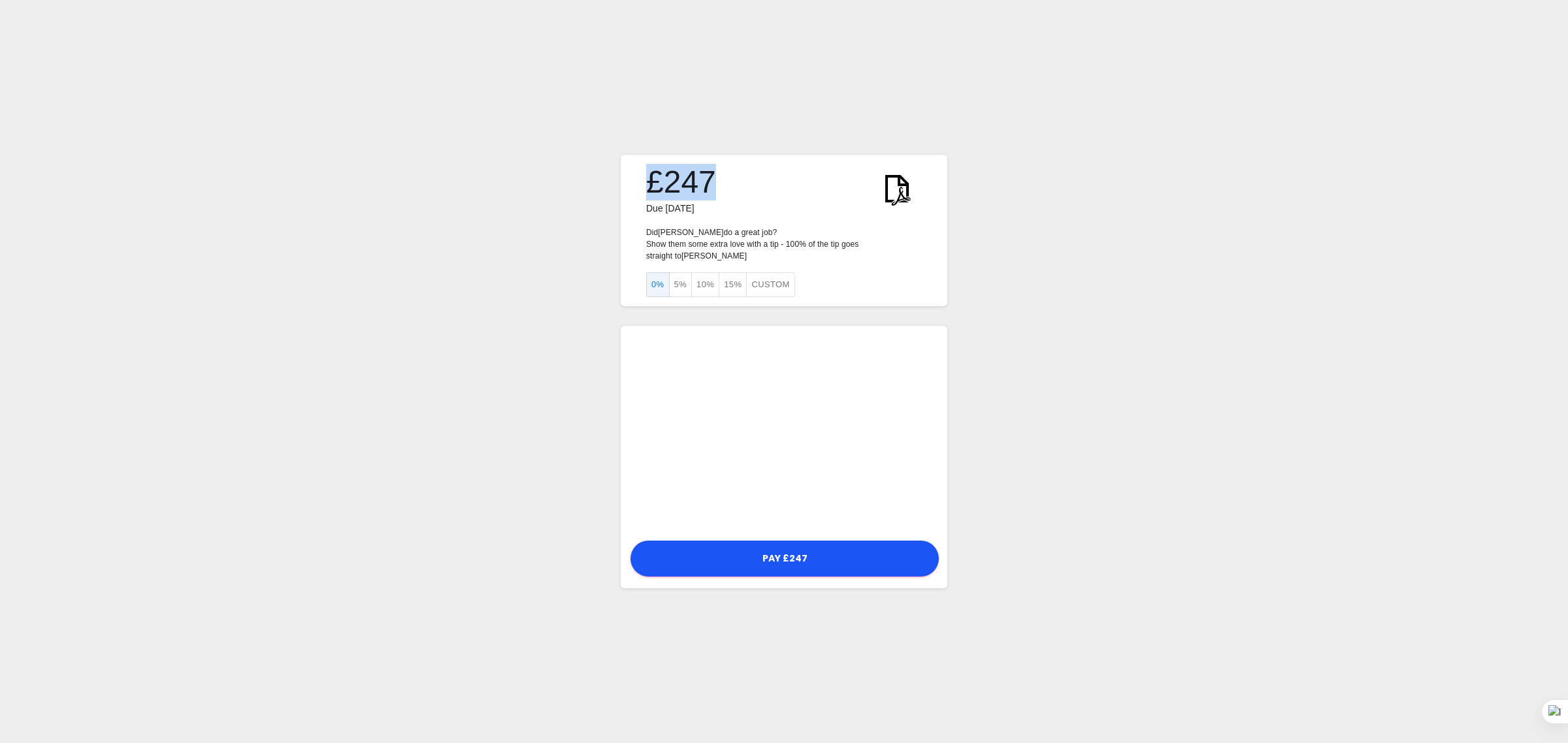
drag, startPoint x: 639, startPoint y: 191, endPoint x: 723, endPoint y: 193, distance: 84.0
click at [723, 193] on div "£247" at bounding box center [681, 182] width 90 height 36
click at [652, 243] on p "Did Danny do a great job? Show them some extra love with a tip - 100% of the ti…" at bounding box center [784, 244] width 275 height 36
drag, startPoint x: 641, startPoint y: 190, endPoint x: 710, endPoint y: 185, distance: 69.2
click at [710, 185] on div "£247" at bounding box center [681, 182] width 90 height 36
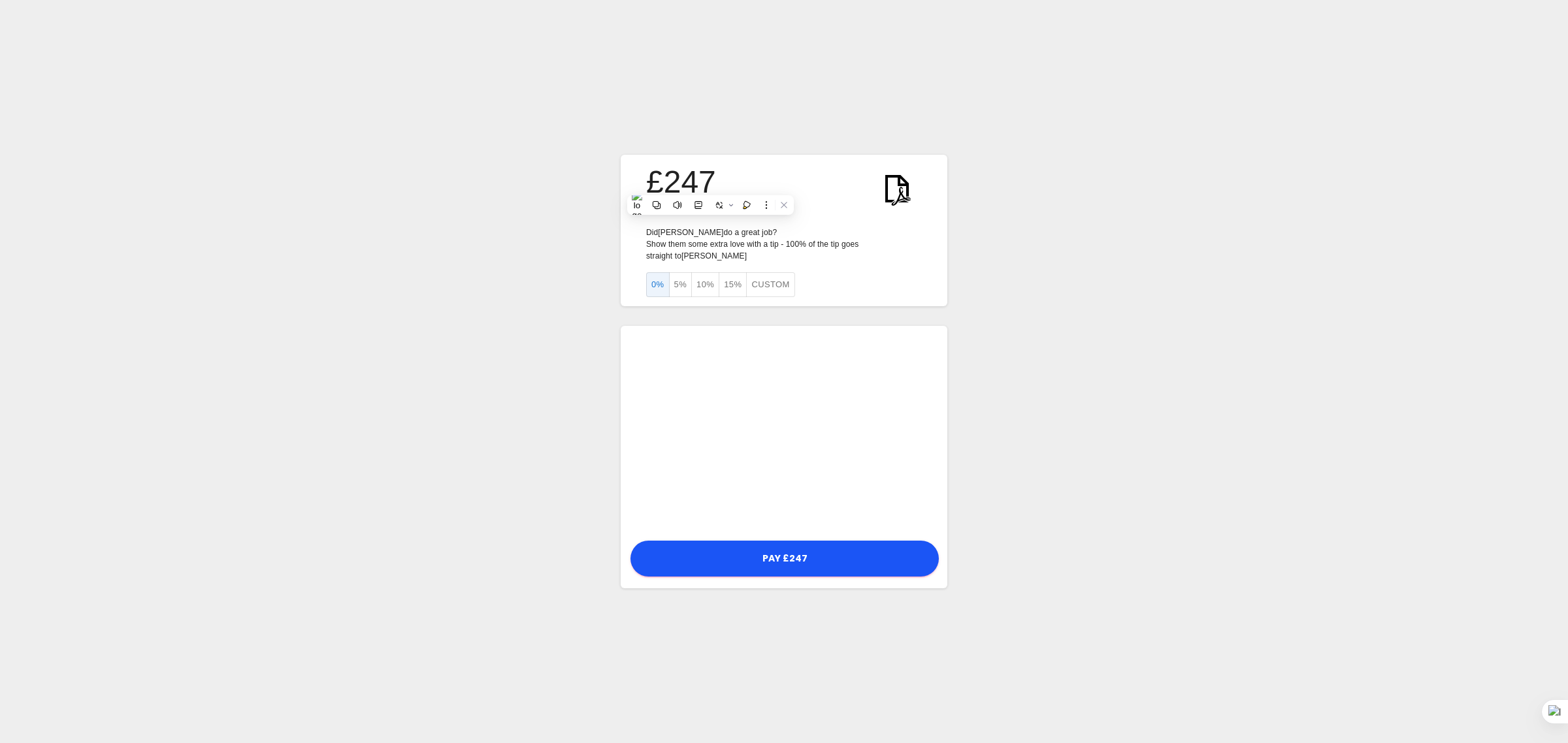
click at [464, 436] on div "£247 Due 16 August 2025 Did Danny do a great job? Show them some extra love wit…" at bounding box center [784, 372] width 1568 height 743
